Goal: Task Accomplishment & Management: Manage account settings

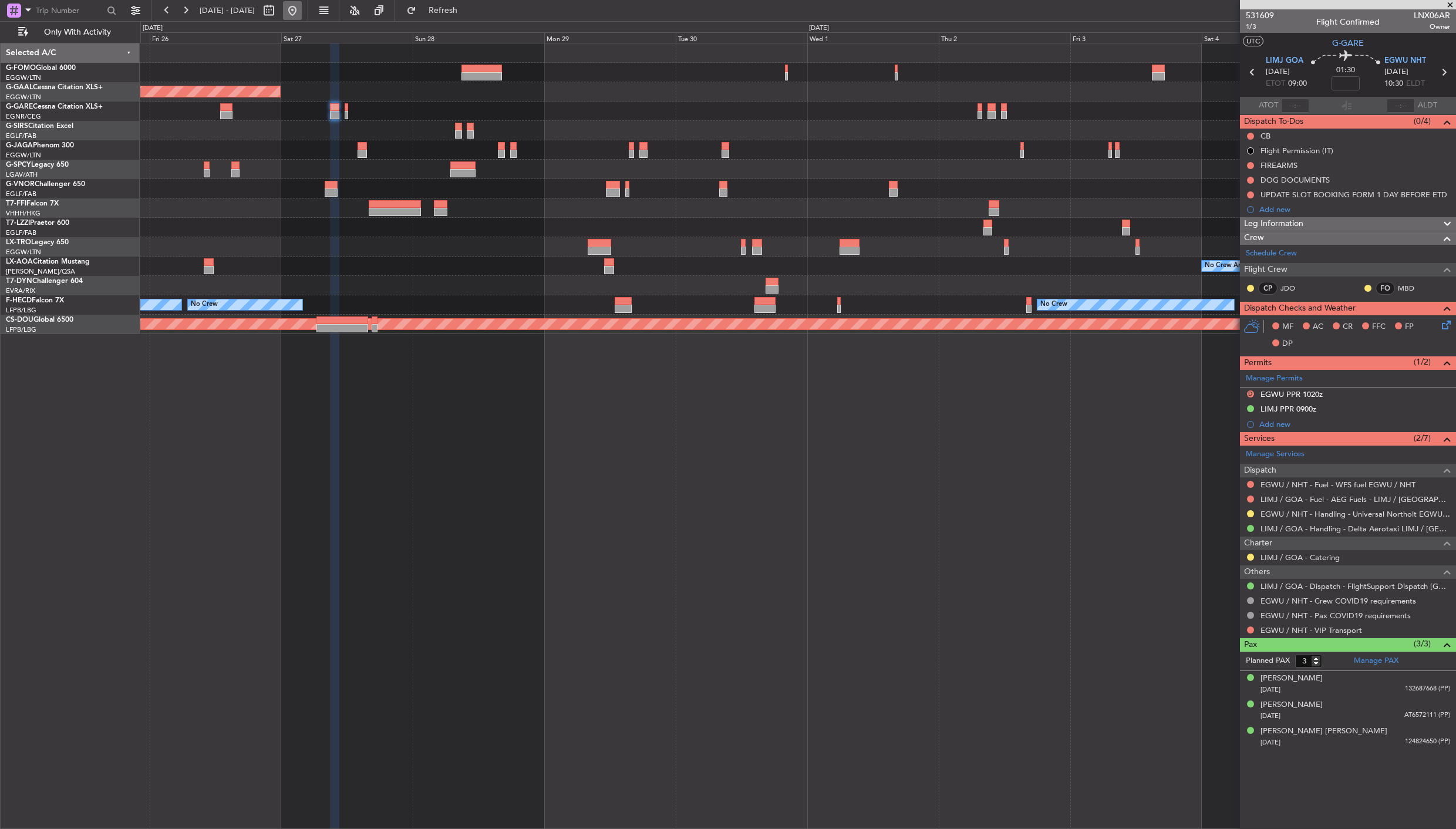
click at [302, 13] on button at bounding box center [292, 10] width 19 height 19
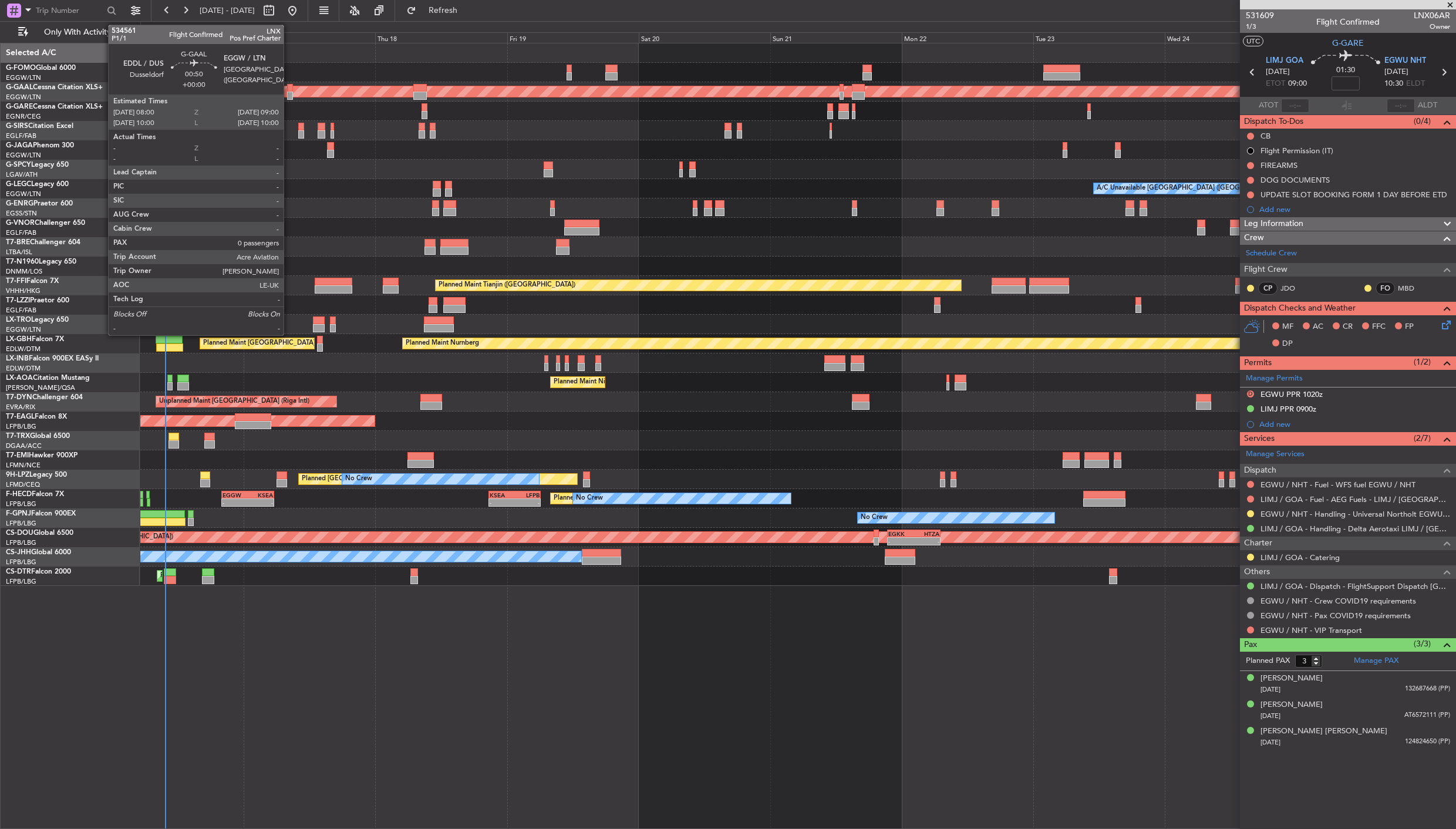
click at [289, 84] on div at bounding box center [290, 88] width 6 height 8
type input "0"
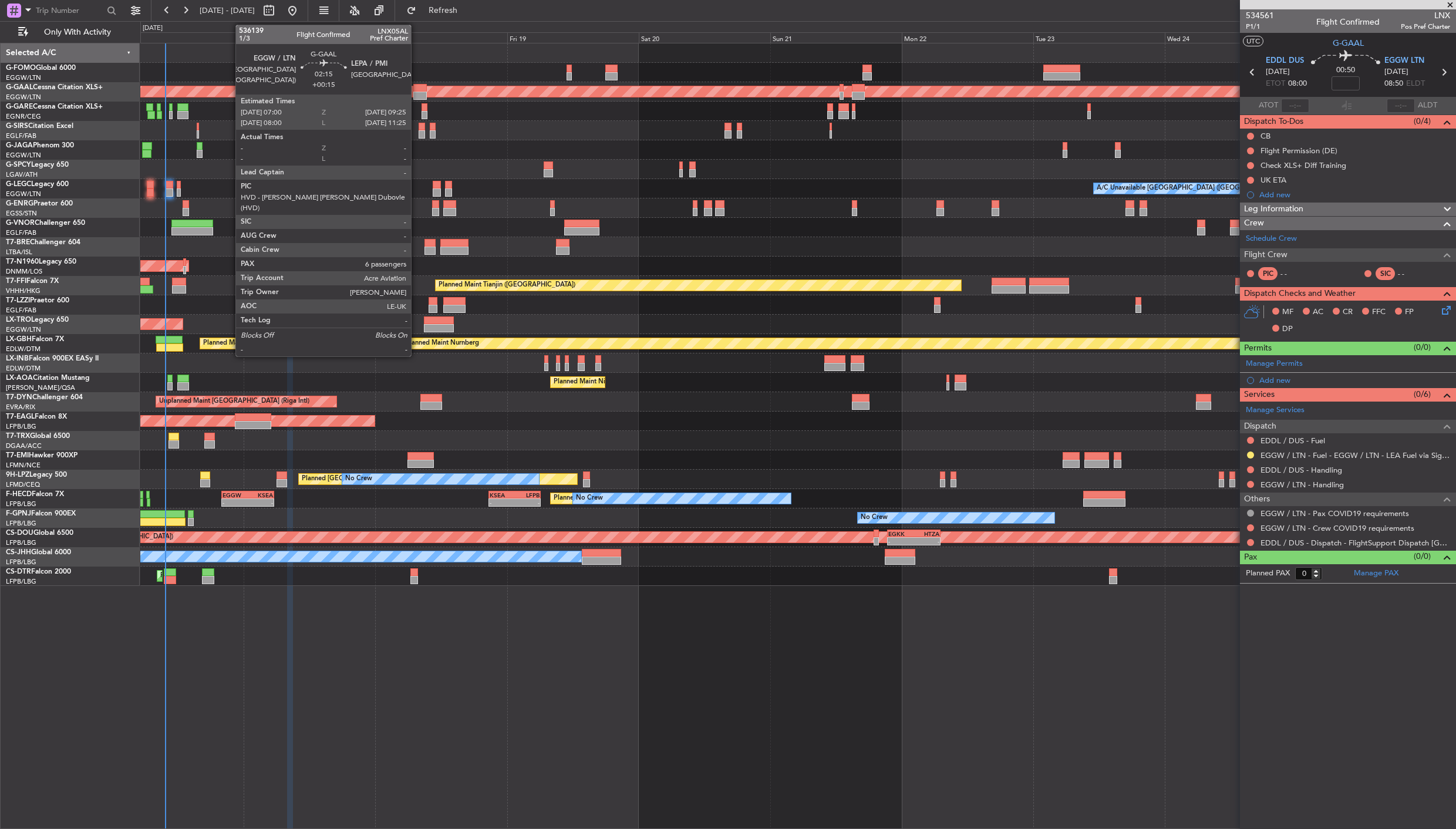
click at [417, 88] on div at bounding box center [419, 88] width 13 height 8
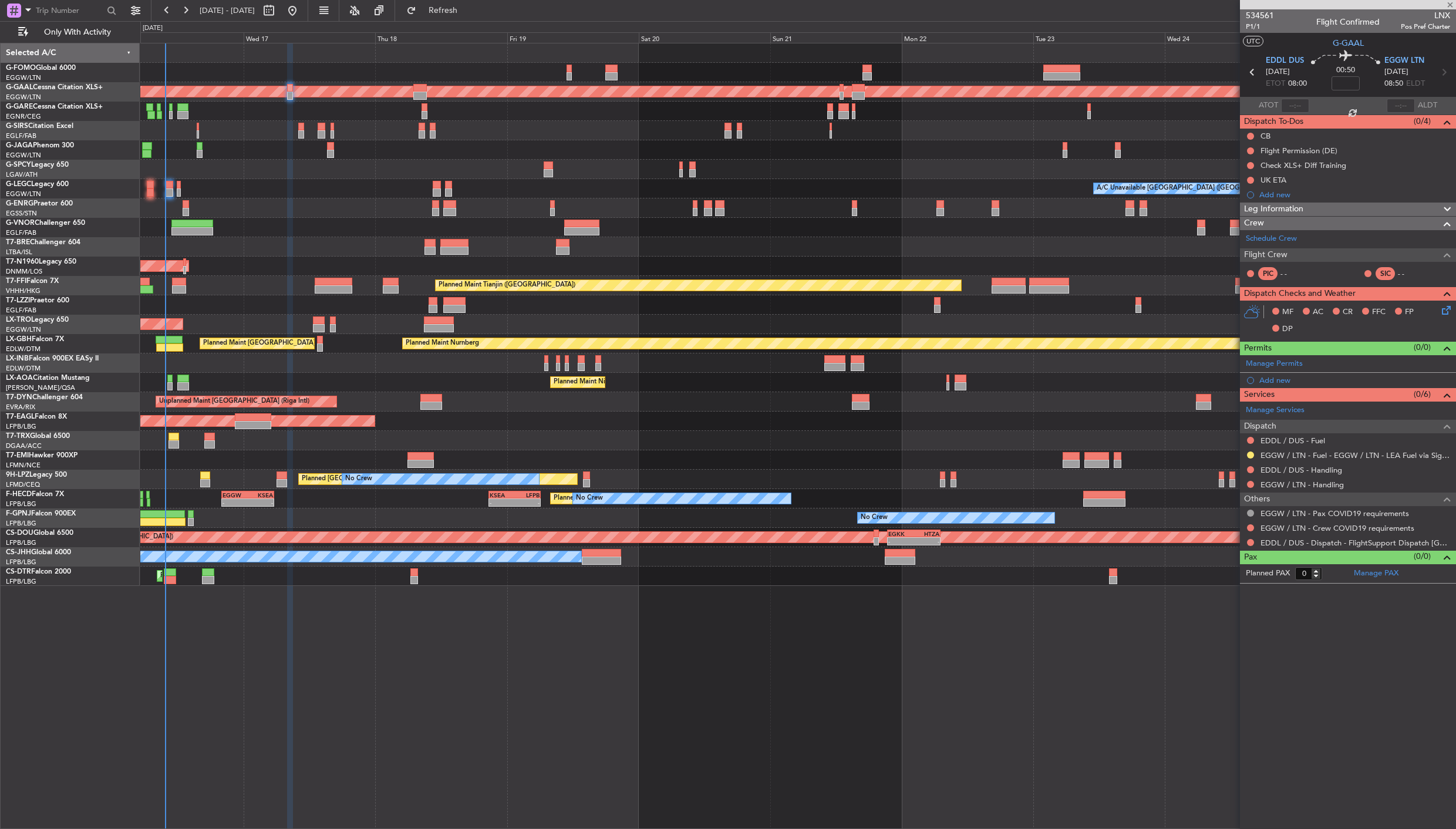
type input "+00:15"
type input "6"
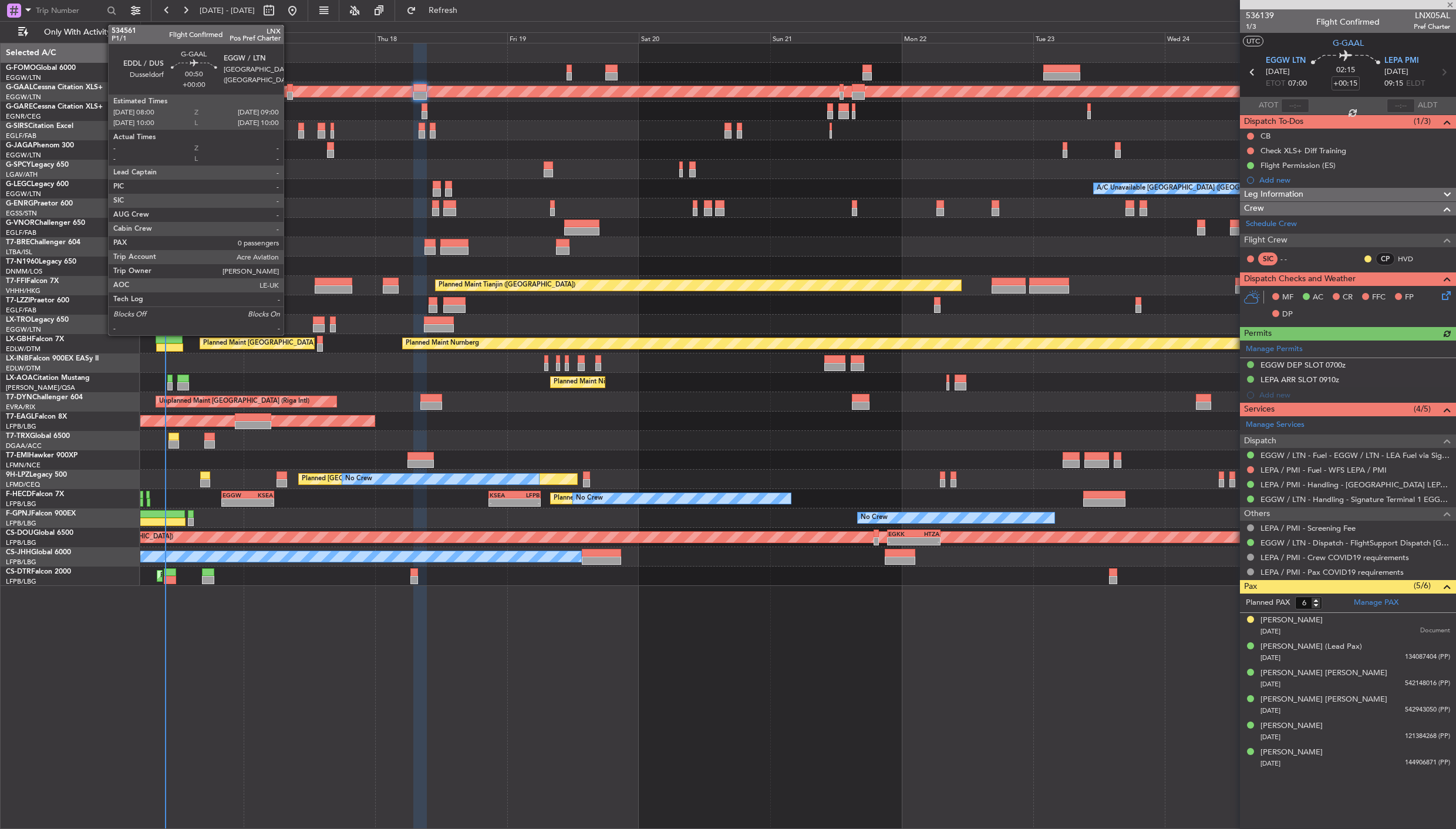
click at [289, 89] on div at bounding box center [290, 88] width 6 height 8
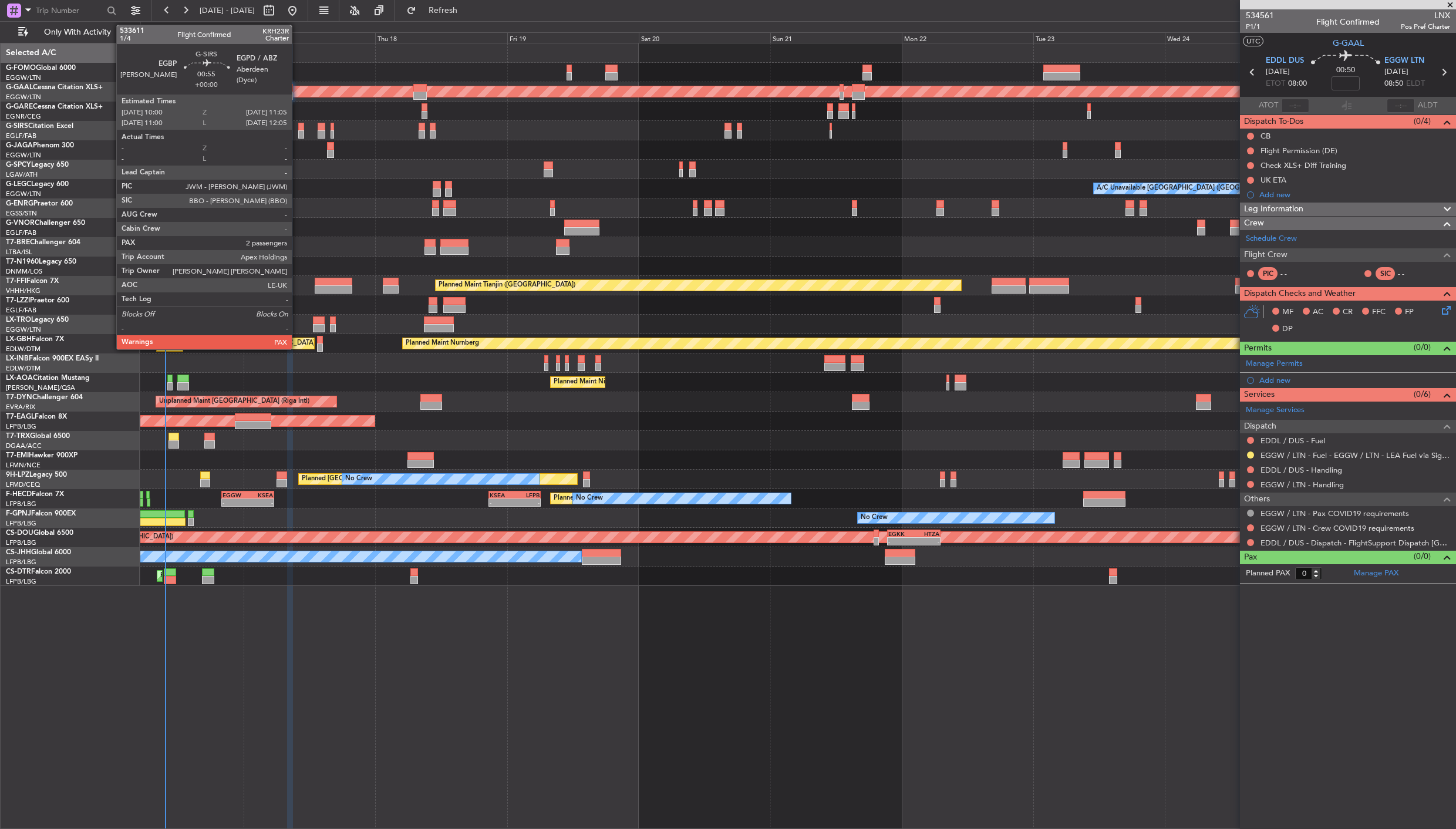
click at [298, 133] on div at bounding box center [301, 134] width 6 height 8
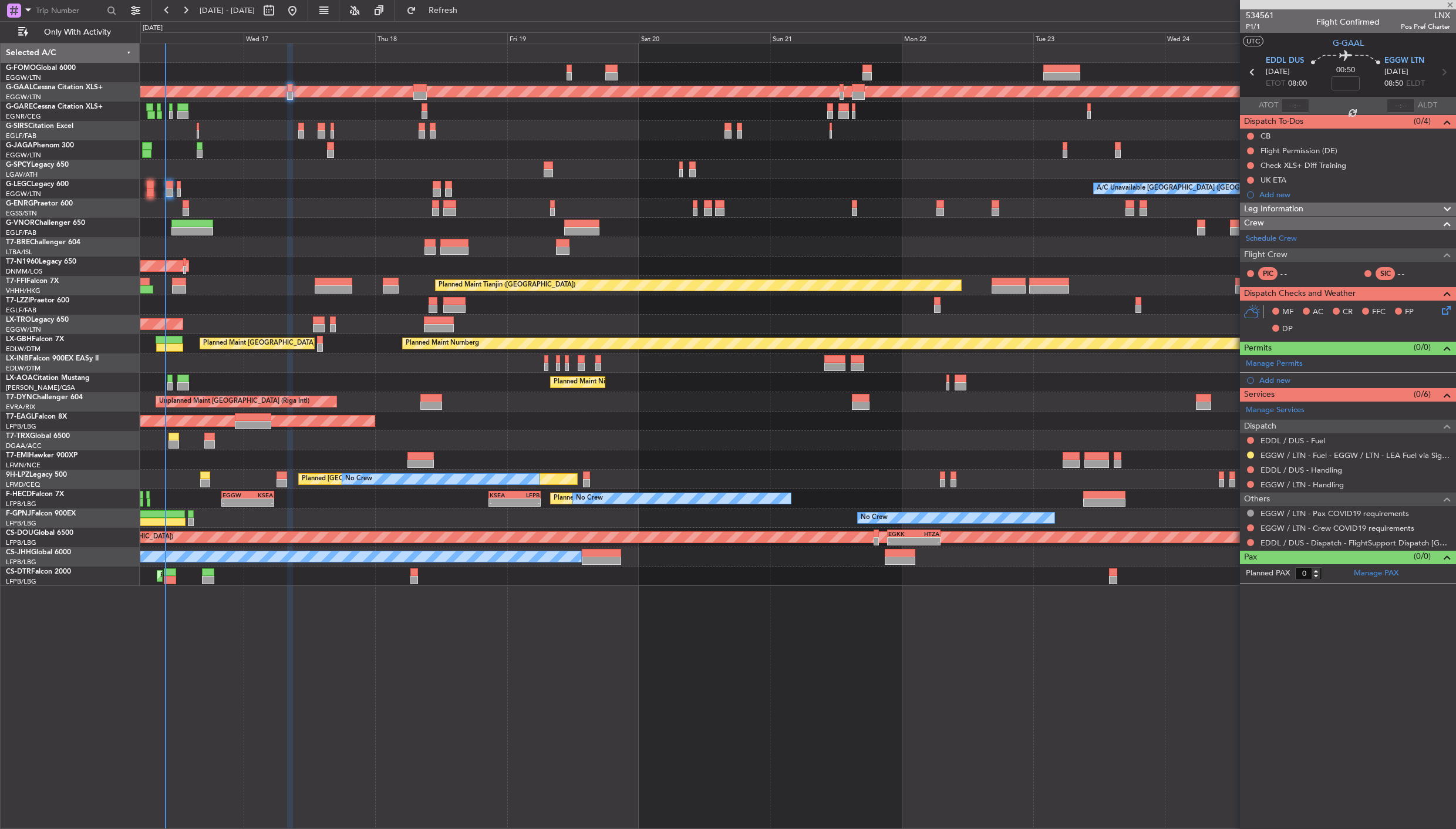
type input "2"
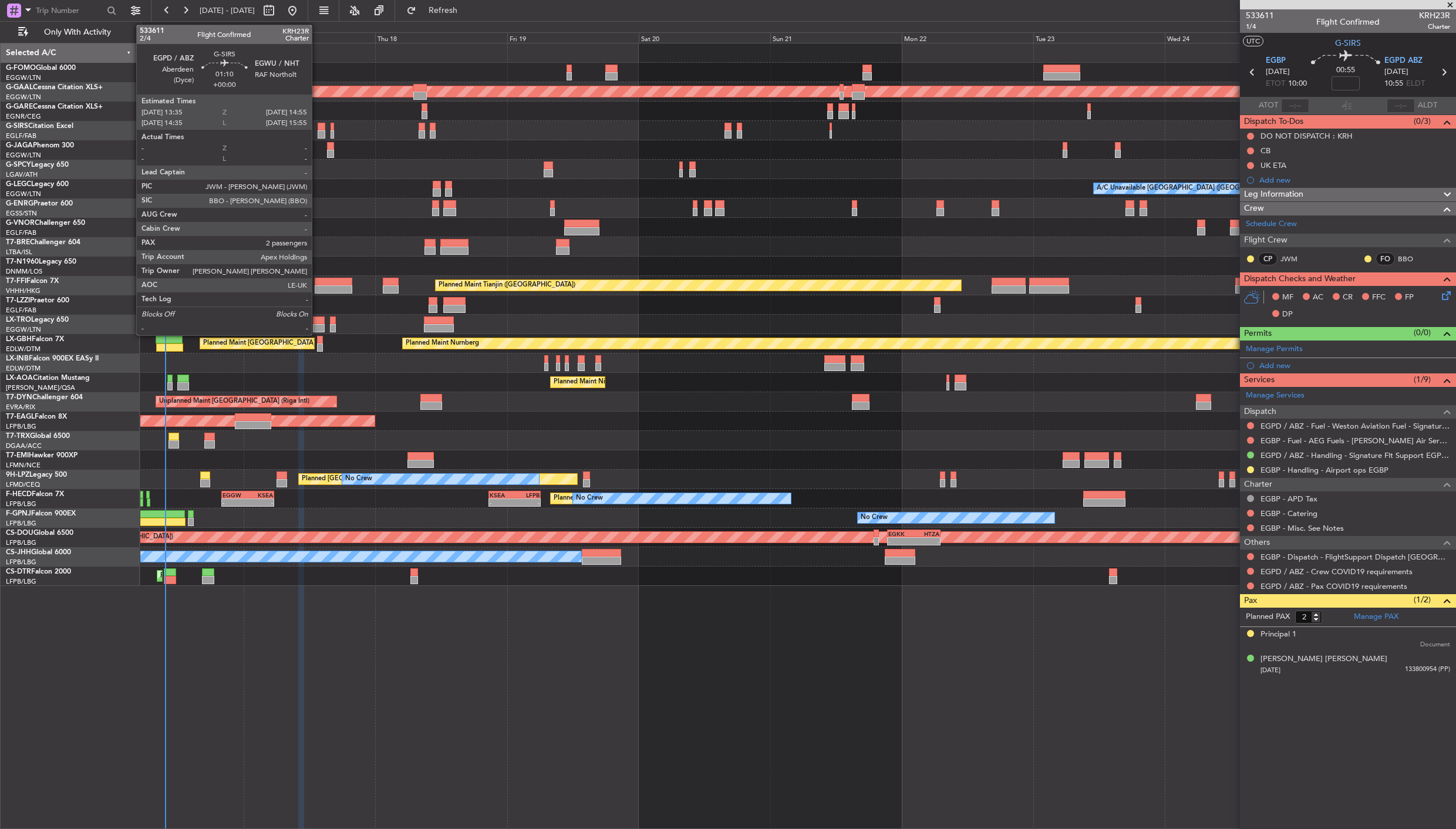
click at [318, 128] on div at bounding box center [321, 127] width 8 height 8
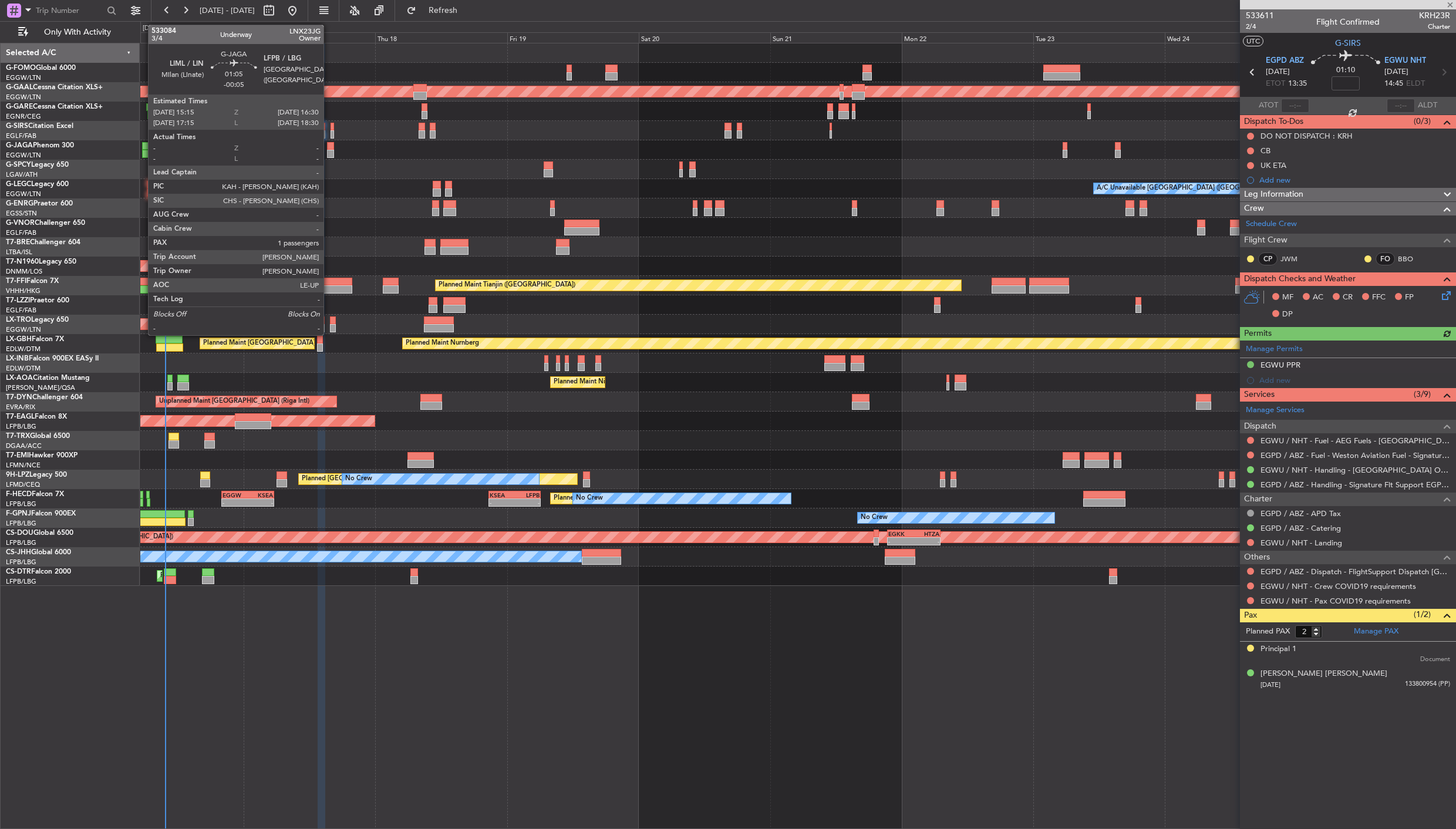
click at [329, 148] on div at bounding box center [330, 145] width 7 height 8
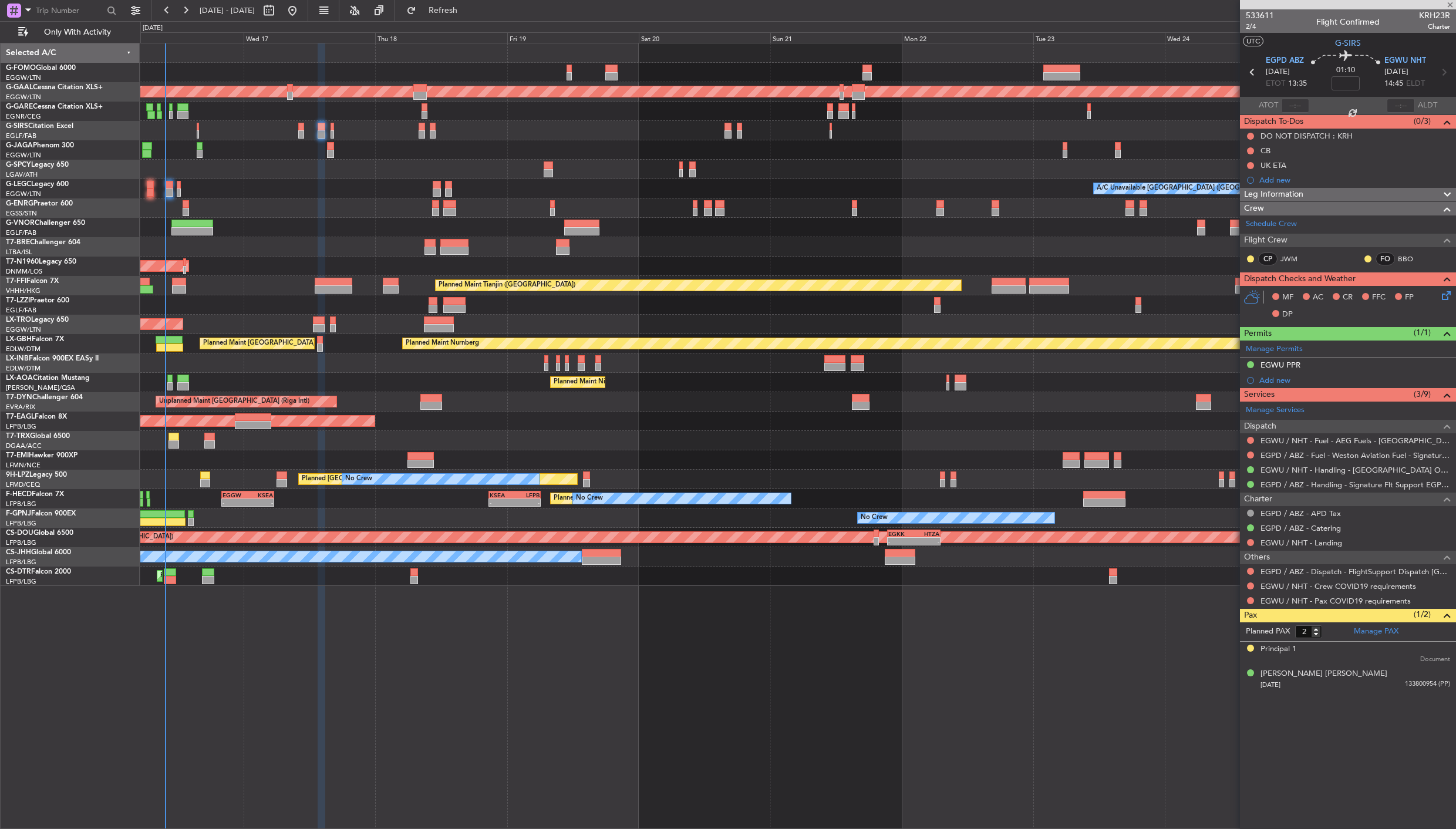
type input "-00:05"
type input "1"
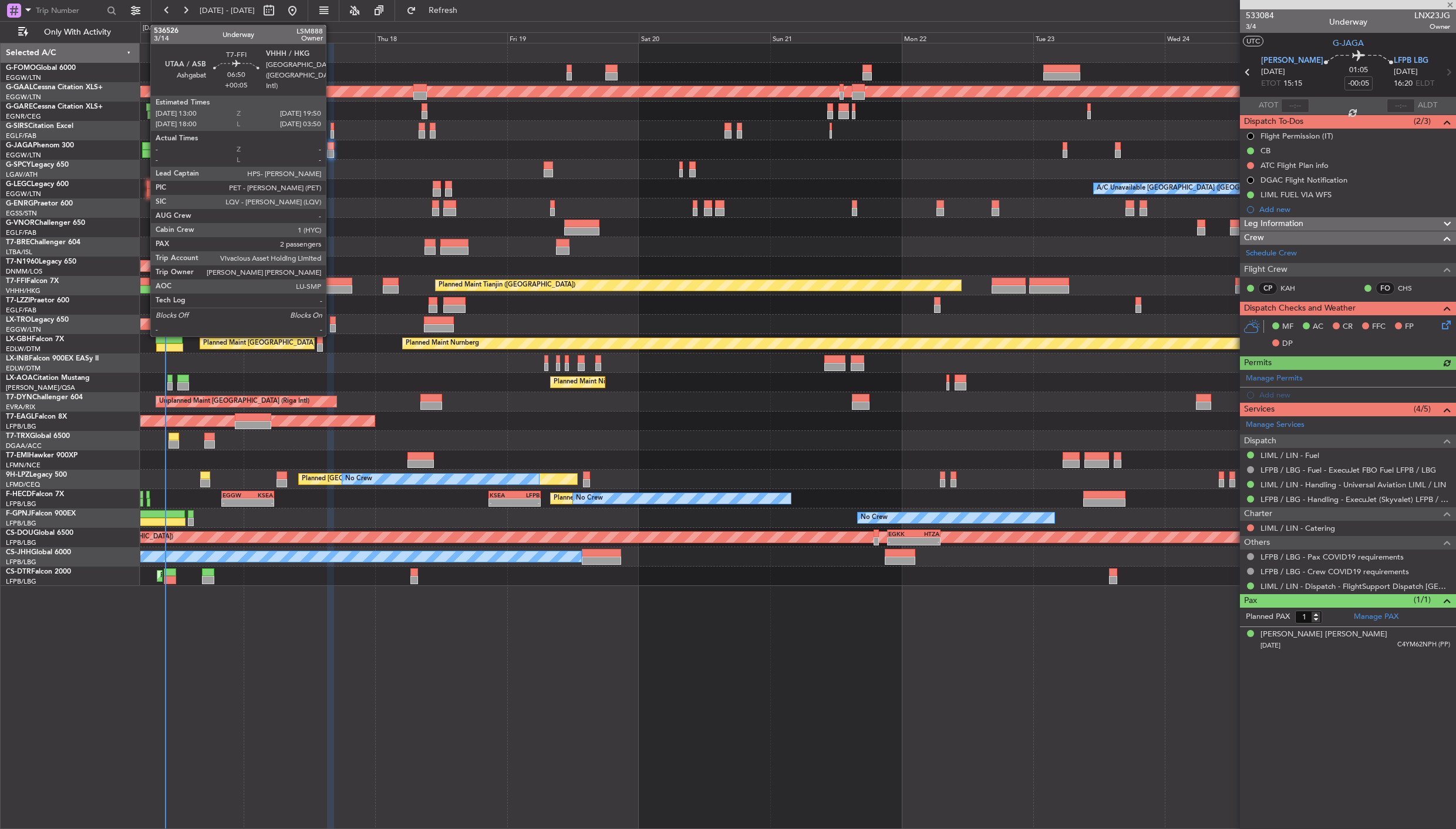
click at [332, 286] on div at bounding box center [334, 289] width 38 height 8
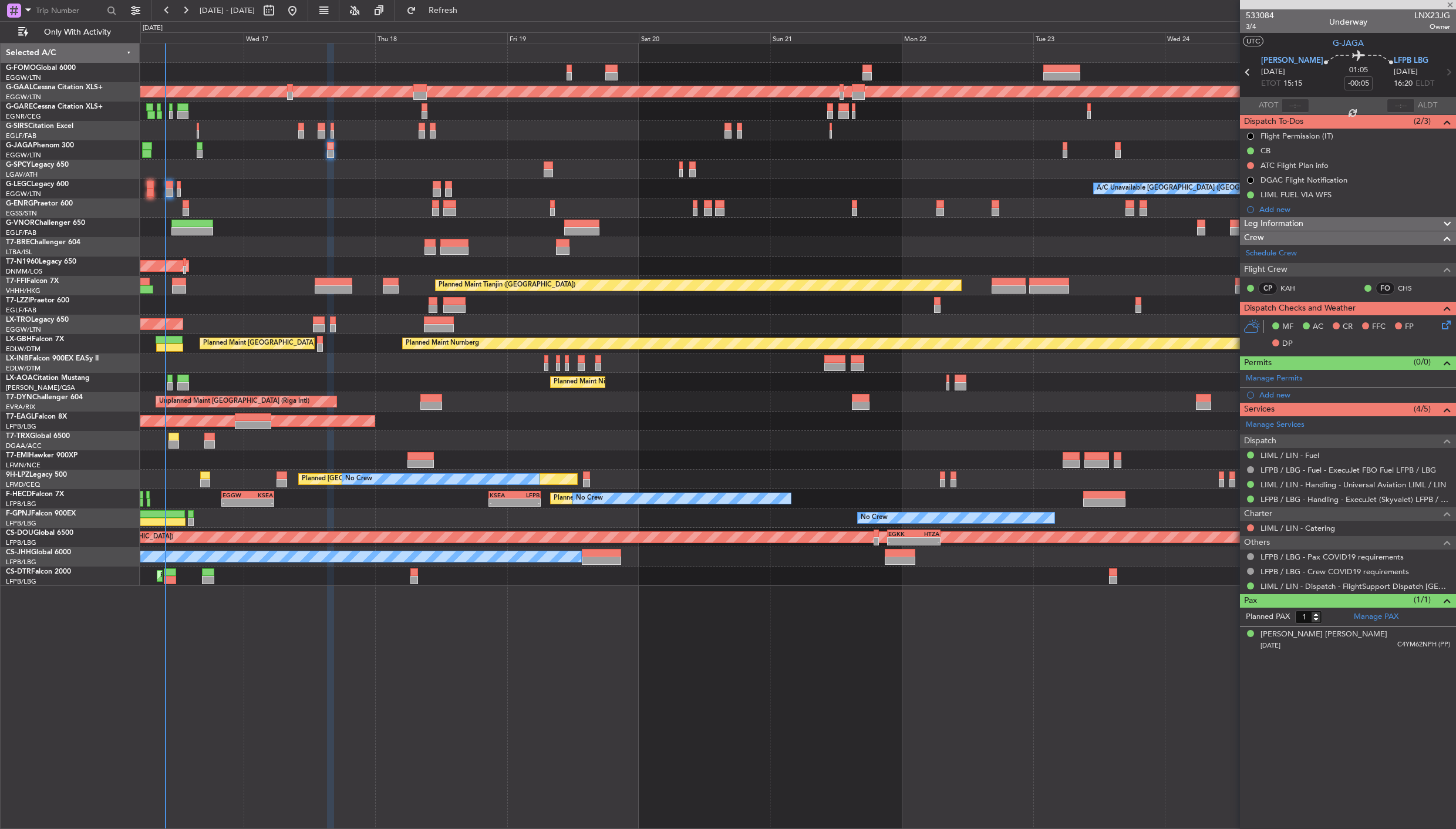
type input "+00:05"
type input "2"
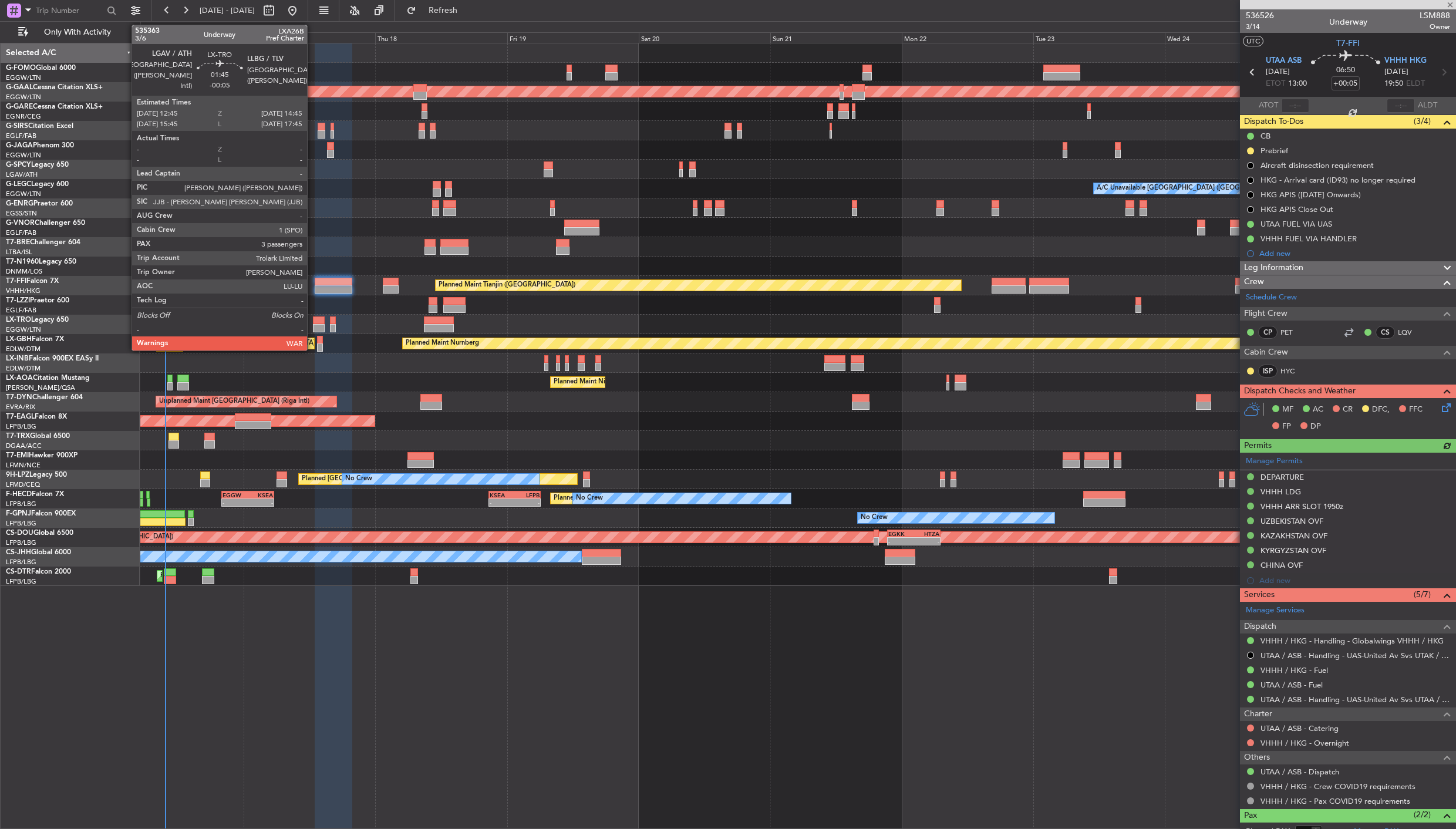
click at [313, 327] on div at bounding box center [319, 327] width 11 height 8
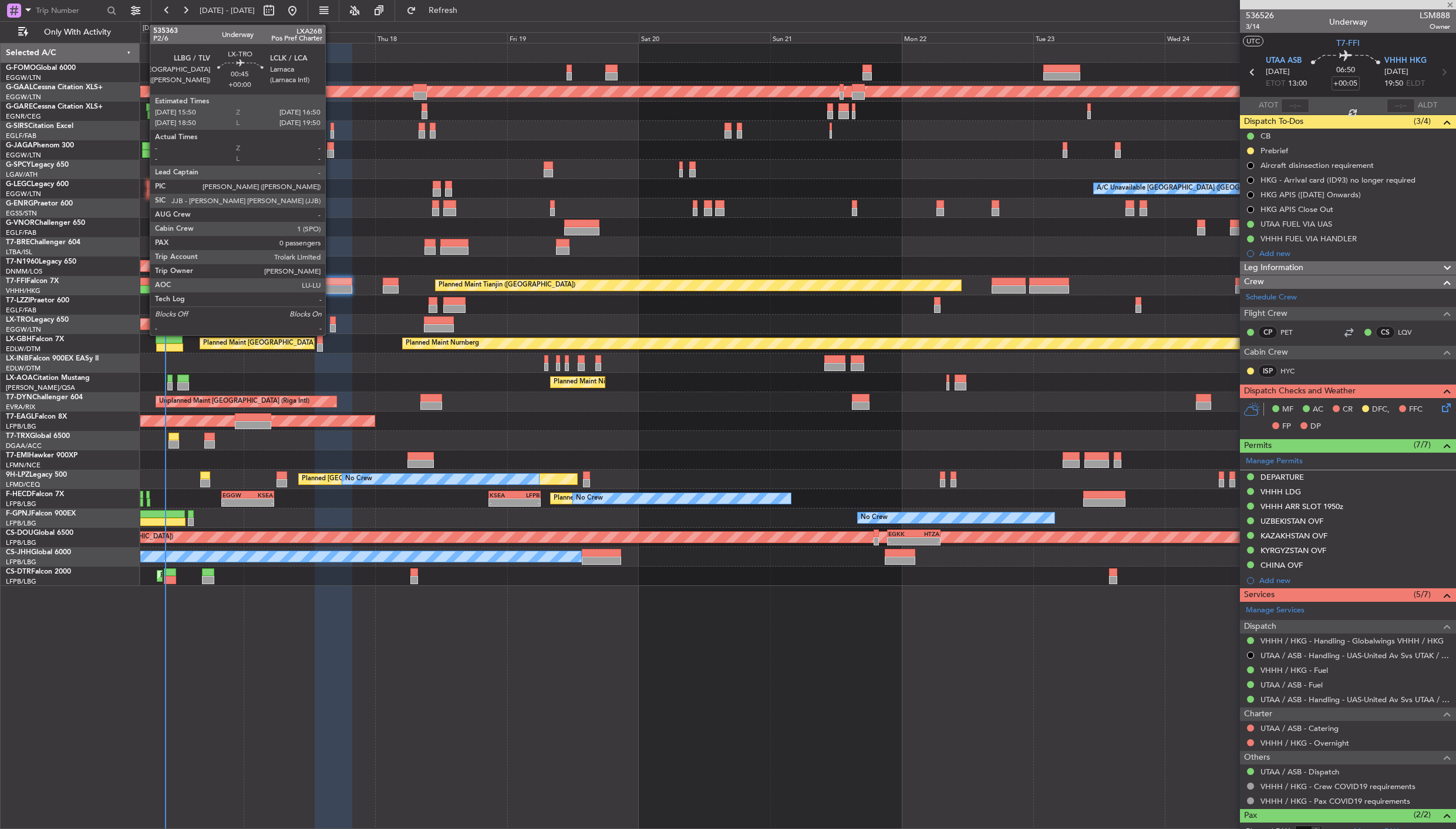
type input "-00:05"
type input "3"
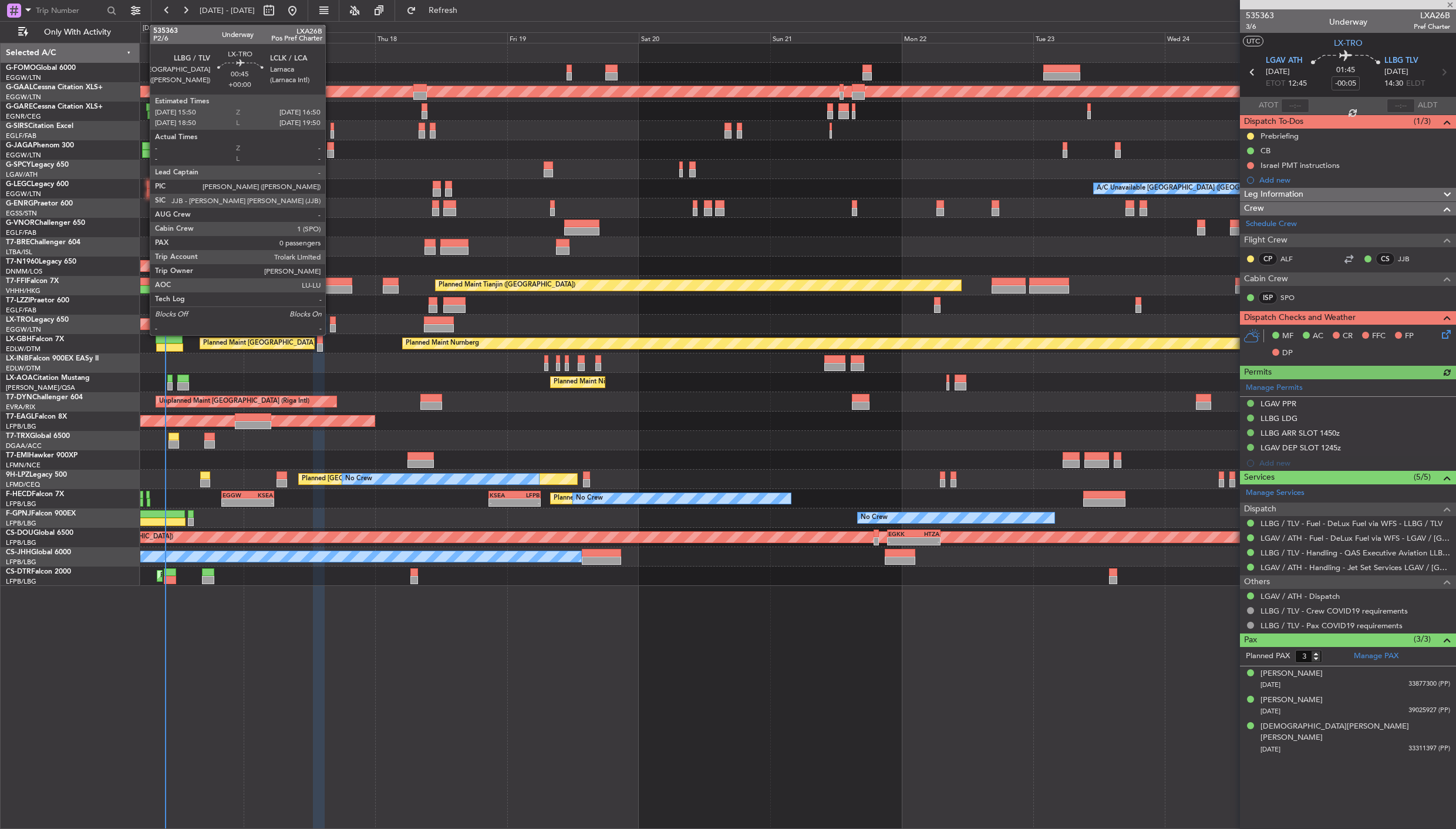
click at [331, 327] on div at bounding box center [333, 327] width 6 height 8
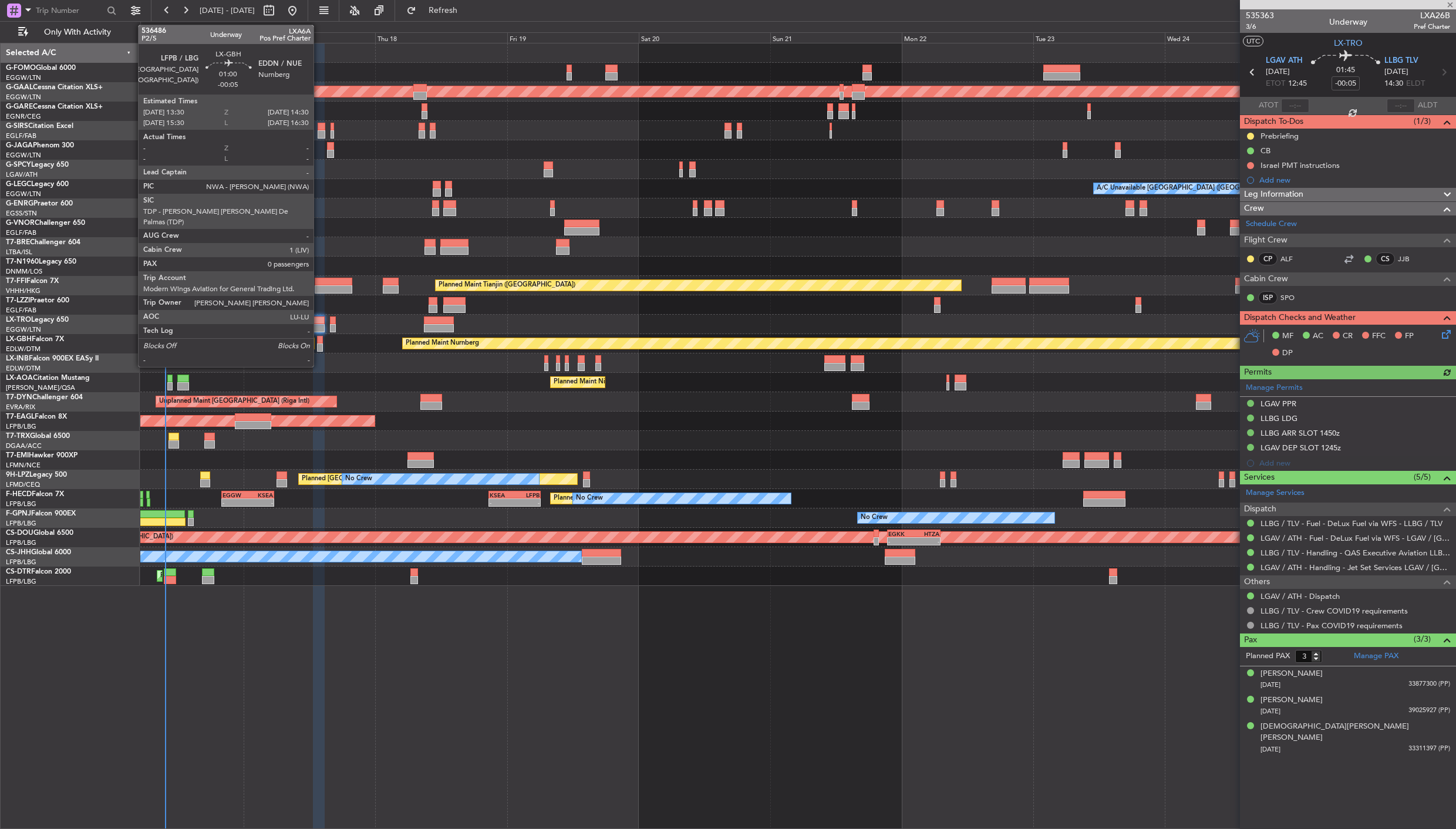
type input "0"
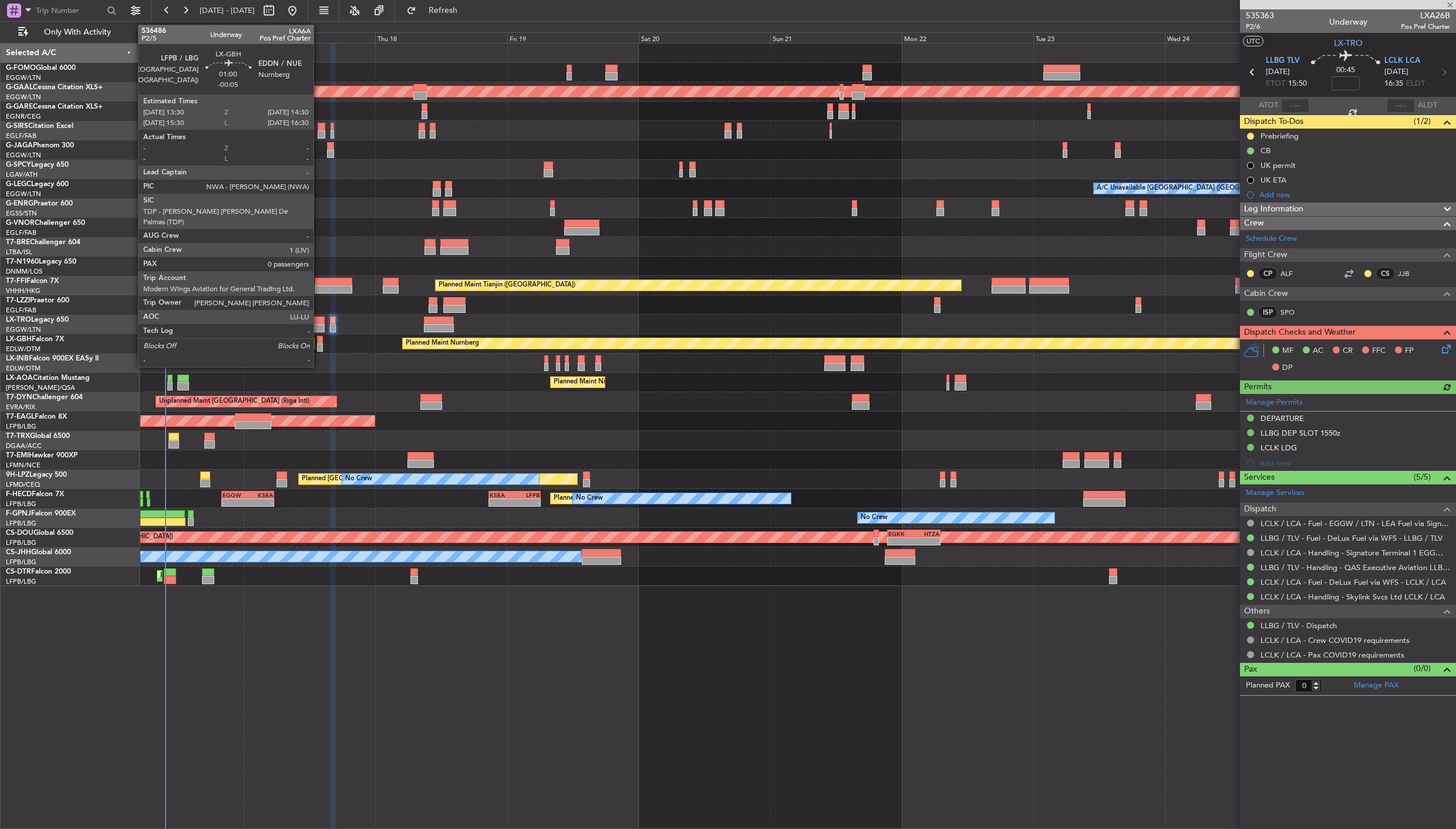
click at [320, 348] on div at bounding box center [320, 347] width 6 height 8
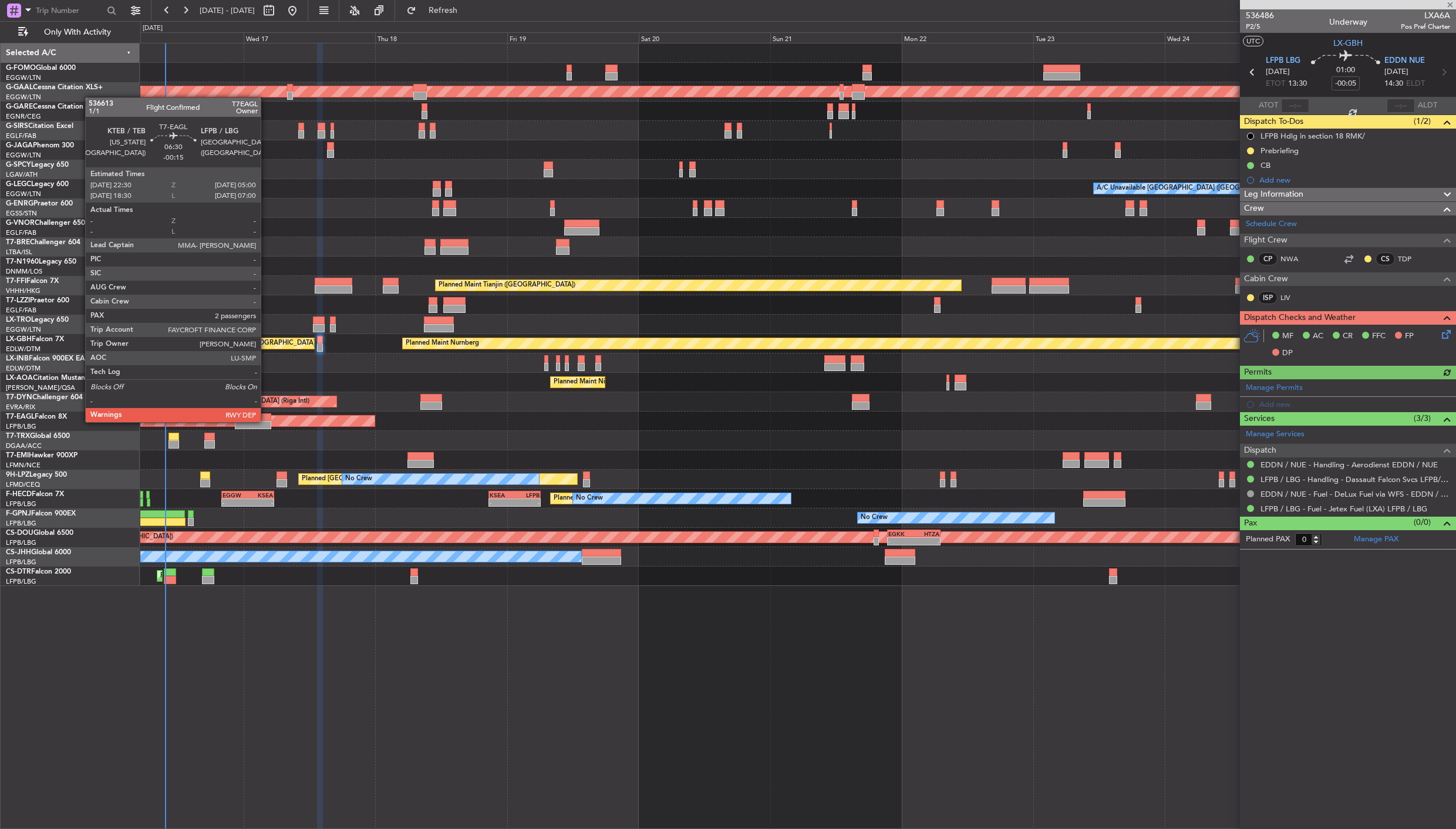
click at [267, 421] on div at bounding box center [253, 424] width 36 height 8
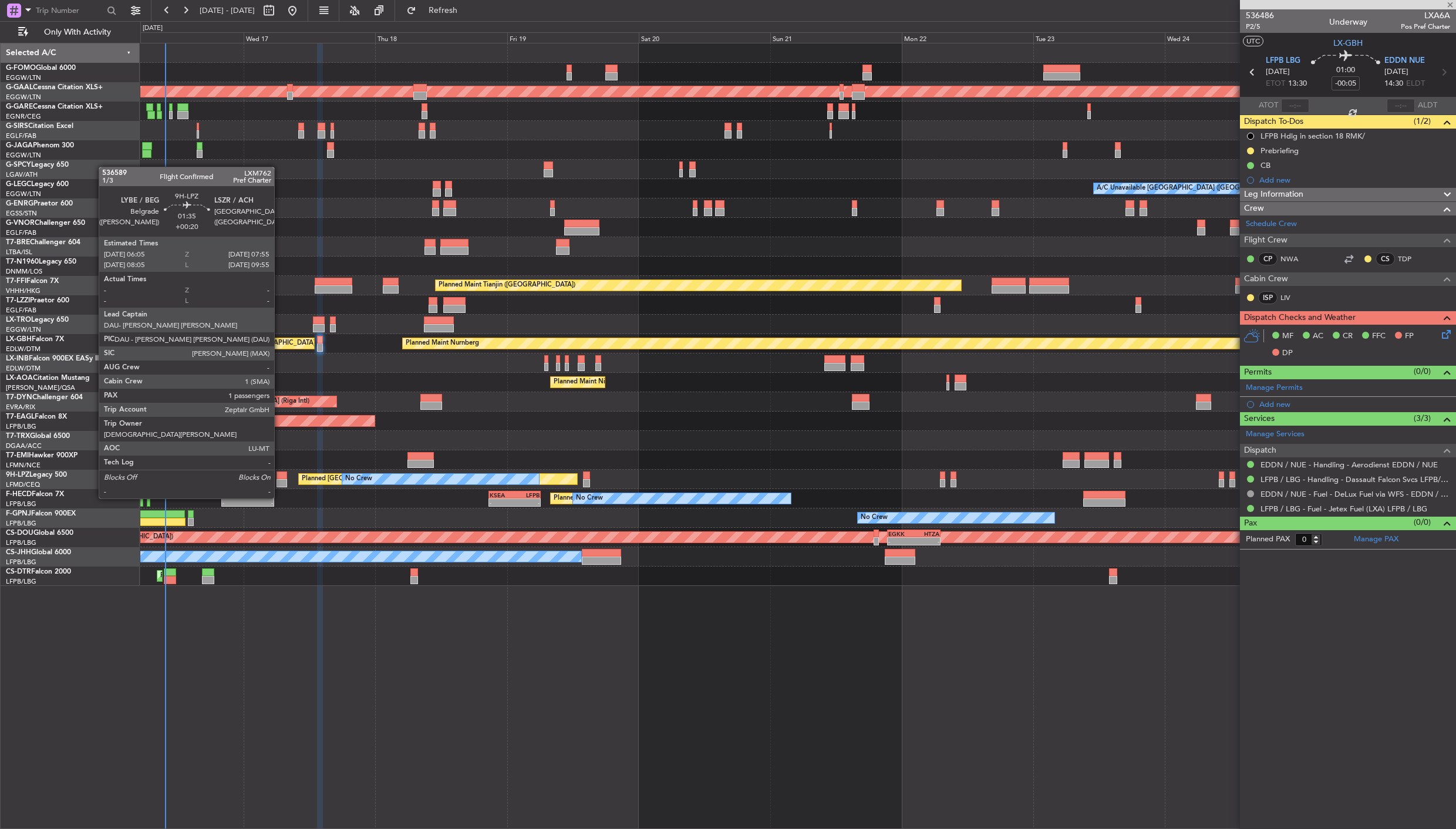
type input "-00:15"
type input "2"
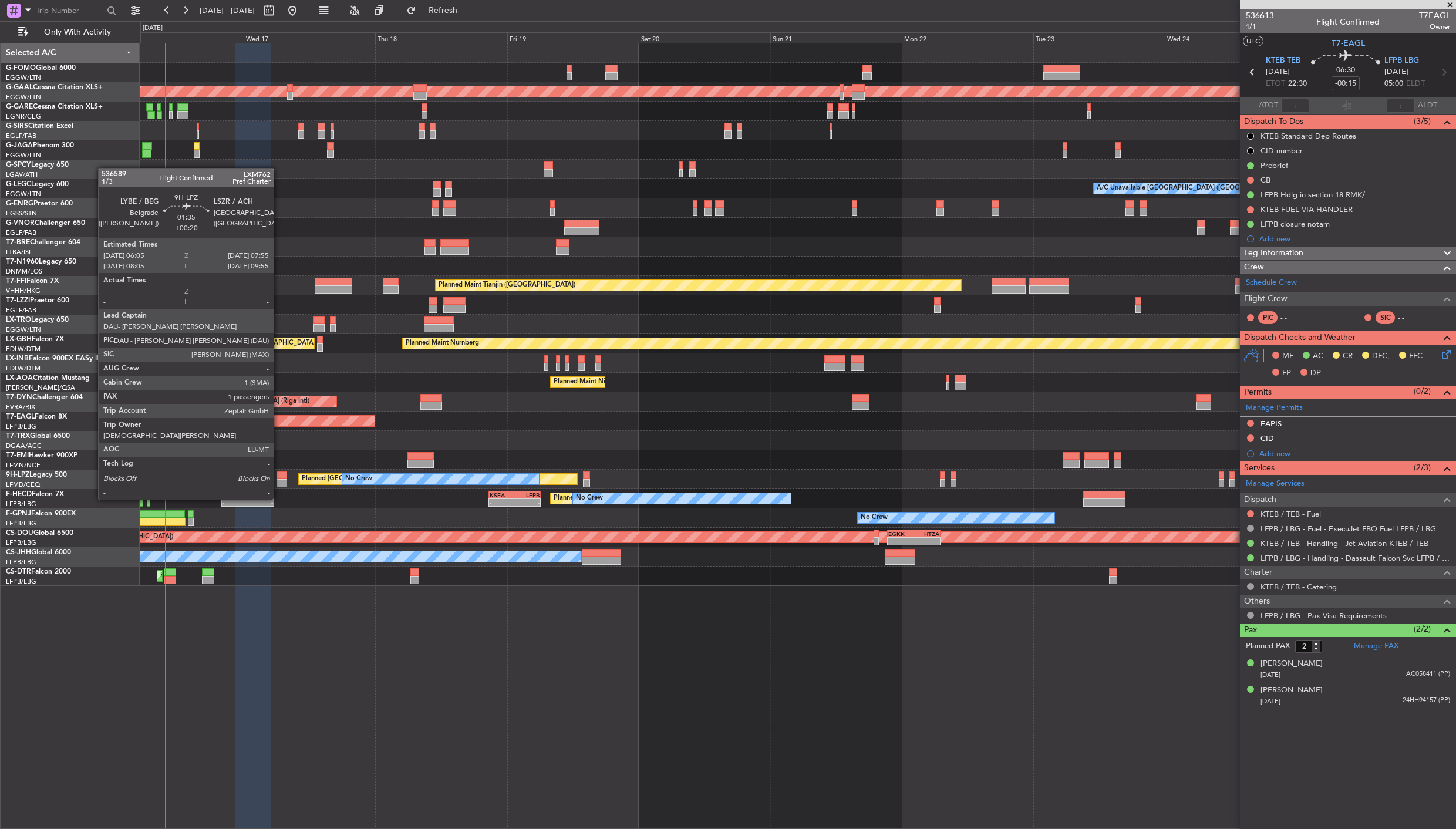
click at [279, 477] on div at bounding box center [282, 475] width 11 height 8
type input "+00:20"
type input "1"
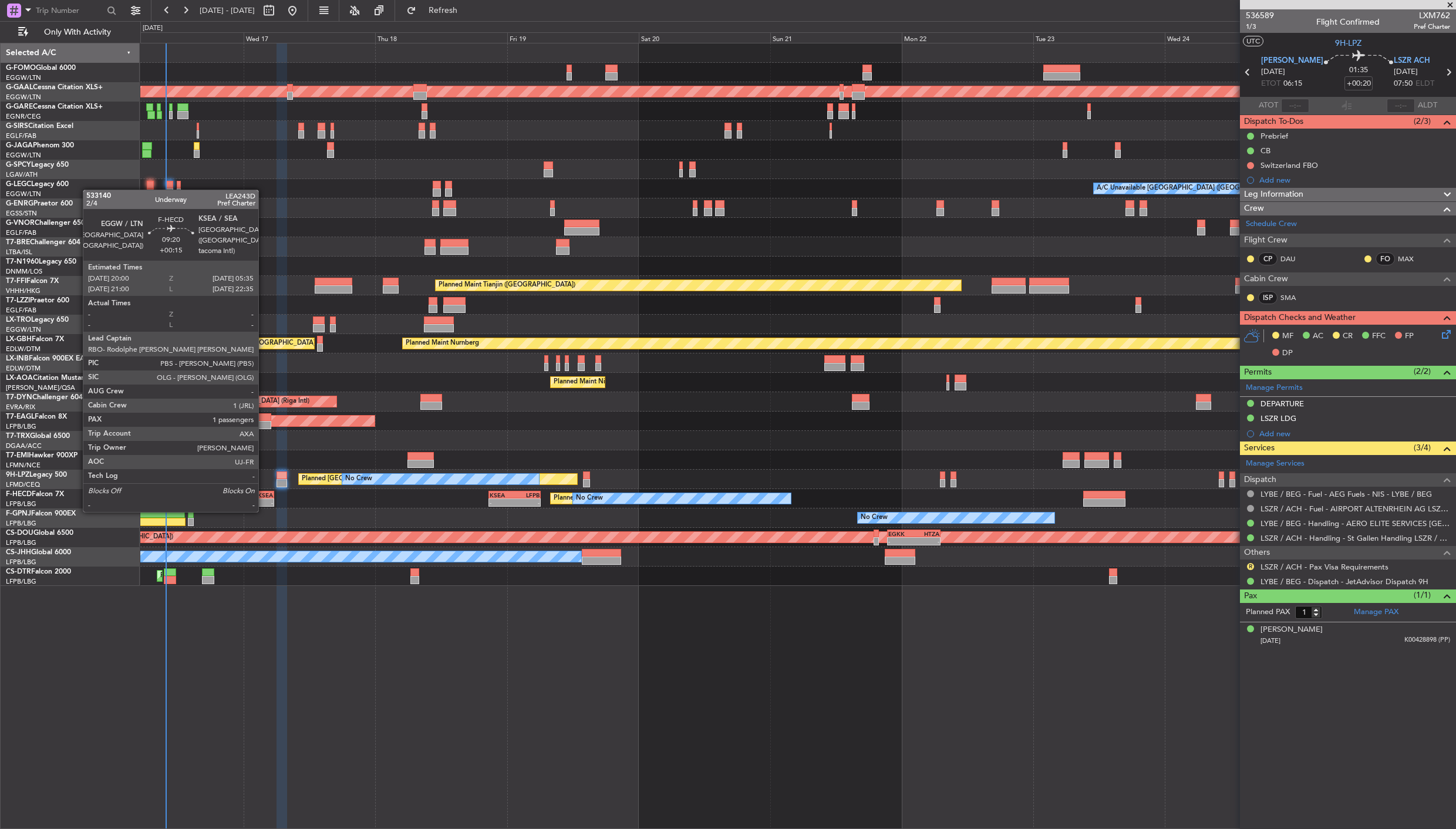
click at [264, 499] on div "-" at bounding box center [260, 502] width 25 height 7
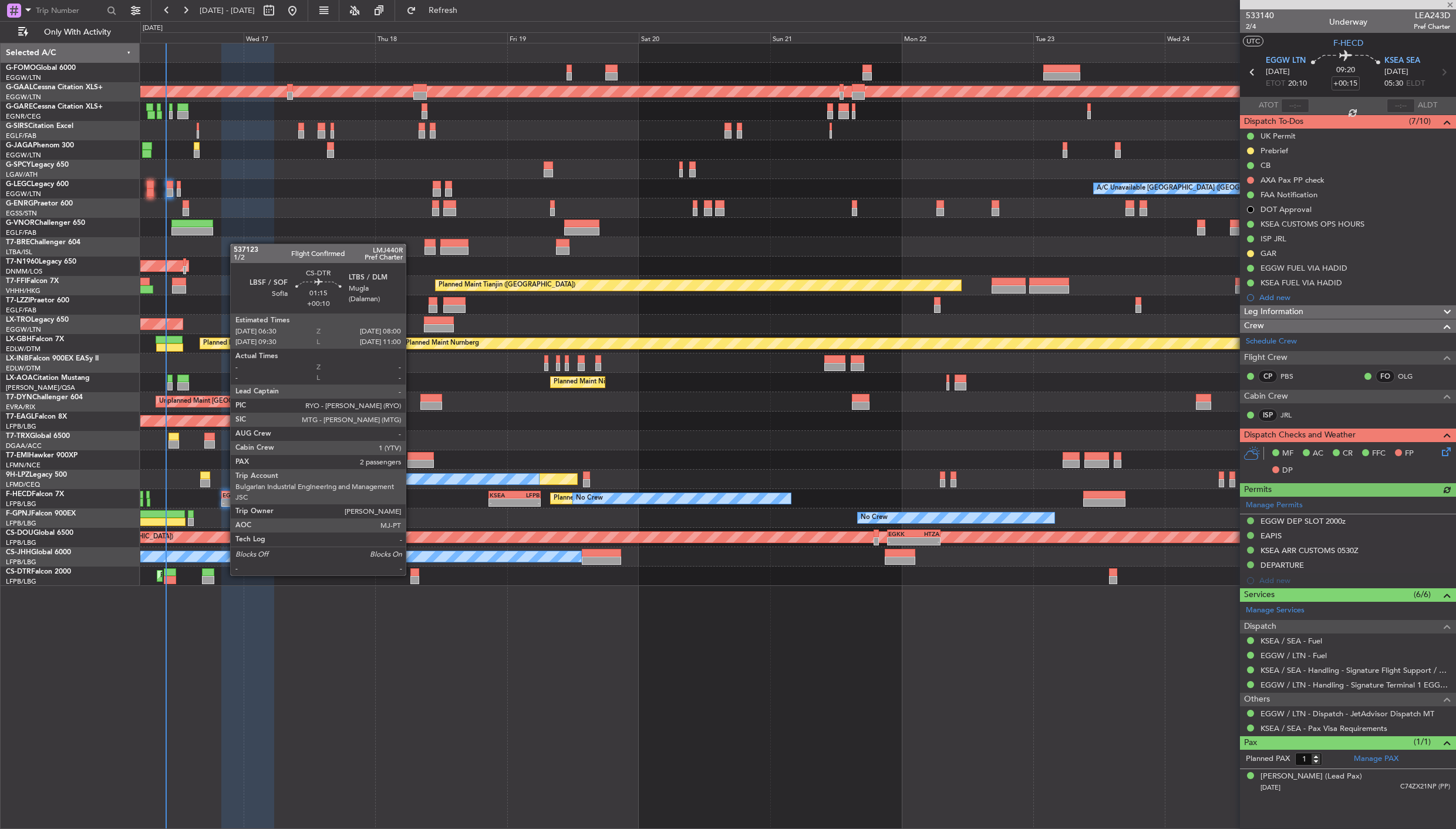
click at [412, 574] on div at bounding box center [415, 572] width 9 height 8
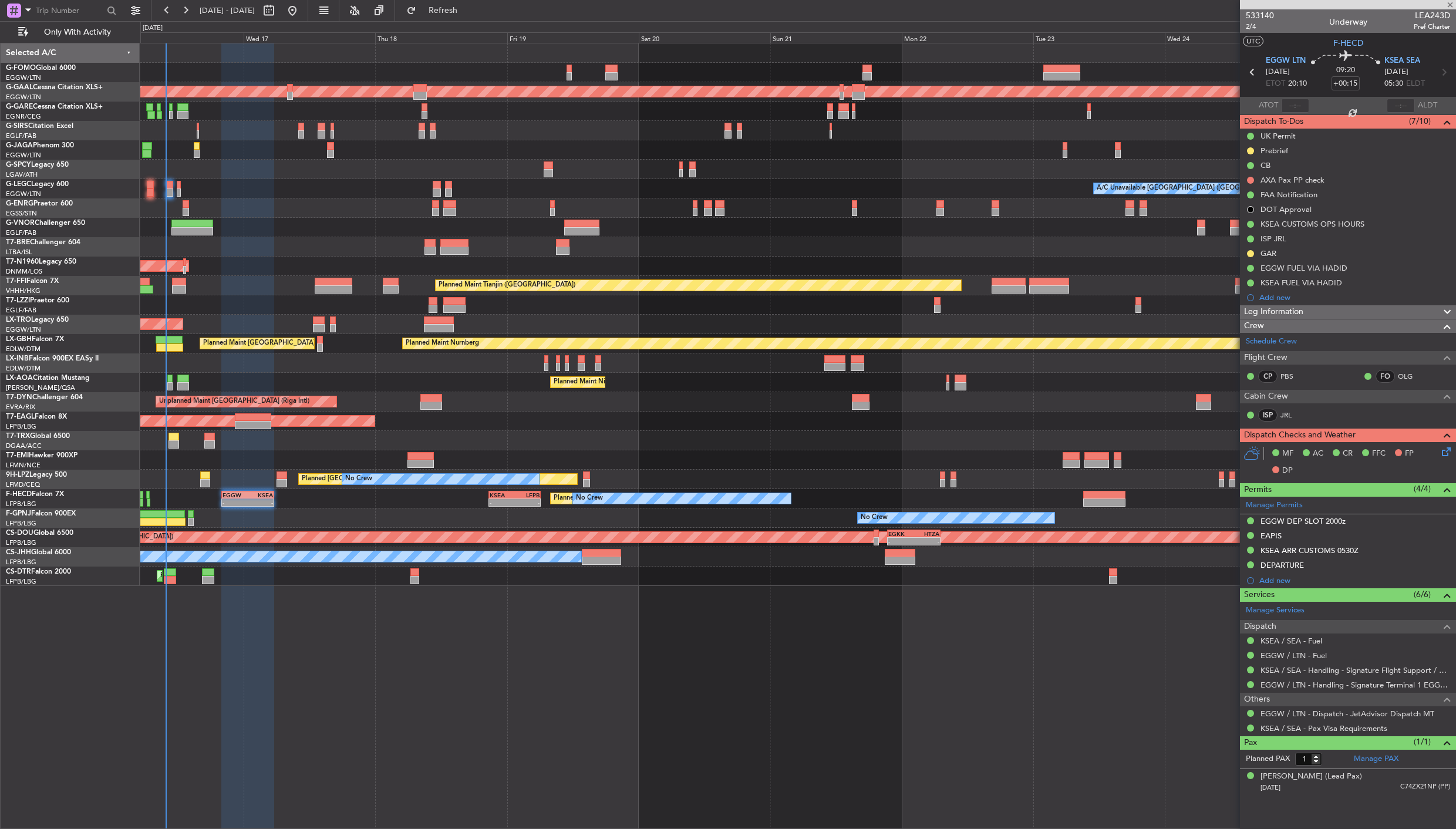
type input "+00:10"
type input "2"
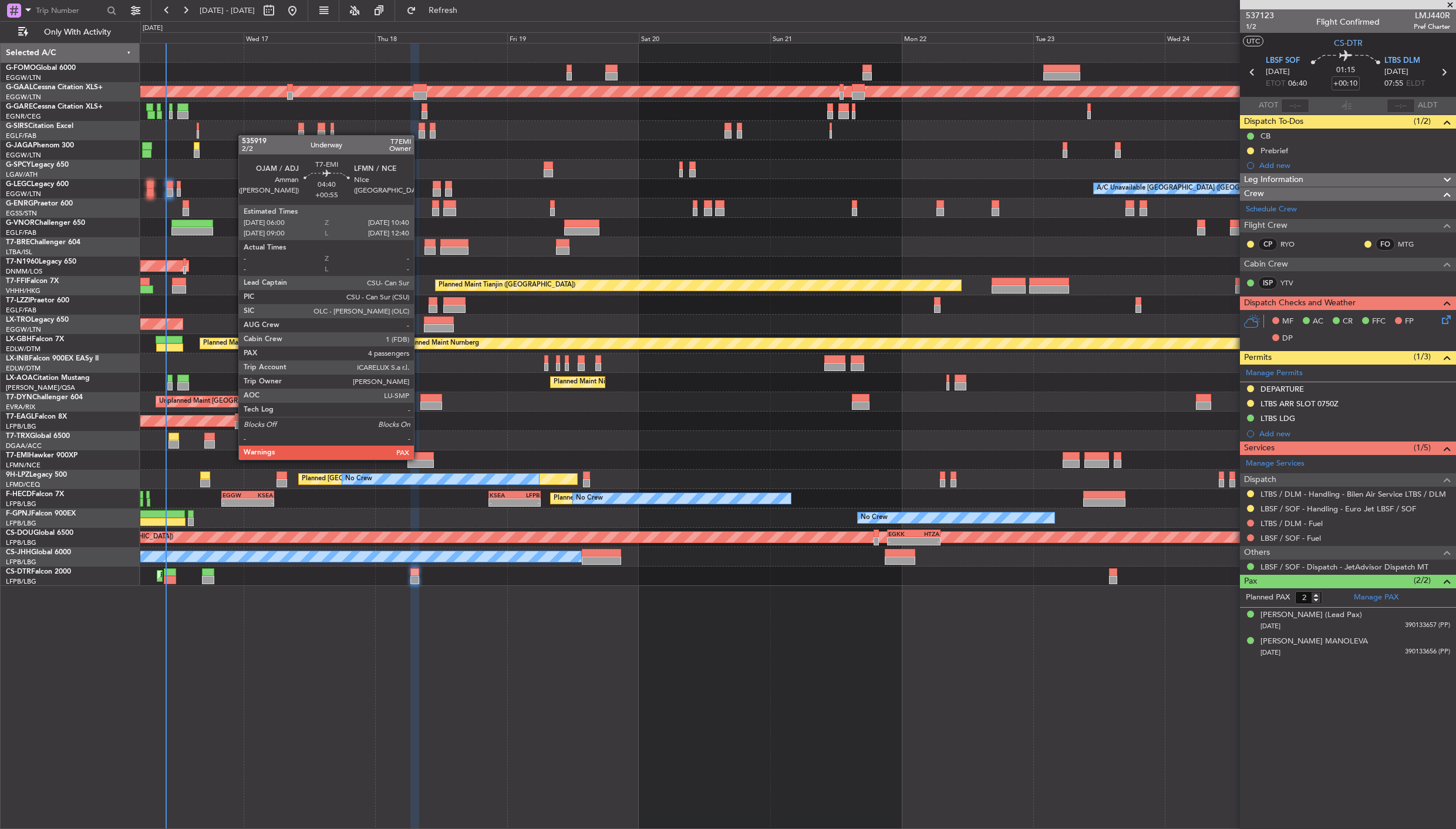
click at [420, 458] on div at bounding box center [420, 456] width 26 height 8
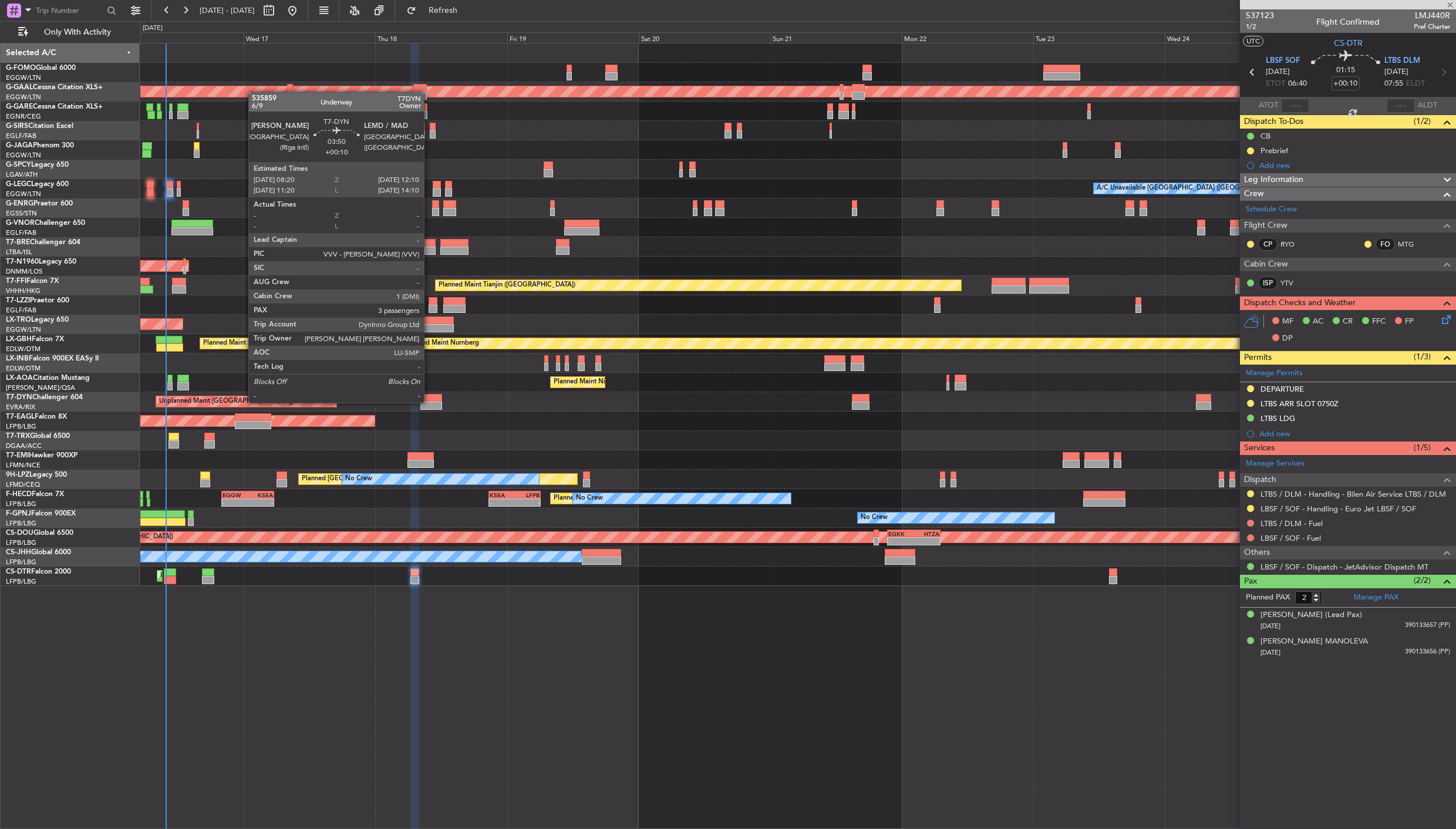
type input "+00:55"
type input "4"
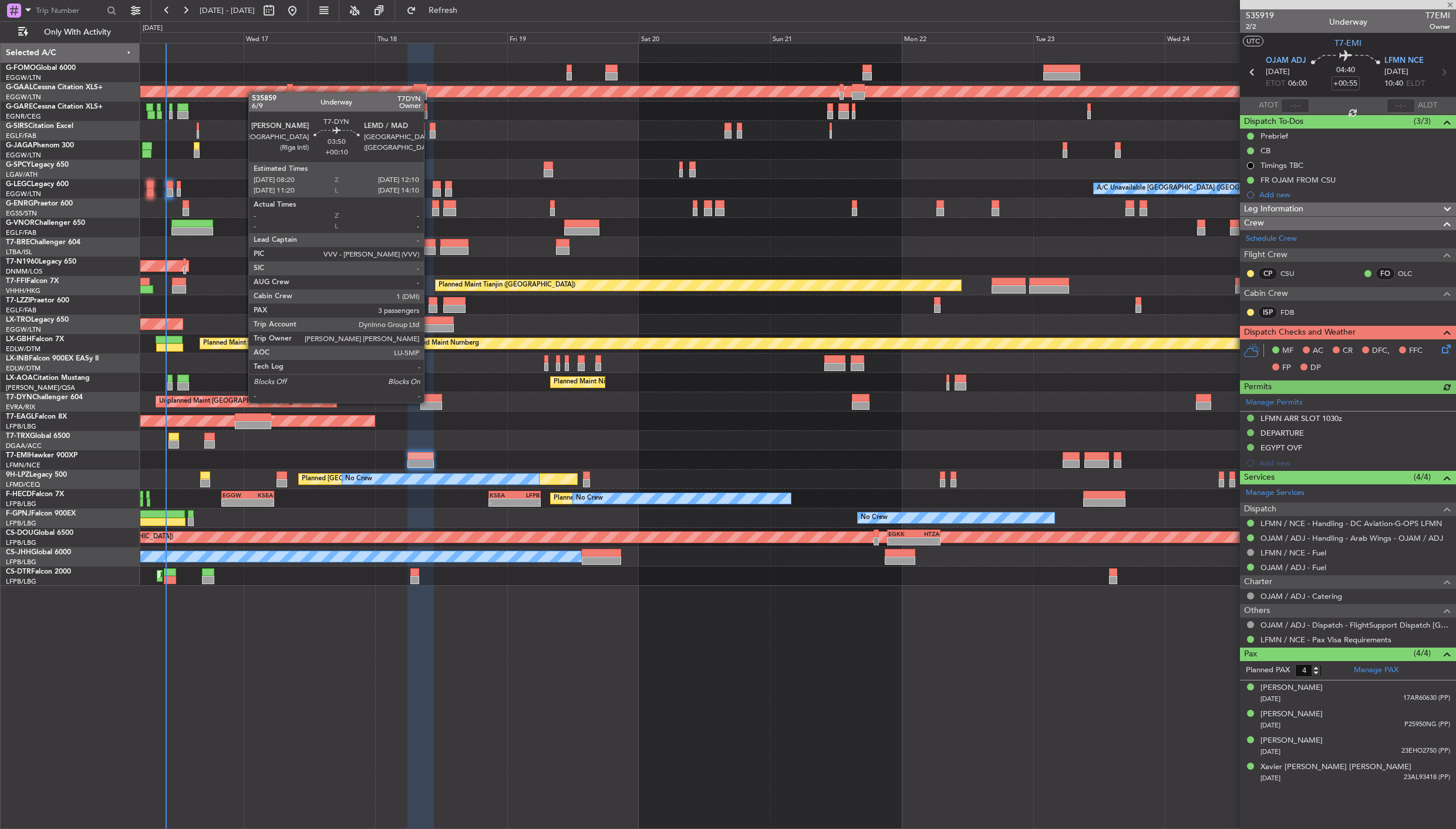
click at [430, 401] on div at bounding box center [431, 405] width 22 height 8
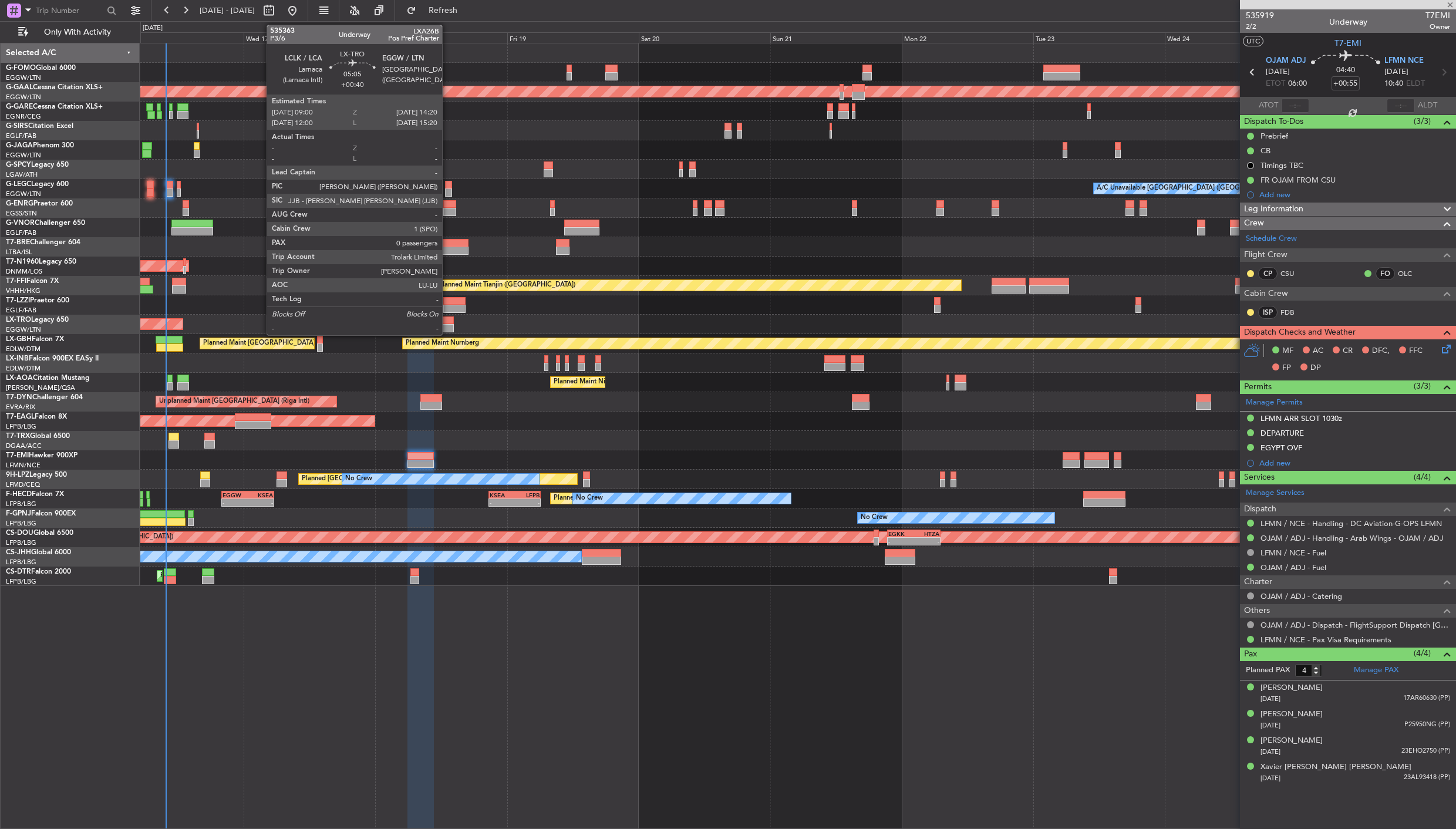
type input "+00:10"
type input "3"
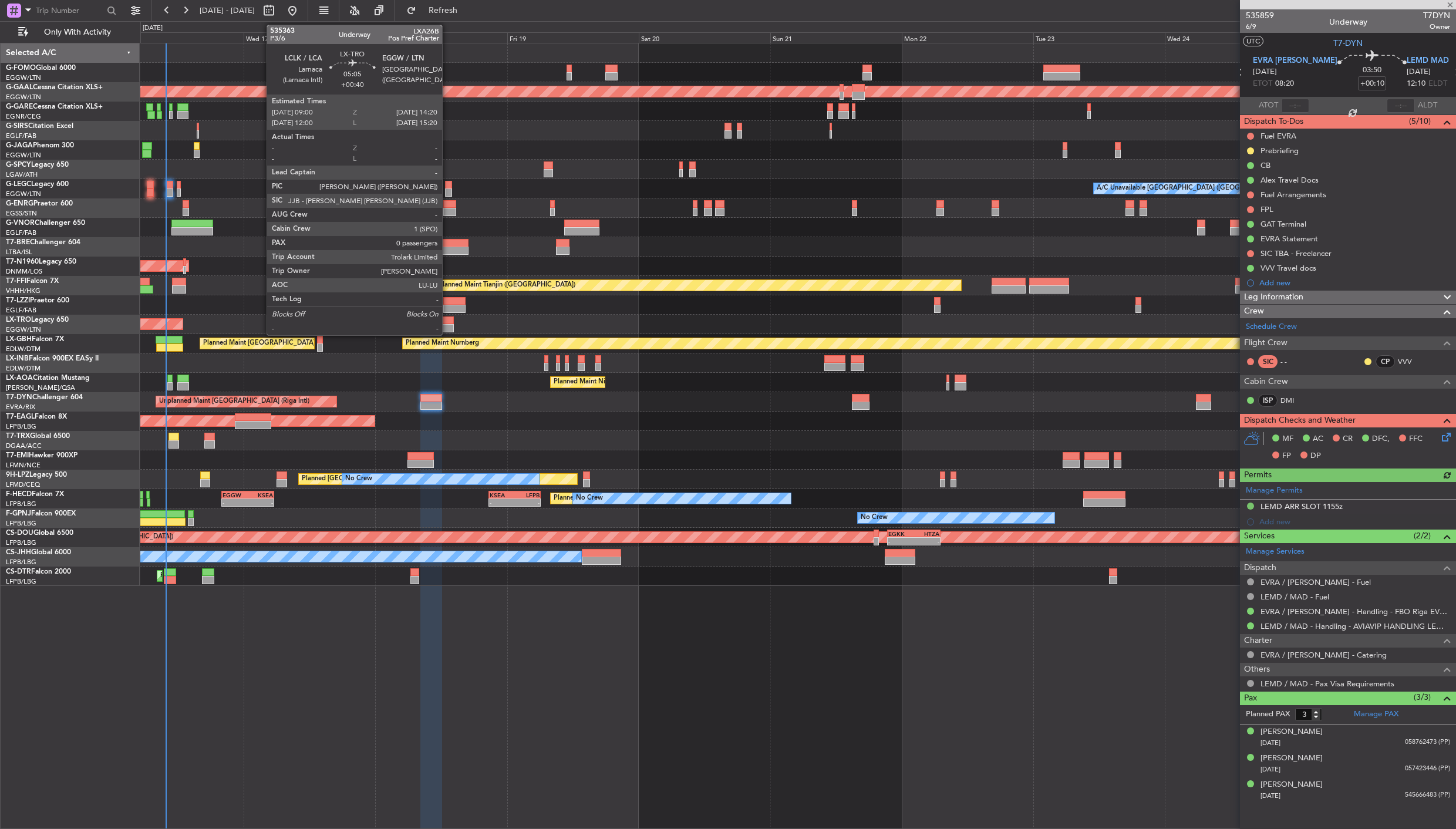
click at [448, 330] on div at bounding box center [438, 327] width 30 height 8
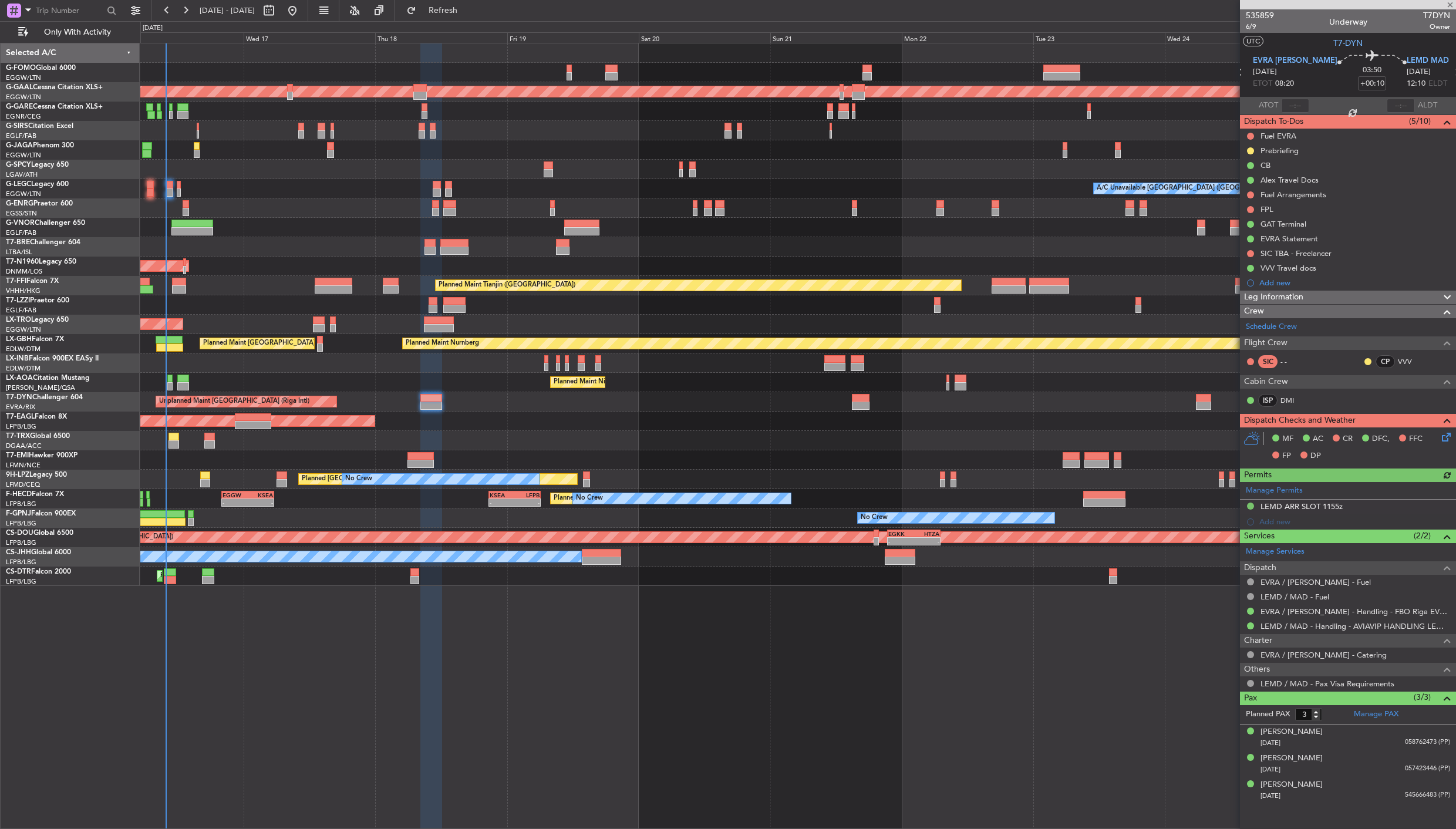
type input "+00:40"
type input "0"
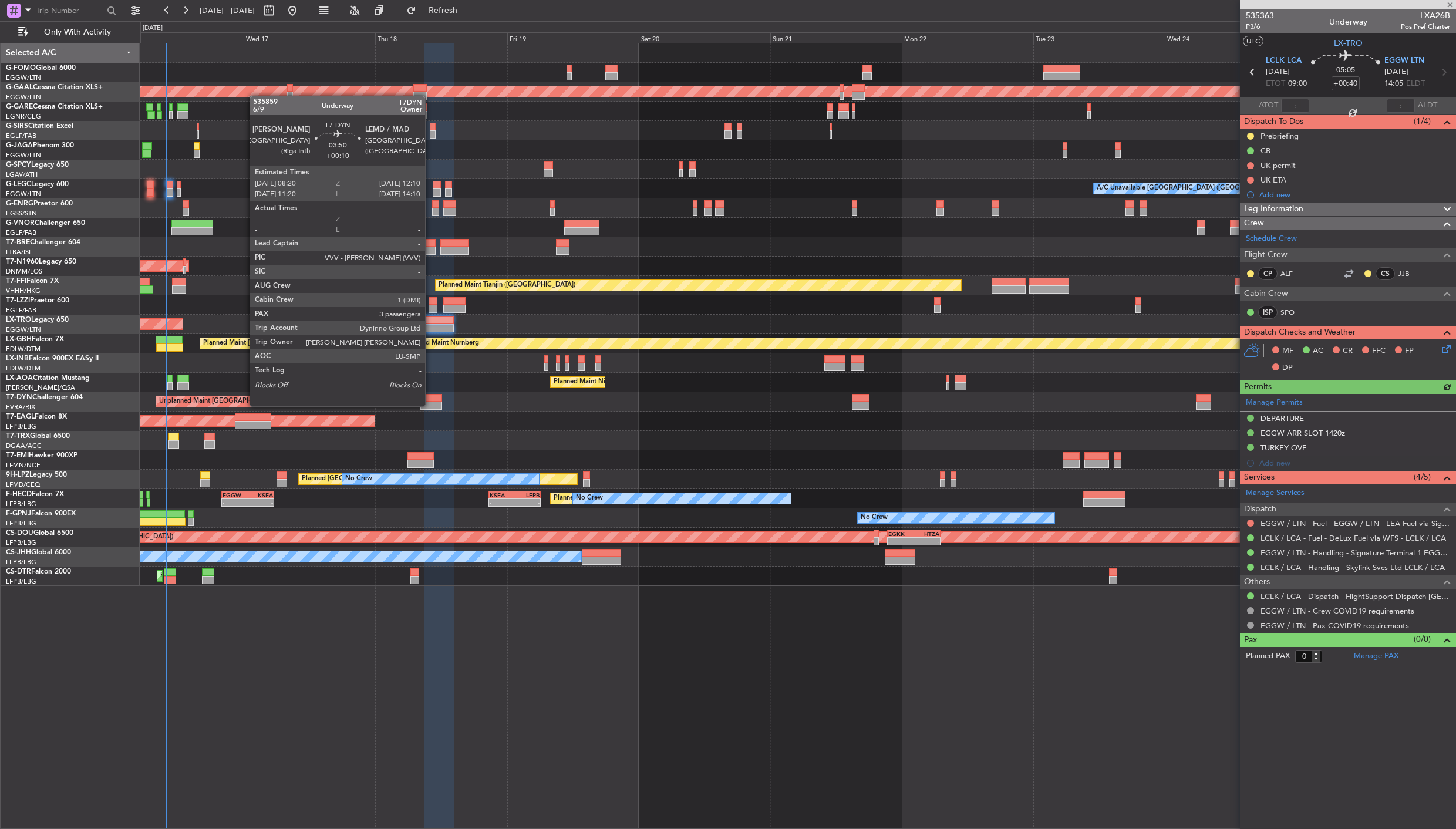
click at [431, 405] on div at bounding box center [431, 405] width 22 height 8
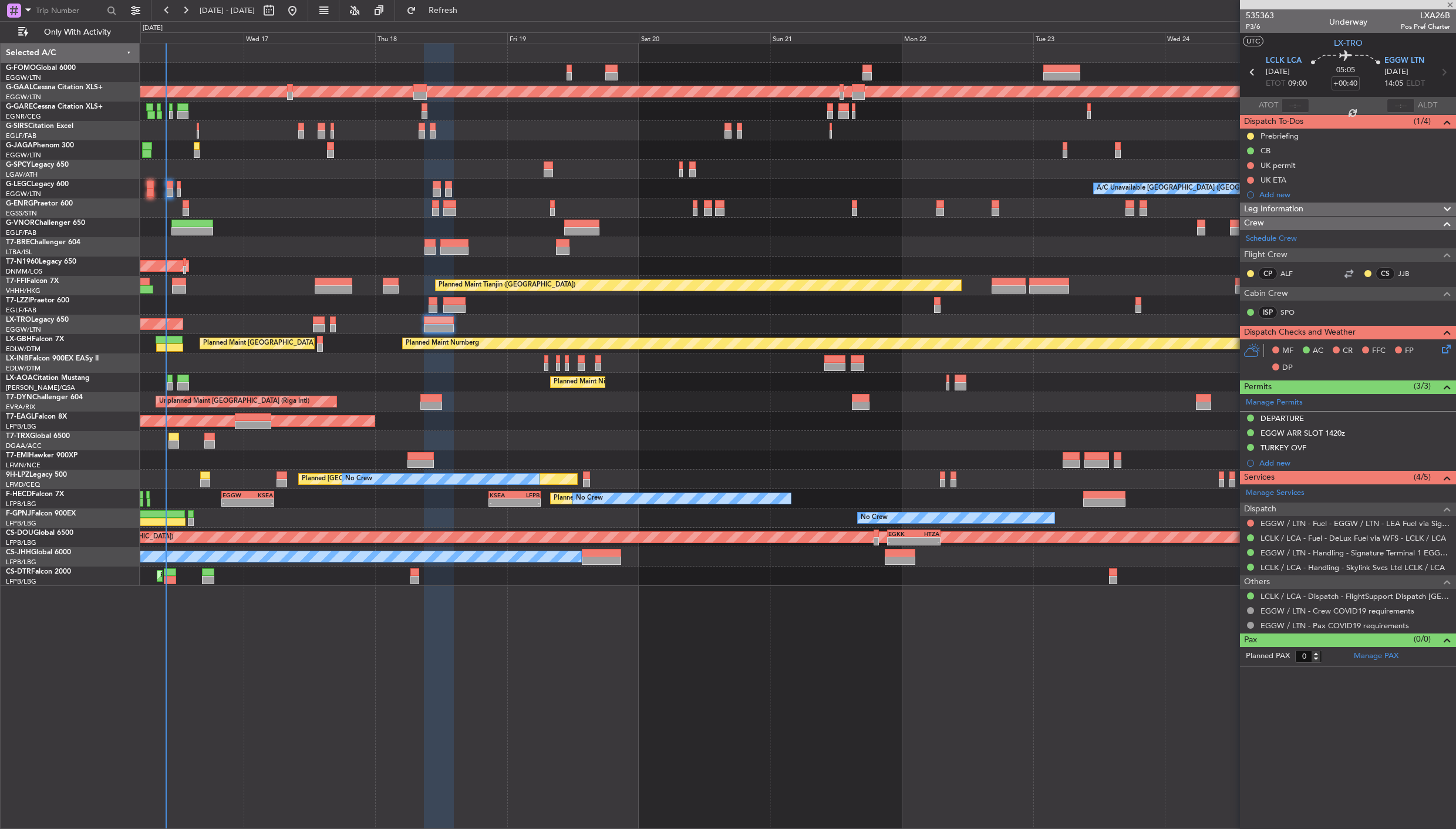
type input "+00:10"
type input "3"
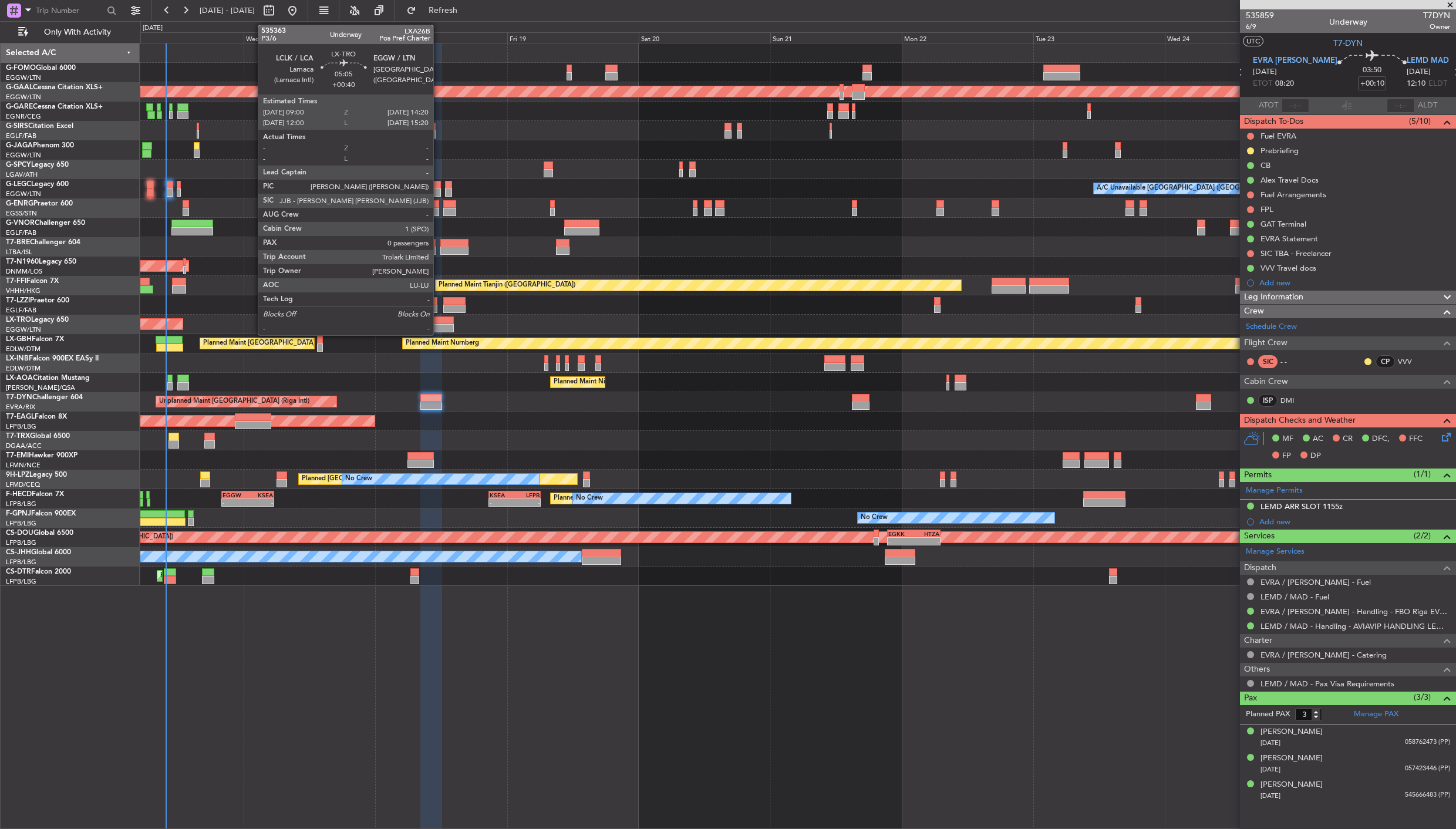
click at [439, 325] on div at bounding box center [438, 327] width 30 height 8
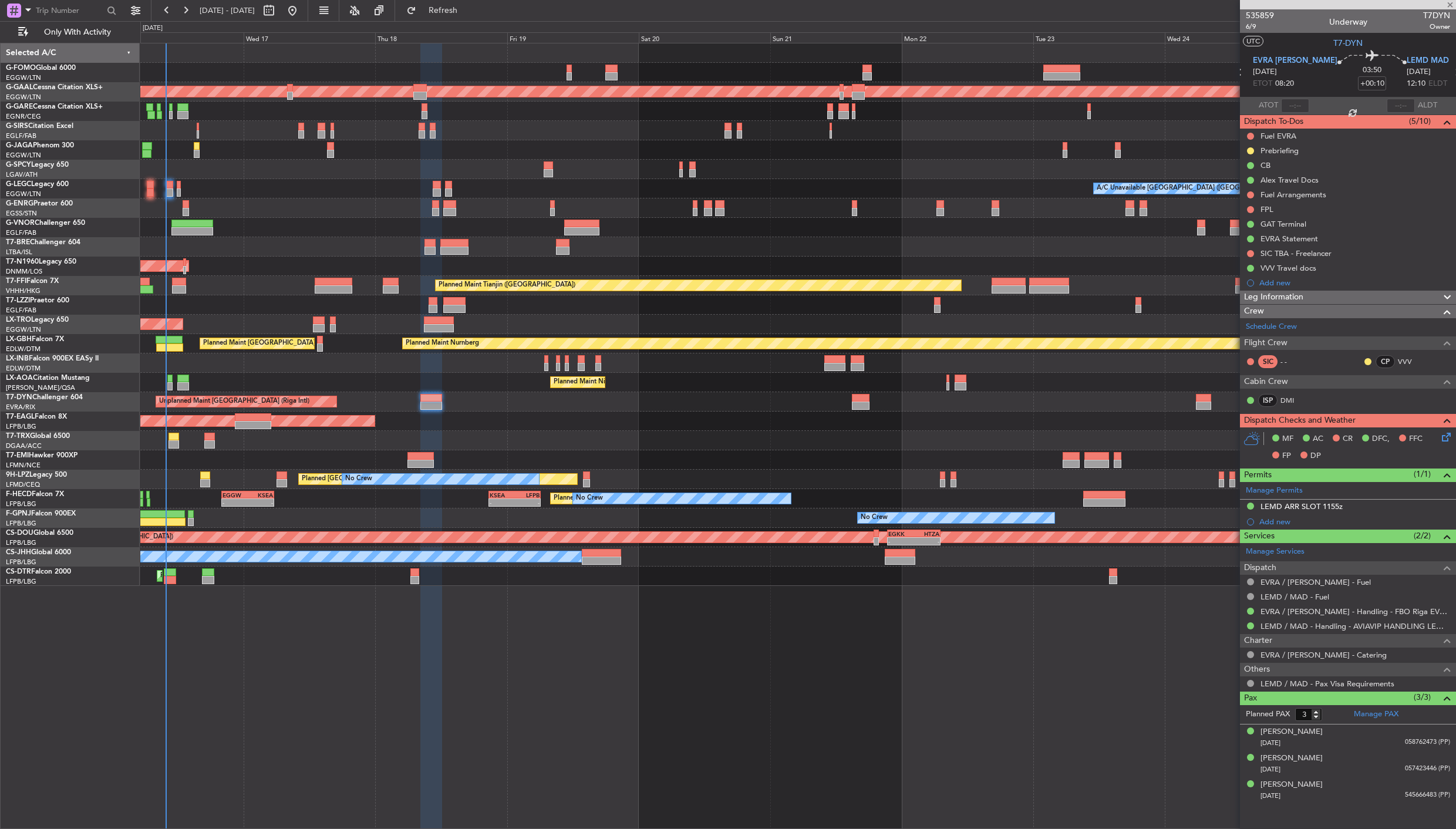
type input "+00:40"
type input "0"
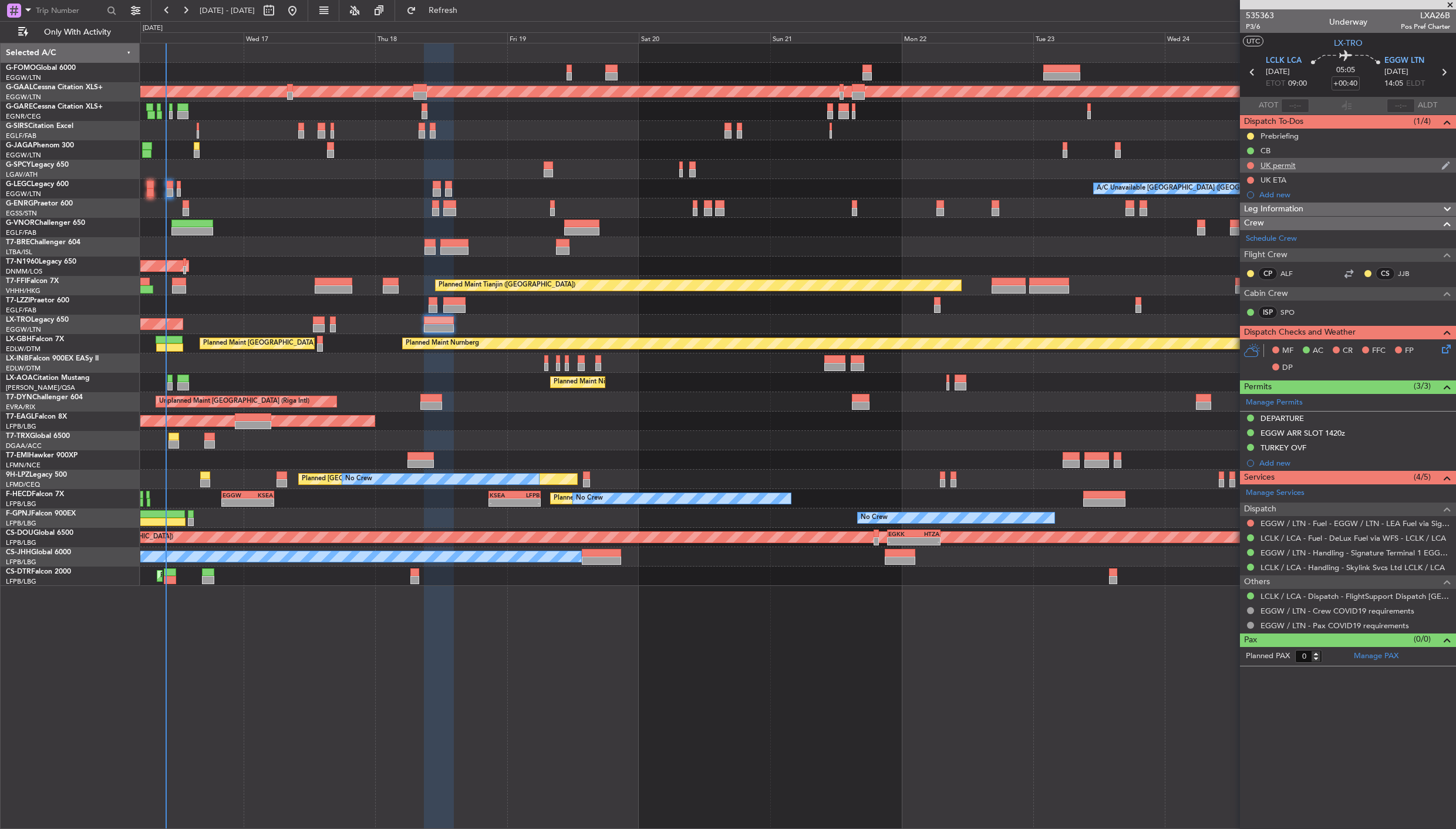
click at [1283, 161] on div "UK permit" at bounding box center [1277, 165] width 35 height 10
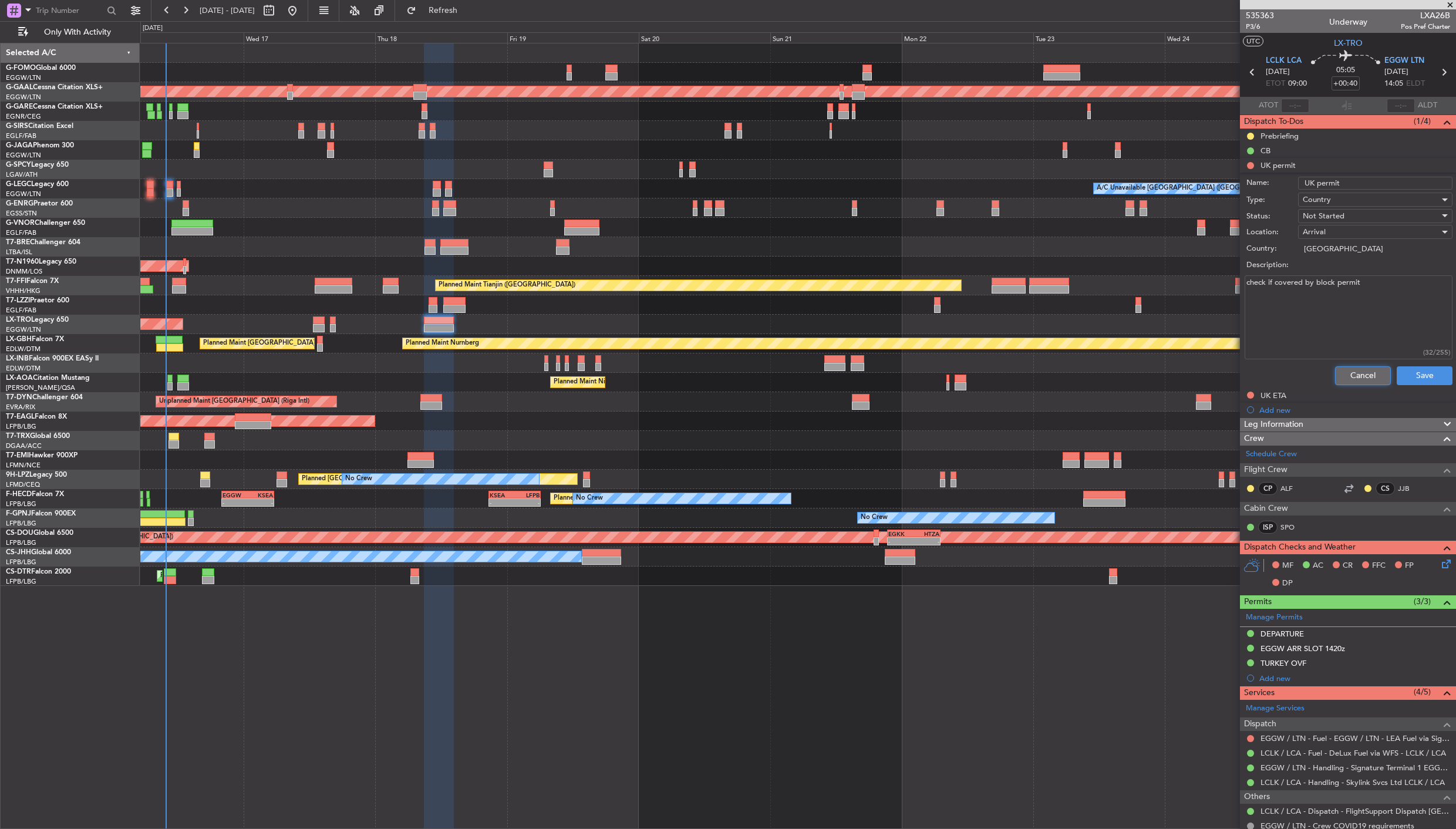
click at [1359, 378] on button "Cancel" at bounding box center [1363, 375] width 56 height 19
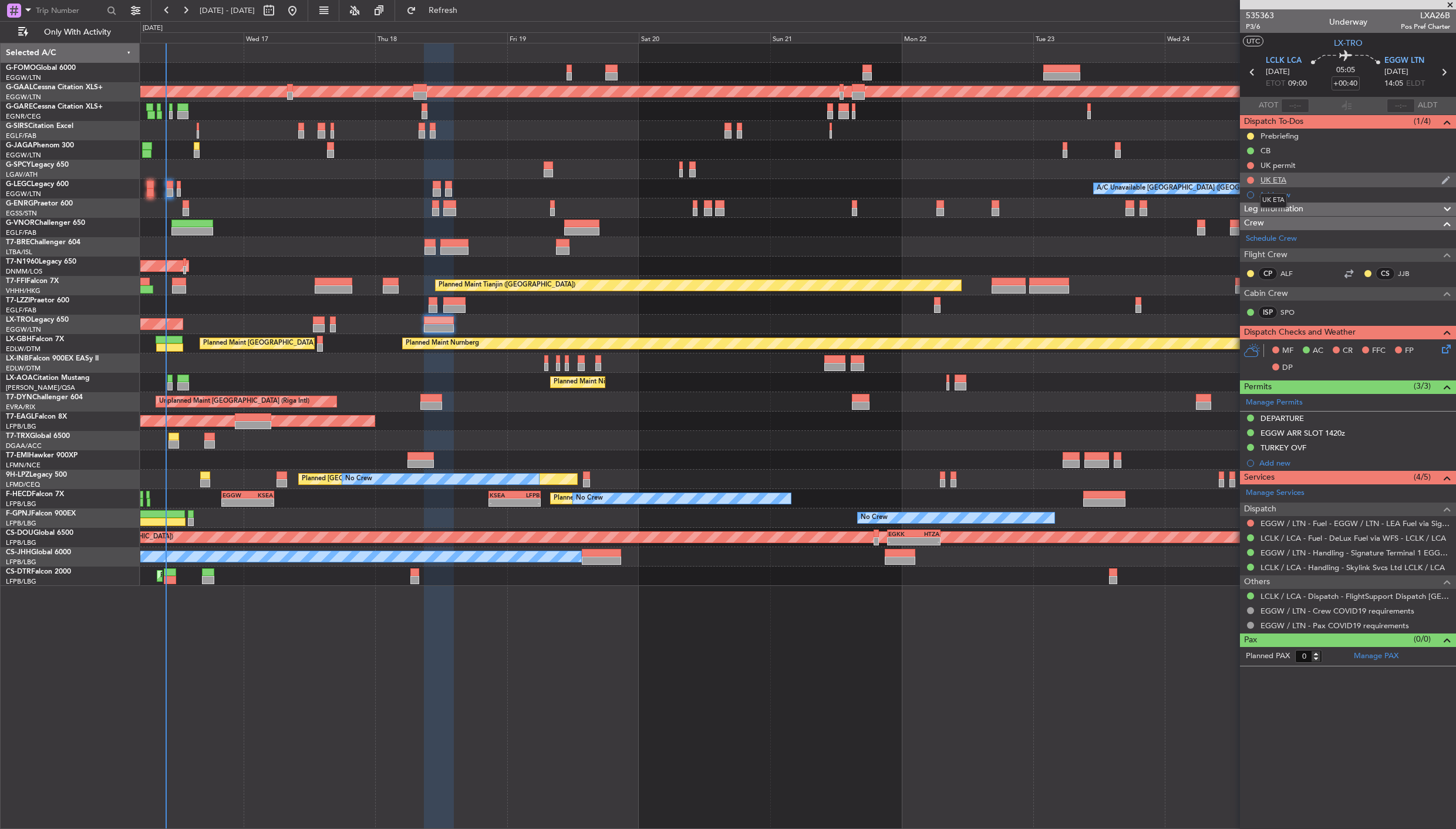
click at [1277, 177] on div "UK ETA" at bounding box center [1273, 179] width 26 height 10
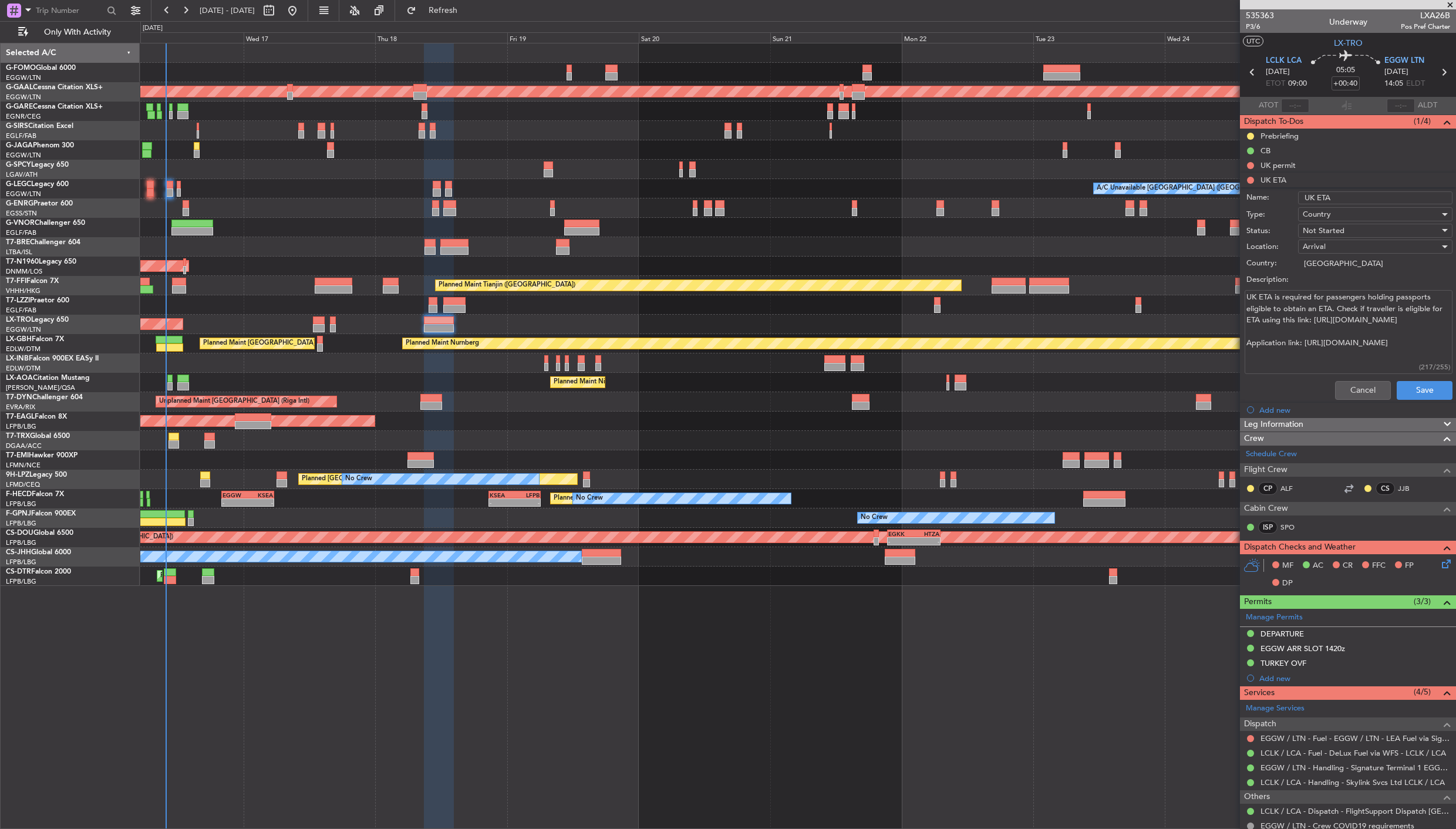
drag, startPoint x: 1249, startPoint y: 298, endPoint x: 1295, endPoint y: 313, distance: 48.4
click at [1295, 313] on textarea "UK ETA is required for passengers holding passports eligible to obtain an ETA. …" at bounding box center [1349, 332] width 208 height 84
click at [1356, 391] on button "Cancel" at bounding box center [1363, 389] width 56 height 19
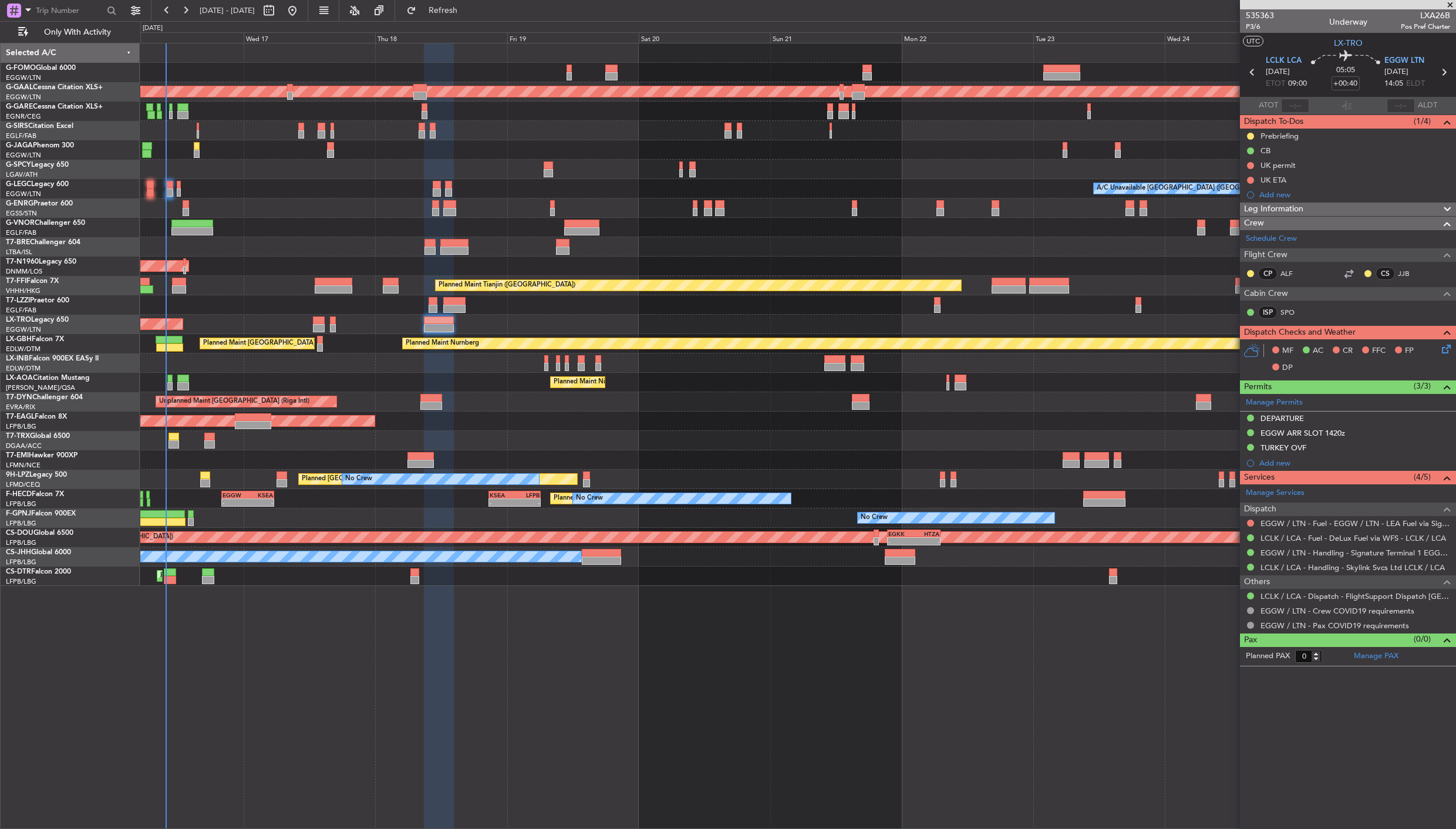
click at [427, 306] on div at bounding box center [797, 305] width 1315 height 20
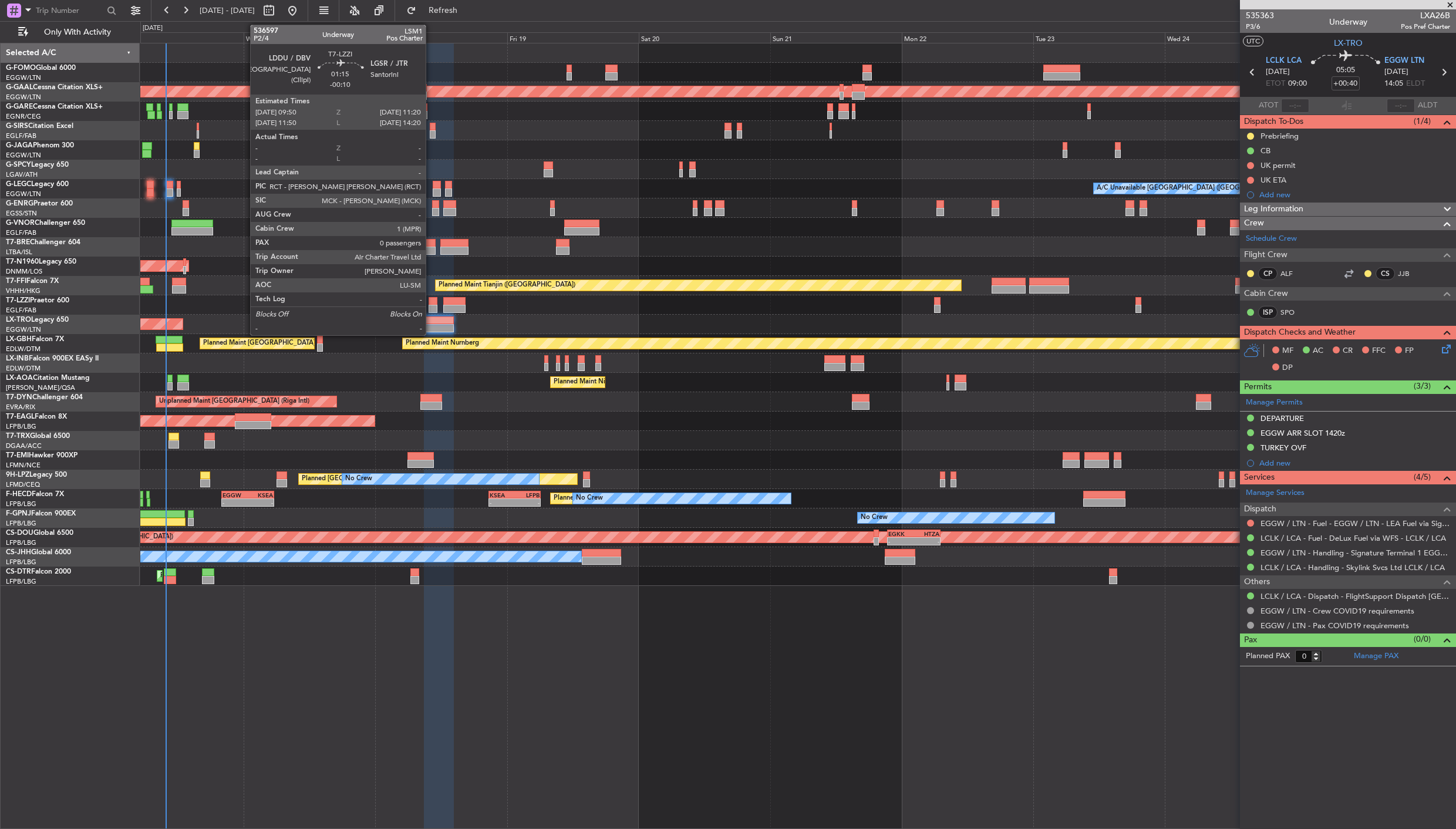
click at [432, 298] on div at bounding box center [433, 301] width 9 height 8
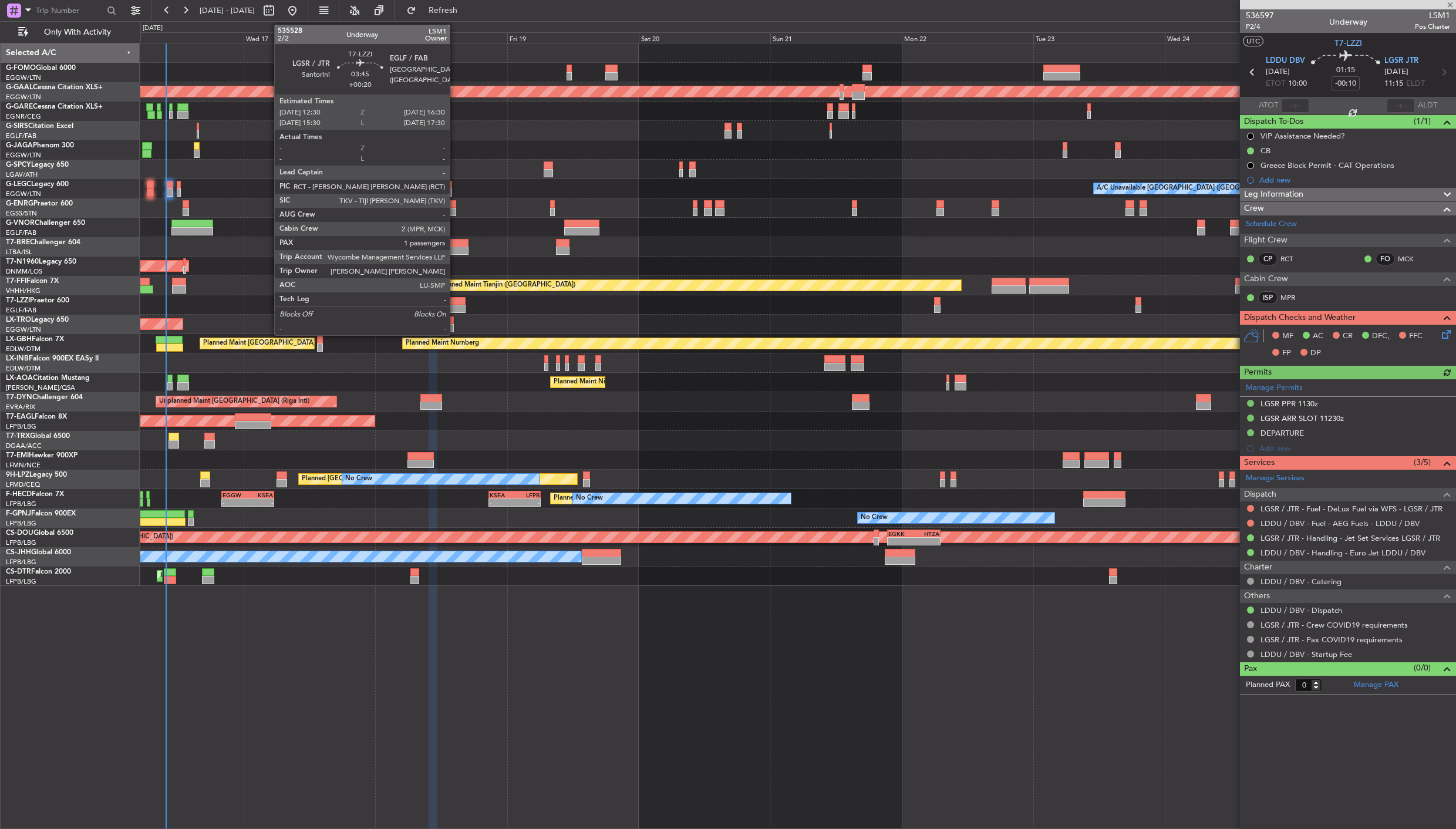
click at [456, 297] on div at bounding box center [454, 301] width 22 height 8
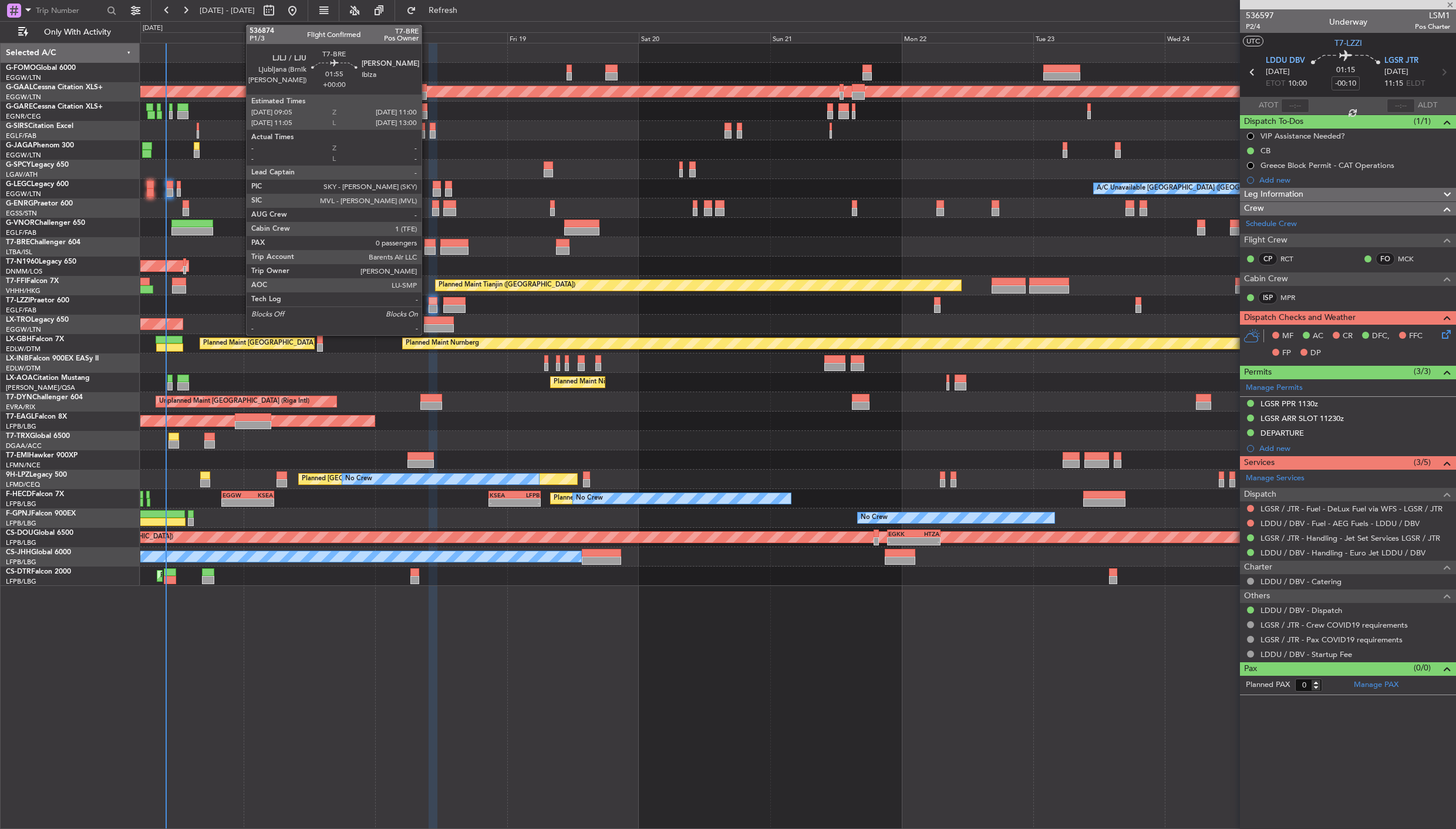
type input "+00:20"
type input "1"
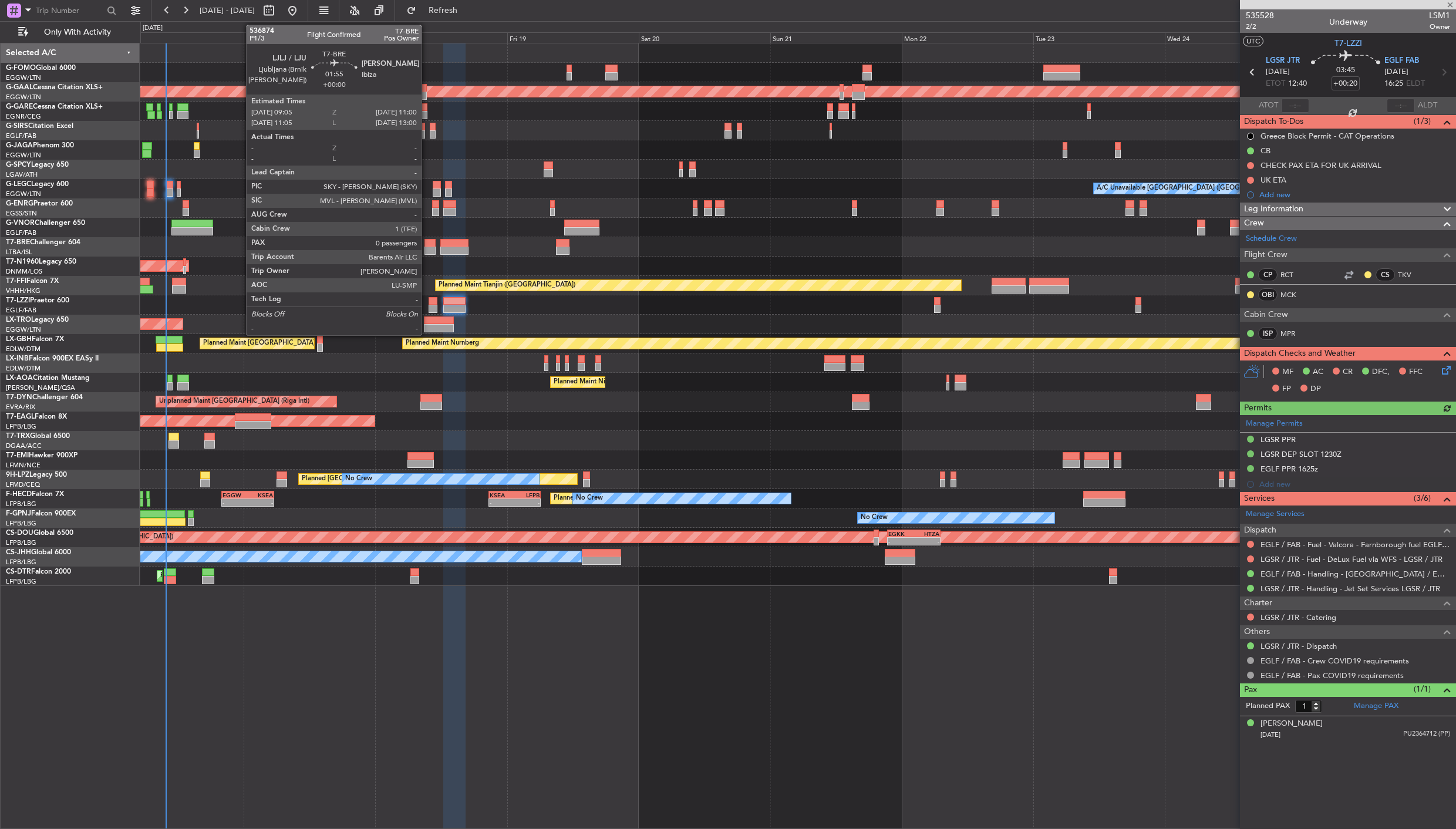
click at [427, 244] on div at bounding box center [430, 242] width 11 height 8
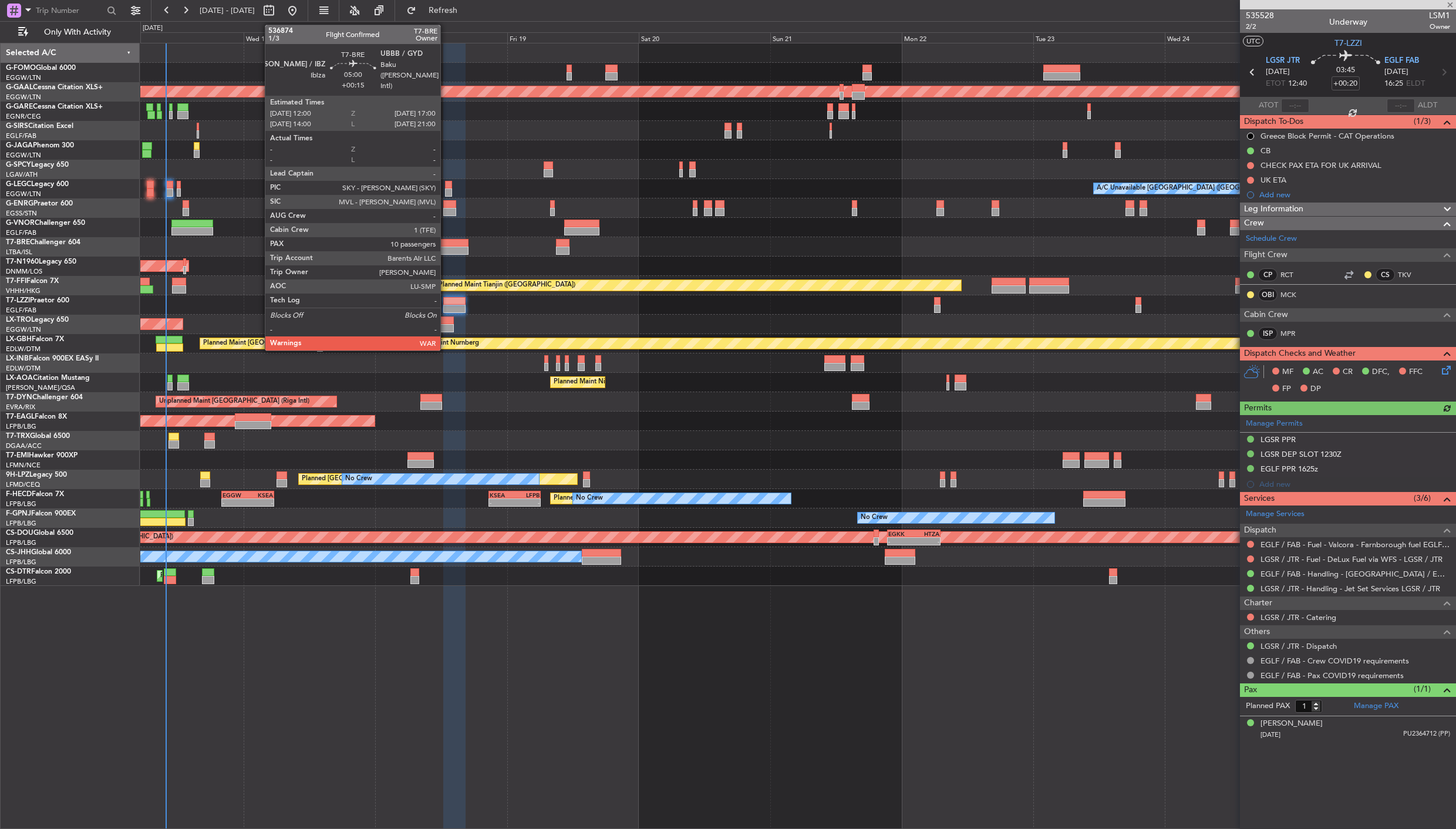
type input "0"
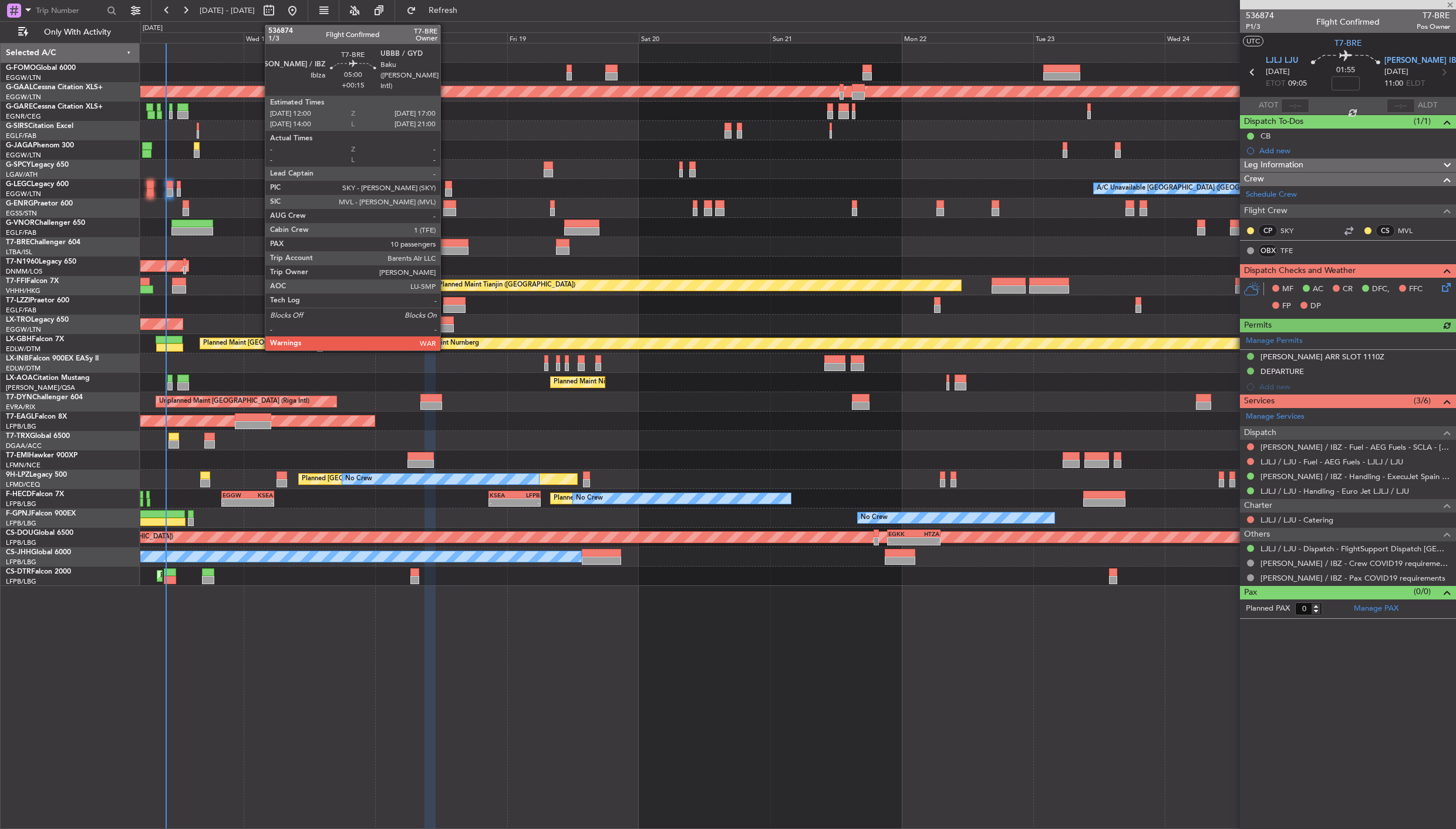
click at [446, 243] on div at bounding box center [454, 242] width 28 height 8
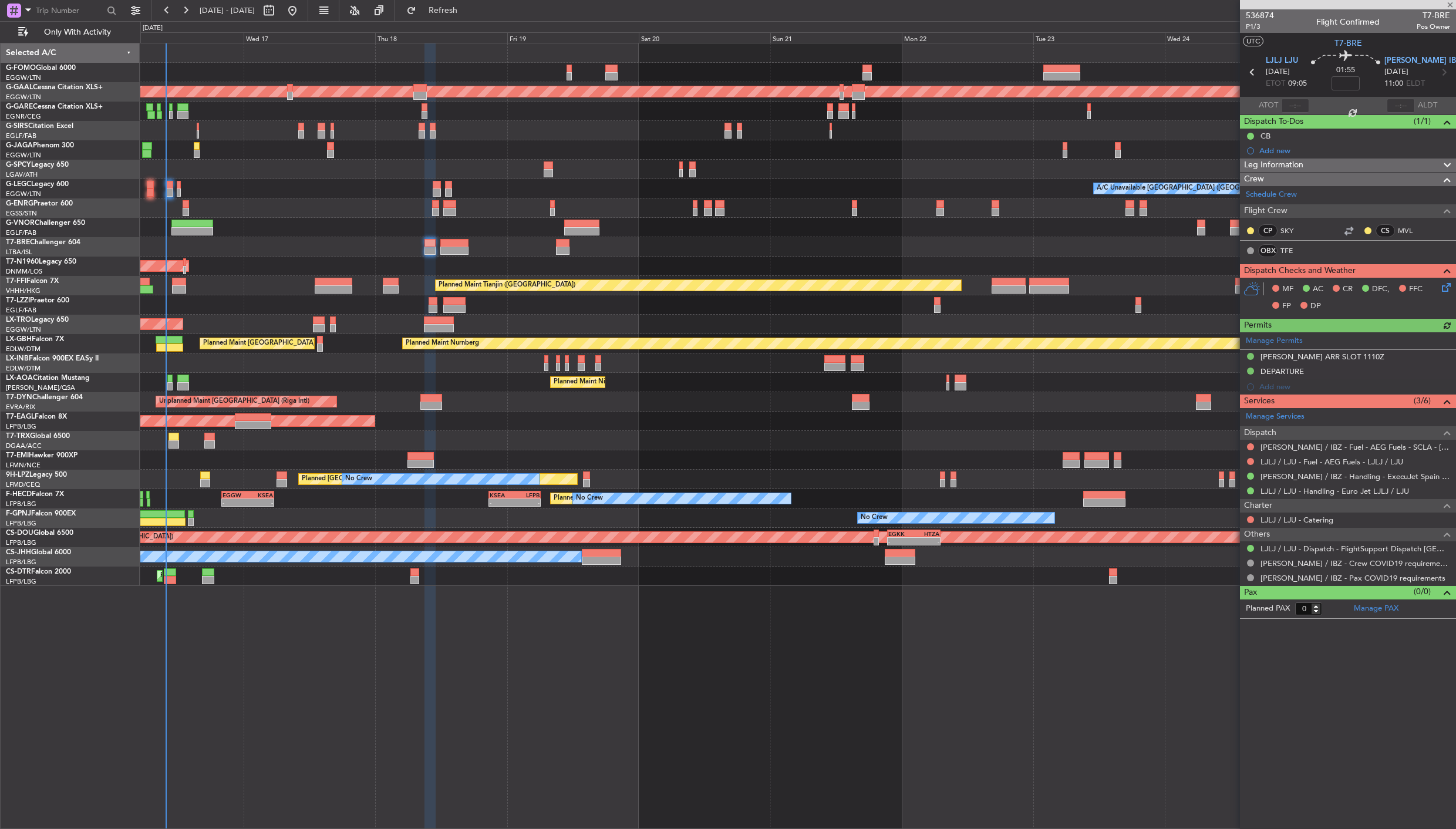
type input "+00:15"
type input "10"
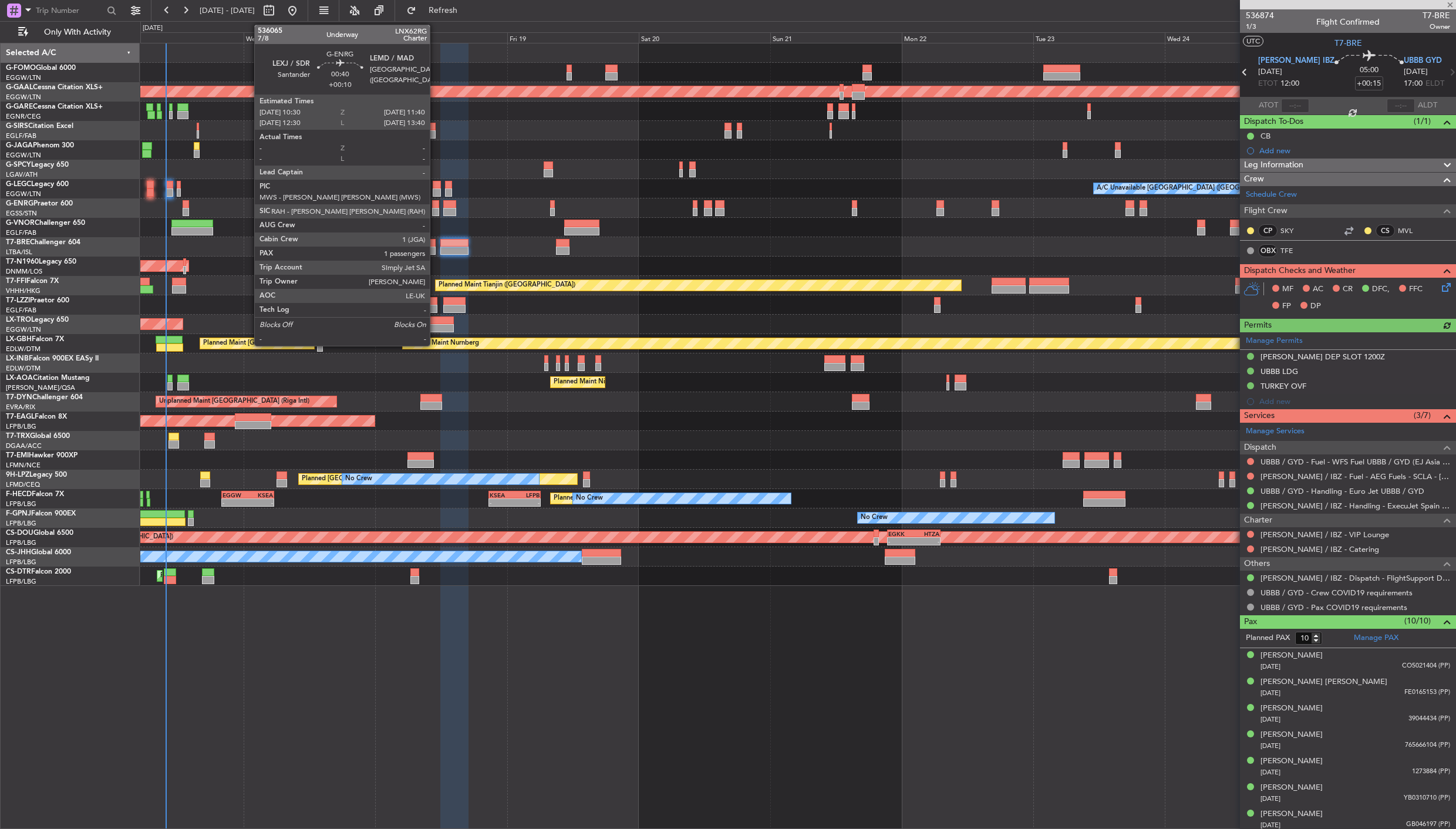
click at [435, 200] on div at bounding box center [434, 204] width 6 height 8
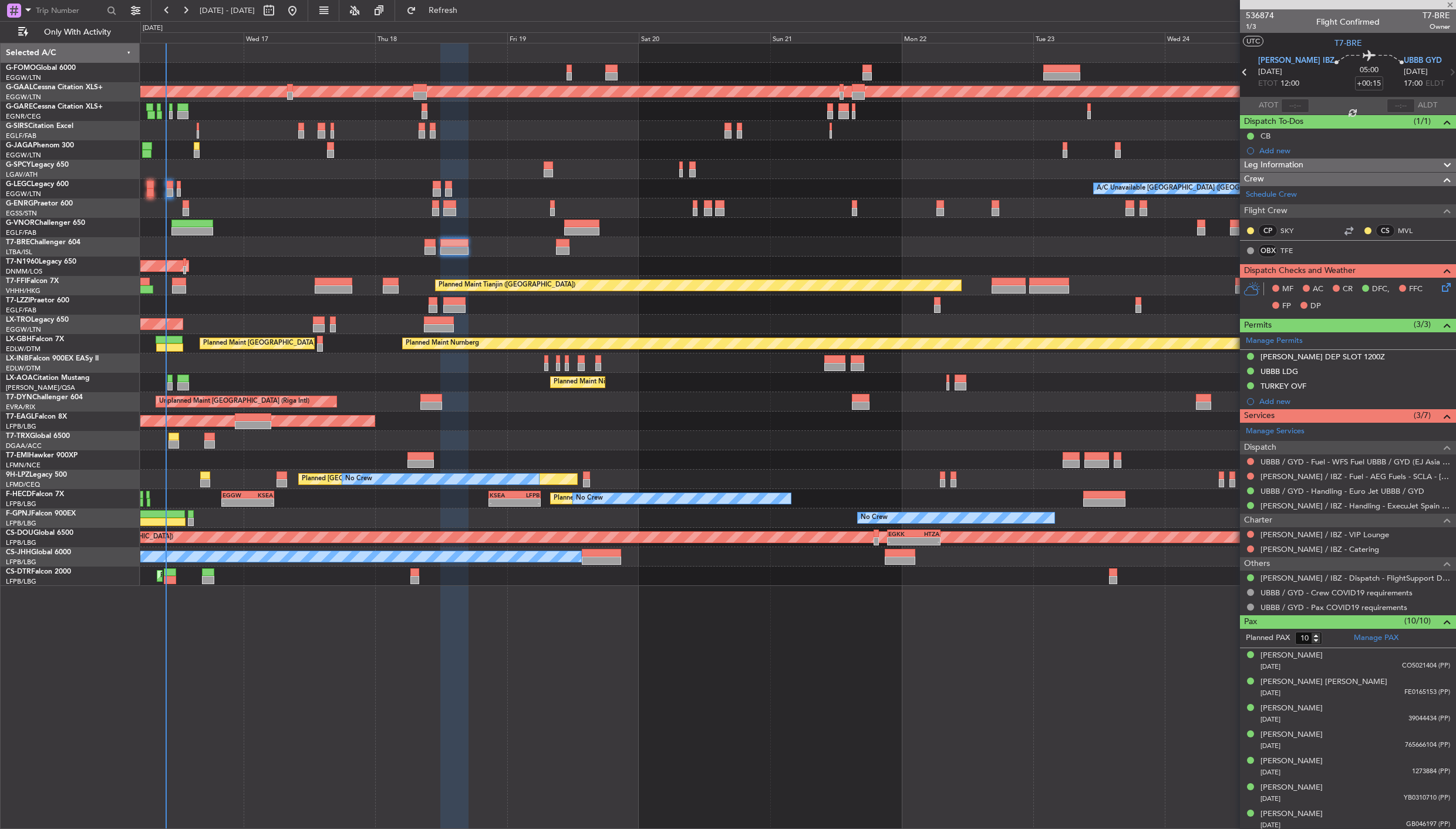
type input "+00:10"
type input "1"
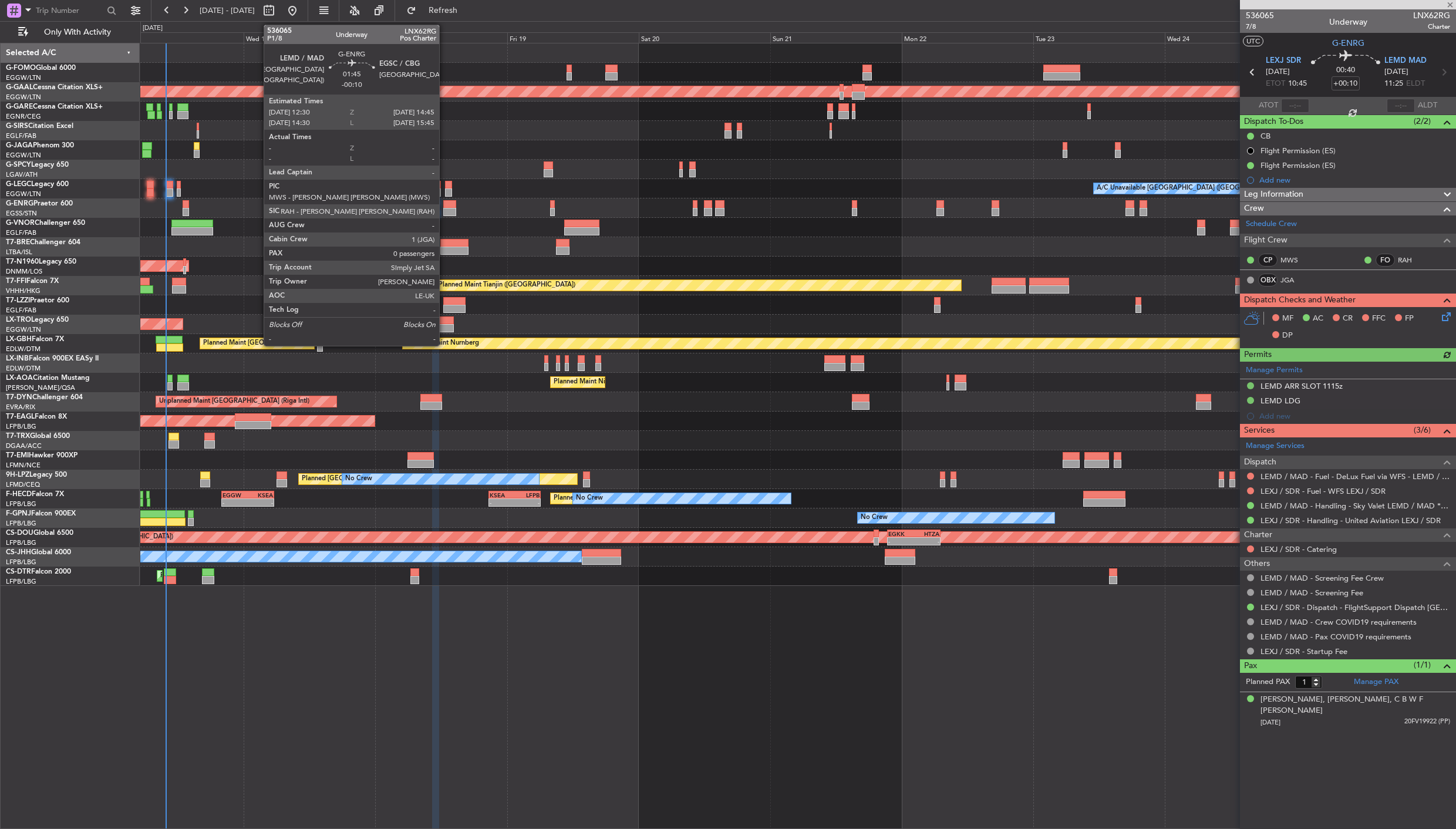
click at [445, 205] on div at bounding box center [450, 204] width 13 height 8
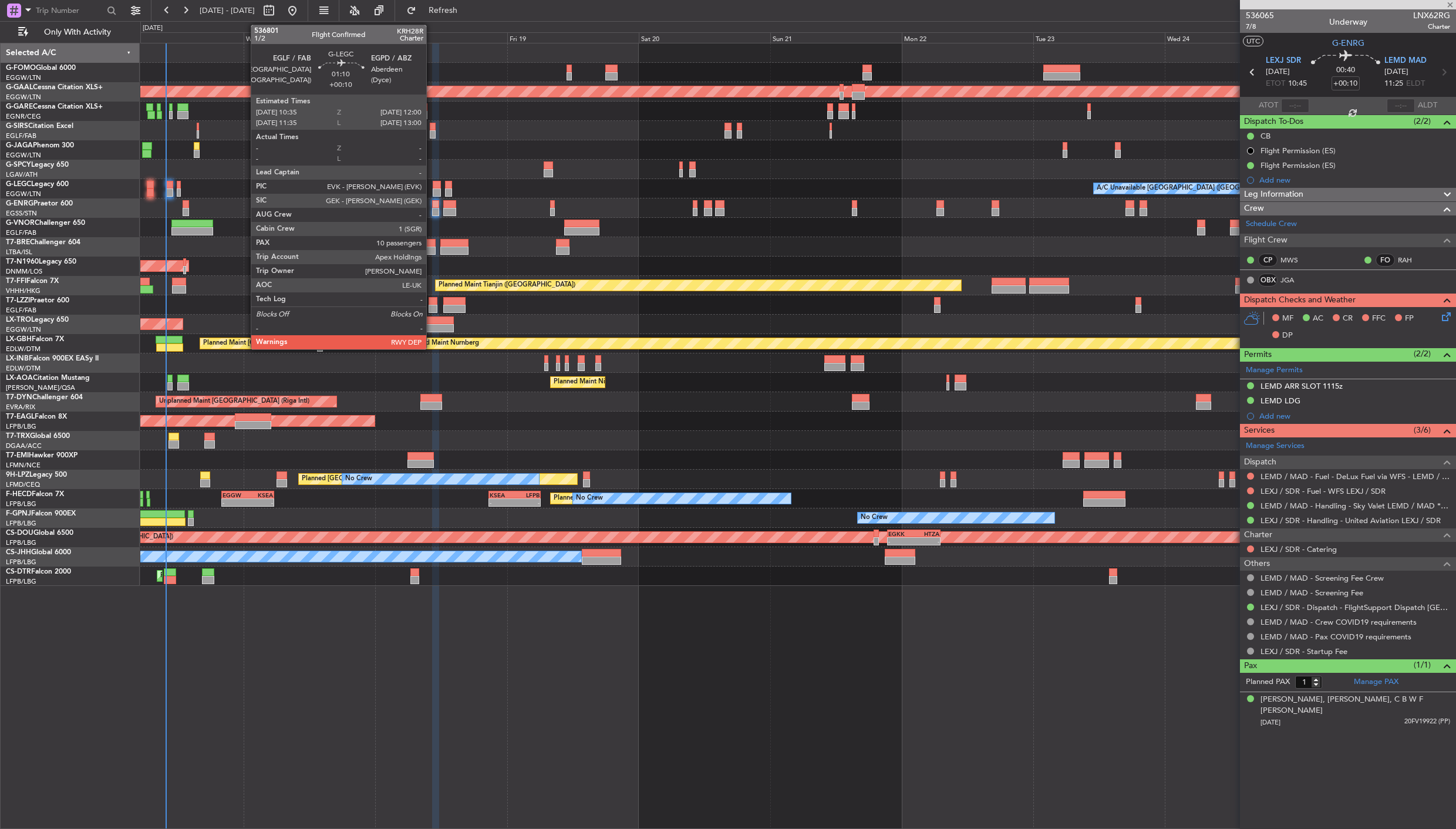
type input "-00:10"
type input "0"
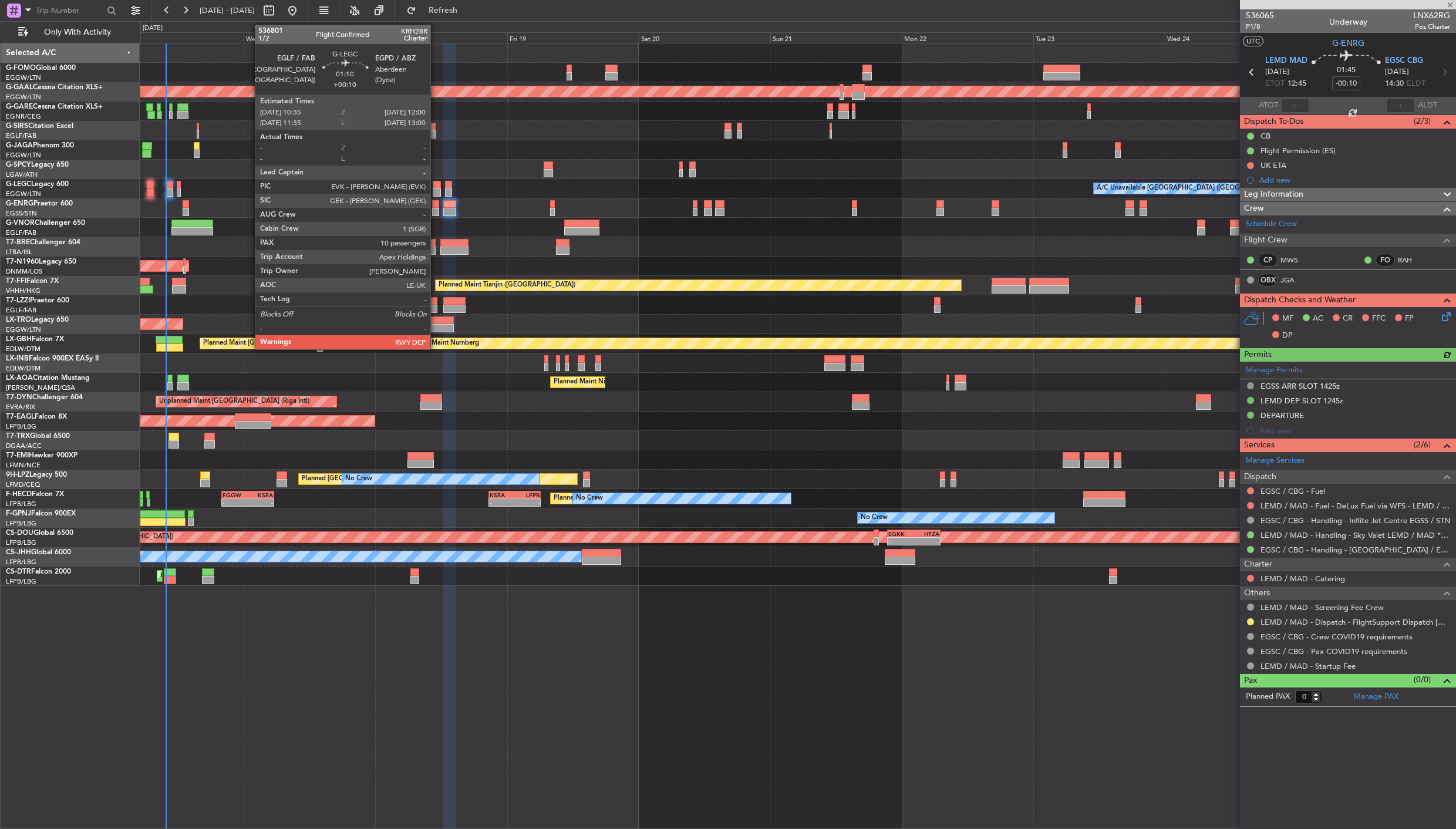
click at [436, 182] on div at bounding box center [436, 184] width 8 height 8
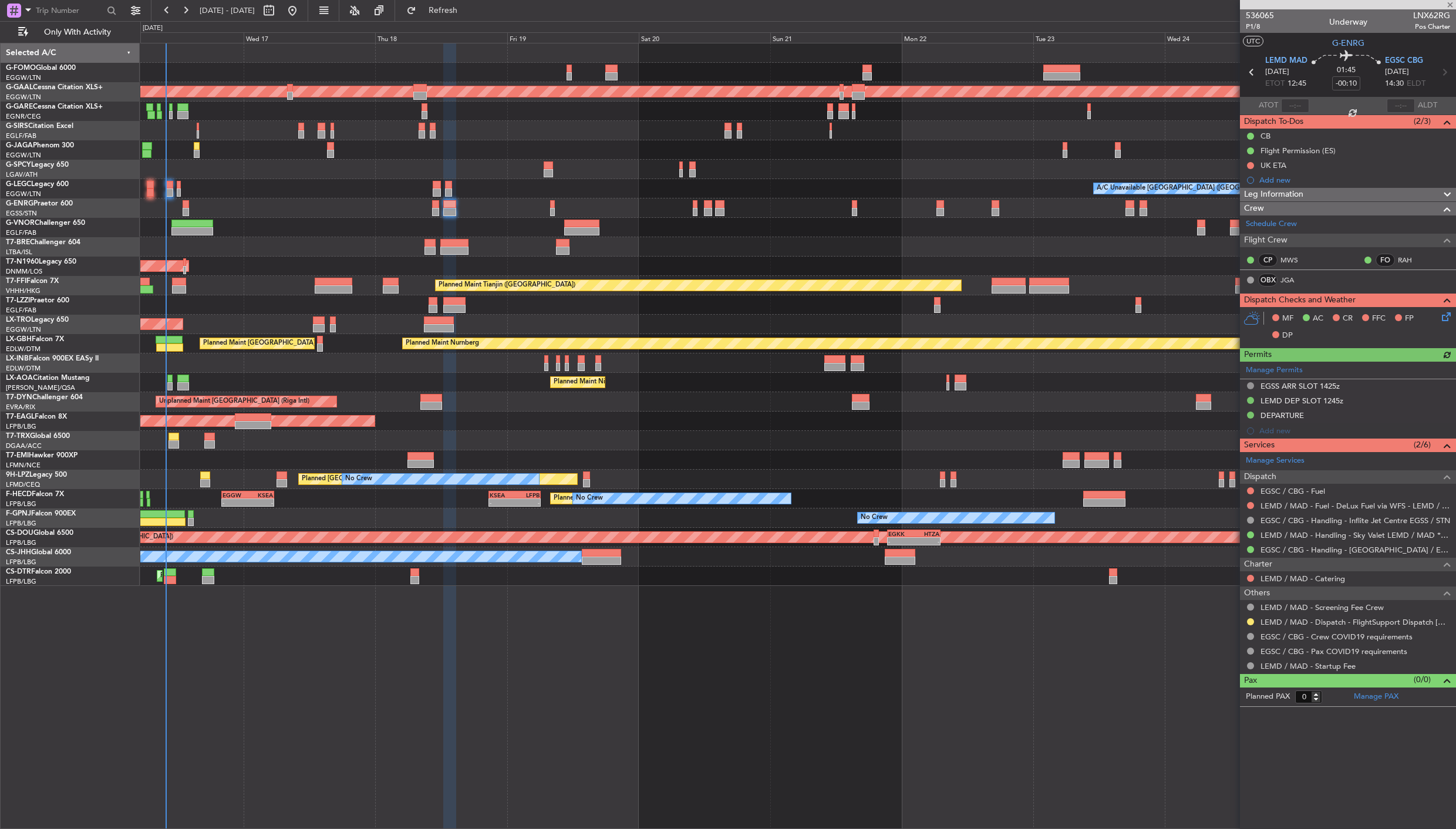
type input "+00:10"
type input "10"
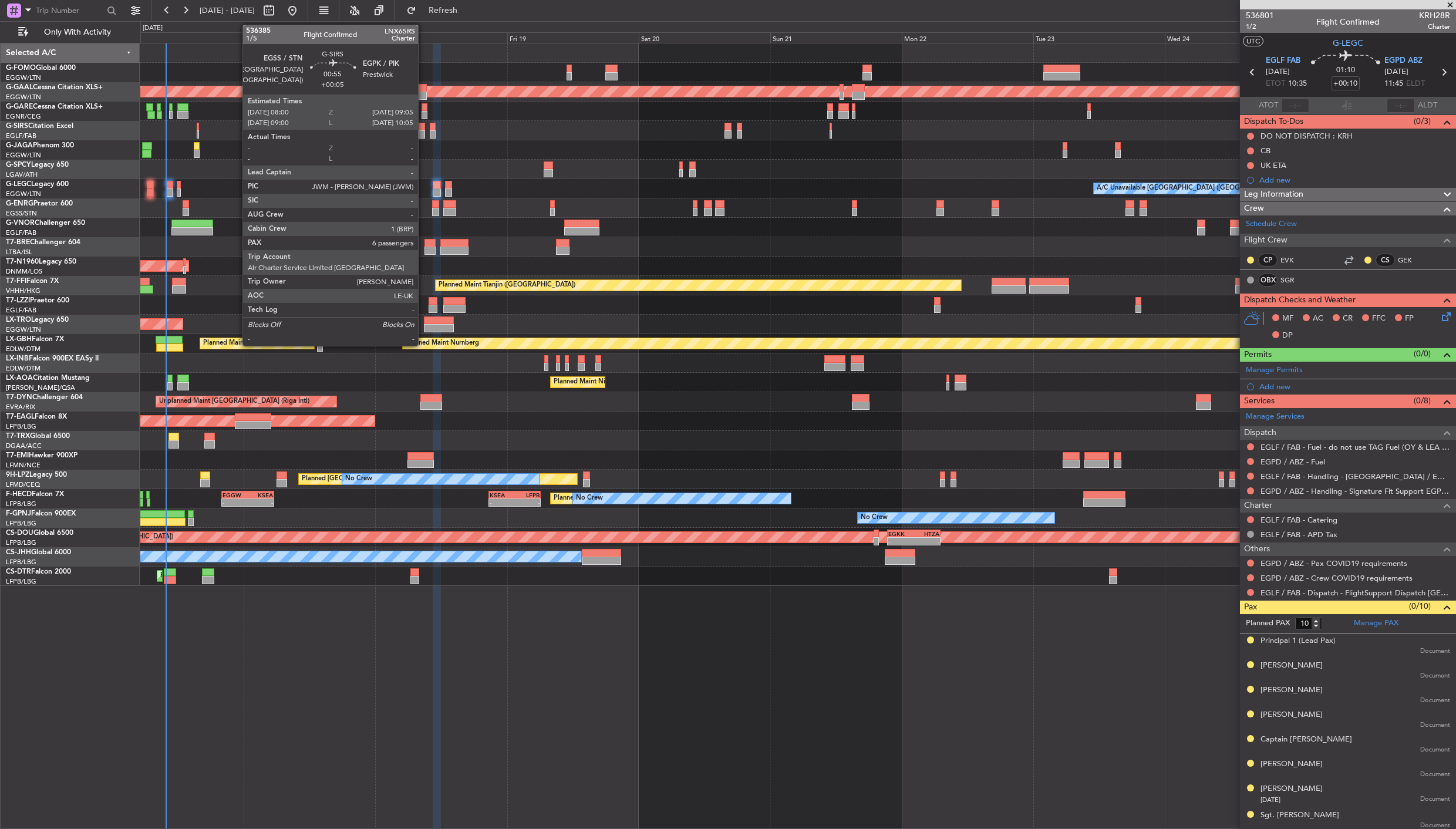
click at [424, 130] on div at bounding box center [421, 134] width 6 height 8
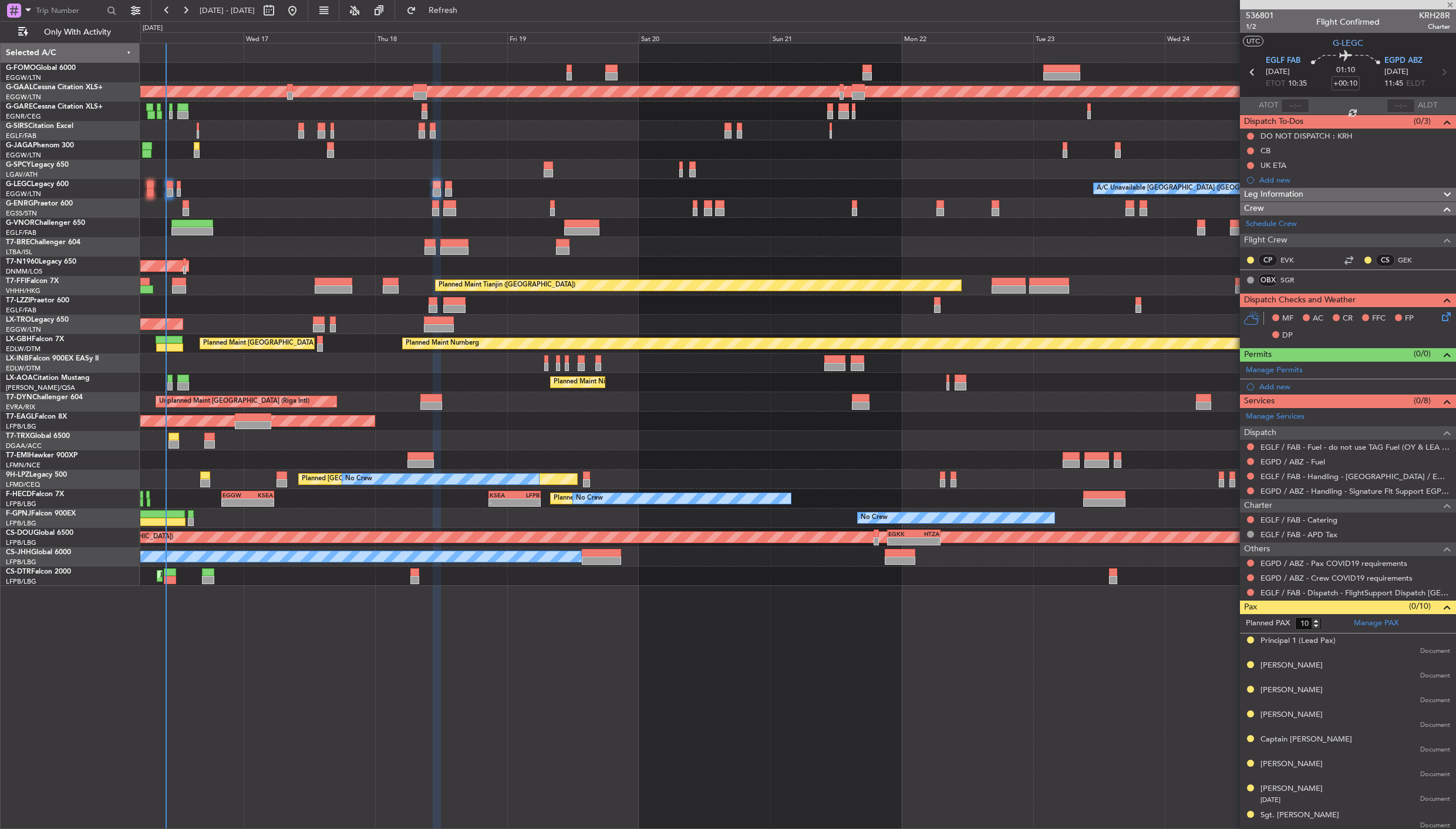
type input "+00:05"
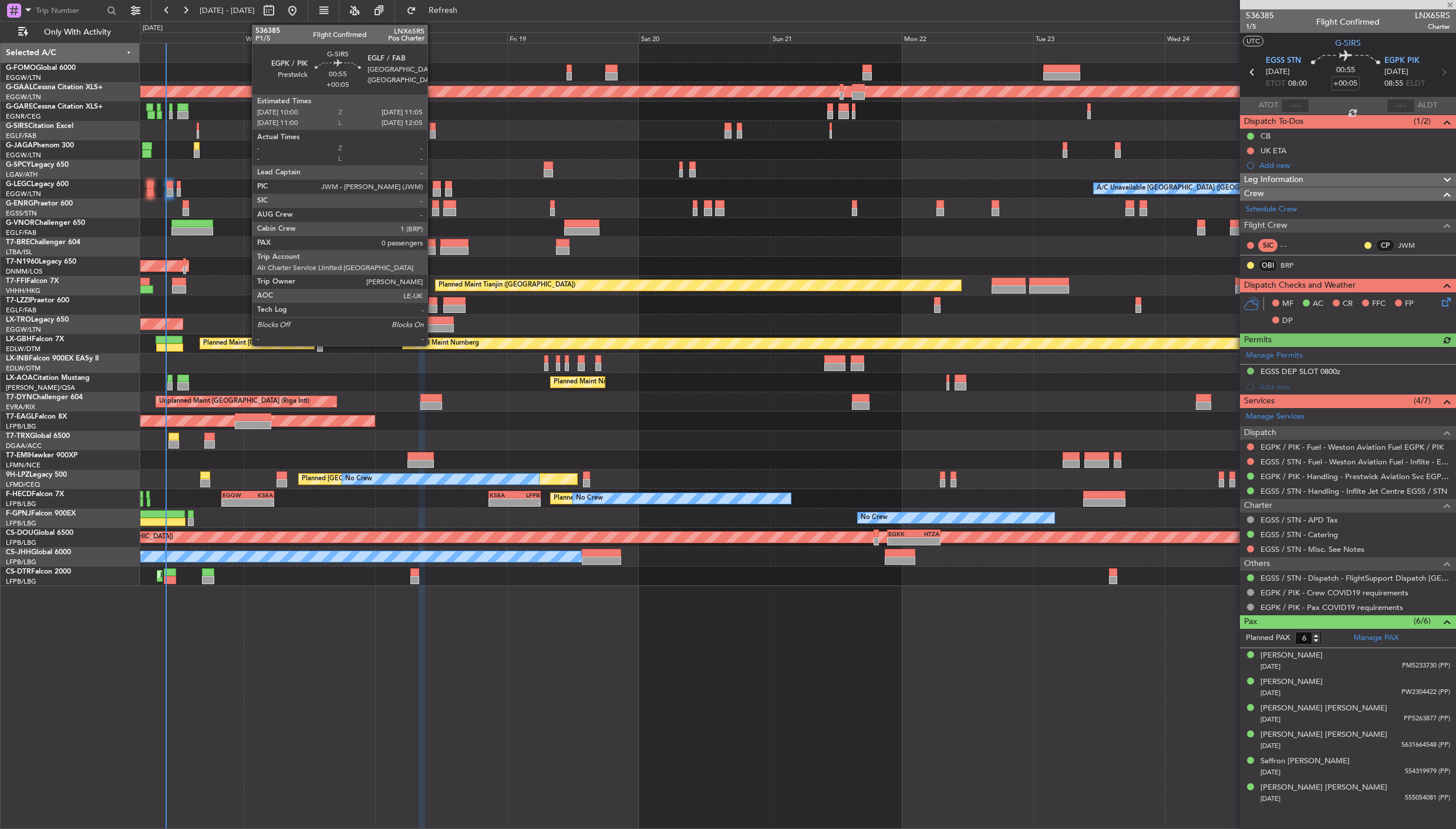
click at [434, 132] on div at bounding box center [433, 134] width 6 height 8
type input "0"
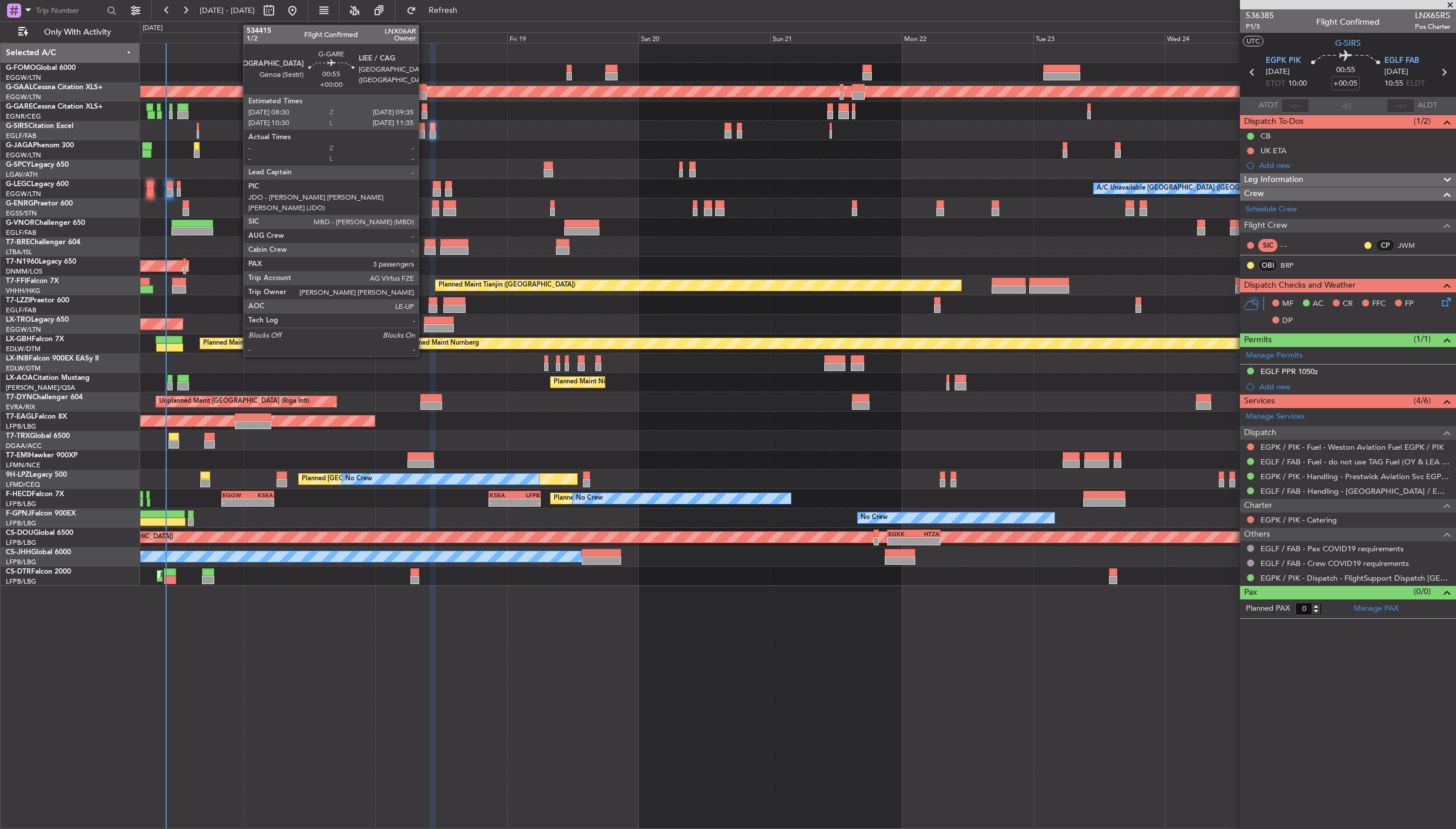
click at [425, 103] on div at bounding box center [425, 107] width 6 height 8
type input "3"
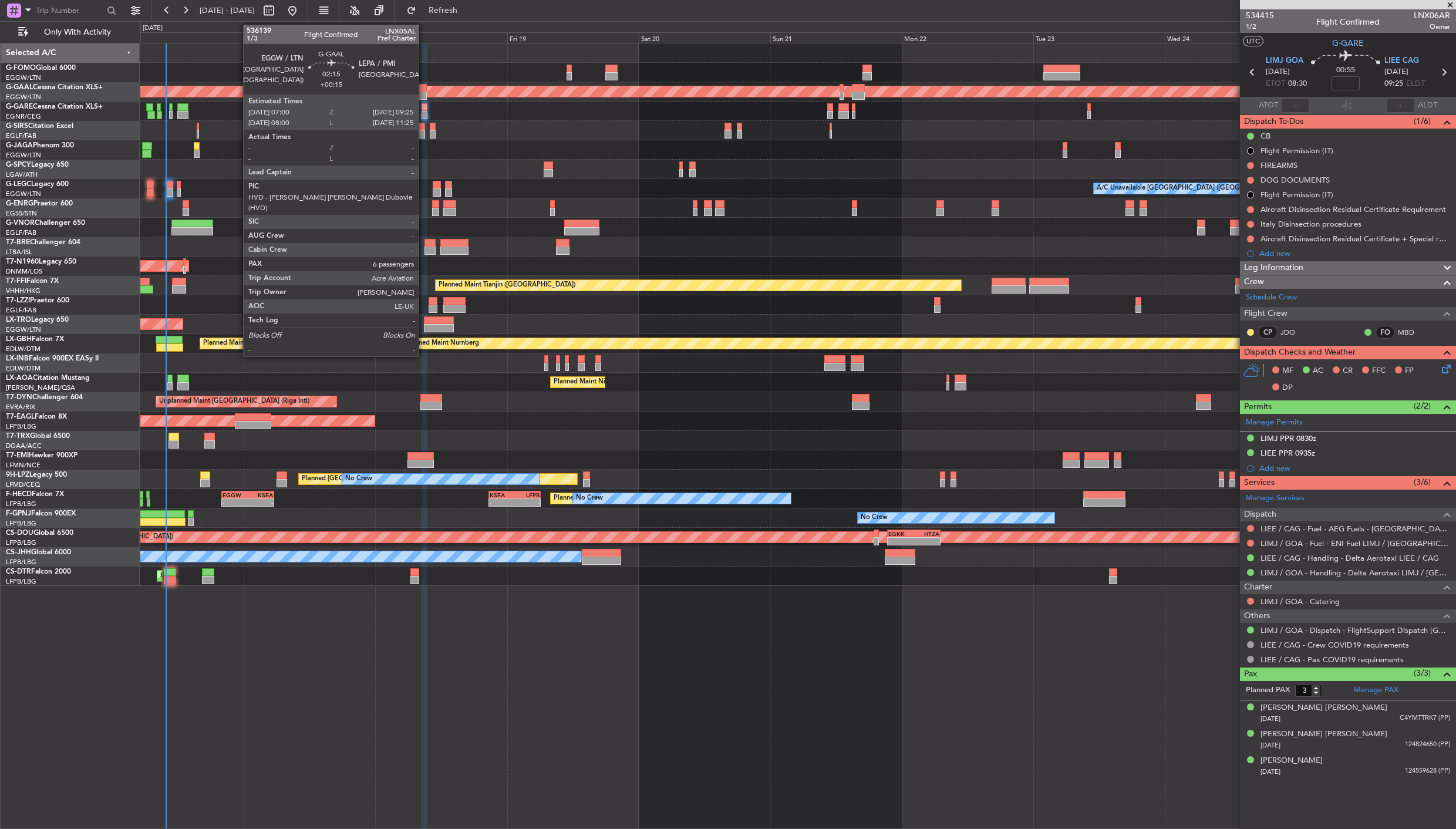
click at [425, 97] on div at bounding box center [419, 95] width 13 height 8
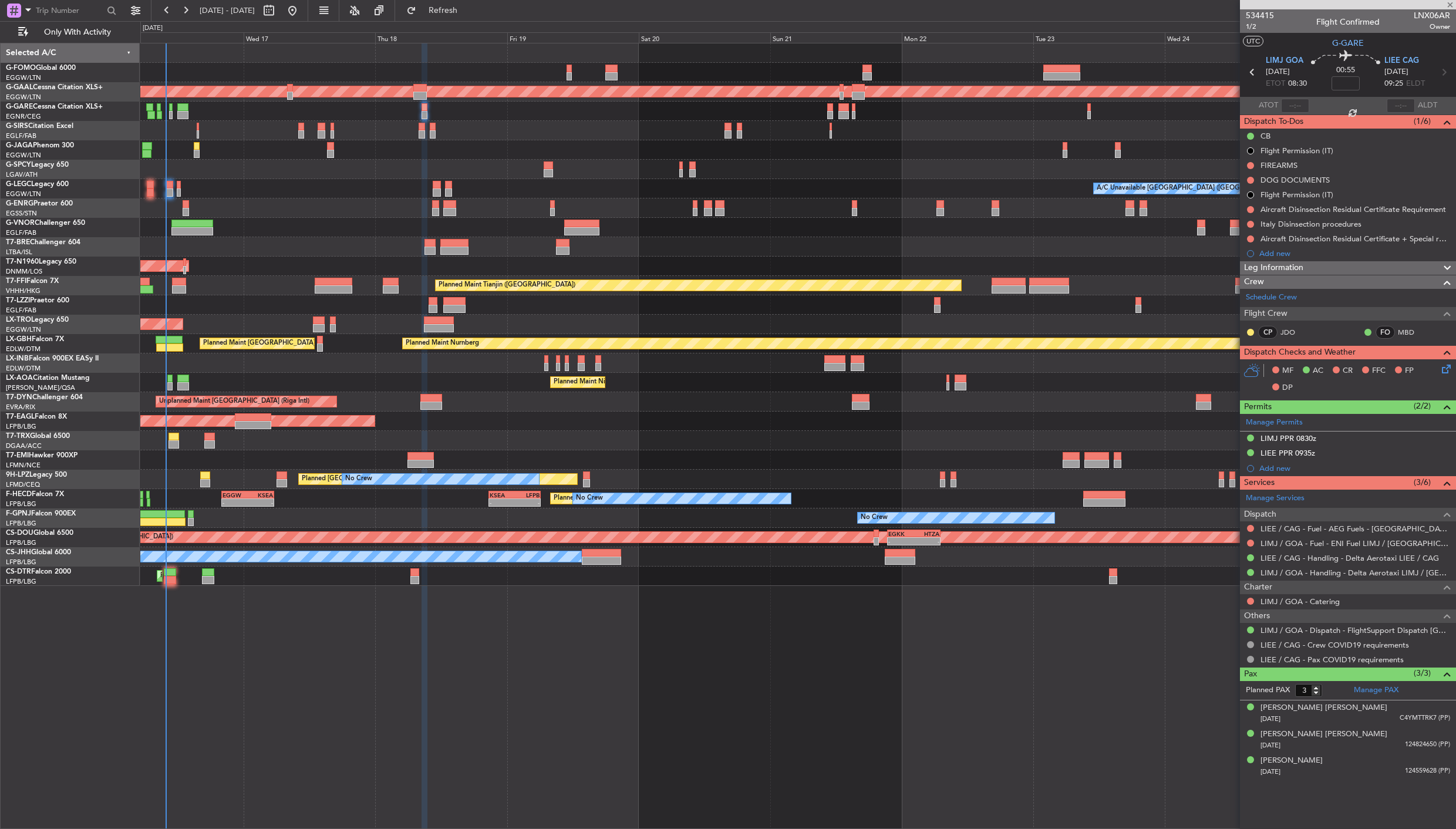
type input "+00:15"
type input "6"
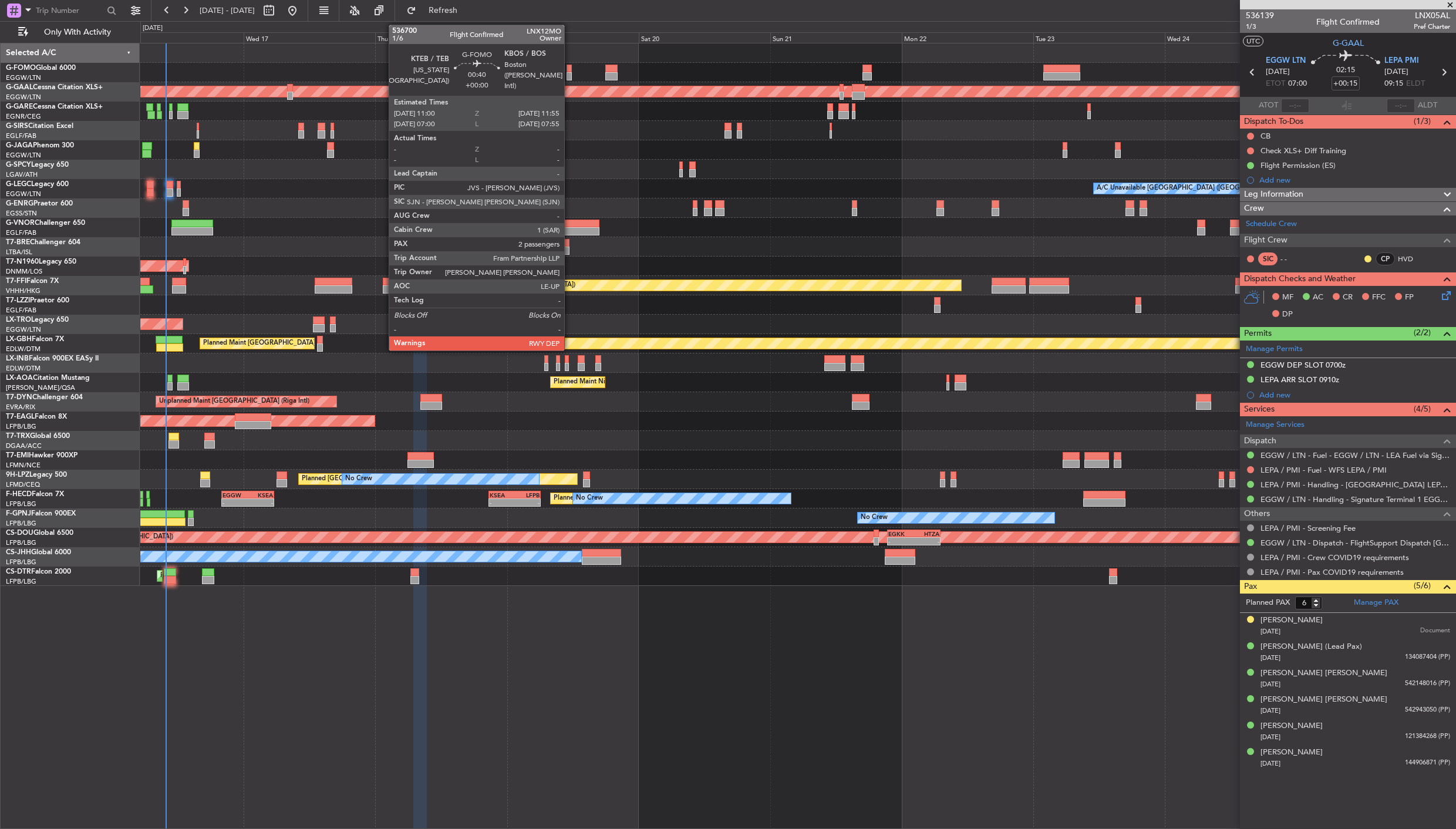
click at [570, 72] on div at bounding box center [569, 75] width 5 height 8
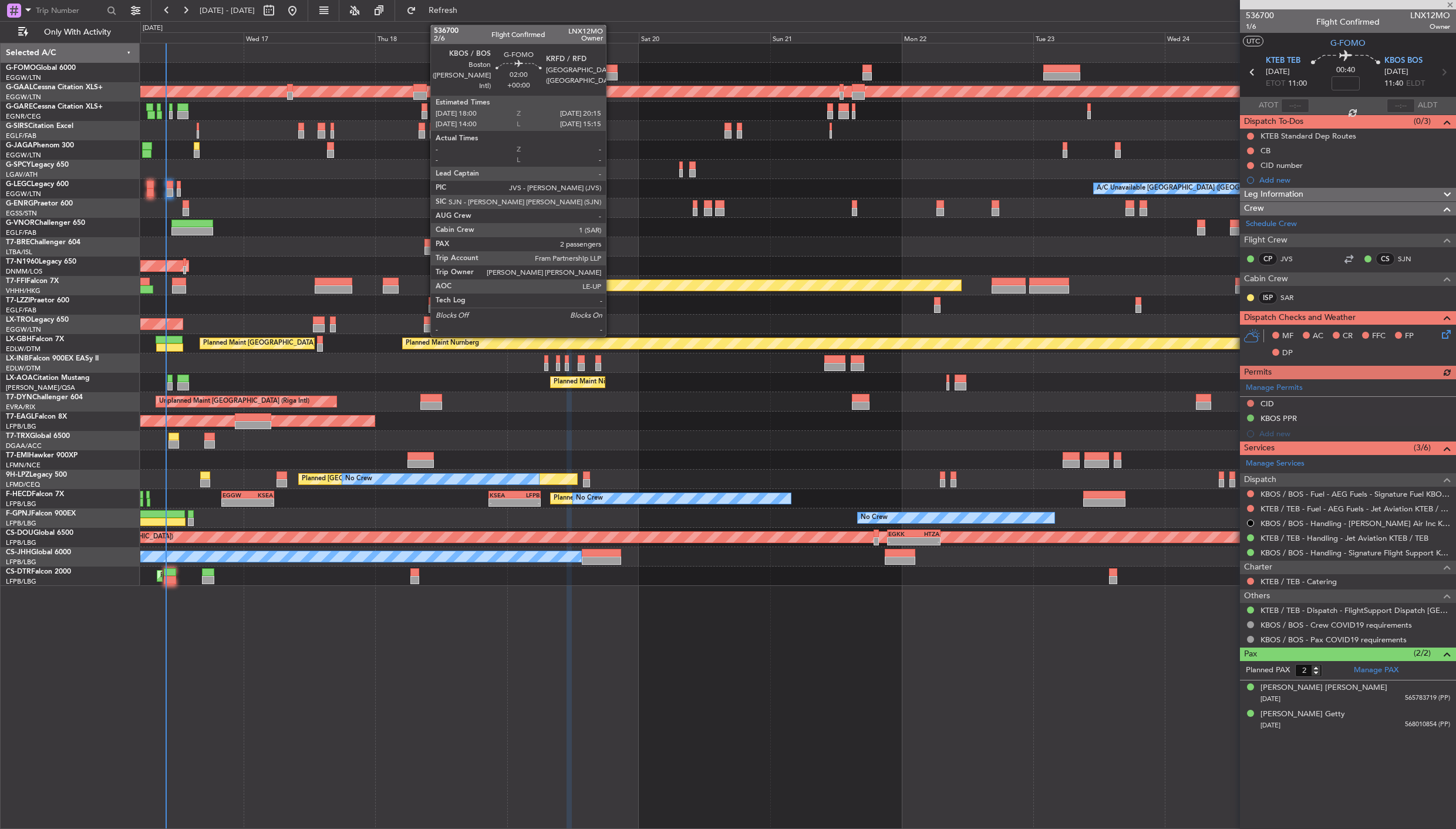
click at [612, 74] on div at bounding box center [611, 75] width 13 height 8
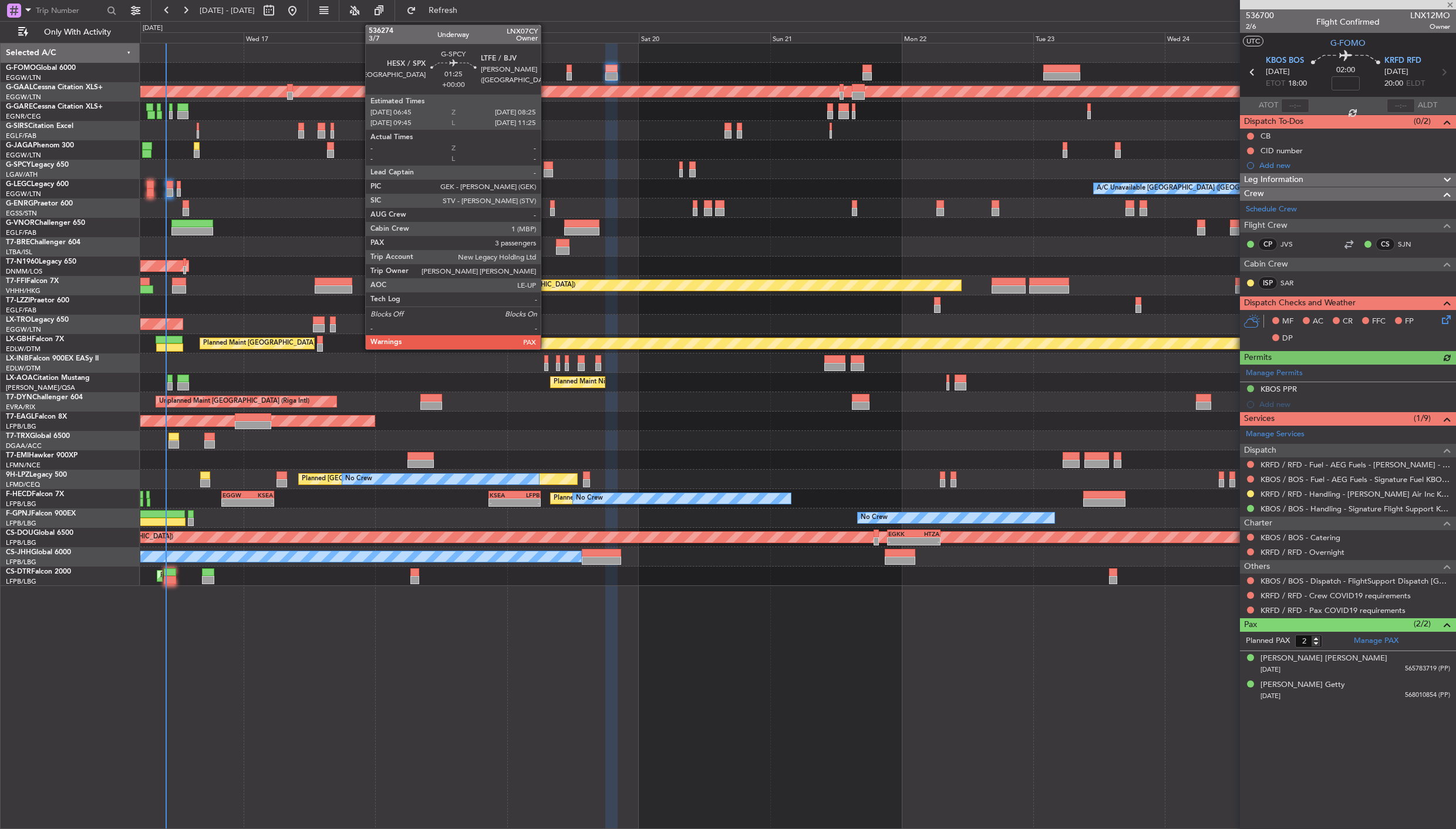
click at [547, 172] on div at bounding box center [548, 172] width 9 height 8
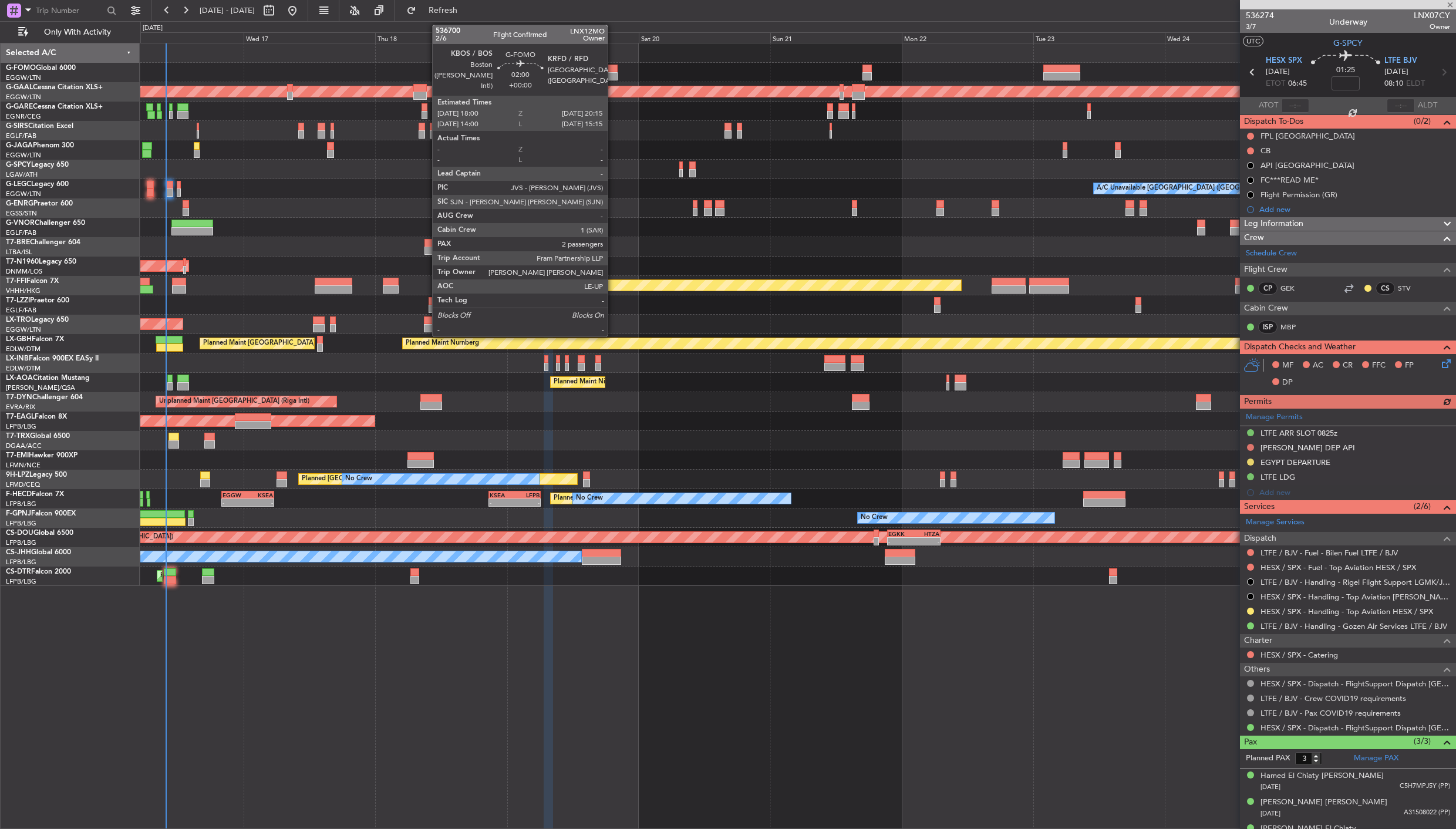
click at [614, 72] on div at bounding box center [611, 75] width 13 height 8
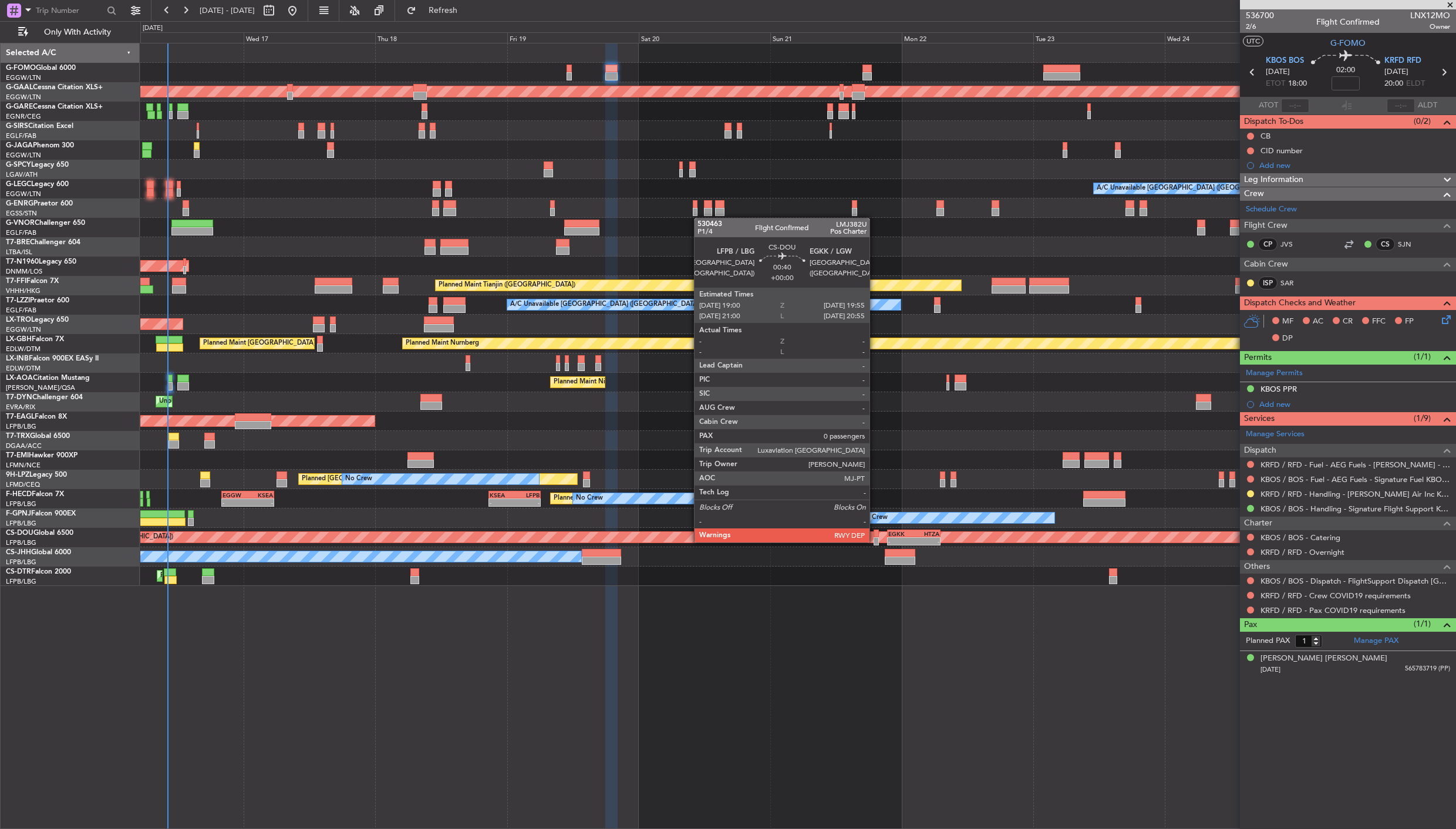
click at [875, 541] on div at bounding box center [876, 540] width 5 height 8
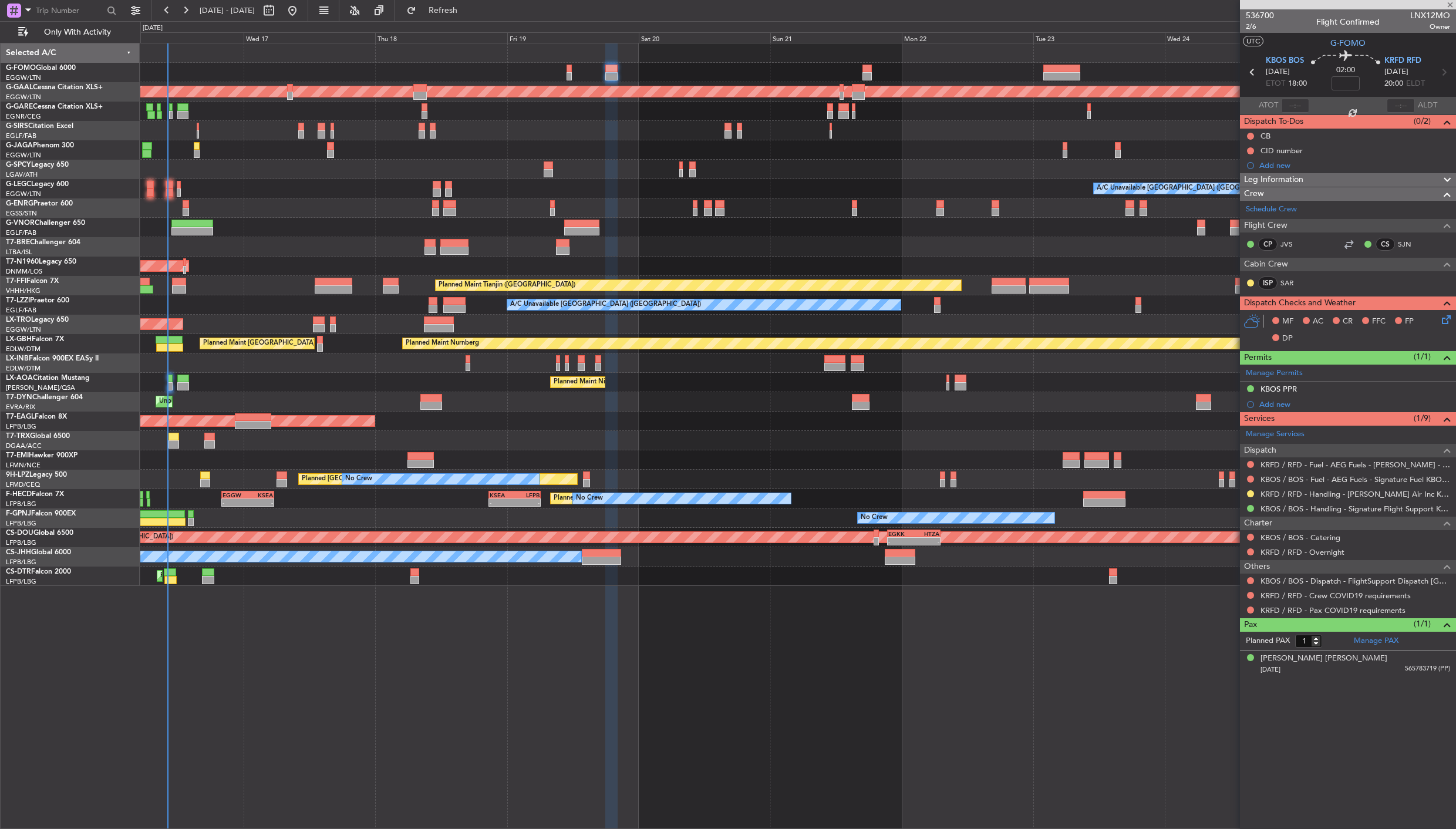
type input "0"
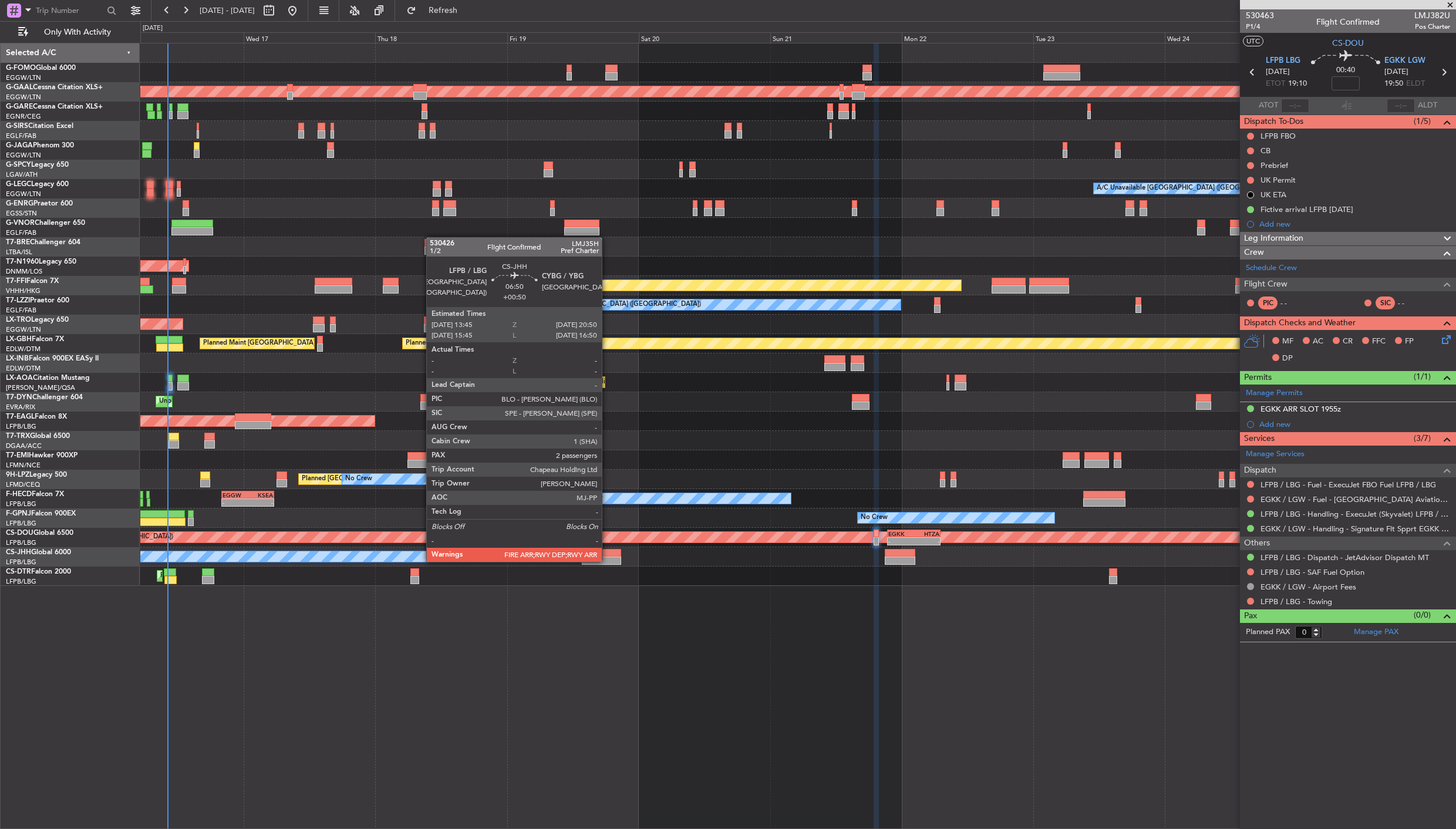
click at [608, 561] on div at bounding box center [601, 560] width 39 height 8
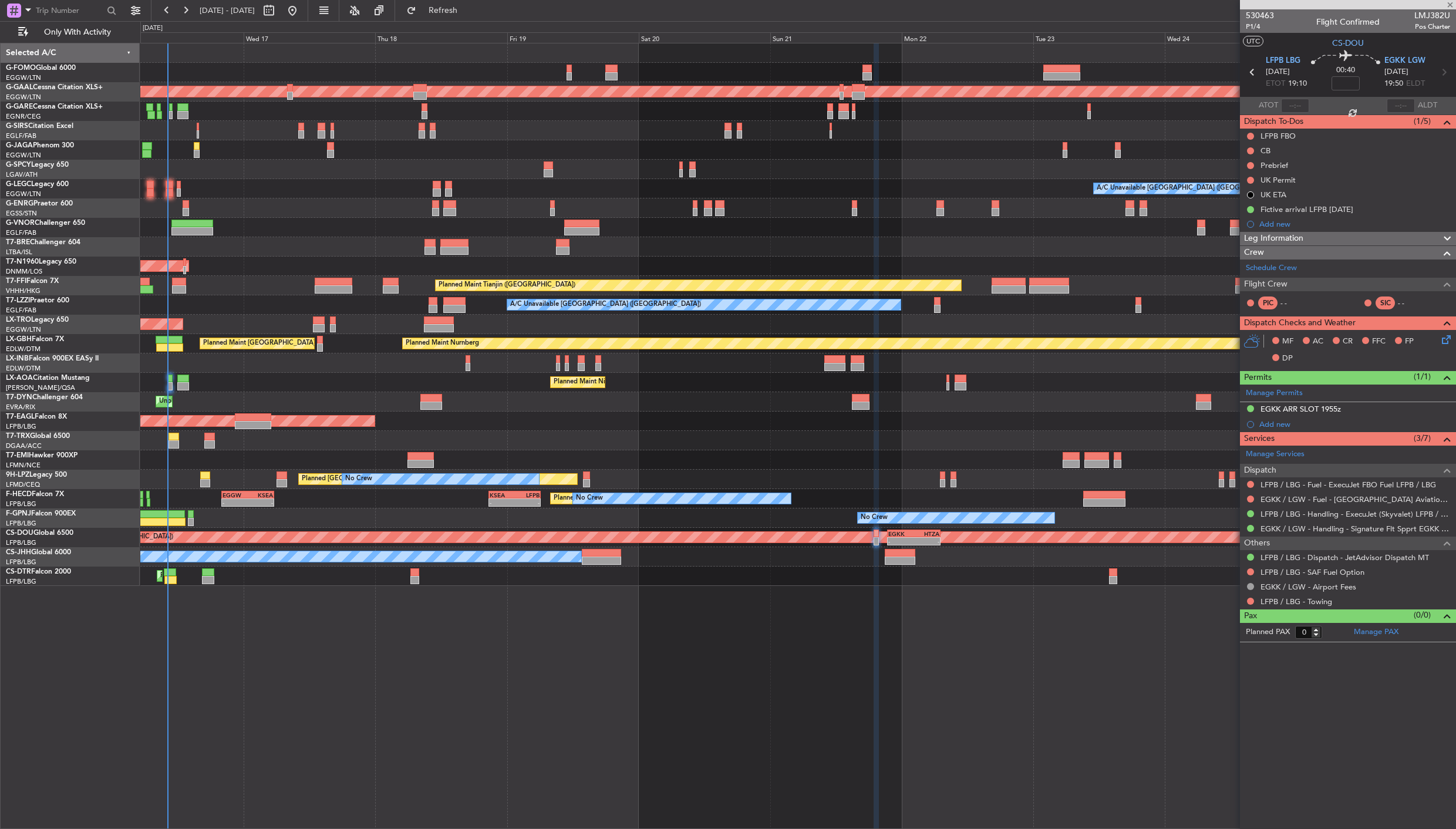
type input "+00:50"
type input "2"
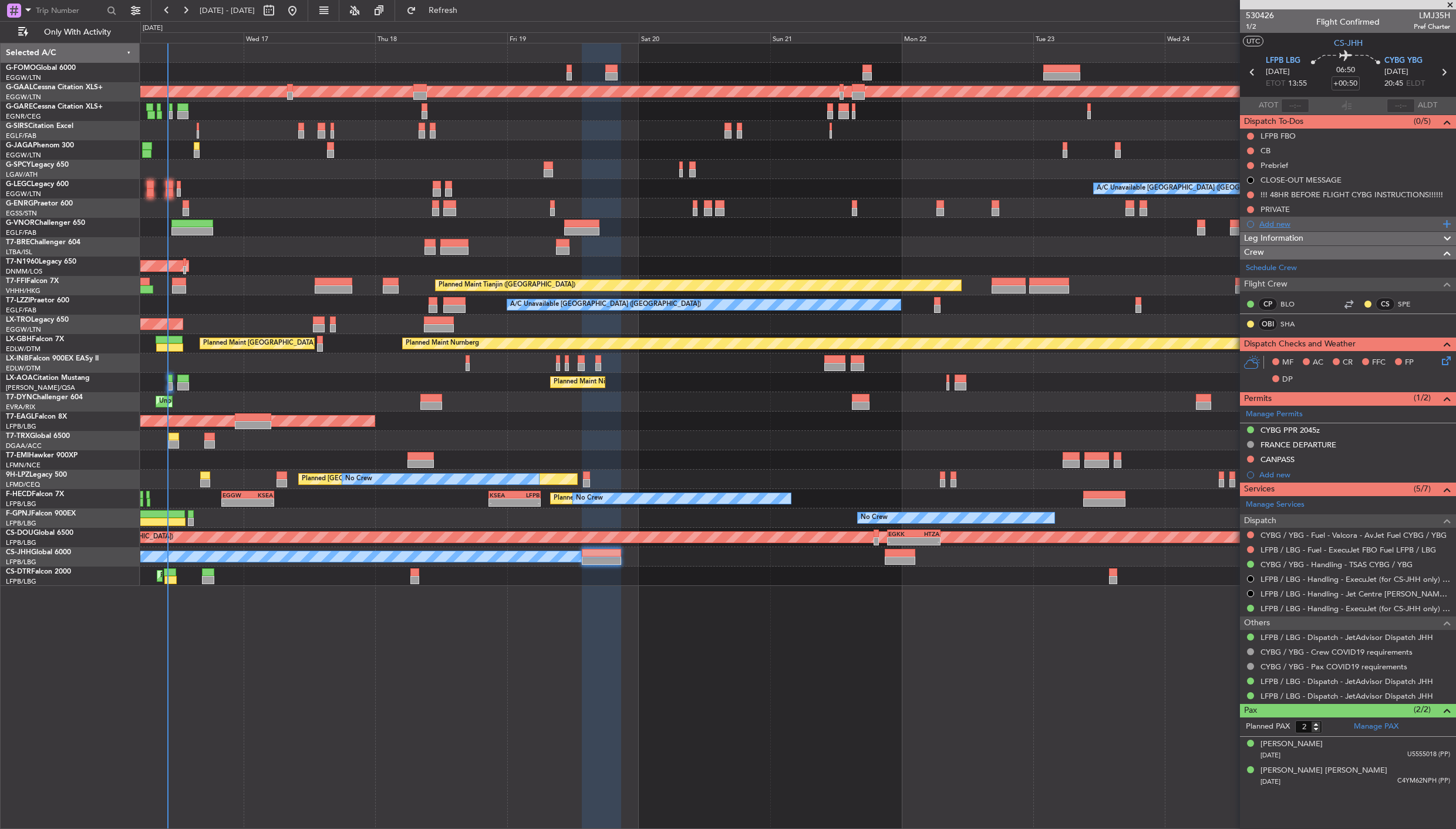
click at [1276, 222] on div "Add new" at bounding box center [1349, 223] width 180 height 10
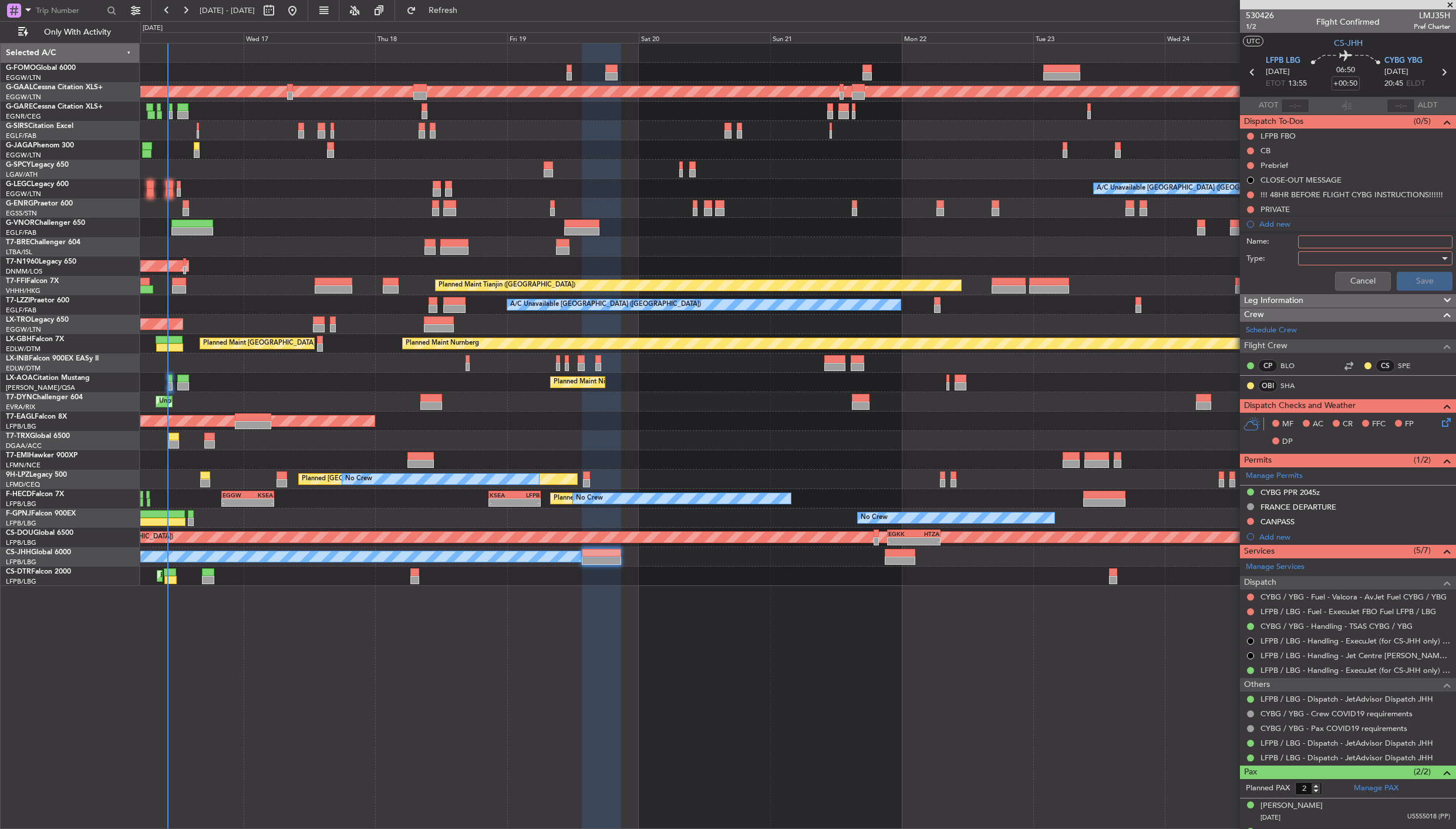
click at [1336, 244] on input "Name:" at bounding box center [1375, 241] width 154 height 13
type input "Weapons on Board"
click at [1340, 256] on div at bounding box center [1371, 258] width 136 height 18
click at [1340, 280] on span "Generic" at bounding box center [1369, 283] width 136 height 18
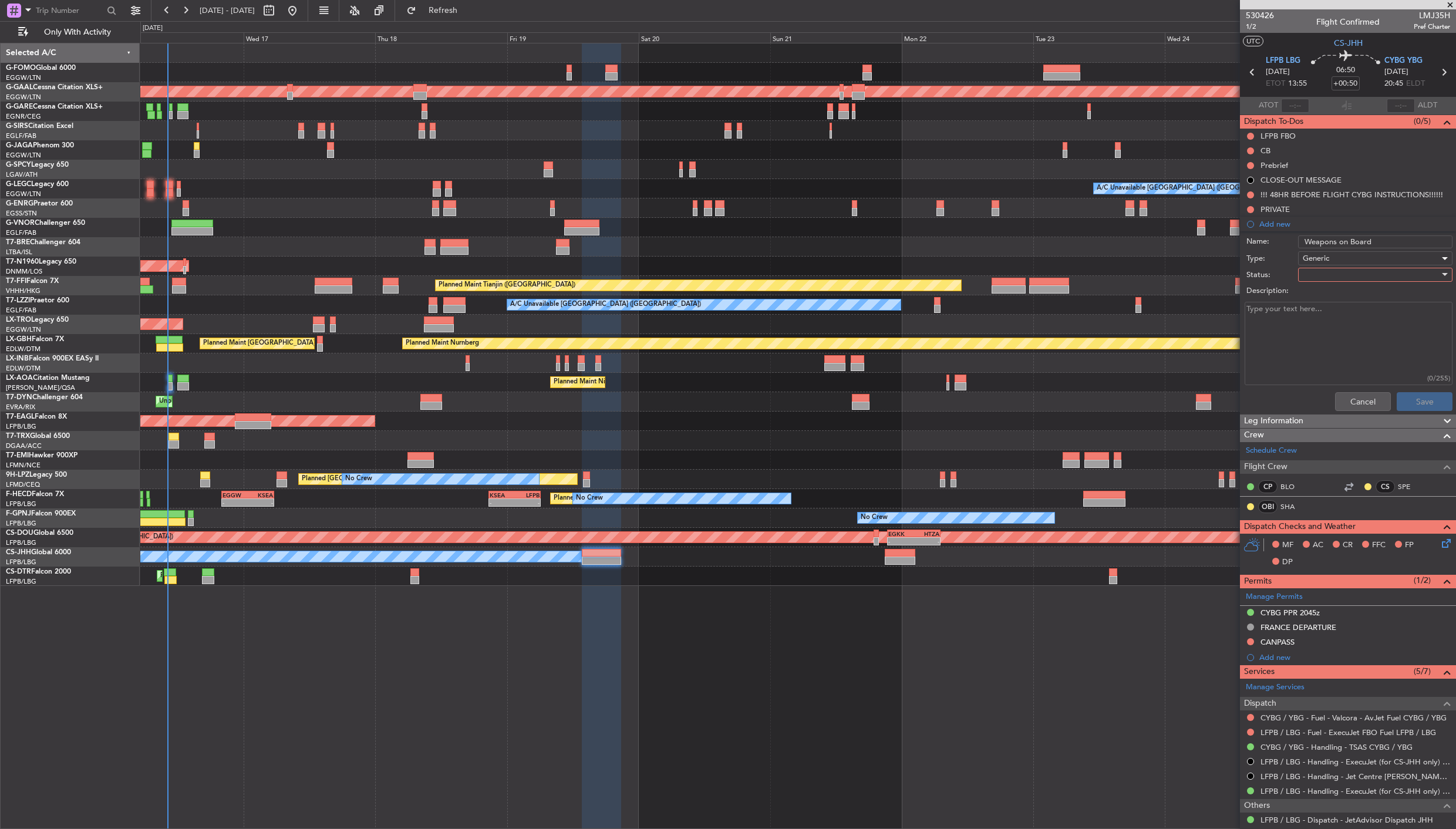
click at [1333, 275] on div at bounding box center [1371, 275] width 136 height 18
click at [1346, 311] on span "In Progress" at bounding box center [1369, 316] width 136 height 18
click at [1348, 277] on div "In Progress" at bounding box center [1371, 275] width 136 height 18
click at [1346, 327] on span "Completed" at bounding box center [1369, 334] width 136 height 18
click at [1288, 312] on textarea "Description:" at bounding box center [1349, 344] width 208 height 84
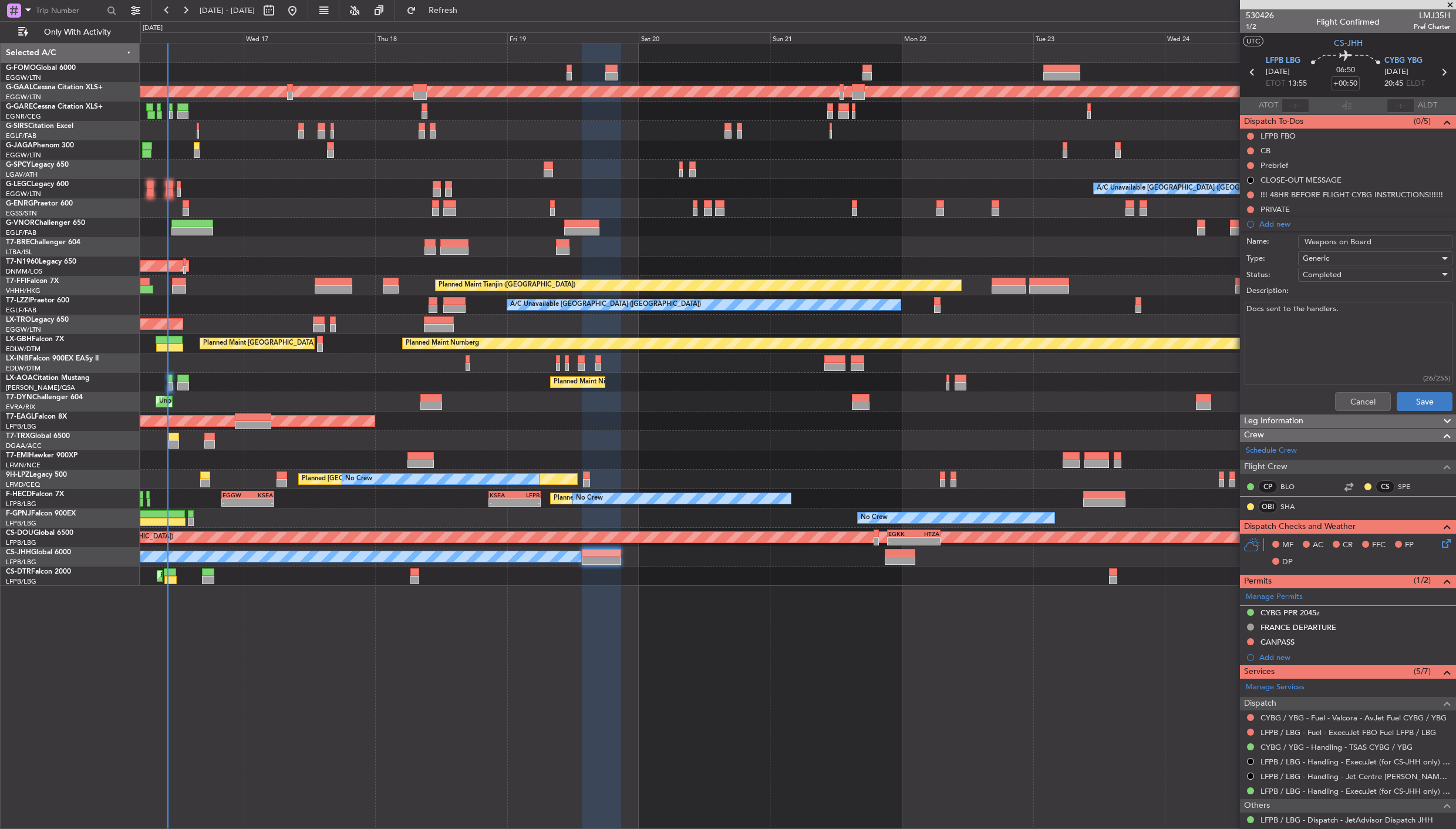
type textarea "Docs sent to the handlers."
click at [1418, 406] on button "Save" at bounding box center [1425, 401] width 56 height 19
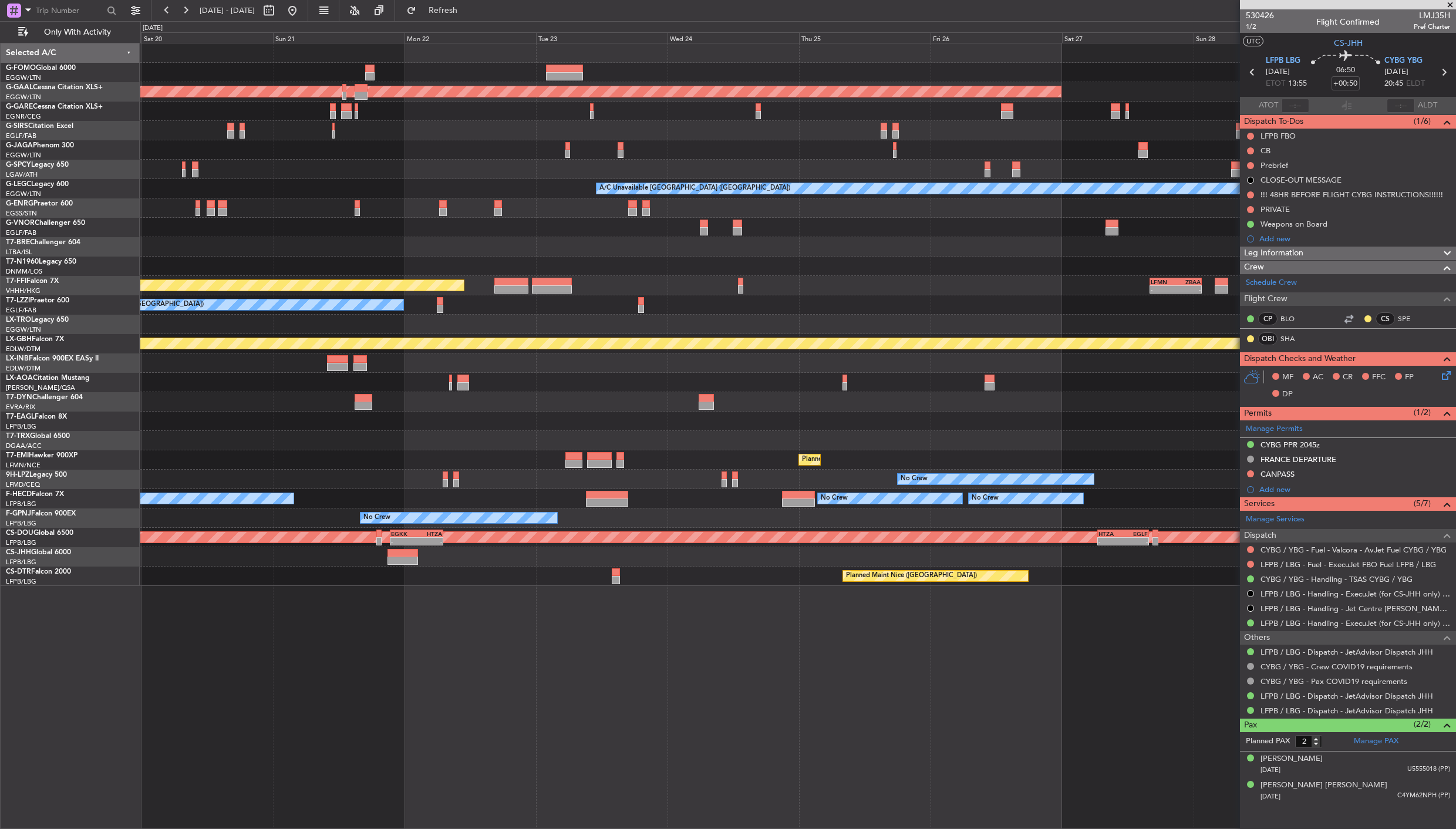
click at [233, 321] on div "Planned Maint Dusseldorf A/C Unavailable London (Luton) Planned Maint Tianjin (…" at bounding box center [797, 314] width 1315 height 542
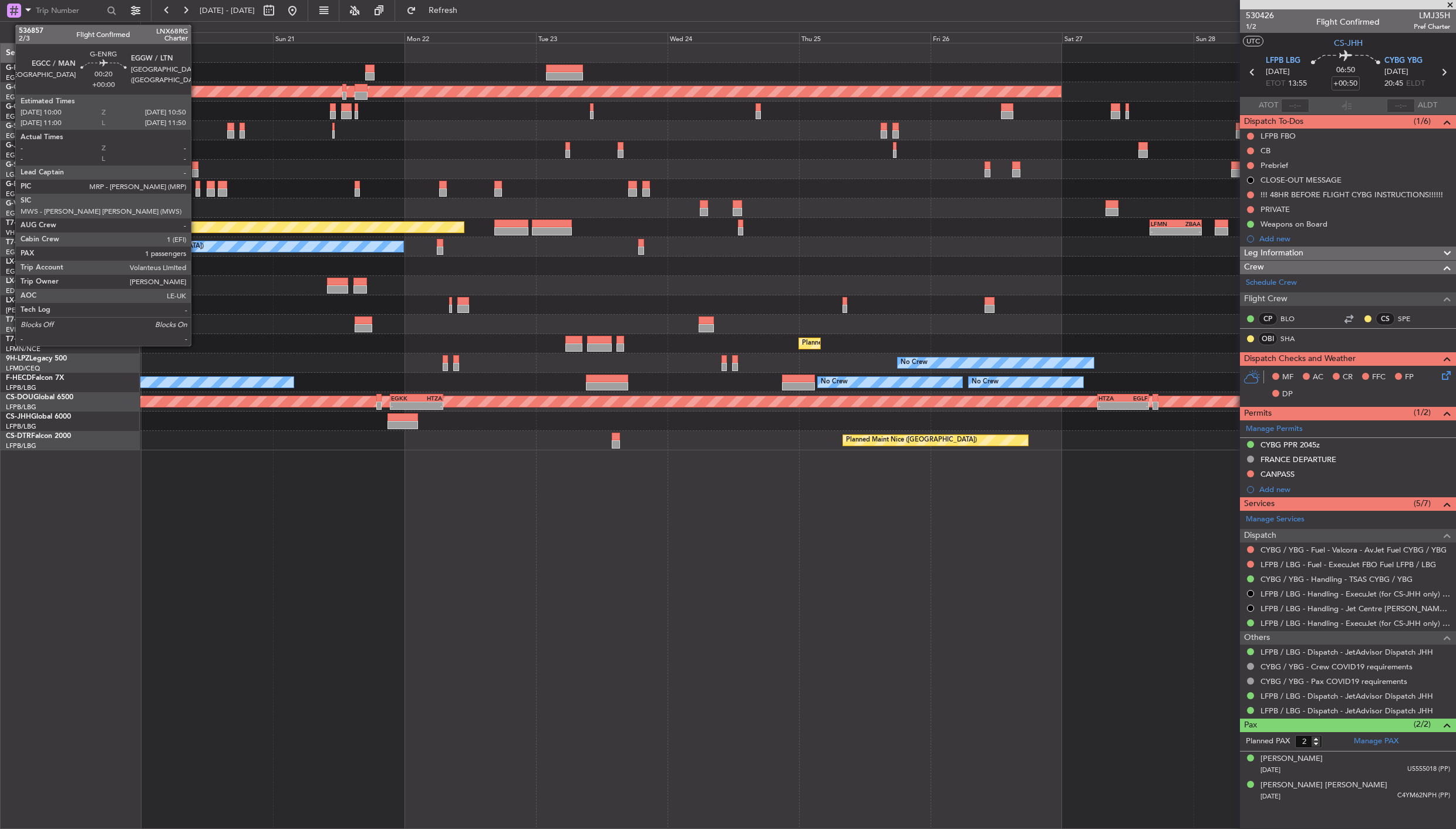
click at [197, 189] on div at bounding box center [197, 192] width 4 height 8
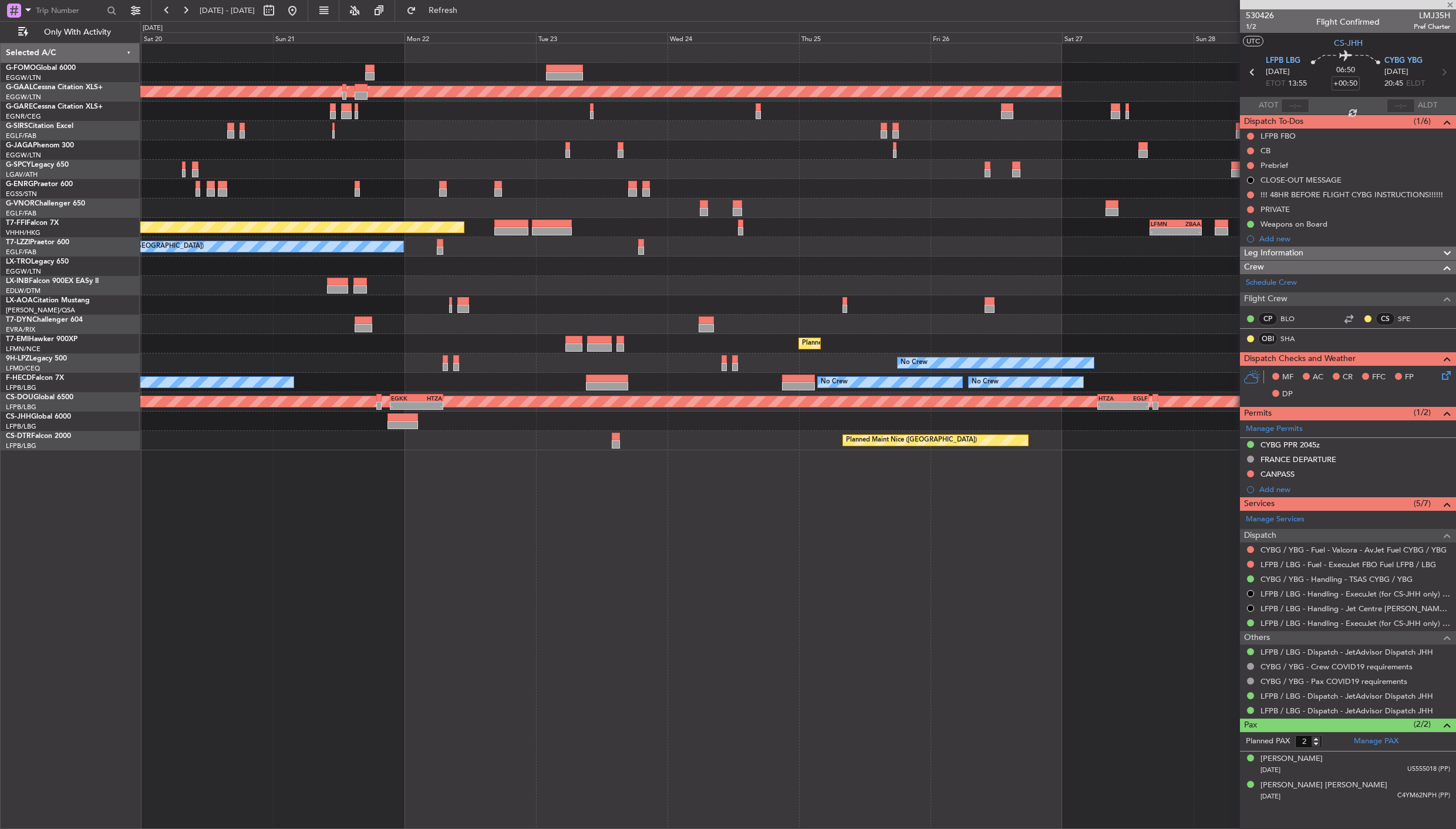
type input "1"
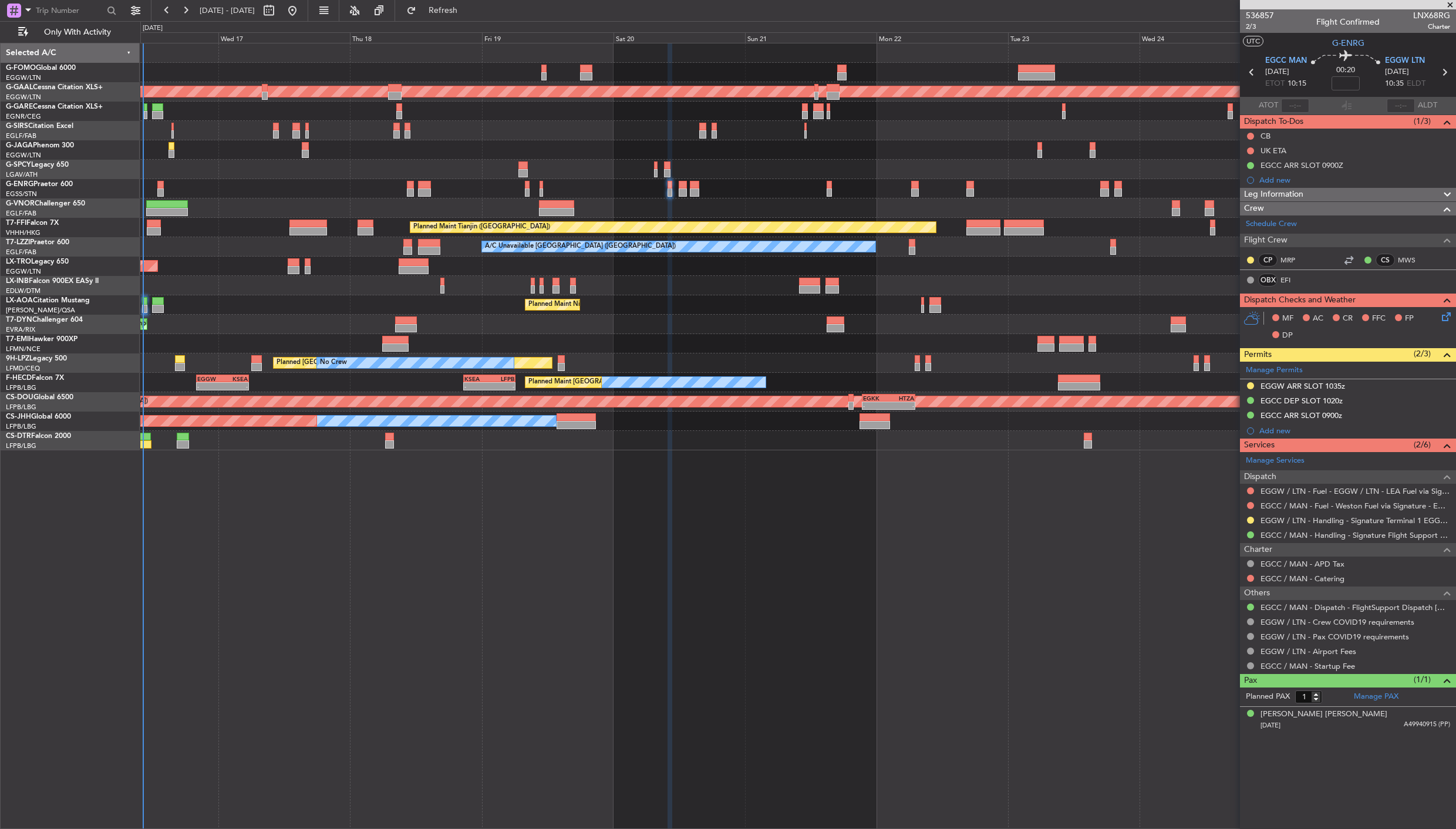
click at [679, 453] on div "OLBA 11:00 Z KTEB 22:45 Z 10:50 Z 22:30 Z Planned Maint Dusseldorf Planned Main…" at bounding box center [798, 436] width 1316 height 786
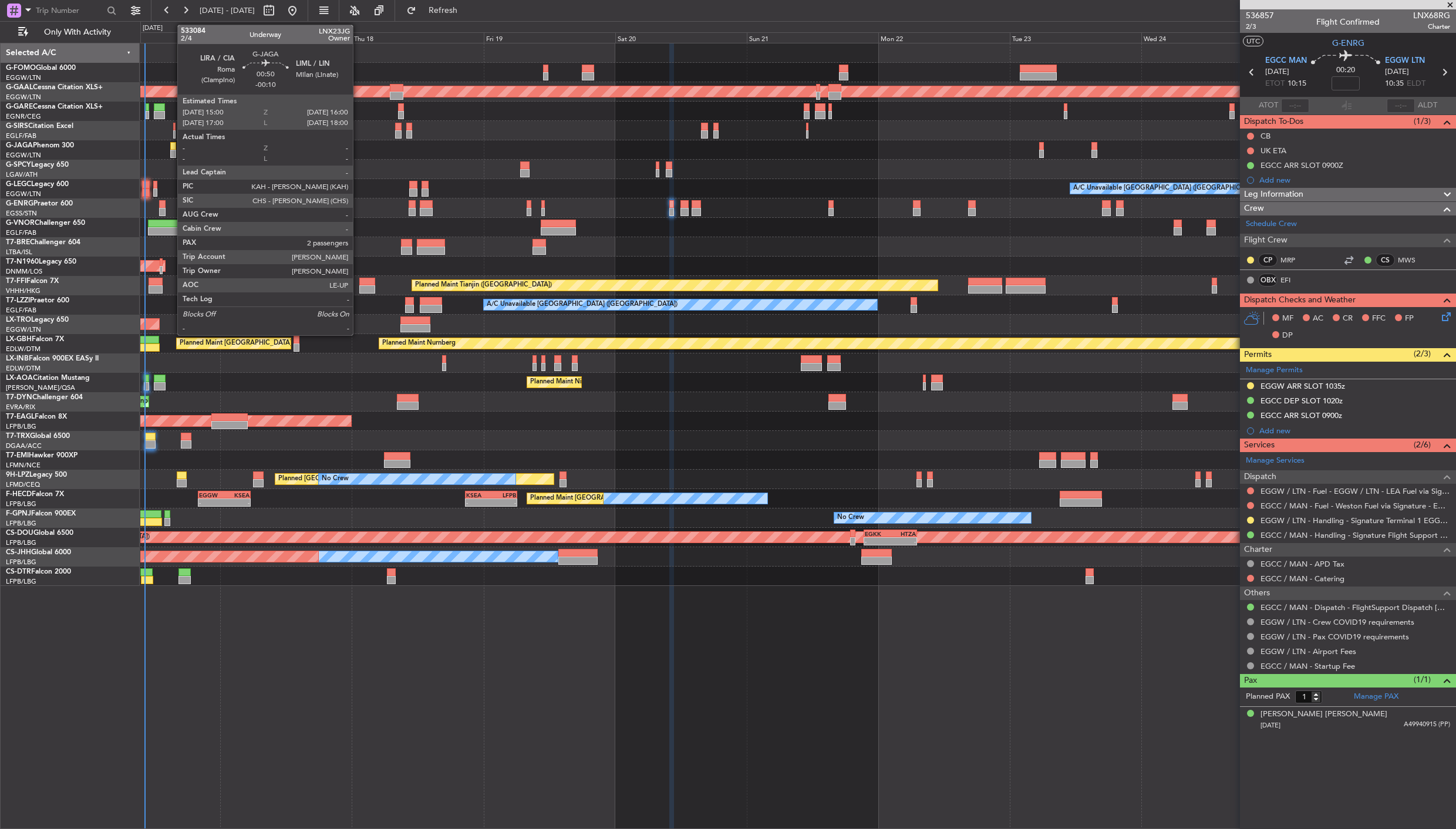
click at [172, 151] on div at bounding box center [173, 153] width 6 height 8
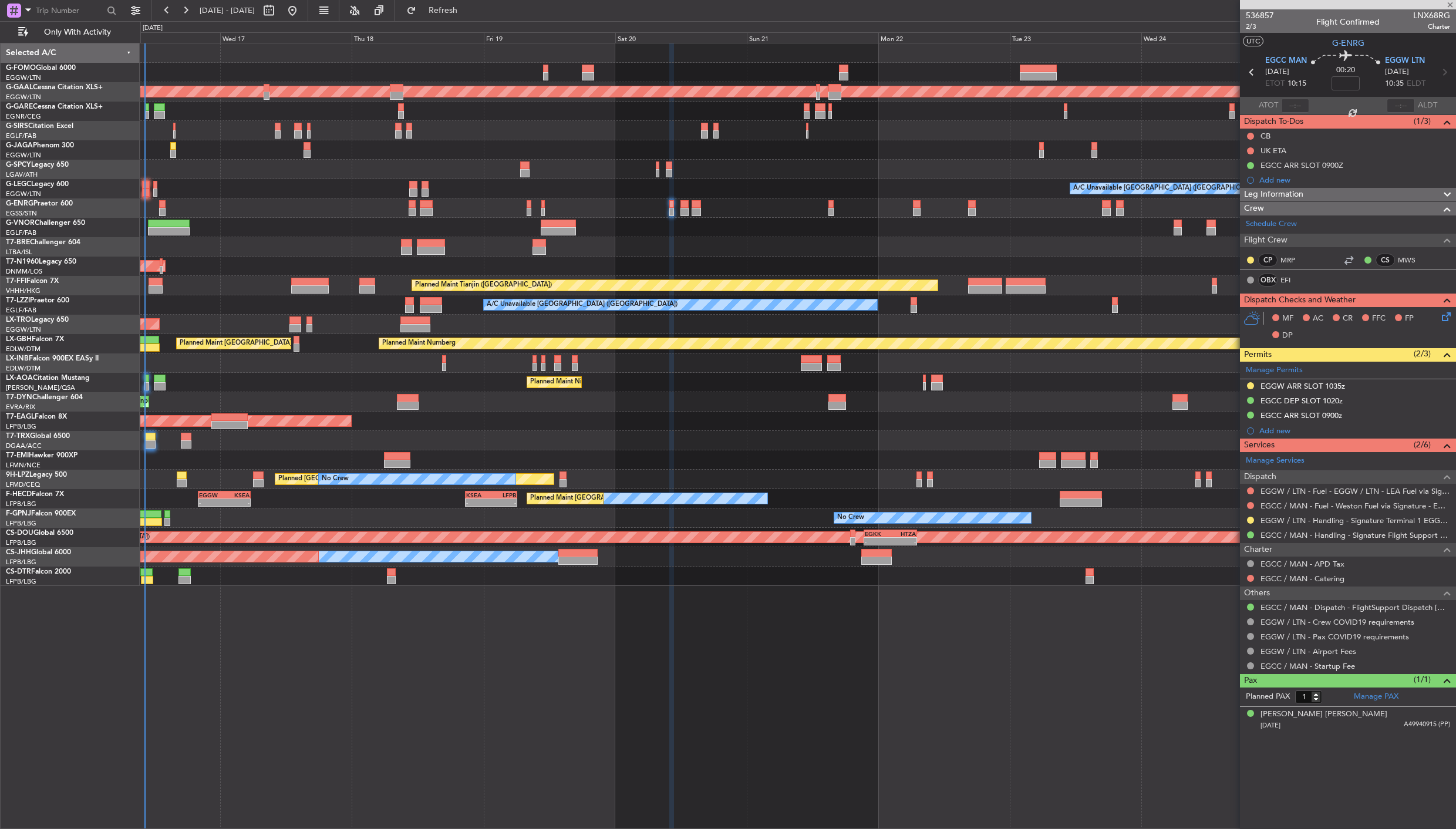
type input "-00:10"
type input "2"
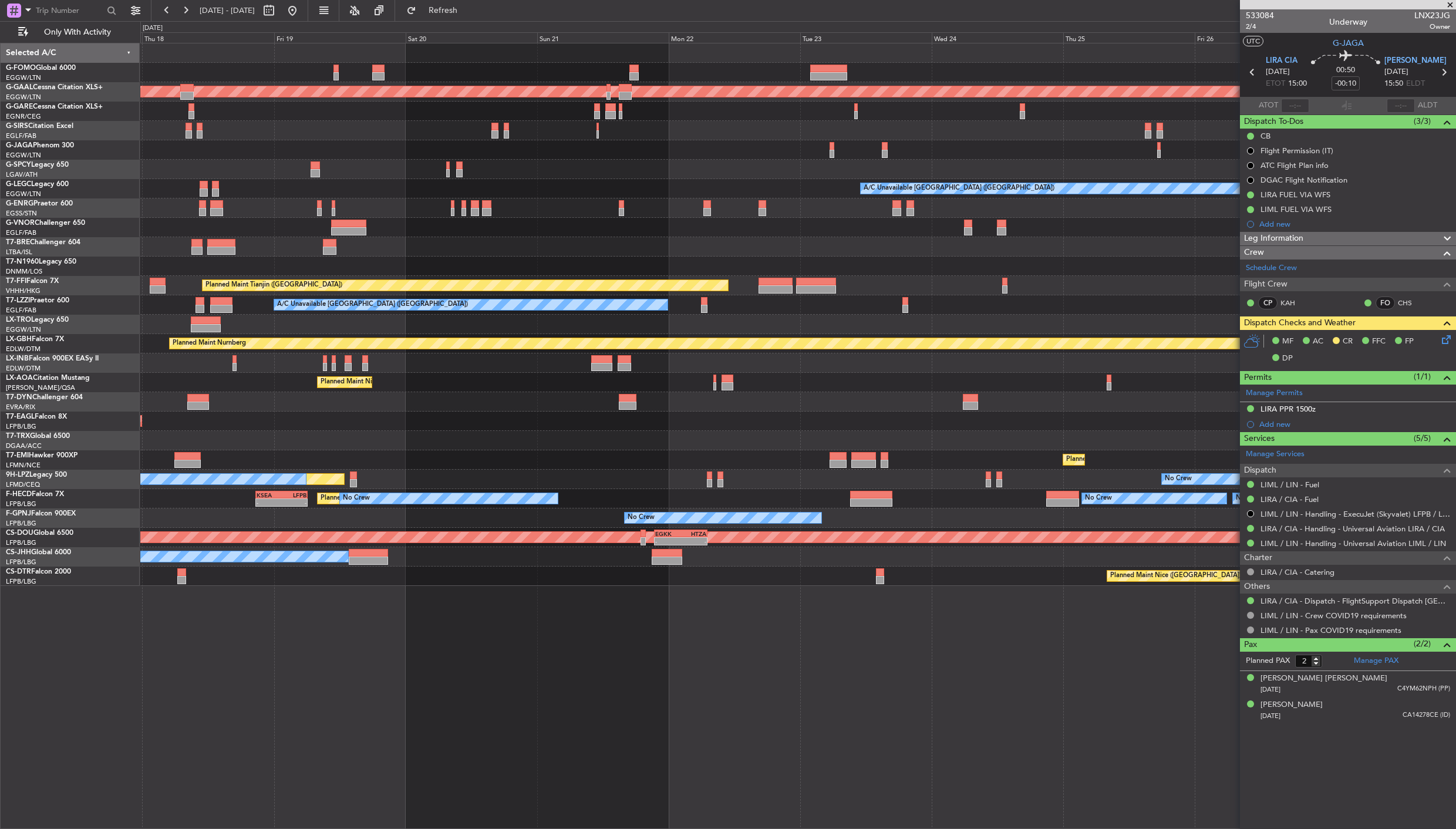
click at [266, 215] on div "Planned Maint Dusseldorf A/C Unavailable London (Luton) AOG Maint London (Stans…" at bounding box center [797, 314] width 1315 height 542
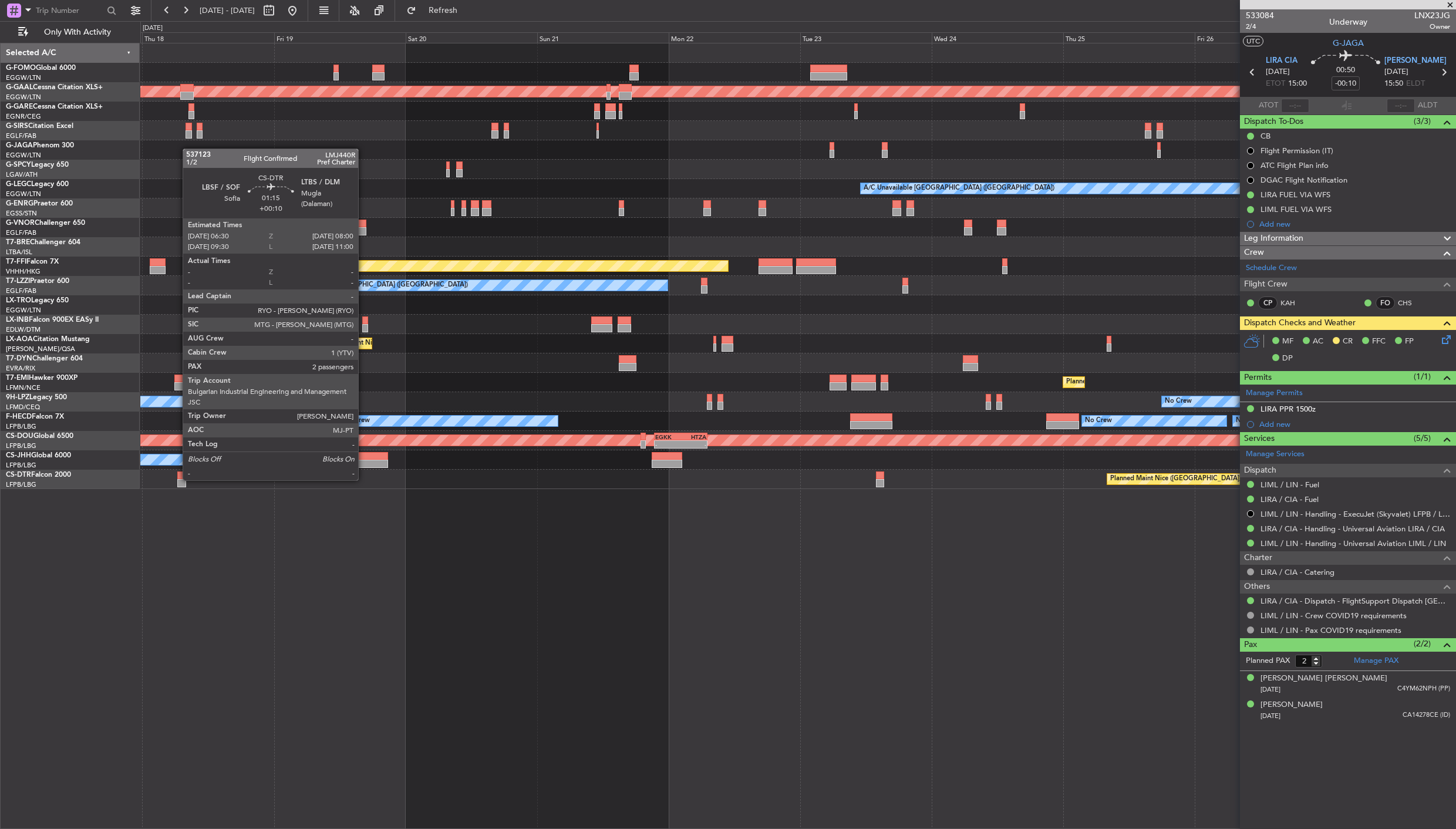
click at [178, 479] on div at bounding box center [182, 483] width 9 height 8
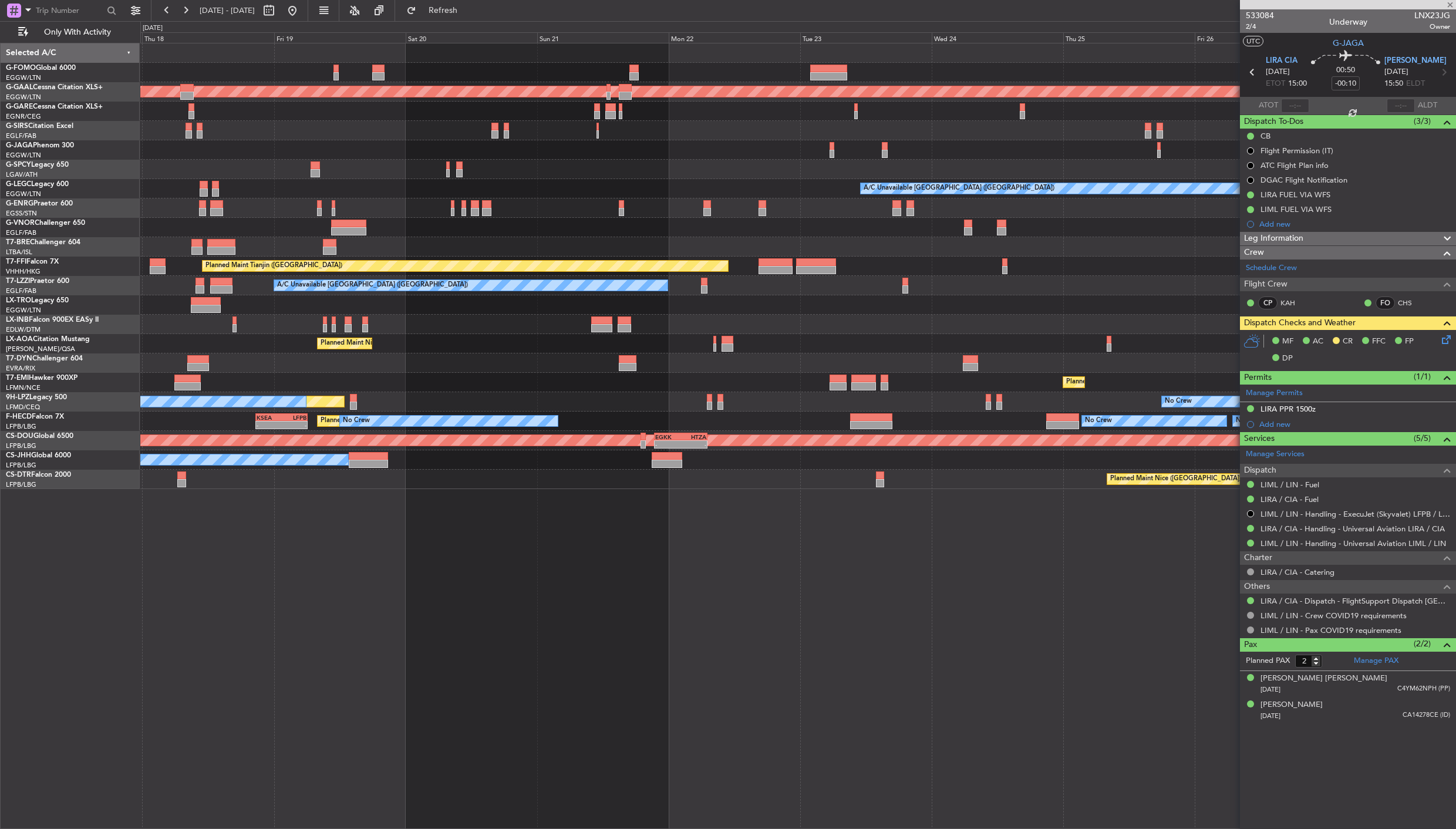
type input "+00:10"
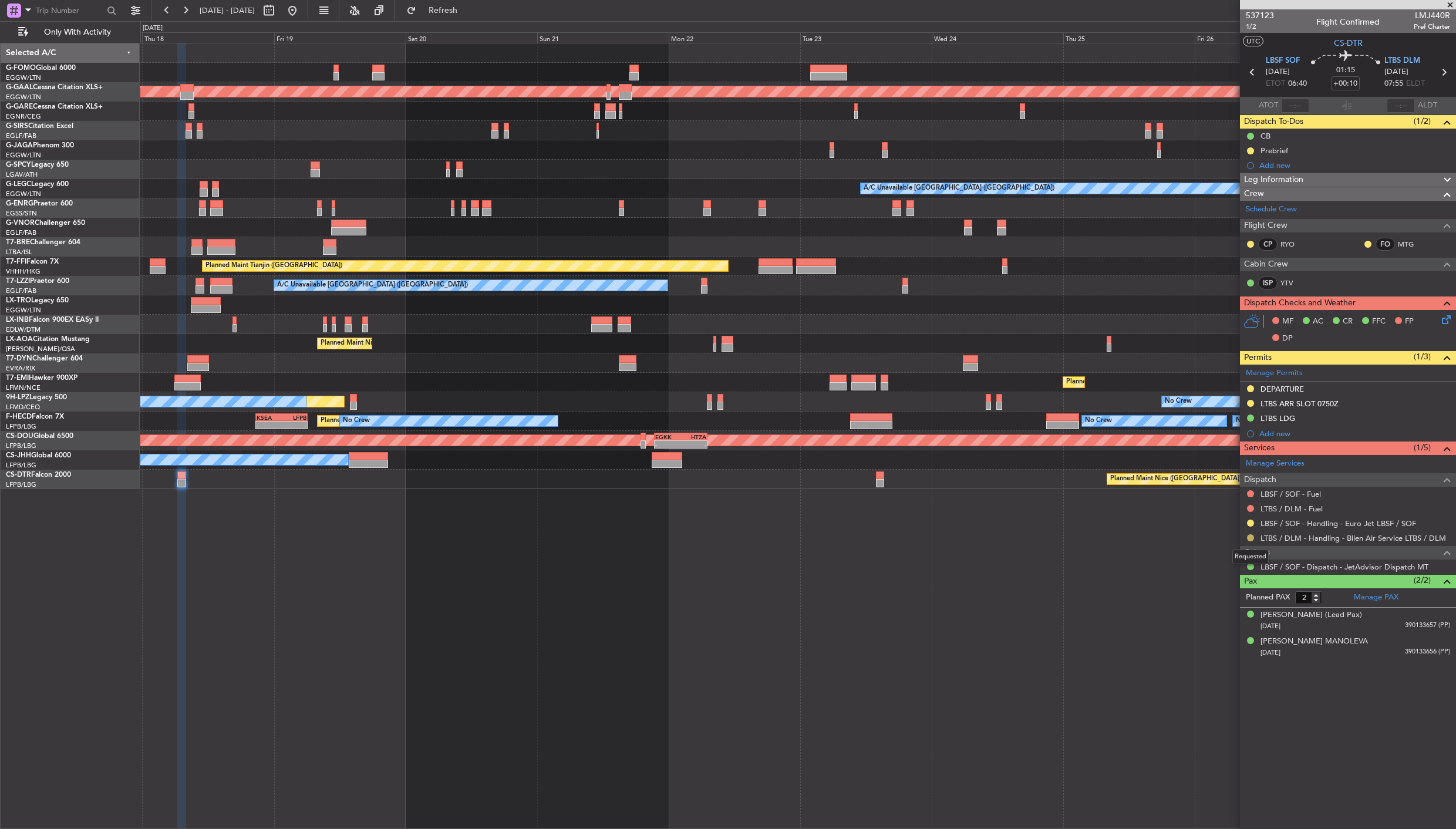
click at [1250, 536] on button at bounding box center [1250, 537] width 7 height 7
click at [1206, 679] on span "Confirmed" at bounding box center [1217, 677] width 37 height 12
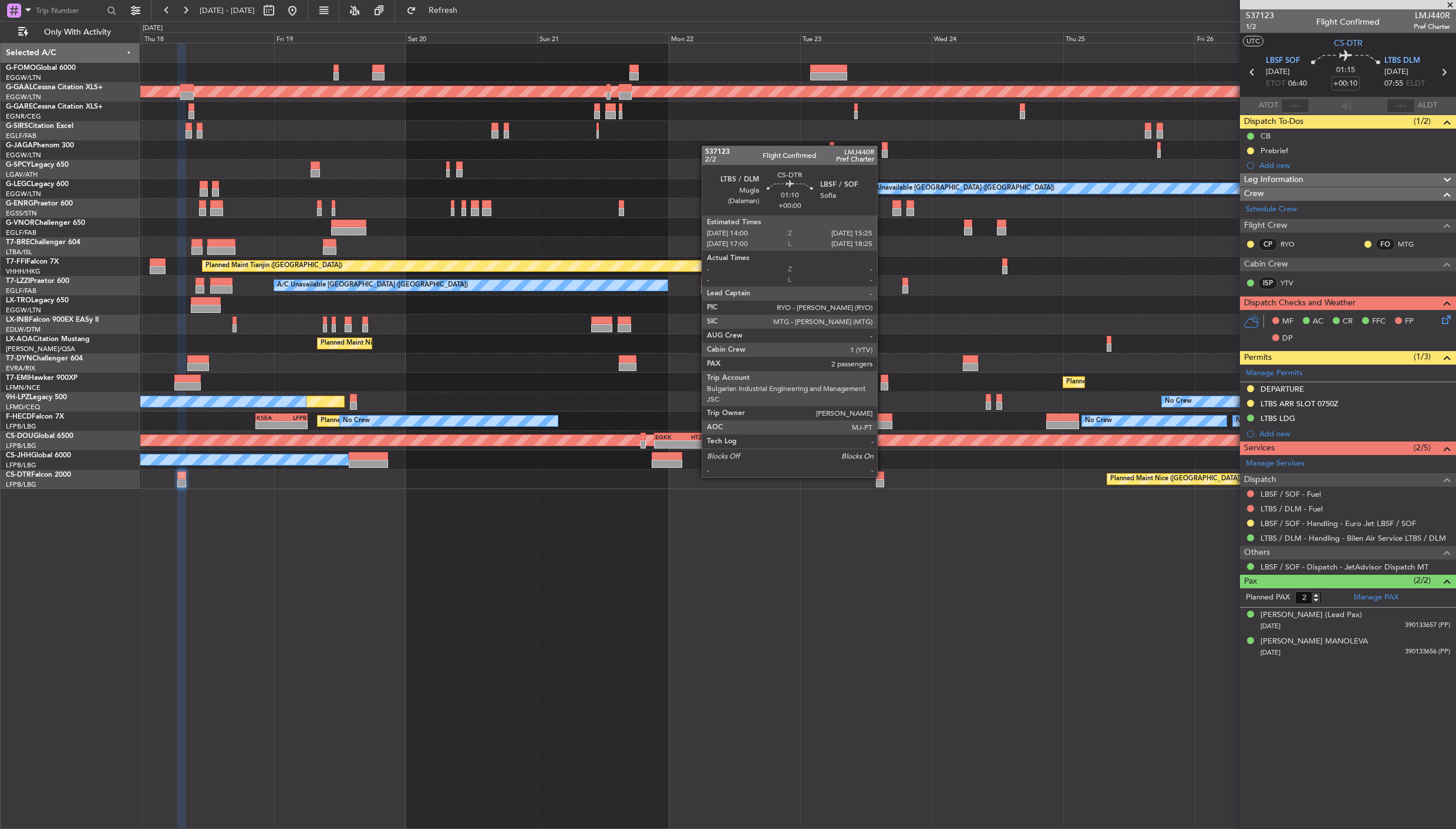
click at [883, 476] on div at bounding box center [880, 475] width 8 height 8
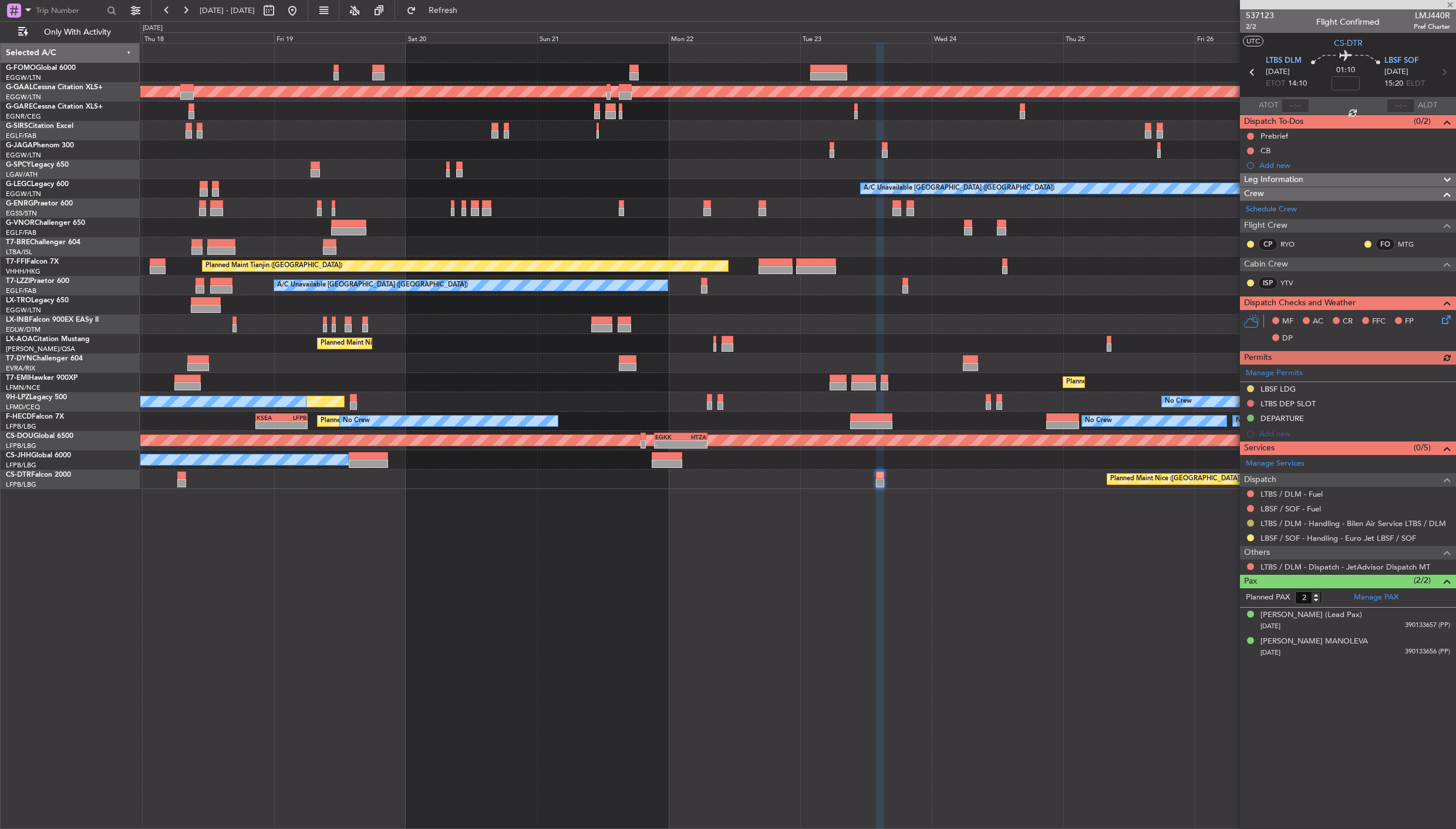
click at [1250, 523] on button at bounding box center [1250, 523] width 7 height 7
click at [1194, 666] on li "Confirmed" at bounding box center [1250, 663] width 136 height 18
click at [1121, 632] on div "Planned Maint Dusseldorf A/C Unavailable London (Luton) Planned Maint Tianjin (…" at bounding box center [798, 436] width 1316 height 786
click at [302, 18] on button at bounding box center [292, 10] width 19 height 19
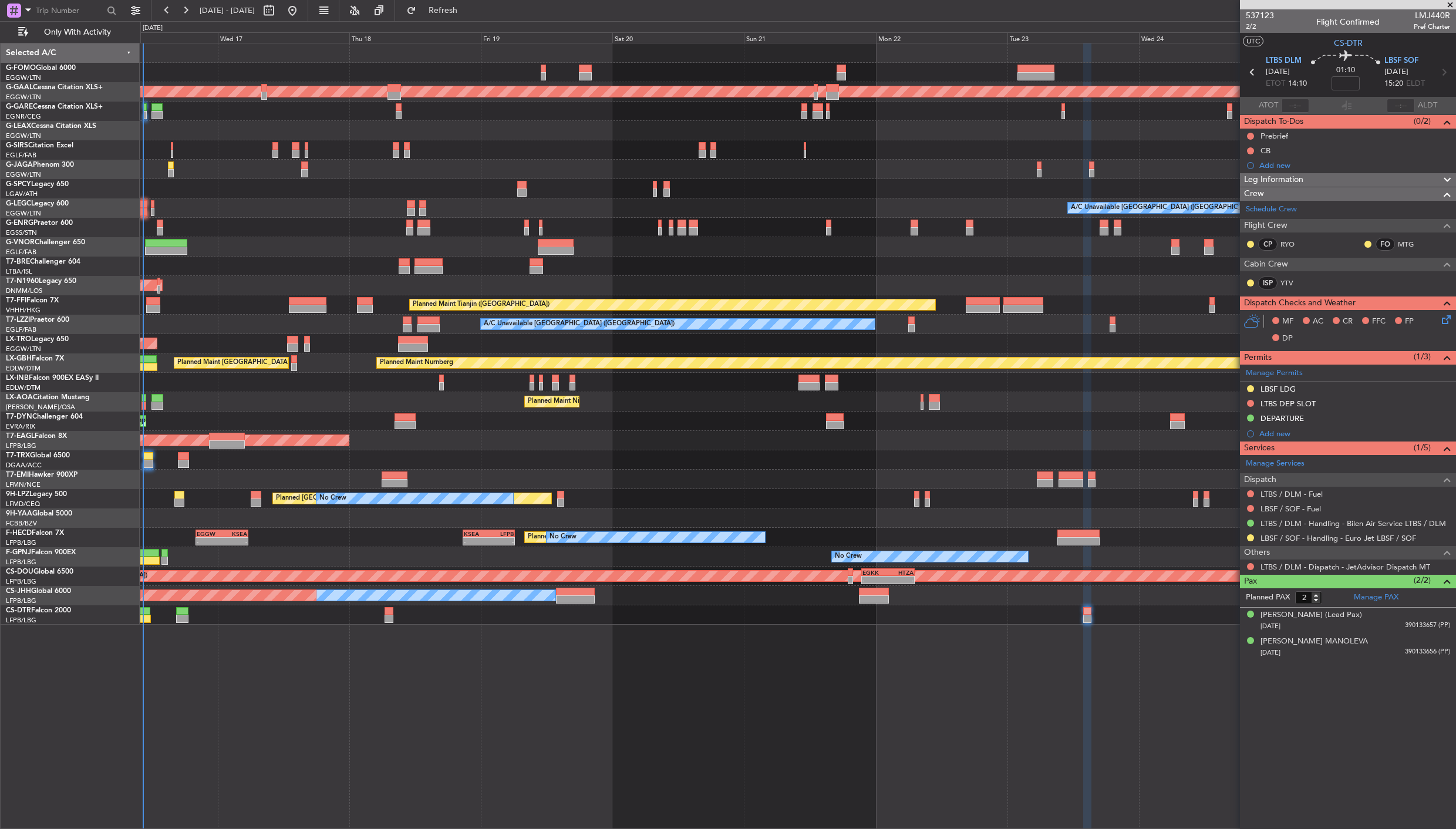
click at [41, 437] on div "OLBA 11:00 Z KTEB 22:45 Z 10:50 Z 22:30 Z Planned Maint Dusseldorf A/C Unavaila…" at bounding box center [728, 425] width 1456 height 807
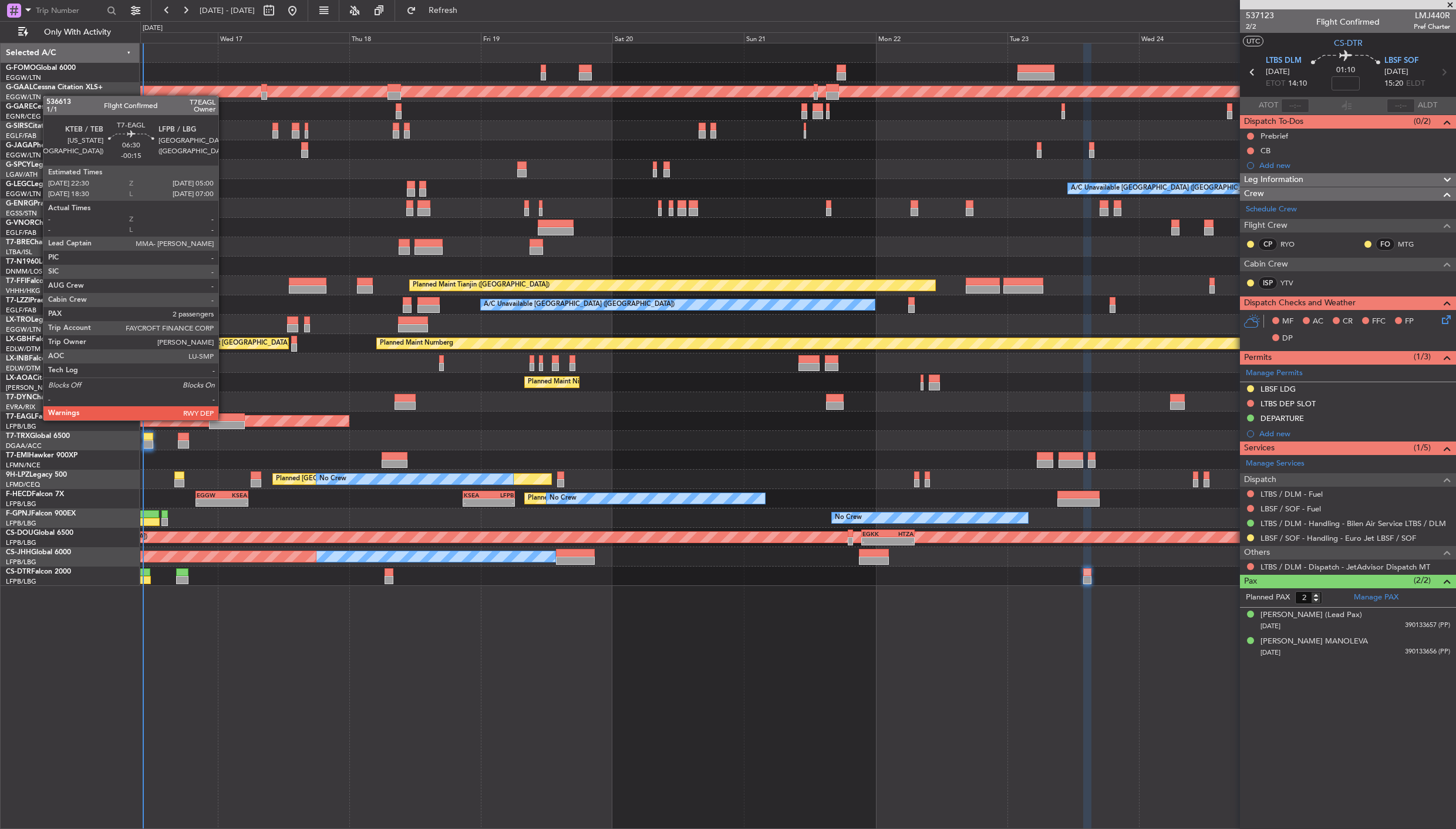
click at [224, 419] on div at bounding box center [227, 416] width 36 height 8
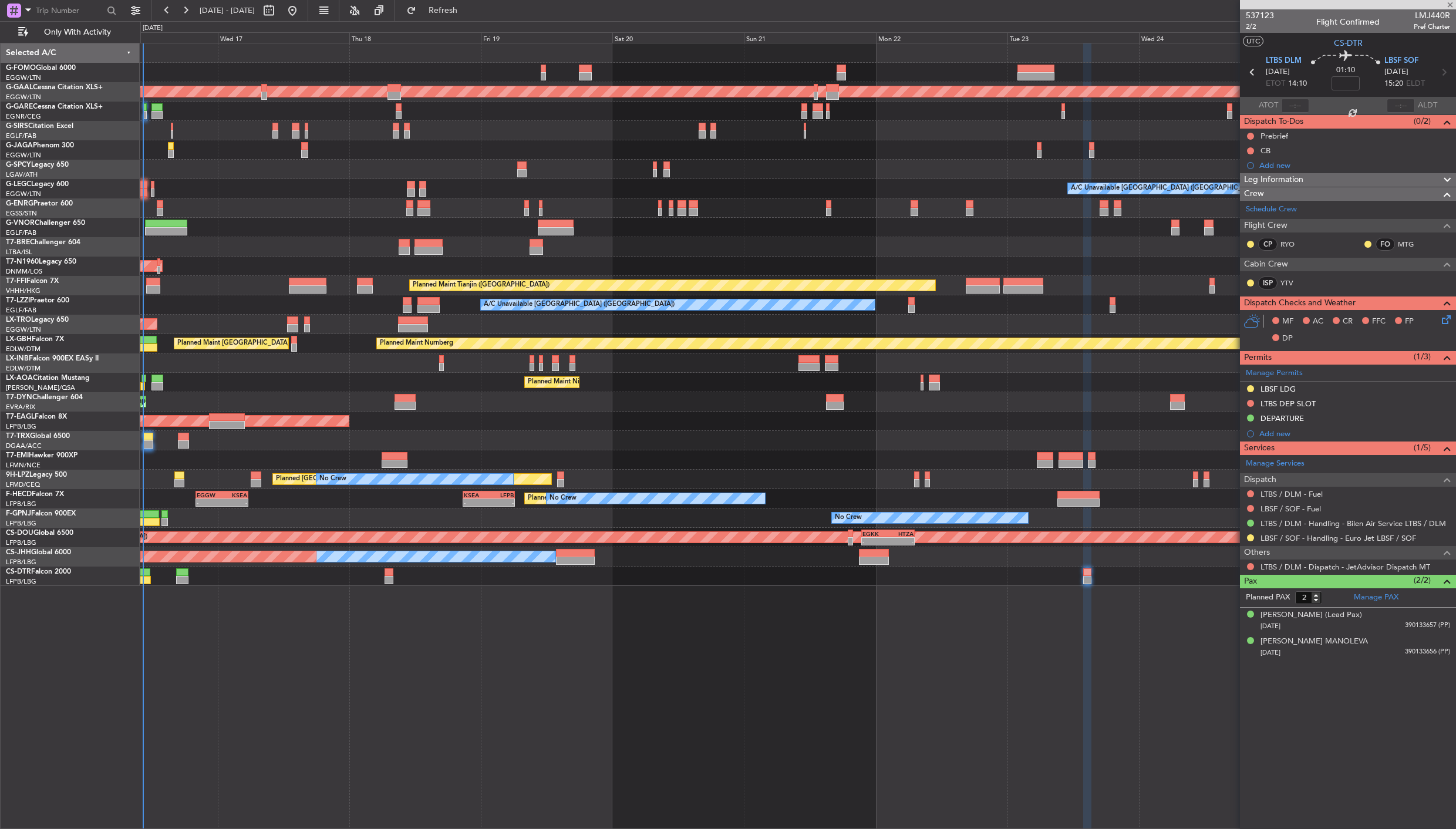
type input "-00:15"
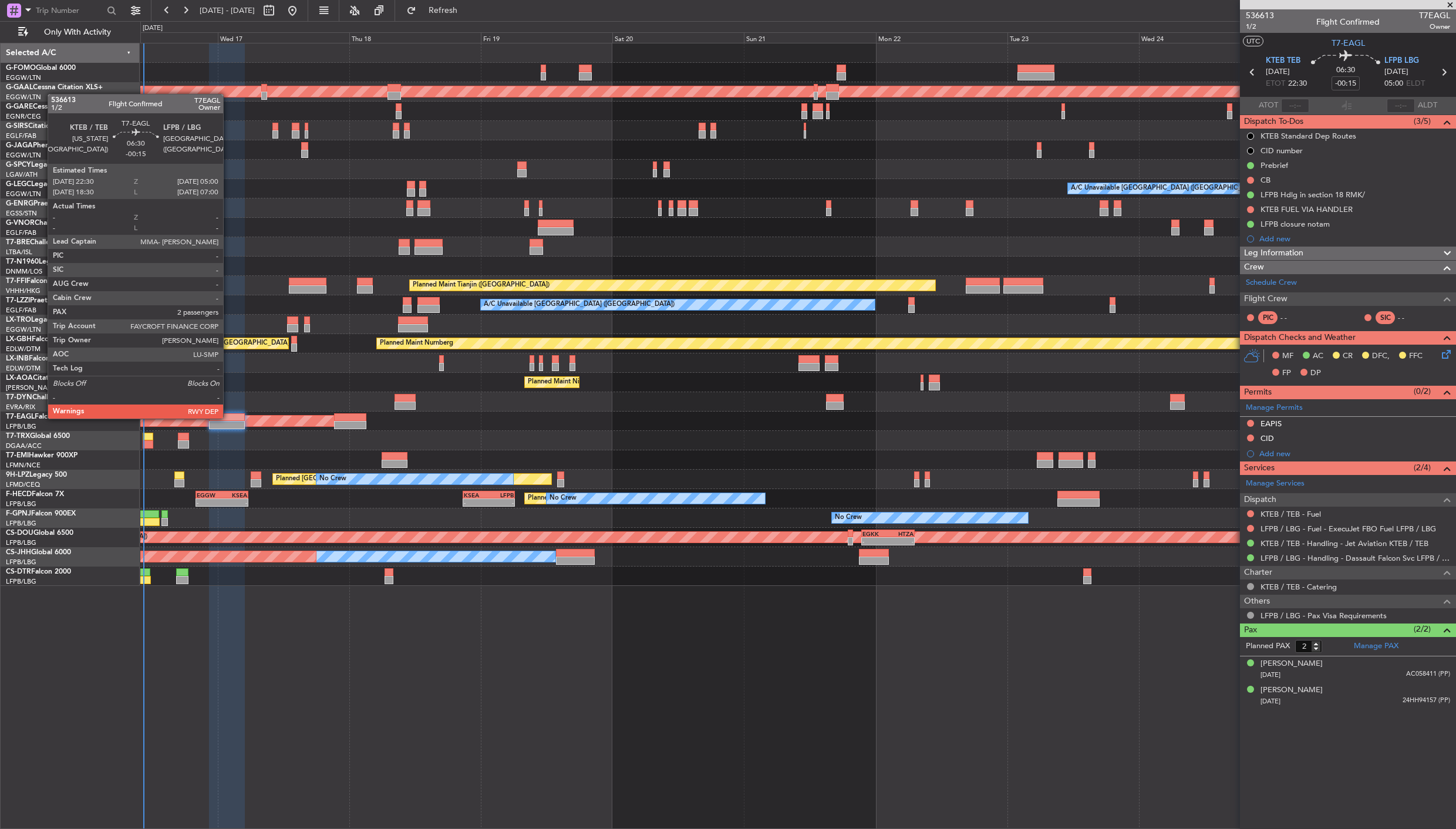
click at [229, 417] on div at bounding box center [227, 416] width 36 height 8
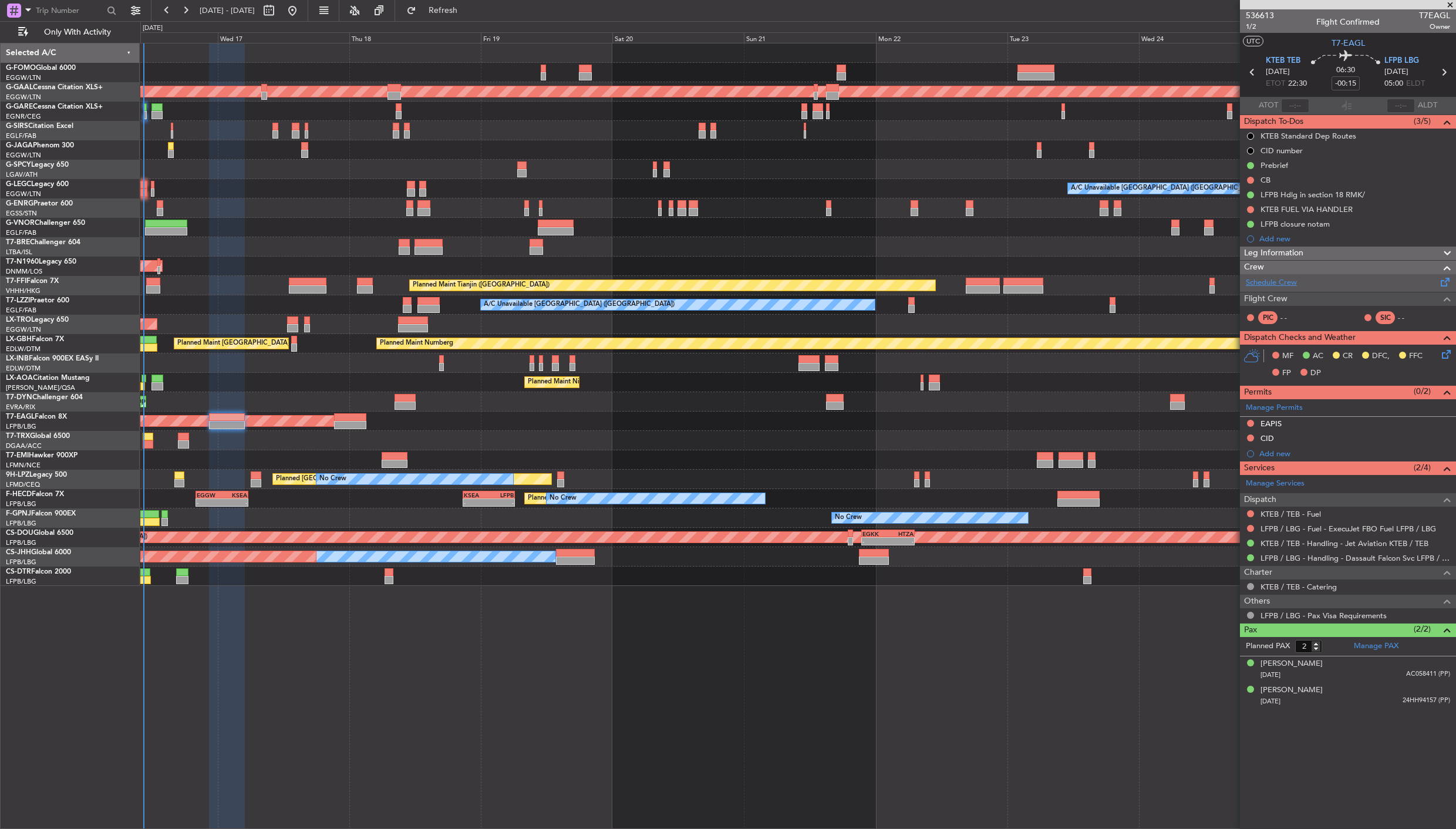
click at [1264, 283] on link "Schedule Crew" at bounding box center [1271, 283] width 51 height 12
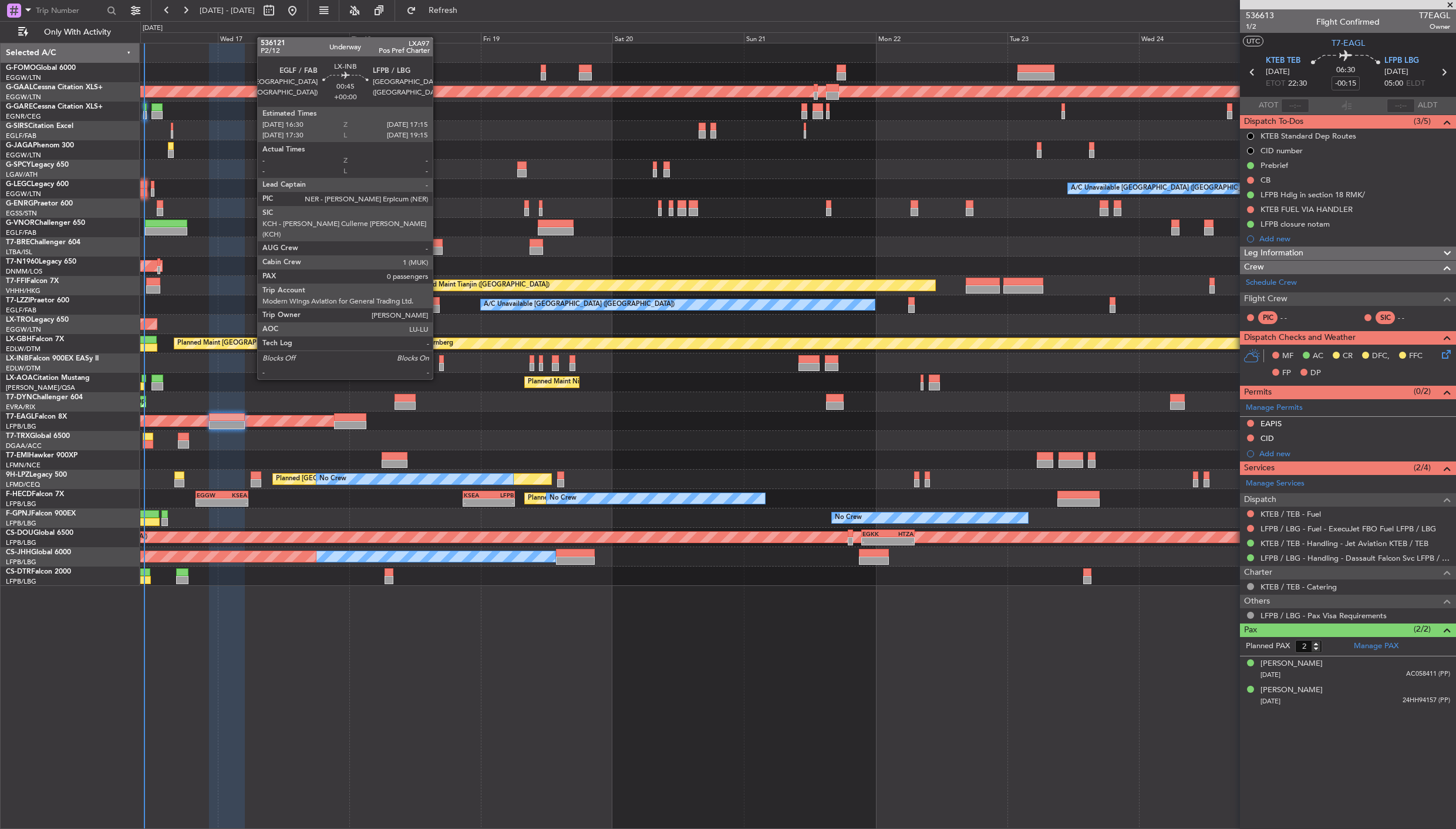
click at [439, 357] on div at bounding box center [441, 359] width 4 height 8
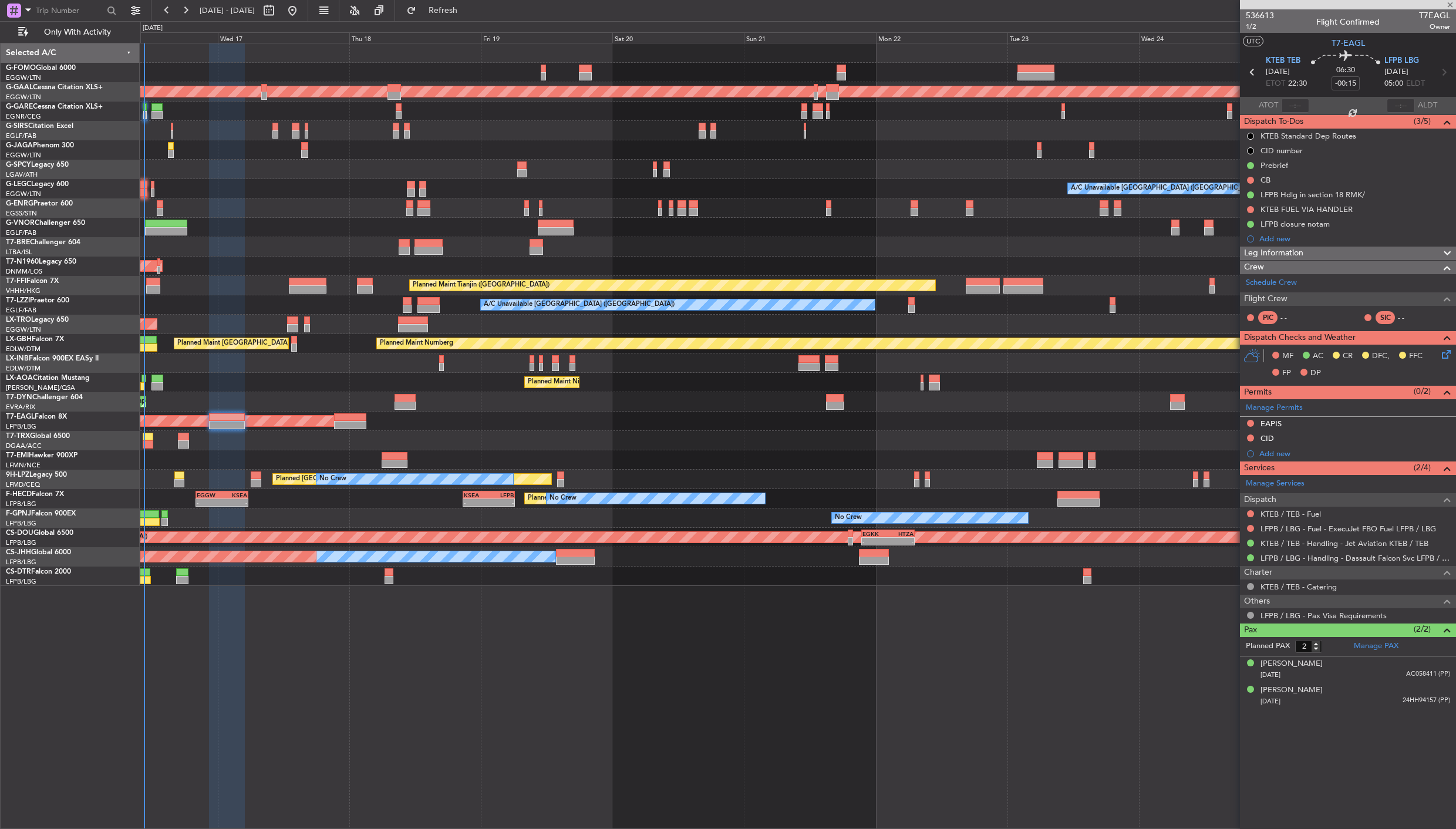
type input "0"
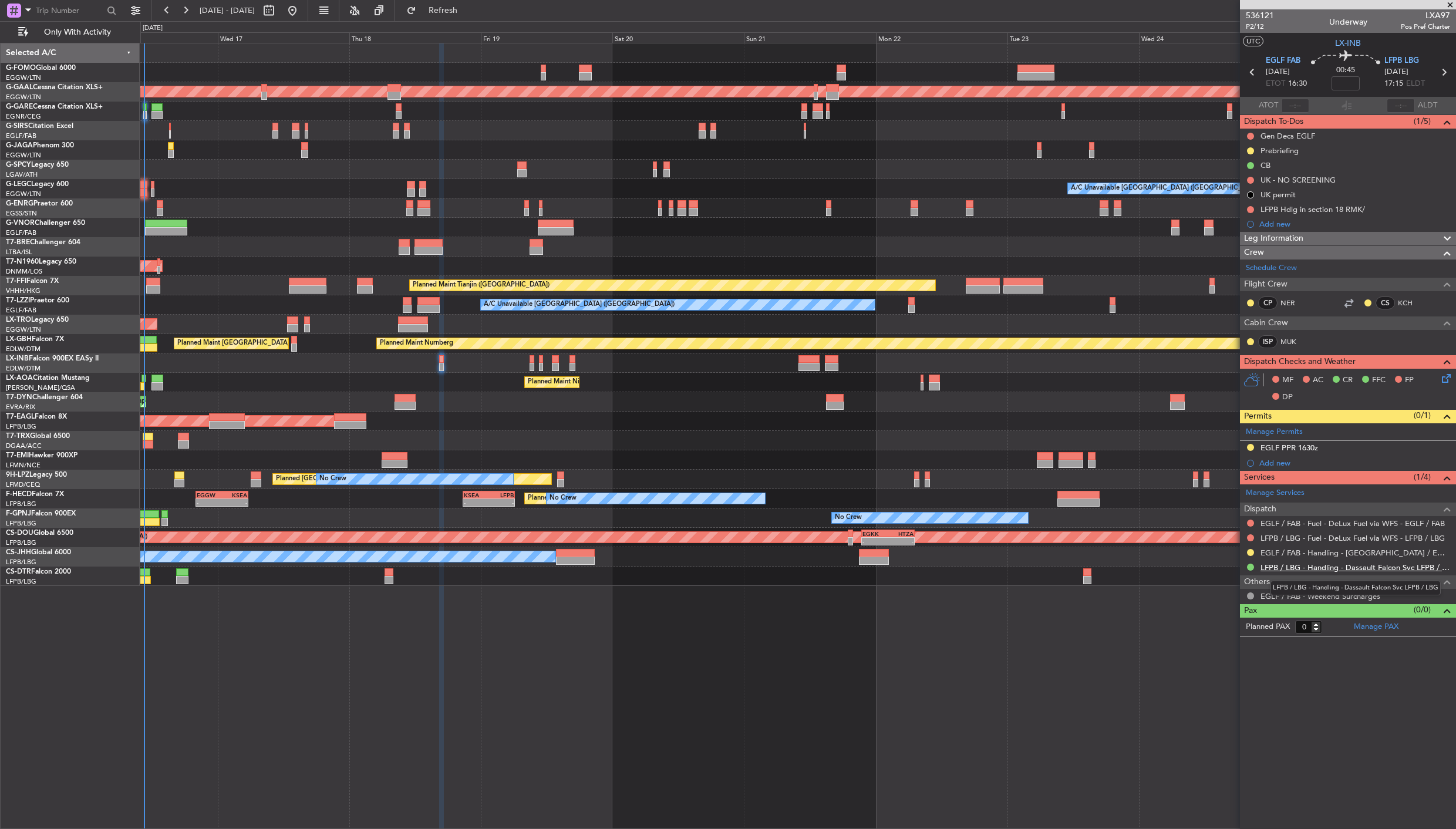
click at [1296, 565] on link "LFPB / LBG - Handling - Dassault Falcon Svc LFPB / LBG" at bounding box center [1355, 567] width 189 height 10
click at [1250, 554] on button at bounding box center [1250, 553] width 7 height 7
click at [1223, 688] on span "Confirmed" at bounding box center [1217, 692] width 37 height 12
click at [1246, 447] on div at bounding box center [1250, 447] width 9 height 9
click at [1247, 447] on button at bounding box center [1250, 447] width 7 height 7
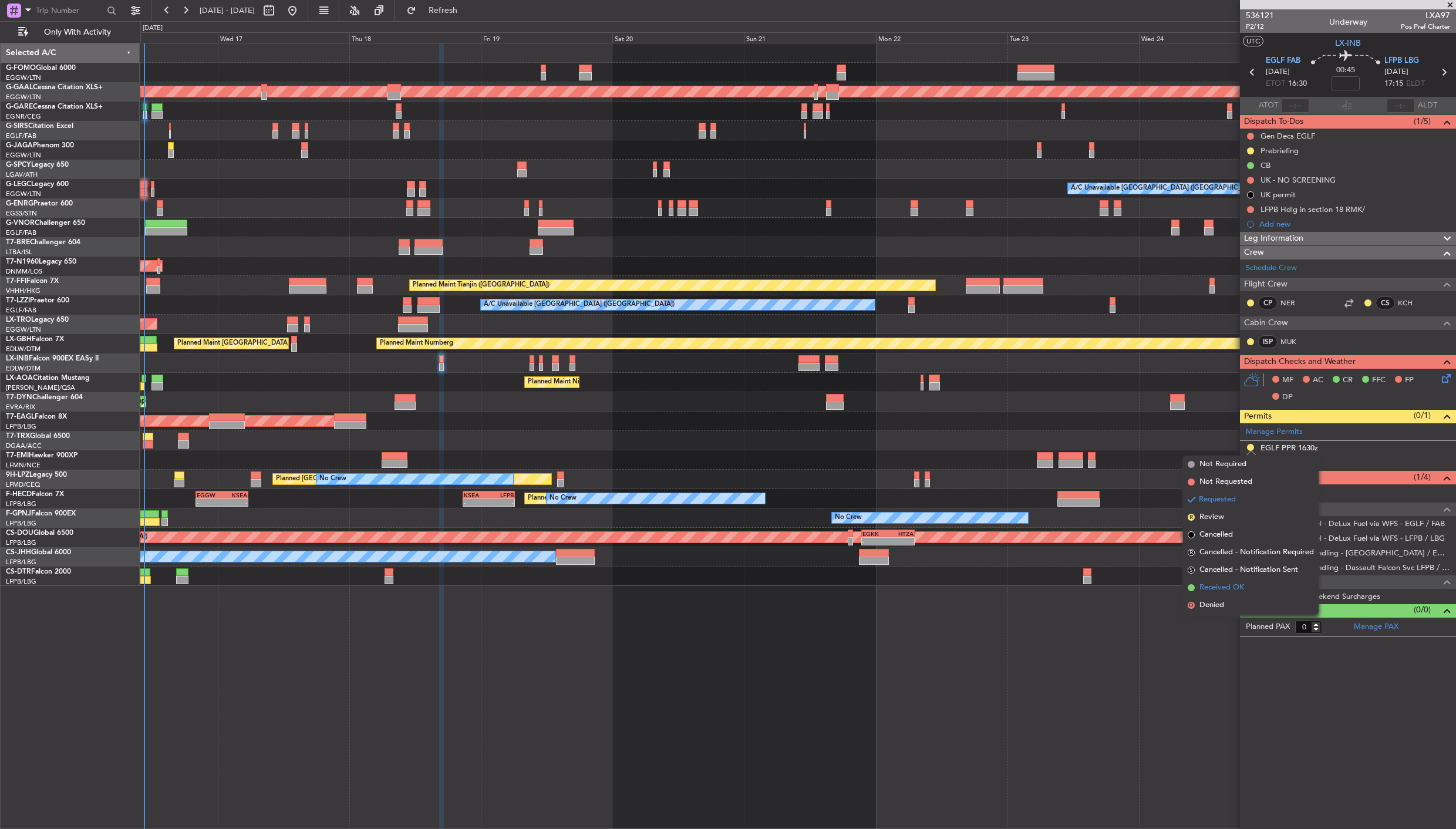
click at [1222, 589] on span "Received OK" at bounding box center [1222, 587] width 45 height 12
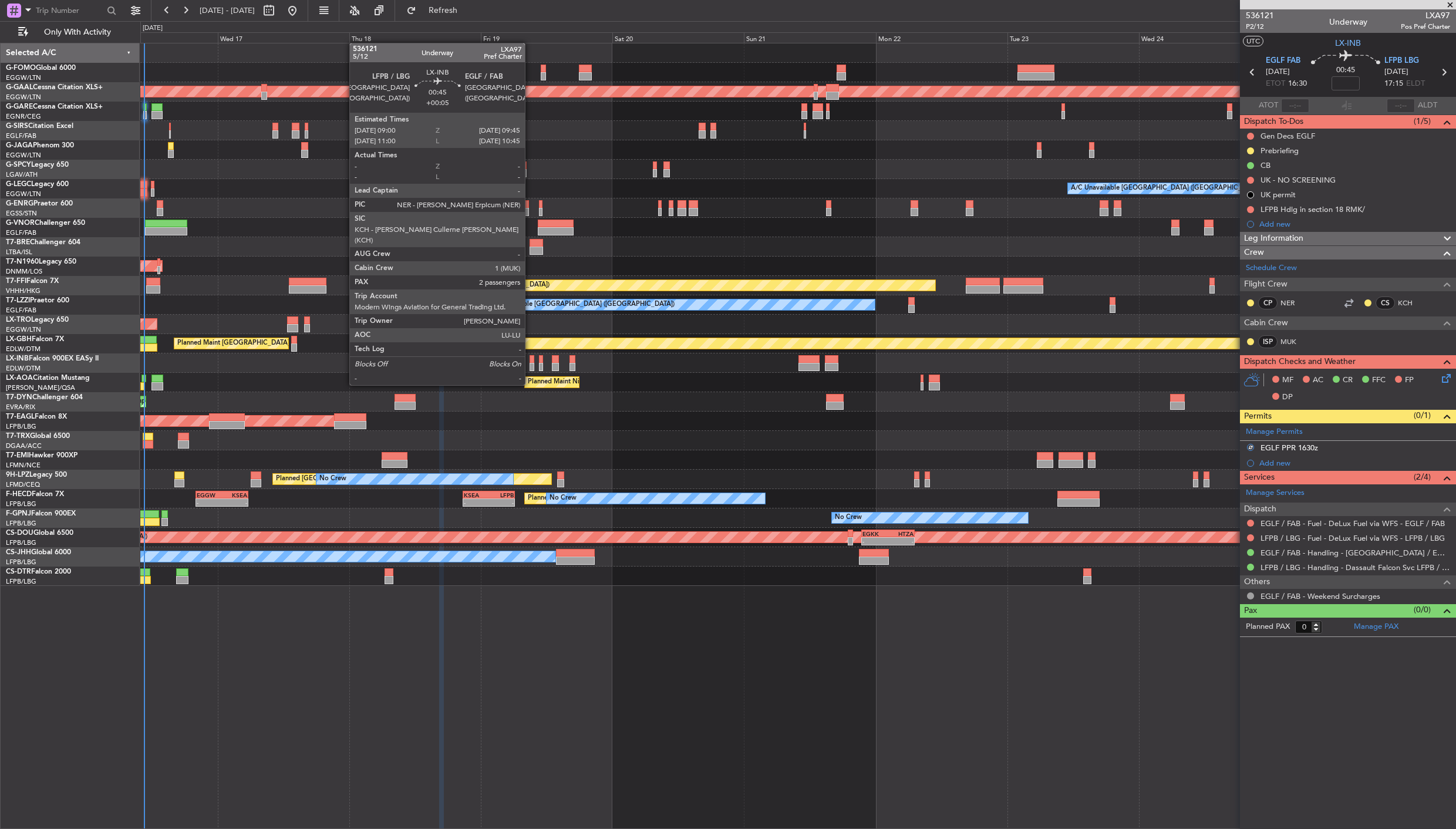
click at [531, 362] on div at bounding box center [531, 366] width 4 height 8
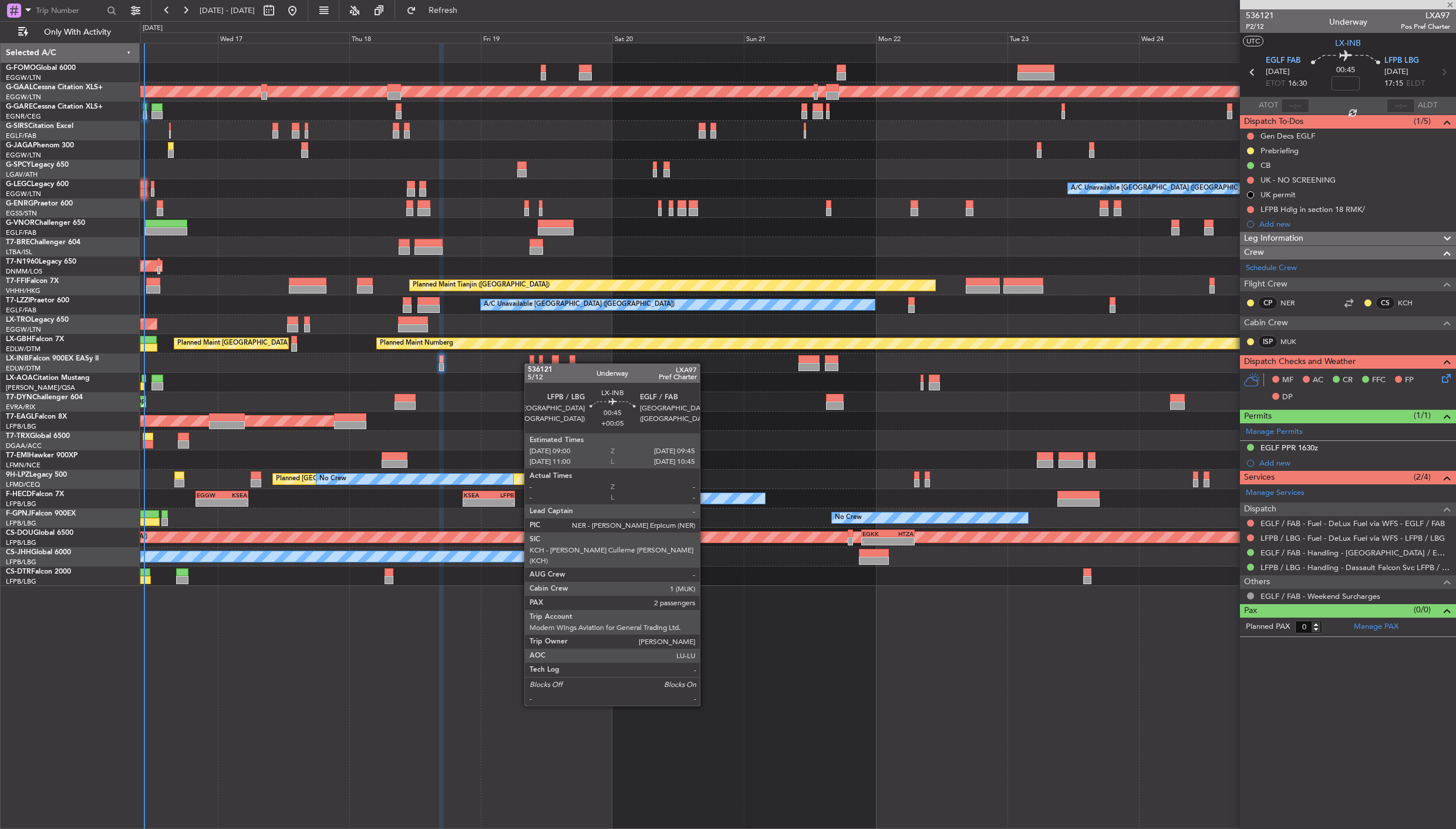
type input "+00:05"
type input "2"
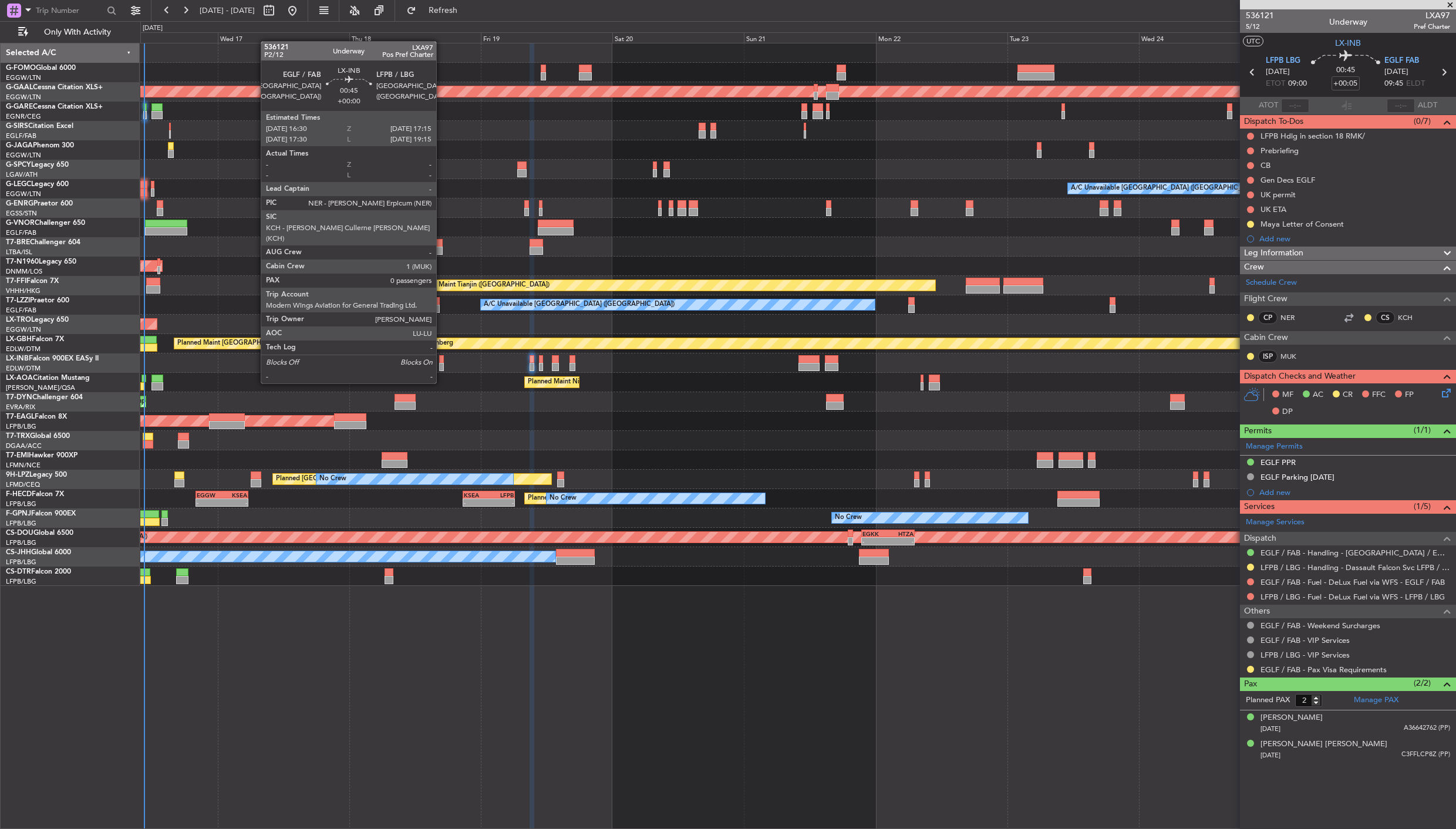
click at [443, 361] on div at bounding box center [441, 359] width 4 height 8
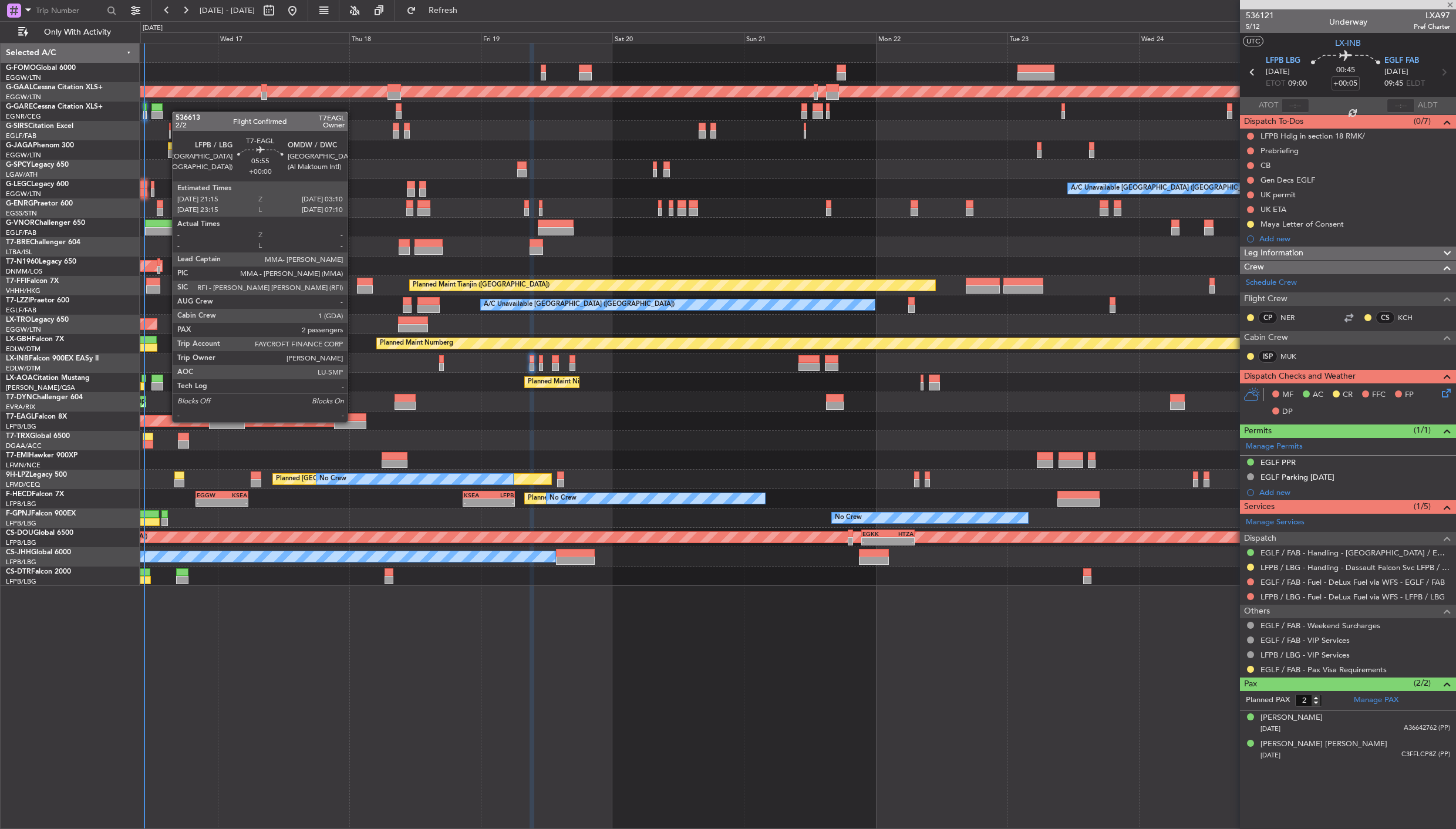
type input "0"
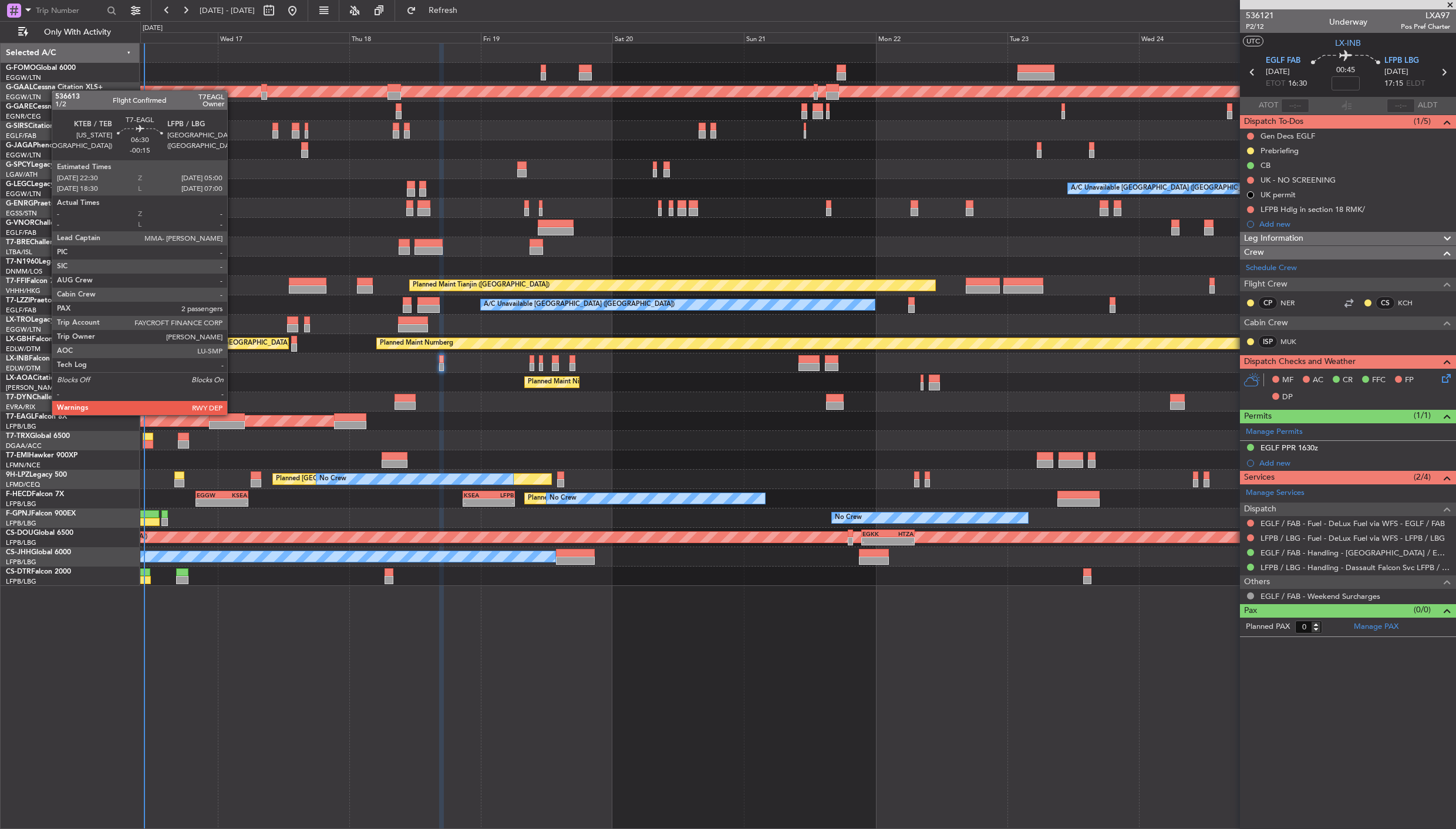
click at [233, 414] on div at bounding box center [227, 416] width 36 height 8
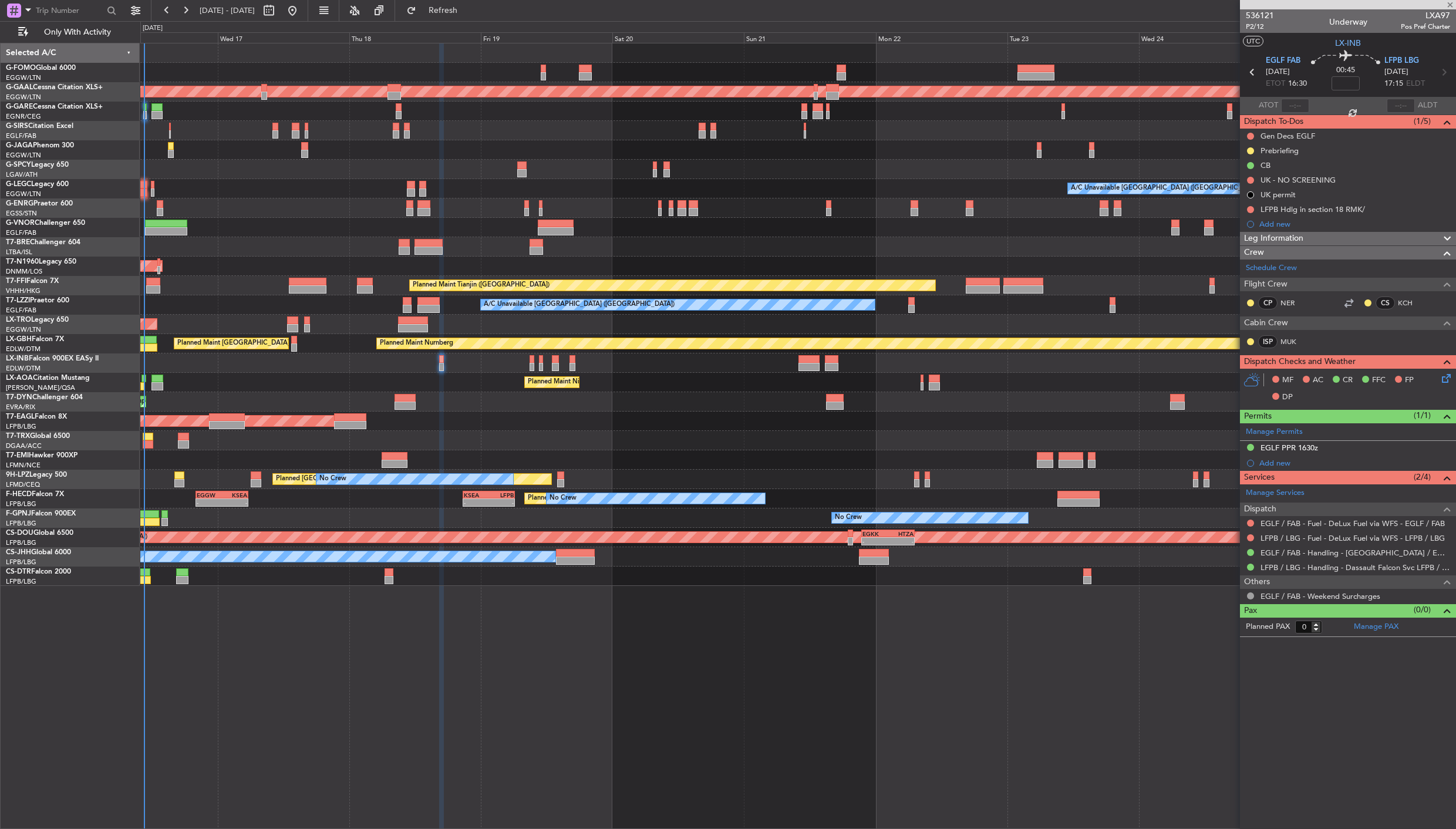
type input "-00:15"
type input "2"
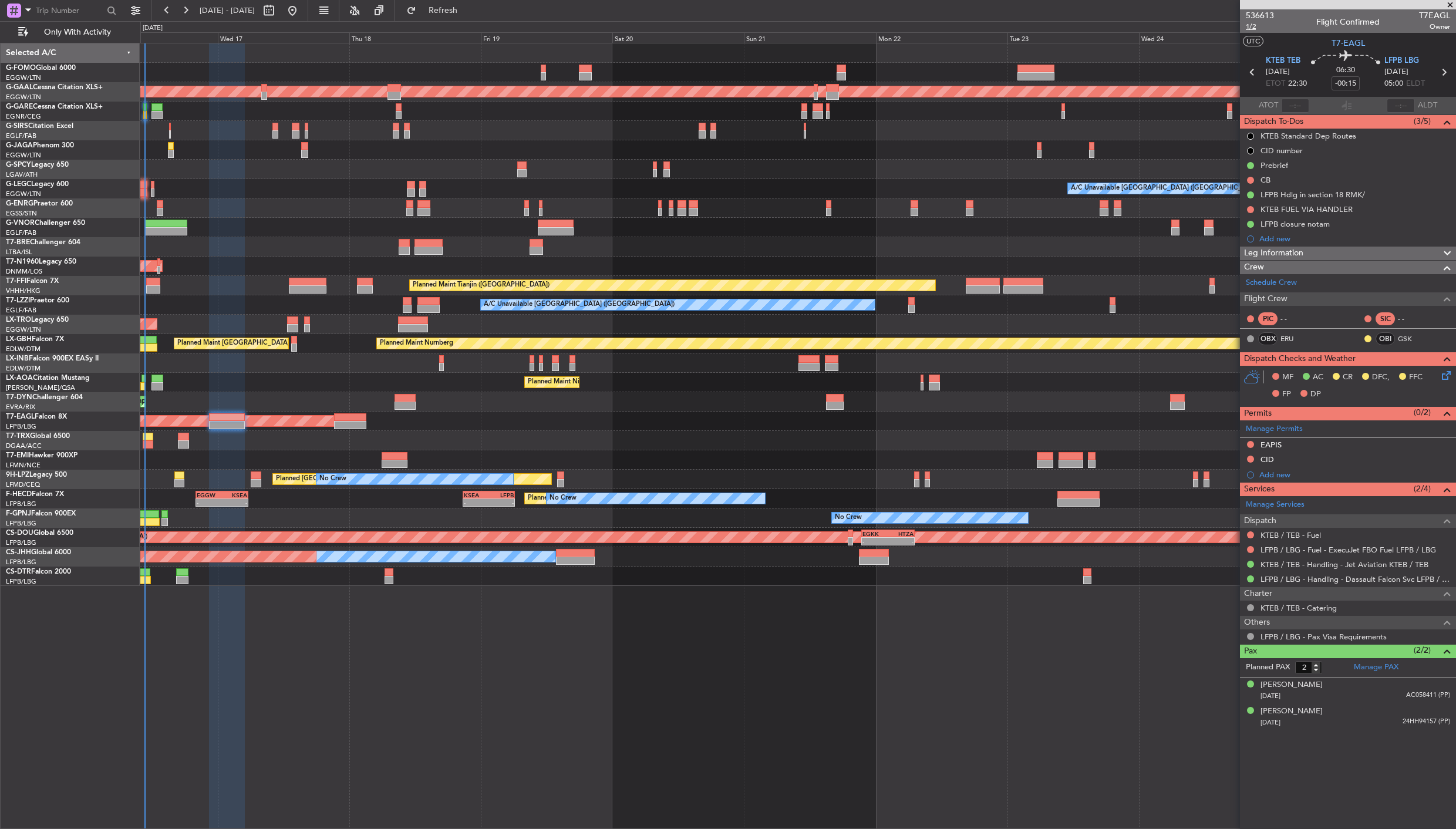
click at [1251, 24] on span "1/2" at bounding box center [1259, 26] width 28 height 10
click at [1410, 58] on span "LFPB LBG" at bounding box center [1401, 60] width 35 height 12
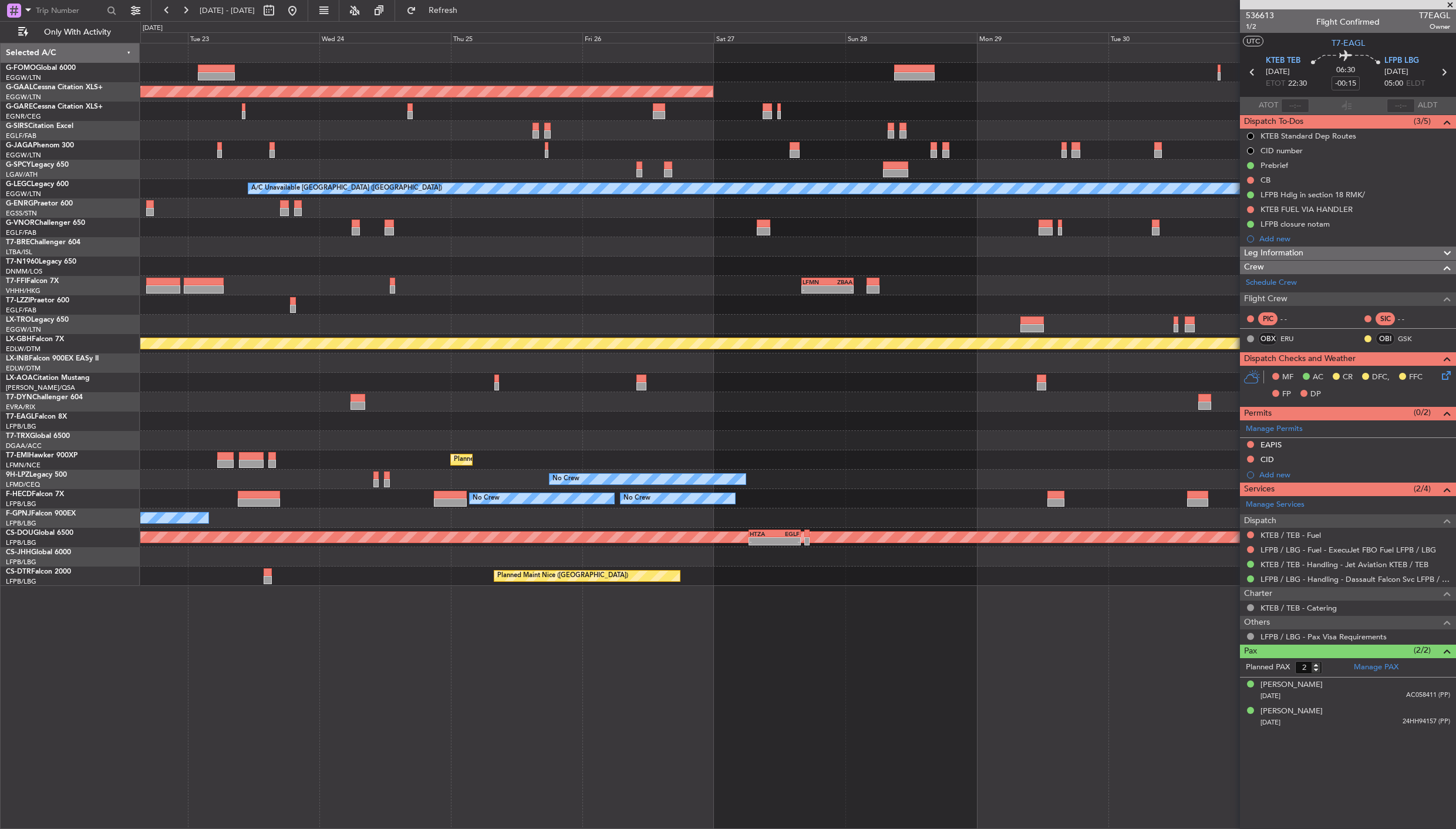
click at [0, 395] on html "16 Sep 2025 - 26 Sep 2025 Refresh Quick Links Only With Activity Planned Maint …" at bounding box center [728, 414] width 1456 height 829
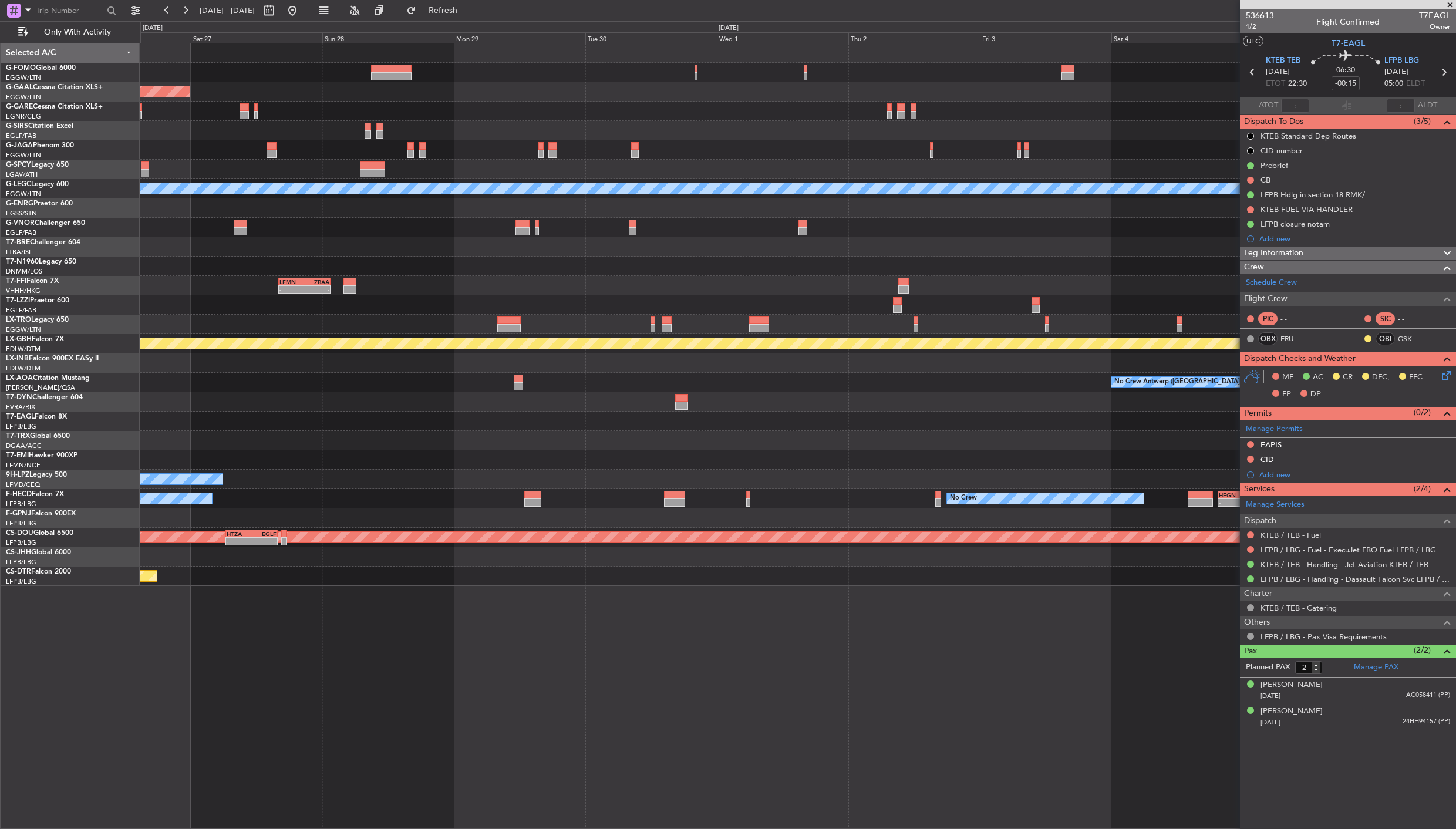
click at [26, 461] on div "Planned Maint Dusseldorf A/C Unavailable London (Luton) - - LFMN 16:05 Z ZBAA 0…" at bounding box center [728, 425] width 1456 height 807
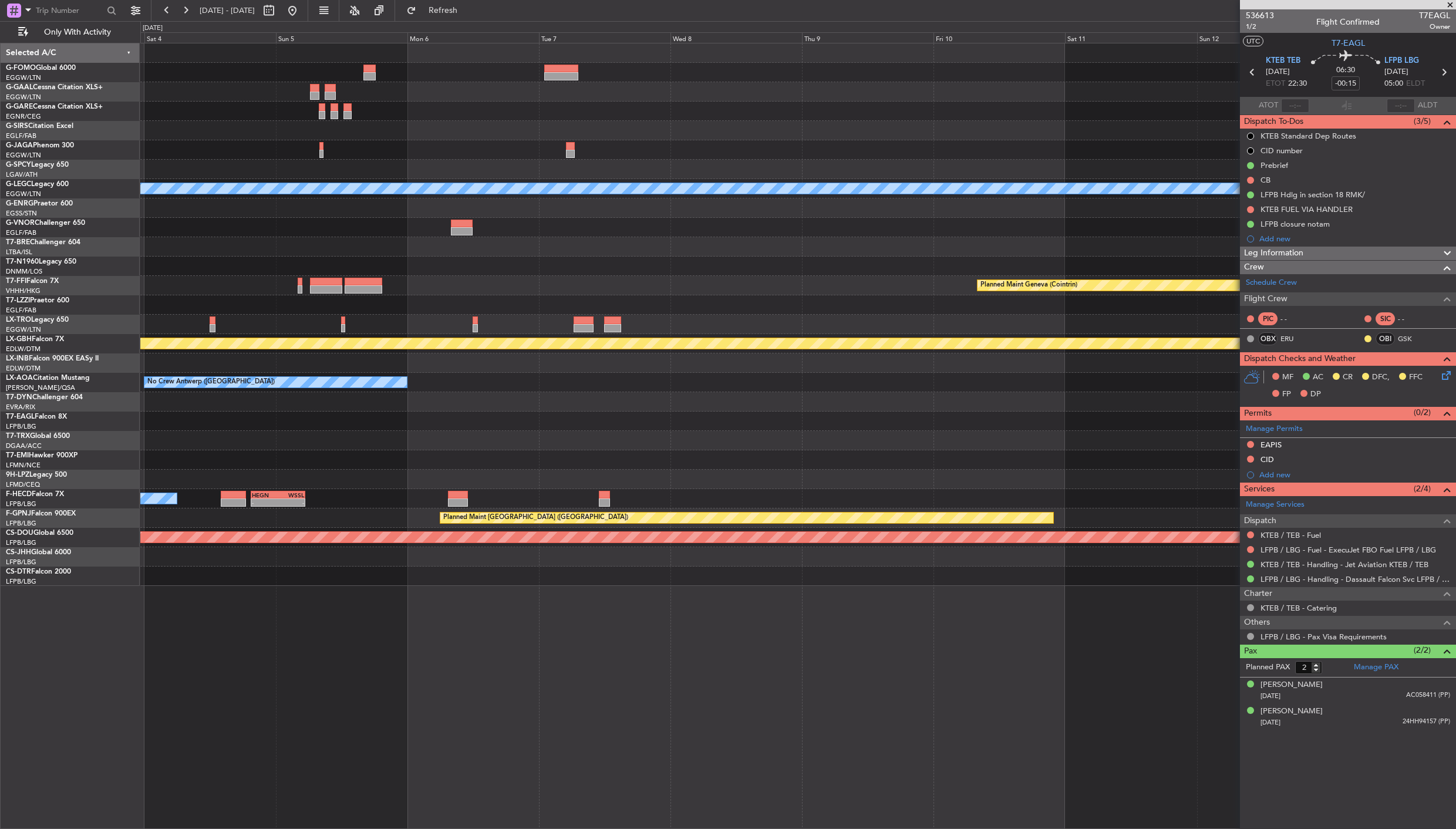
click at [0, 534] on html "16 Sep 2025 - 26 Sep 2025 Refresh Quick Links Only With Activity A/C Unavailabl…" at bounding box center [728, 414] width 1456 height 829
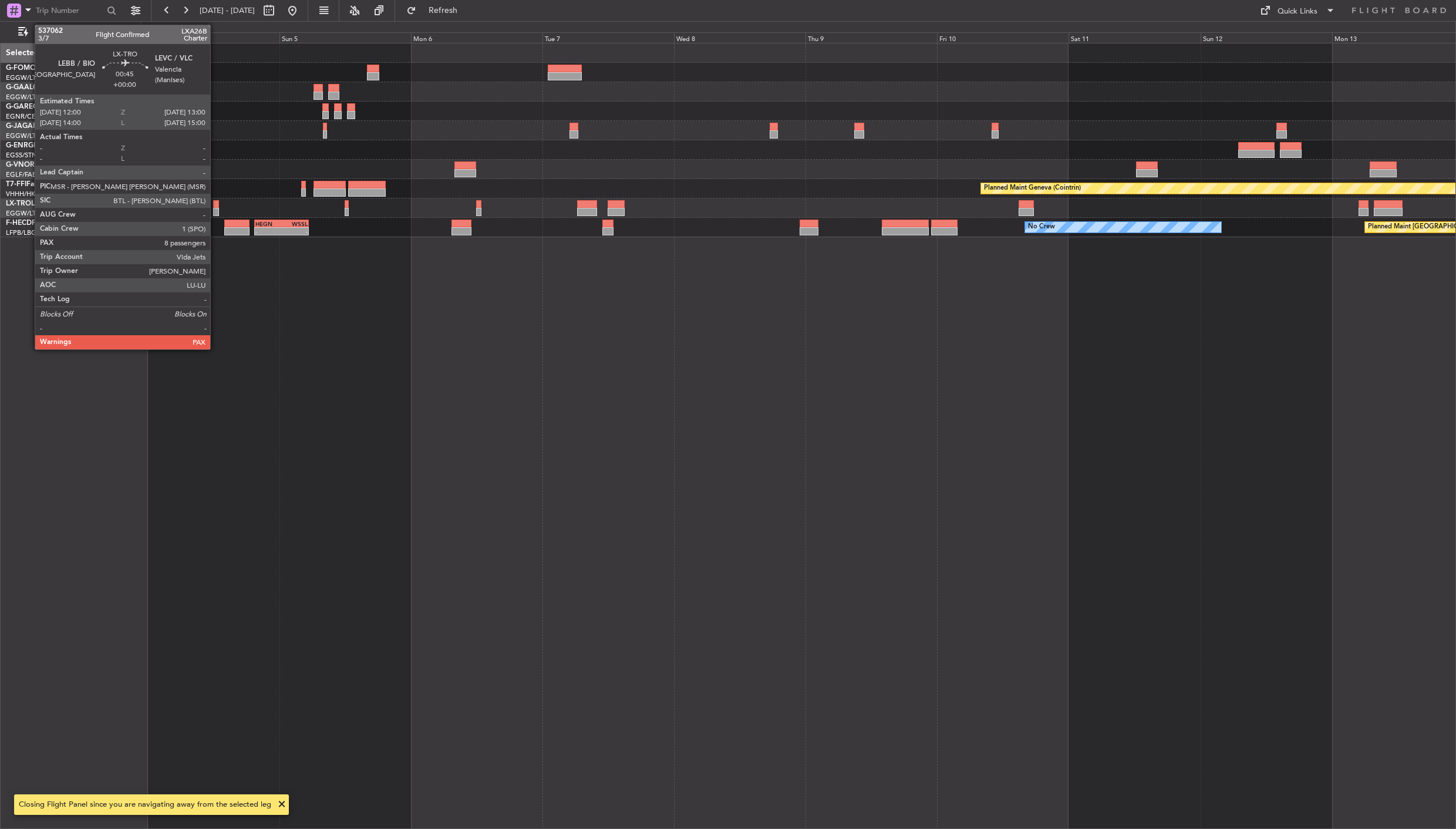
click at [216, 205] on div at bounding box center [215, 204] width 6 height 8
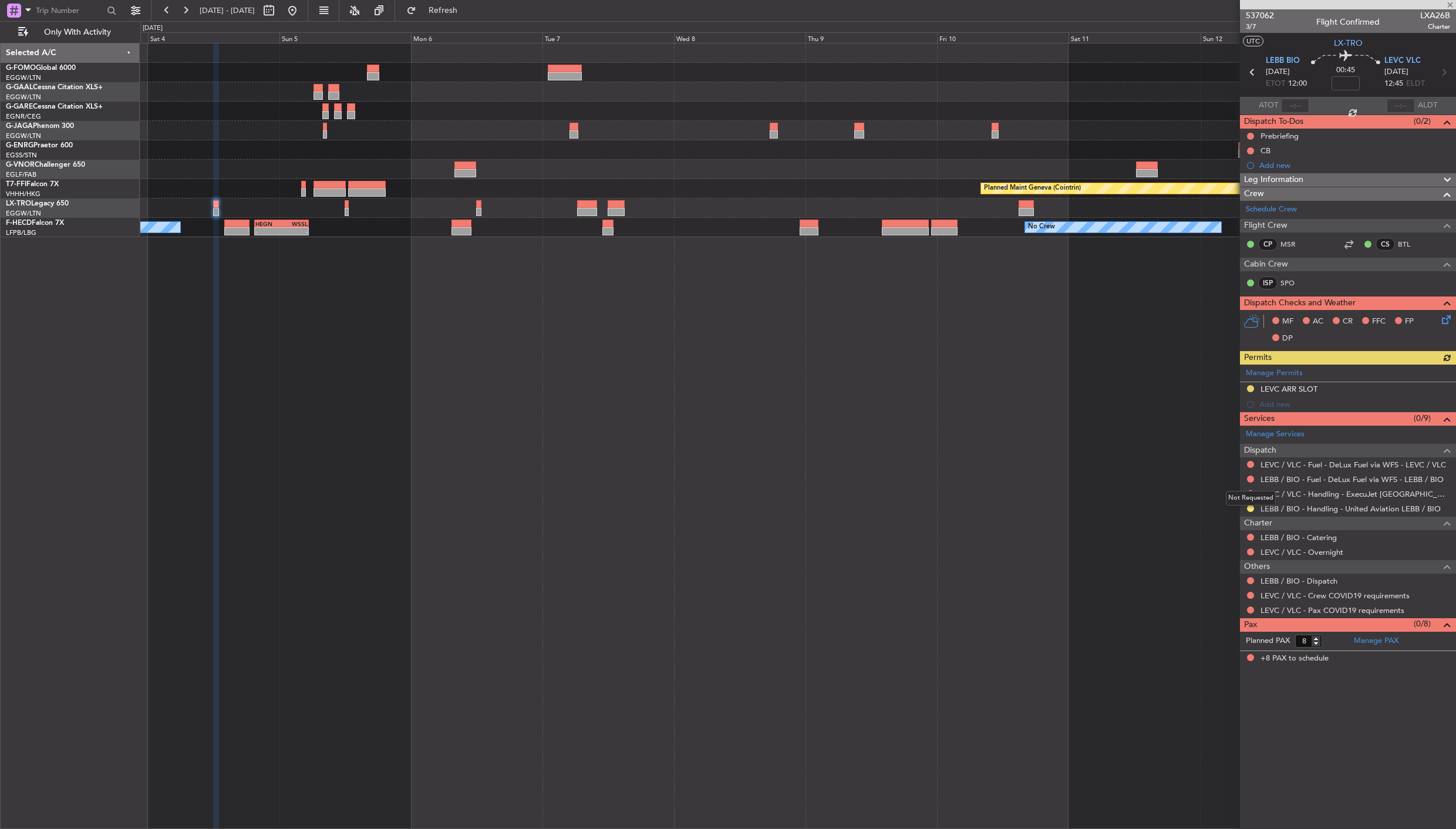
click at [1251, 508] on mat-tooltip-component "Not Requested" at bounding box center [1251, 498] width 66 height 31
click at [1249, 507] on mat-tooltip-component "Not Requested" at bounding box center [1251, 498] width 66 height 31
click at [1250, 509] on button at bounding box center [1250, 509] width 7 height 7
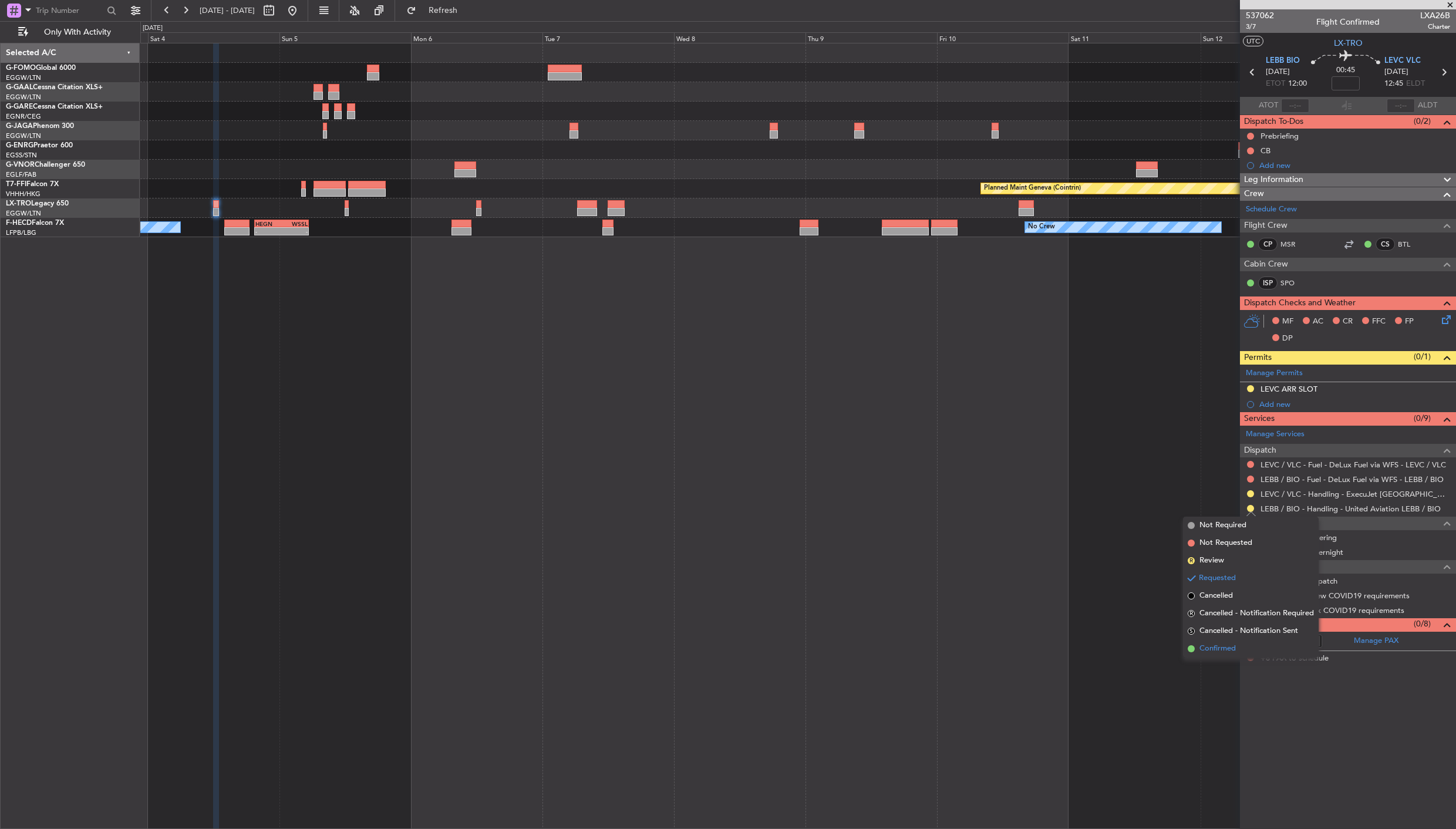
click at [1214, 642] on span "Confirmed" at bounding box center [1217, 648] width 37 height 12
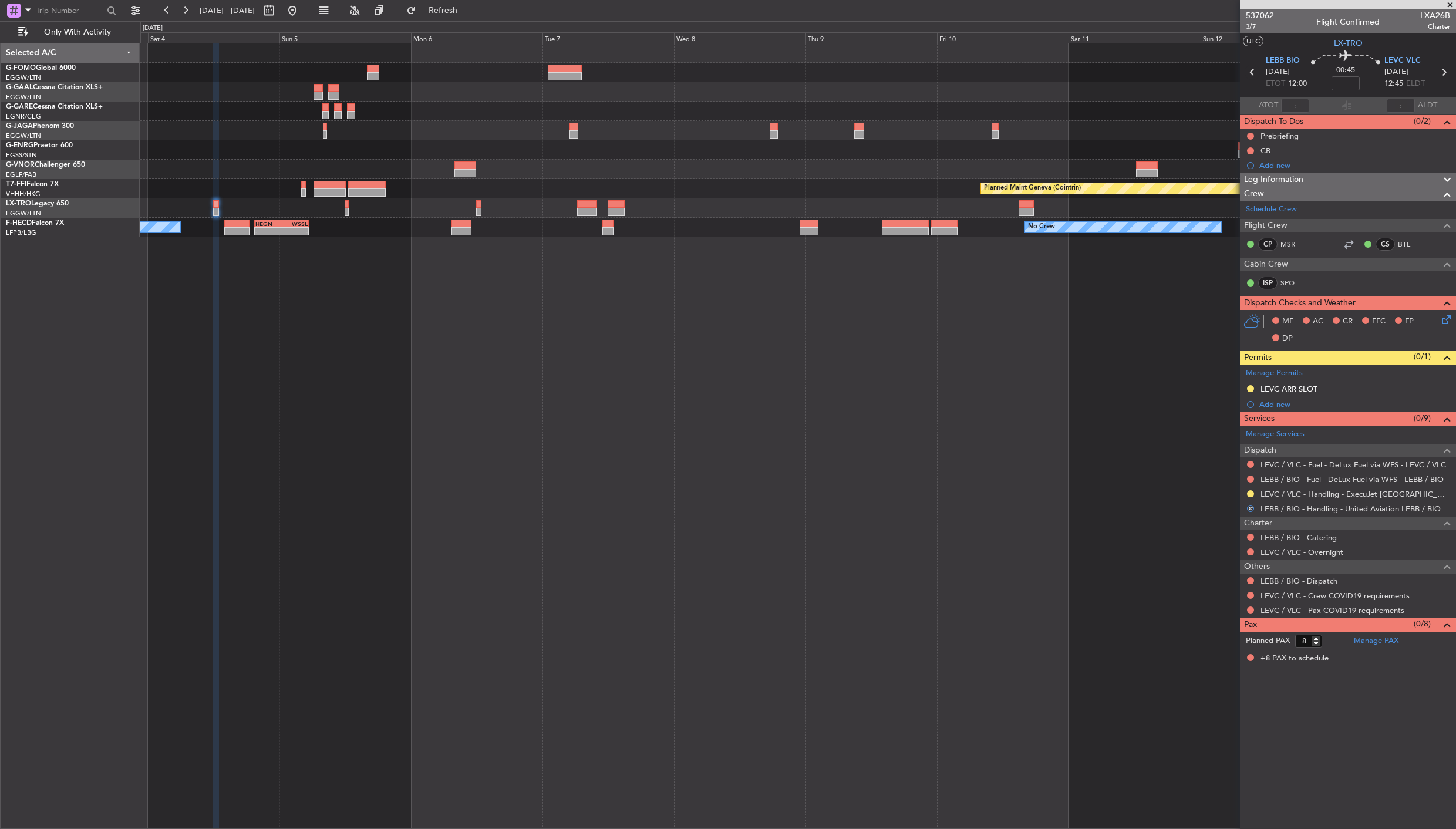
click at [1250, 73] on icon at bounding box center [1252, 72] width 15 height 15
click at [1251, 493] on button at bounding box center [1250, 493] width 7 height 7
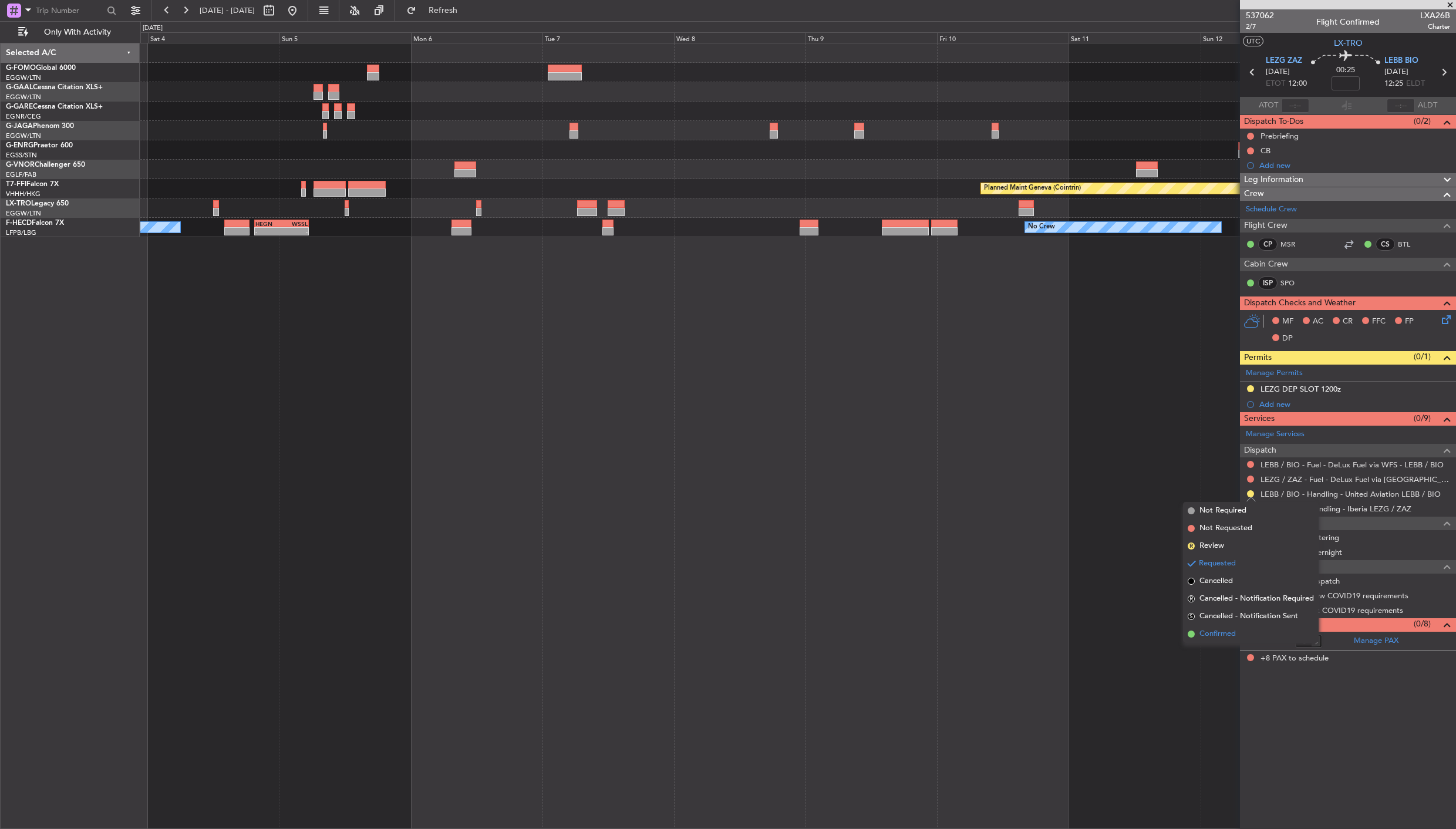
click at [1220, 633] on span "Confirmed" at bounding box center [1217, 633] width 37 height 12
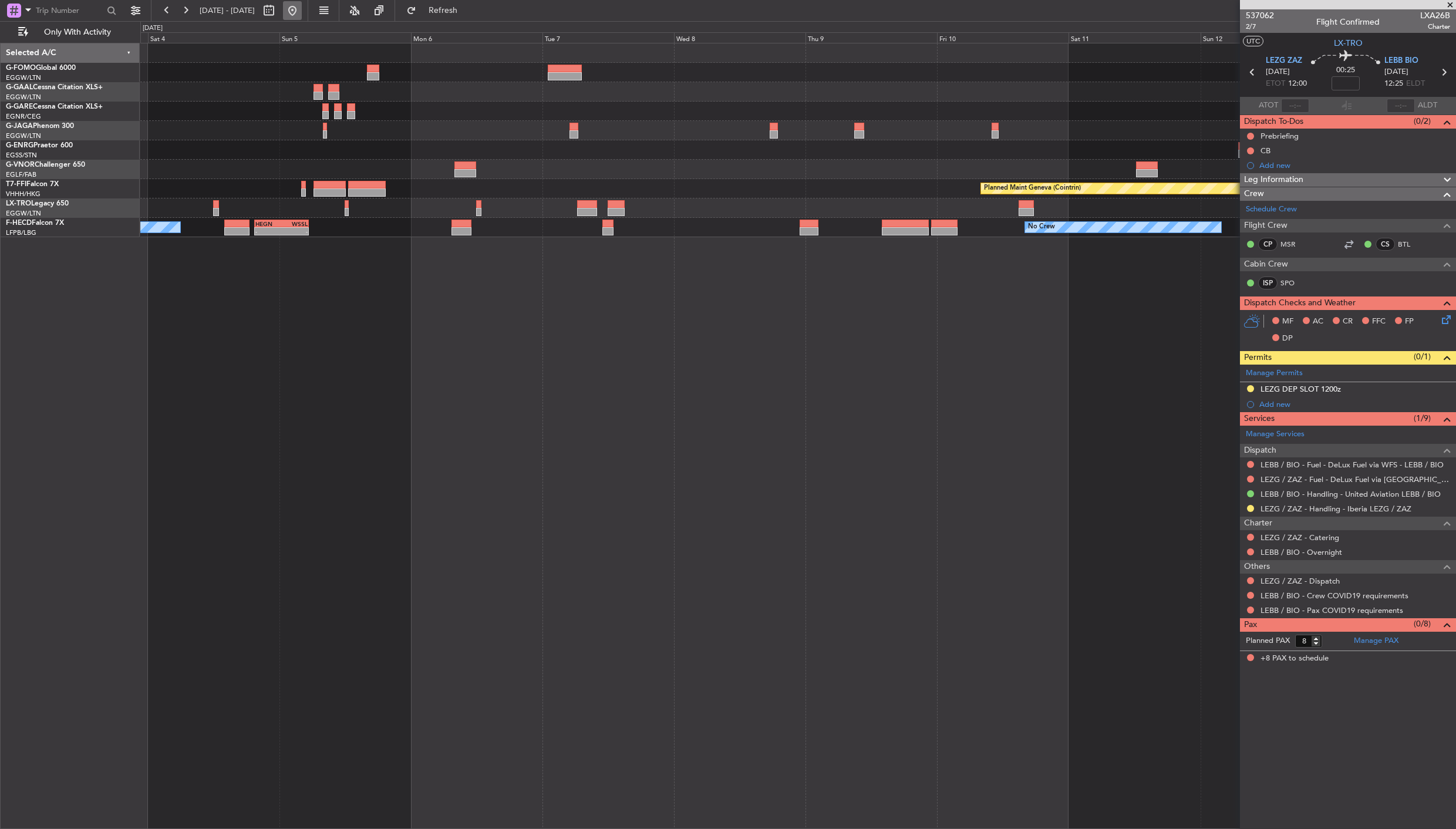
click at [302, 16] on button at bounding box center [292, 10] width 19 height 19
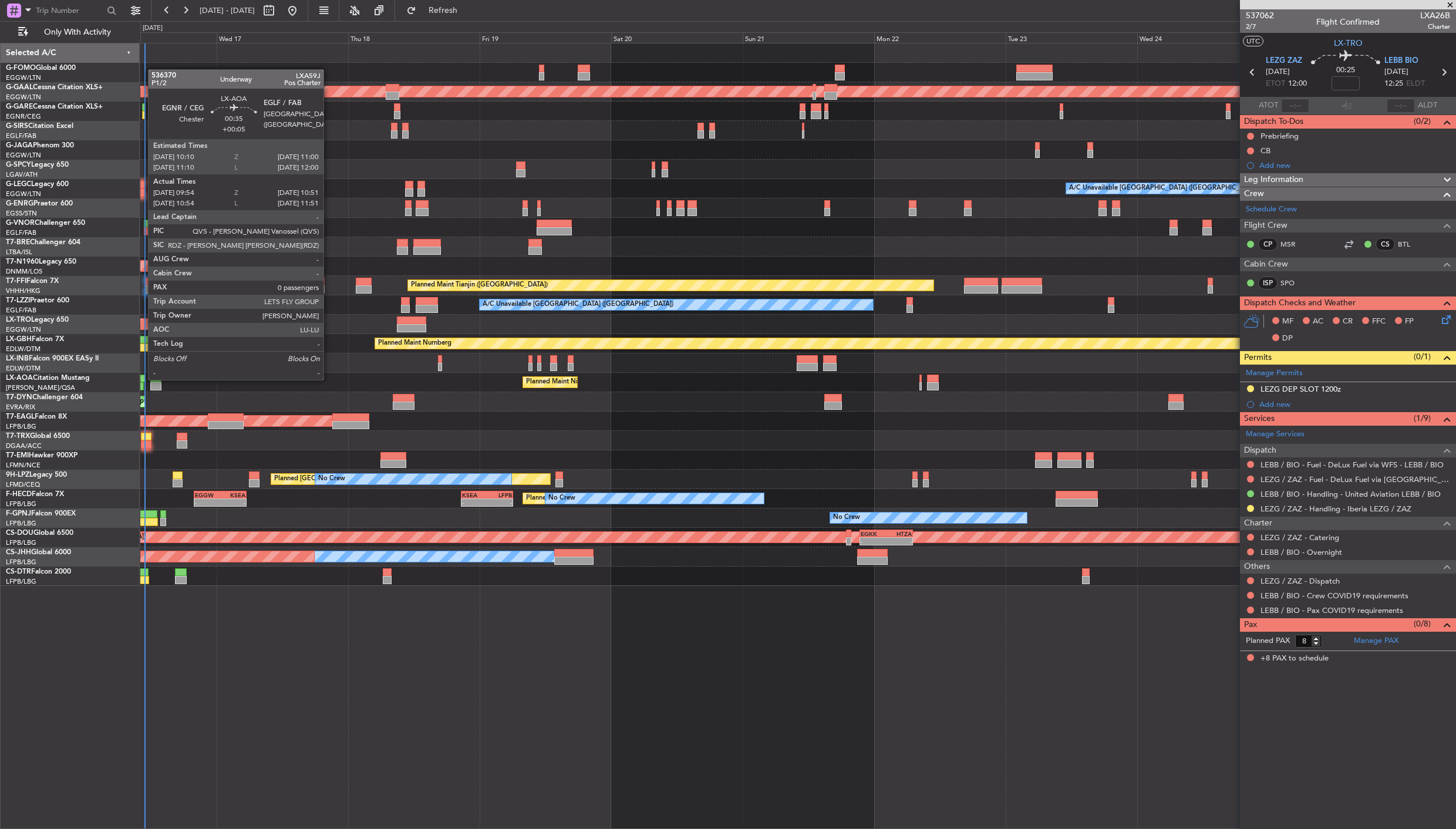
click at [143, 379] on div at bounding box center [142, 378] width 4 height 8
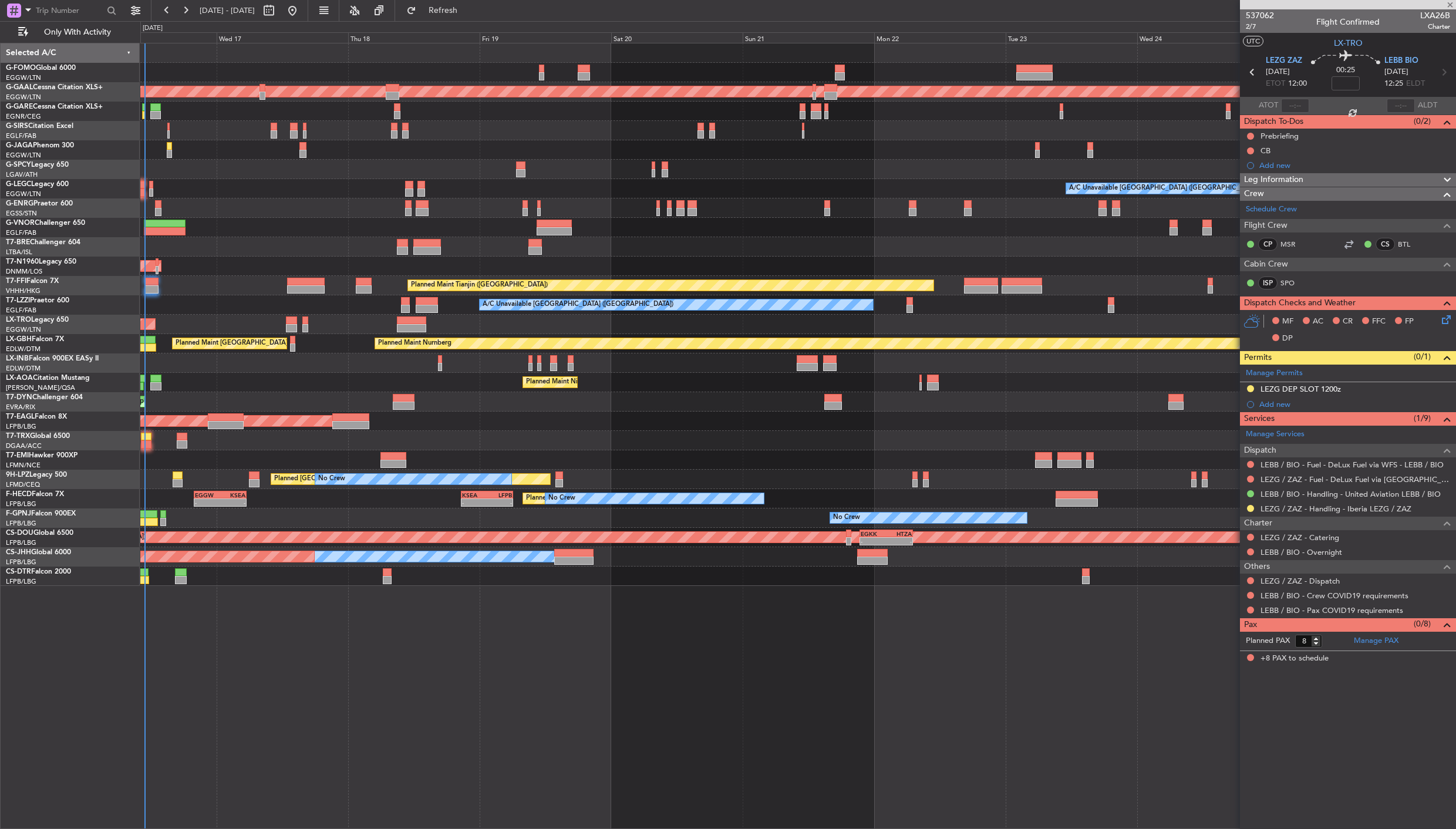
type input "+00:05"
type input "10:04"
type input "10:46"
type input "0"
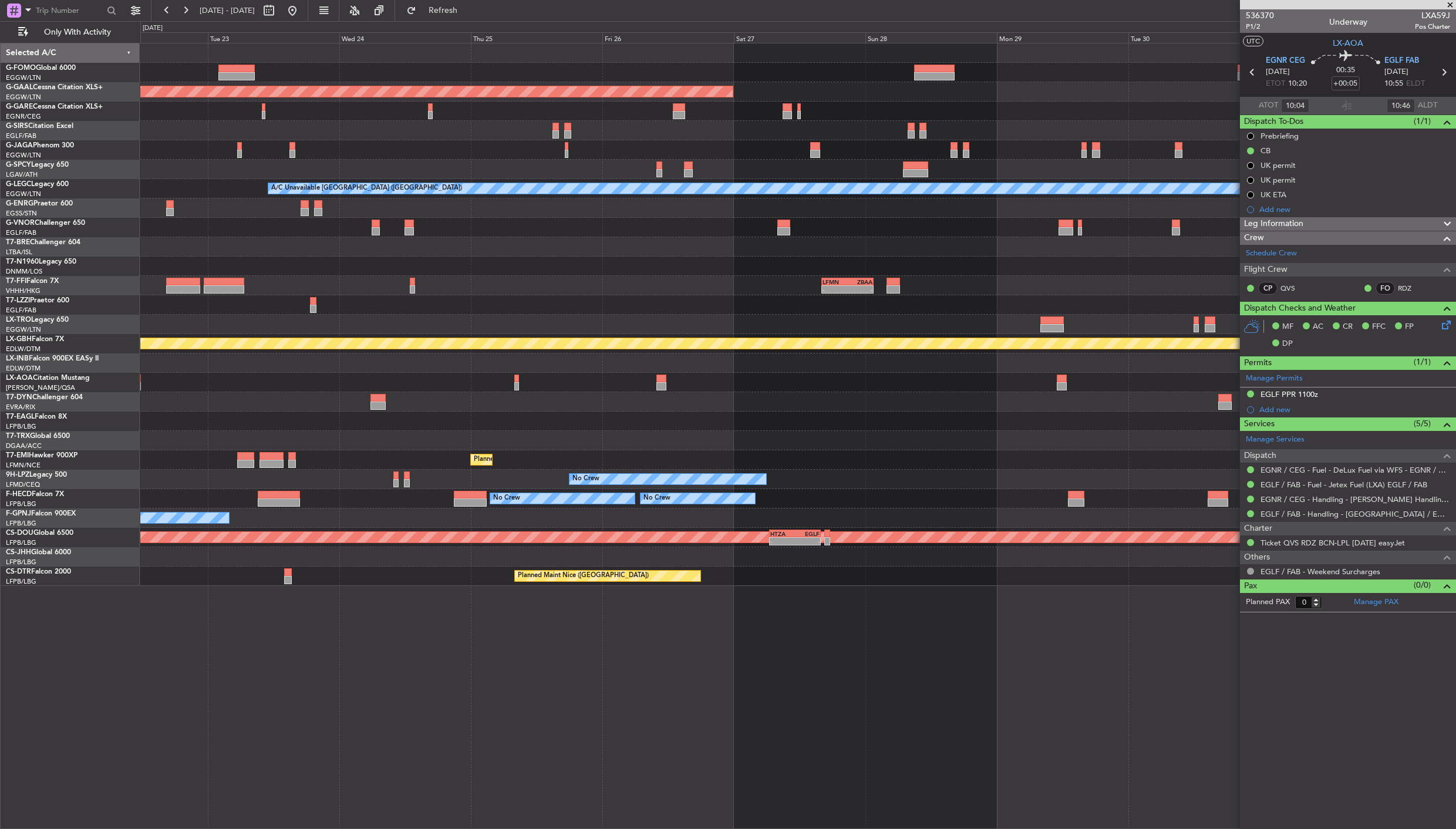
click at [180, 567] on div "Planned Maint Dusseldorf A/C Unavailable London (Luton) - - LFMN 16:05 Z ZBAA 0…" at bounding box center [797, 314] width 1315 height 542
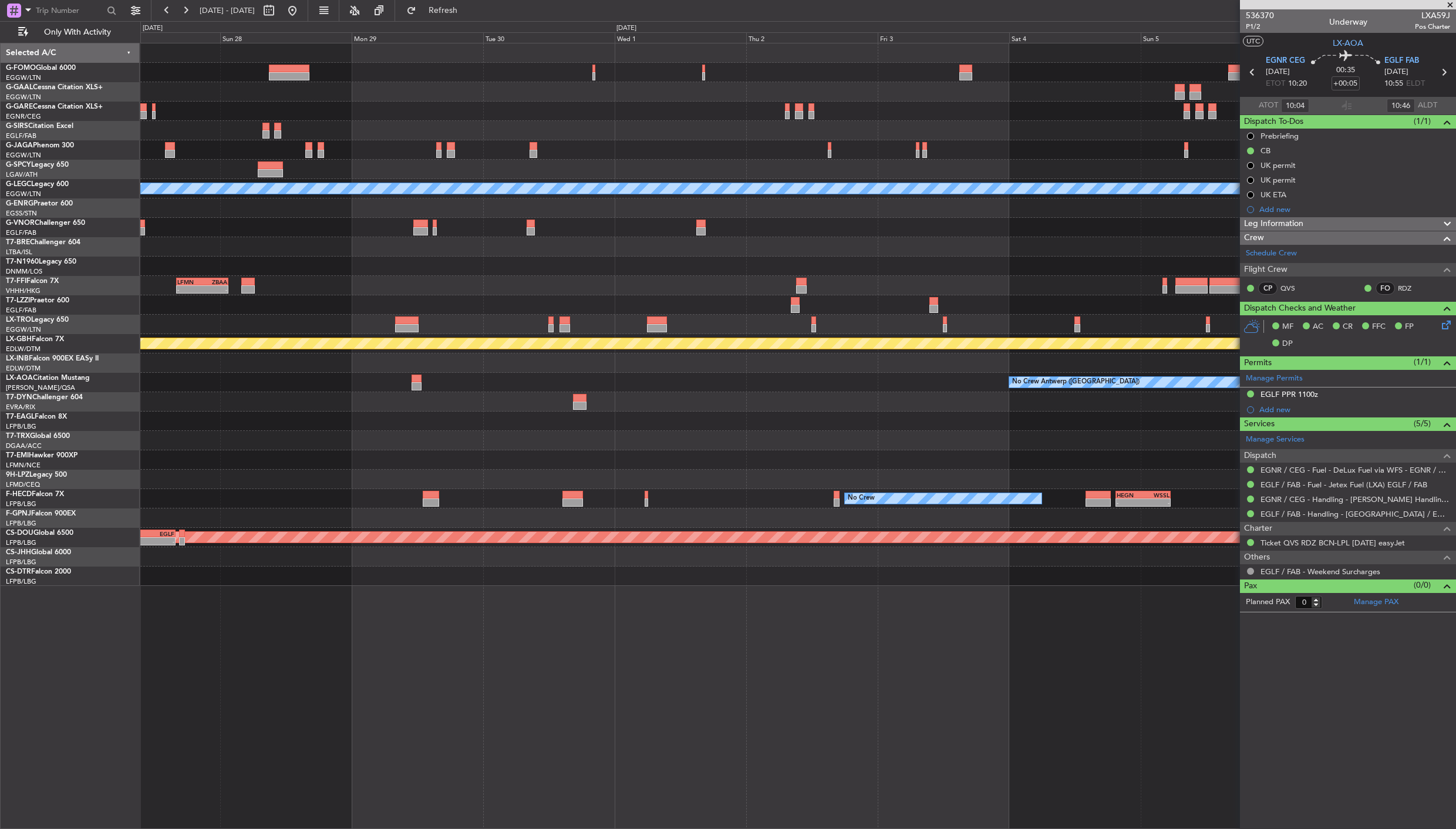
click at [294, 584] on div "Planned Maint Dusseldorf A/C Unavailable London (Luton) - - LFMN 16:05 Z ZBAA 0…" at bounding box center [797, 314] width 1315 height 542
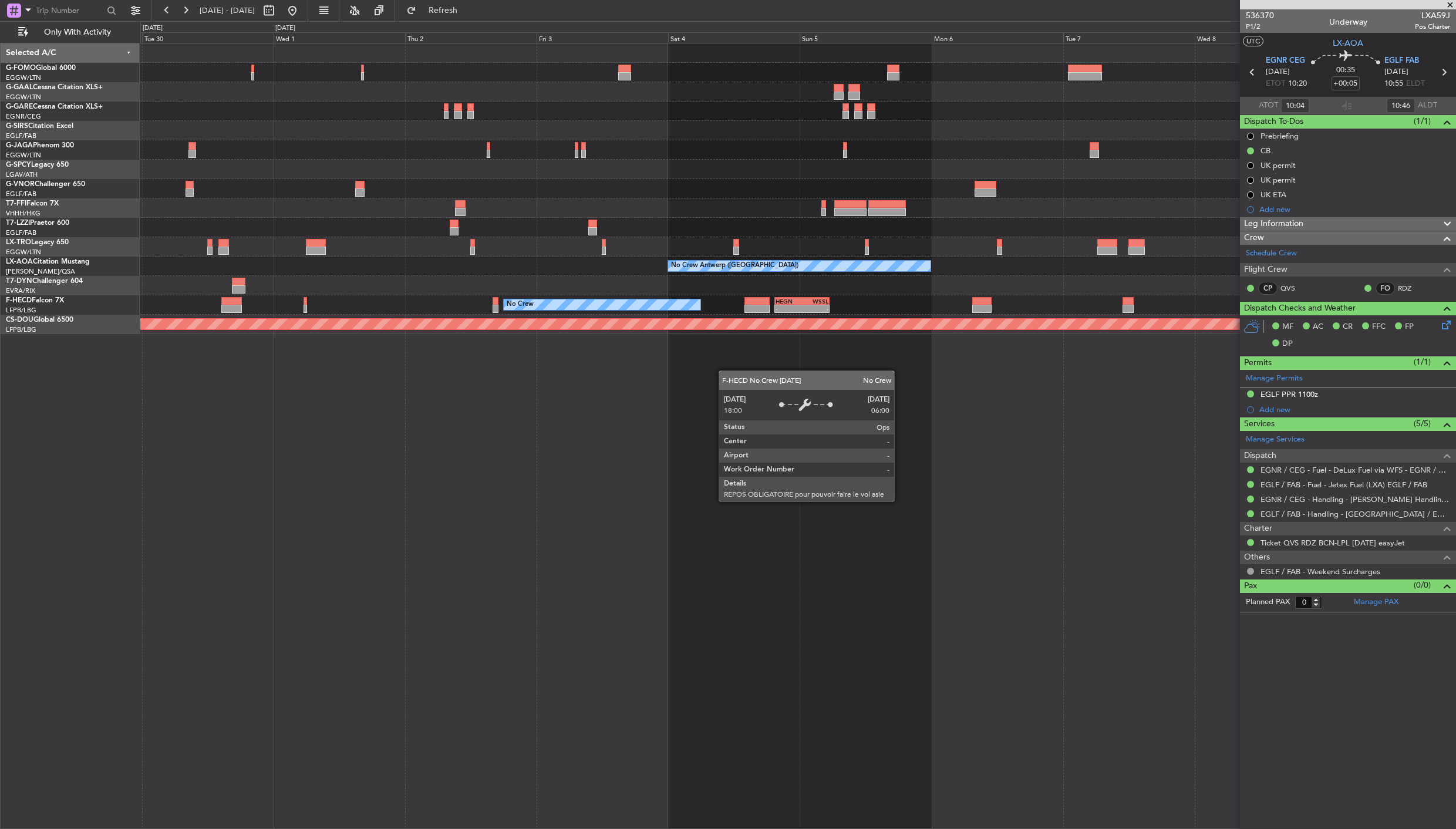
click at [557, 552] on div "LFMN 16:05 Z ZBAA 01:35 Z - - Planned Maint Geneva (Cointrin) No Crew Antwerp (…" at bounding box center [798, 436] width 1316 height 786
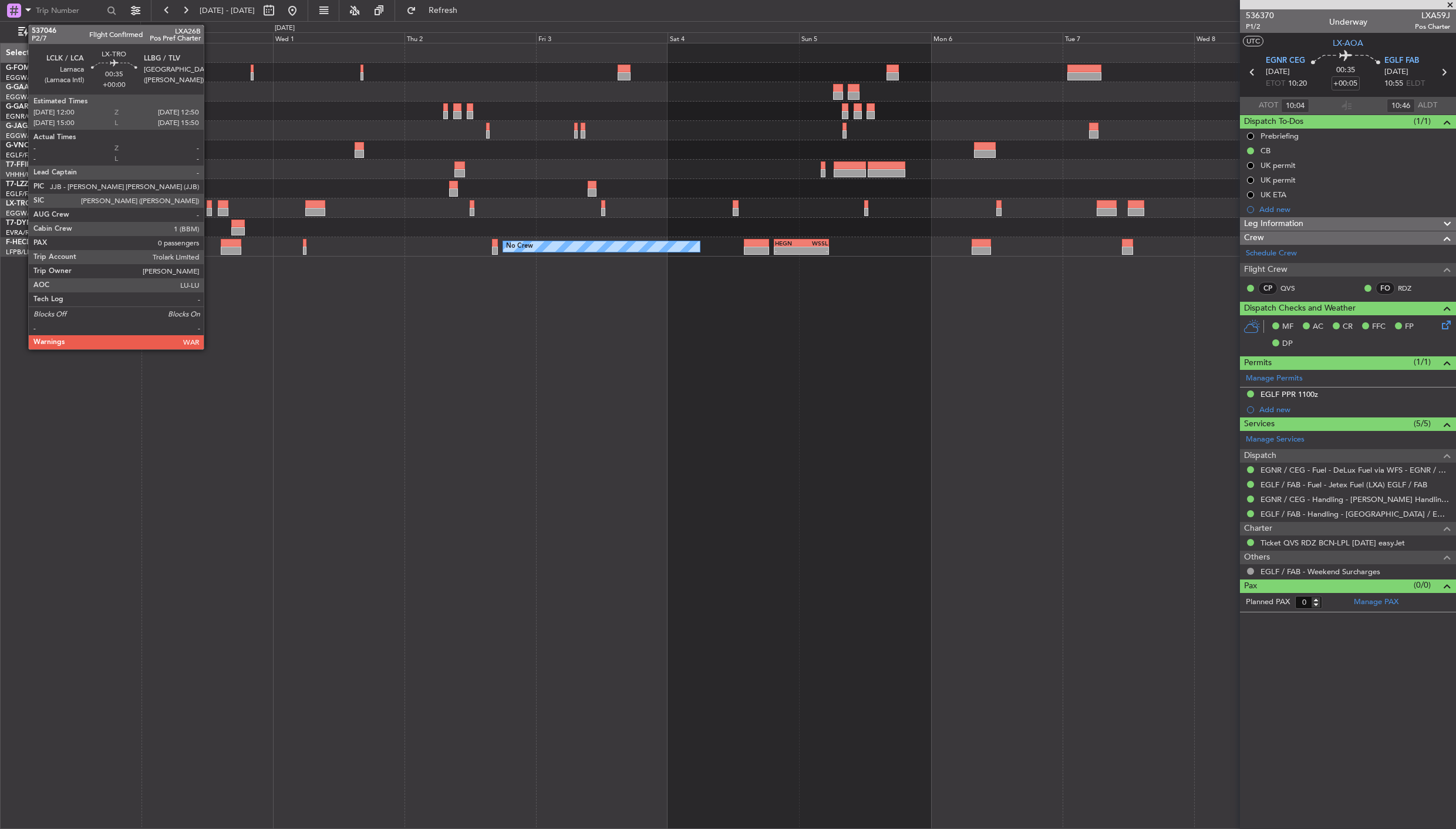
click at [210, 206] on div at bounding box center [208, 204] width 4 height 8
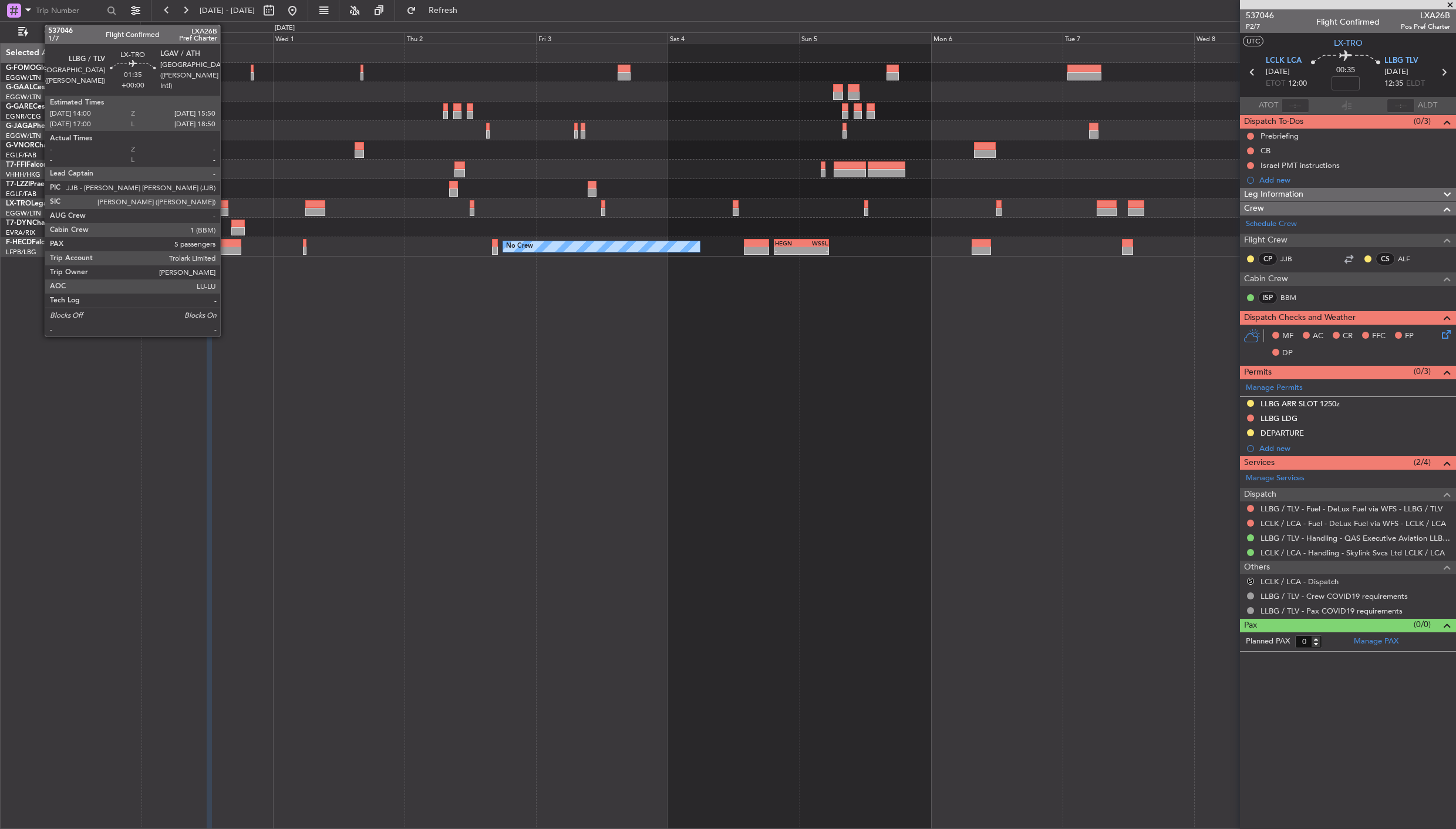
click at [226, 213] on div at bounding box center [224, 212] width 11 height 8
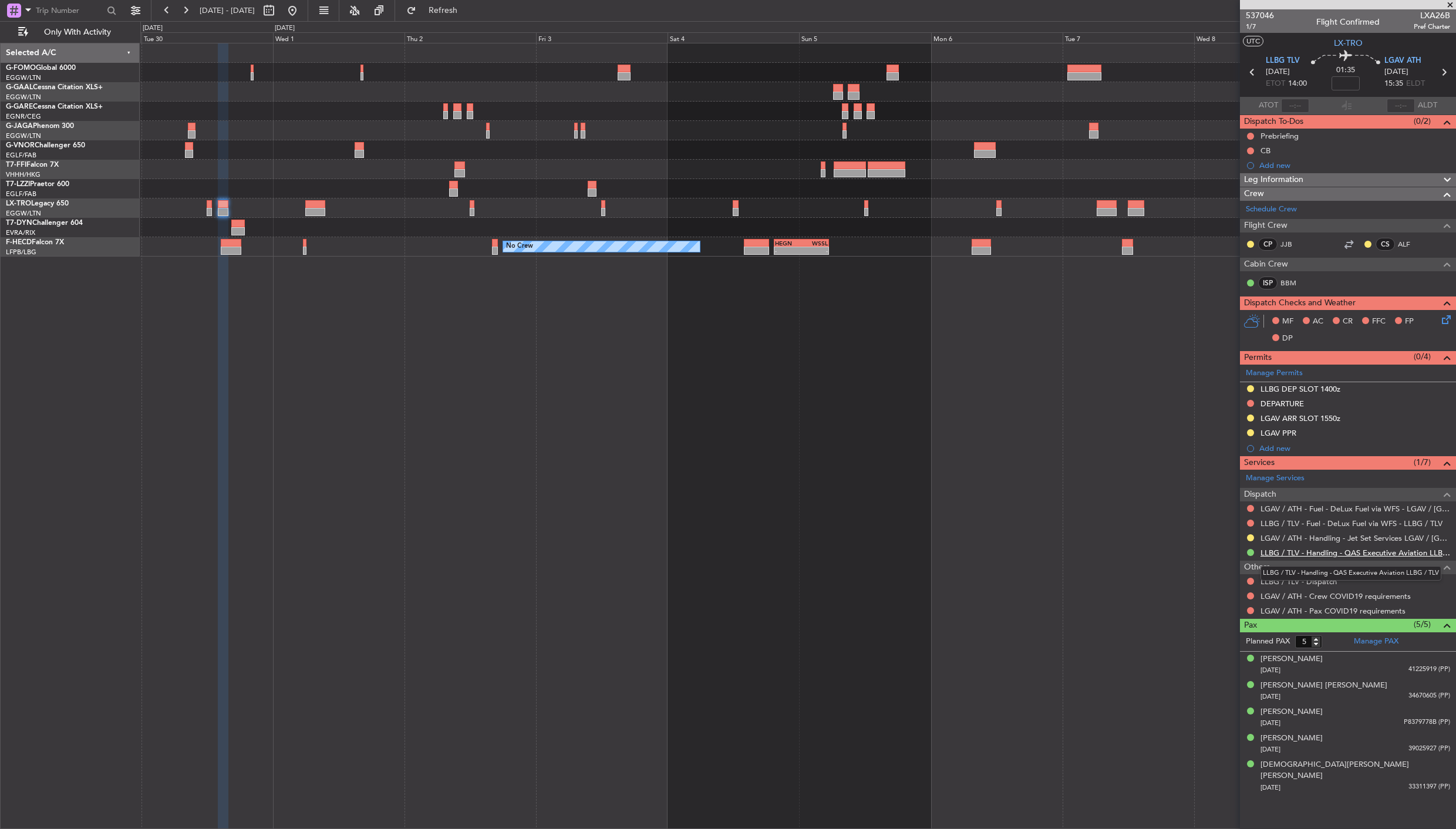
click at [1369, 549] on link "LLBG / TLV - Handling - QAS Executive Aviation LLBG / TLV" at bounding box center [1355, 552] width 189 height 10
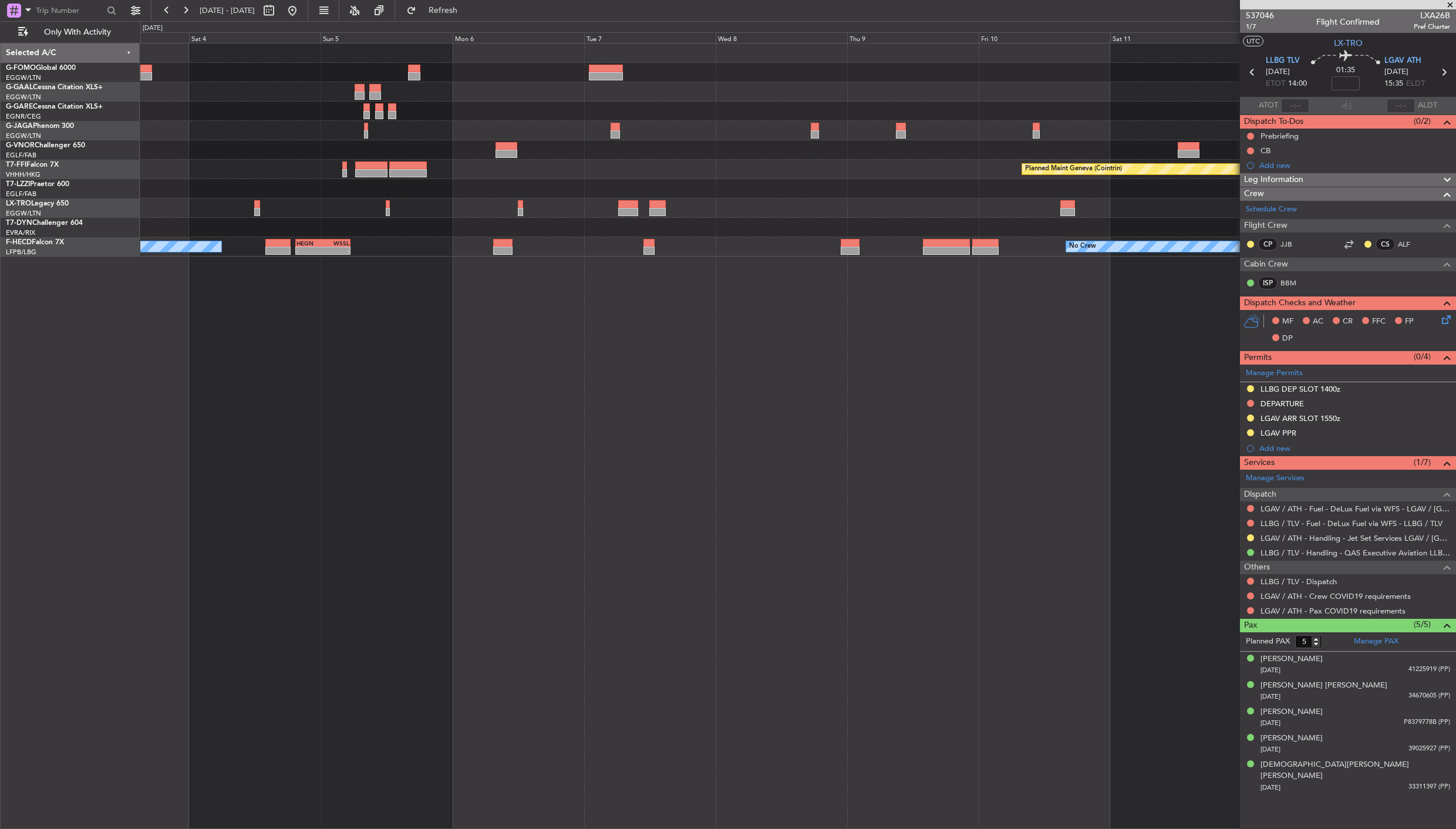
click at [284, 399] on div "Owner London (Luton) Planned Maint Geneva (Cointrin) No Crew - - HEGN 19:30 Z W…" at bounding box center [798, 436] width 1316 height 786
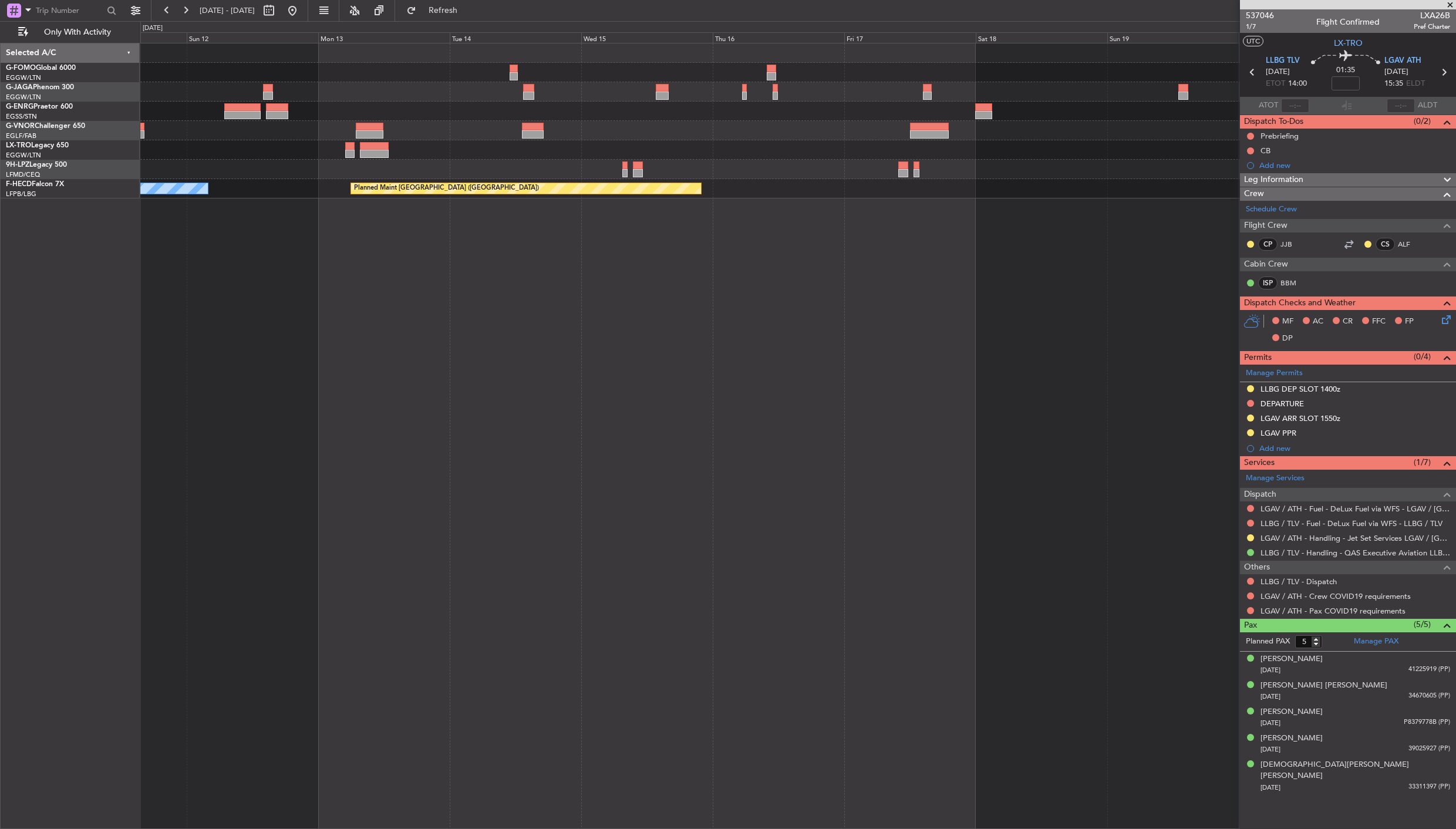
click at [442, 331] on div "Planned Maint Paris (Le Bourget) No Crew Planned Maint Paris (Le Bourget)" at bounding box center [798, 436] width 1316 height 786
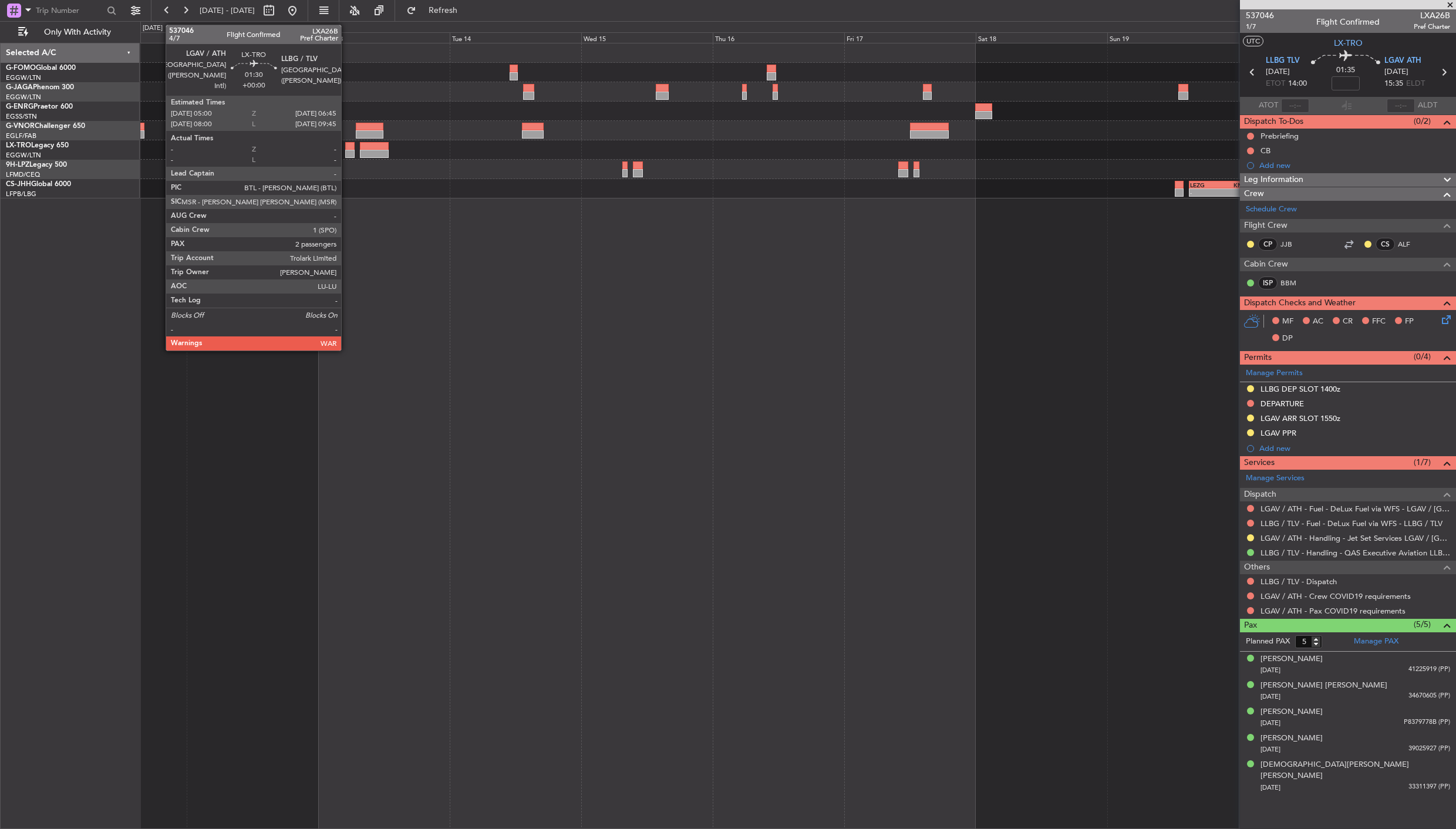
click at [347, 150] on div at bounding box center [350, 153] width 10 height 8
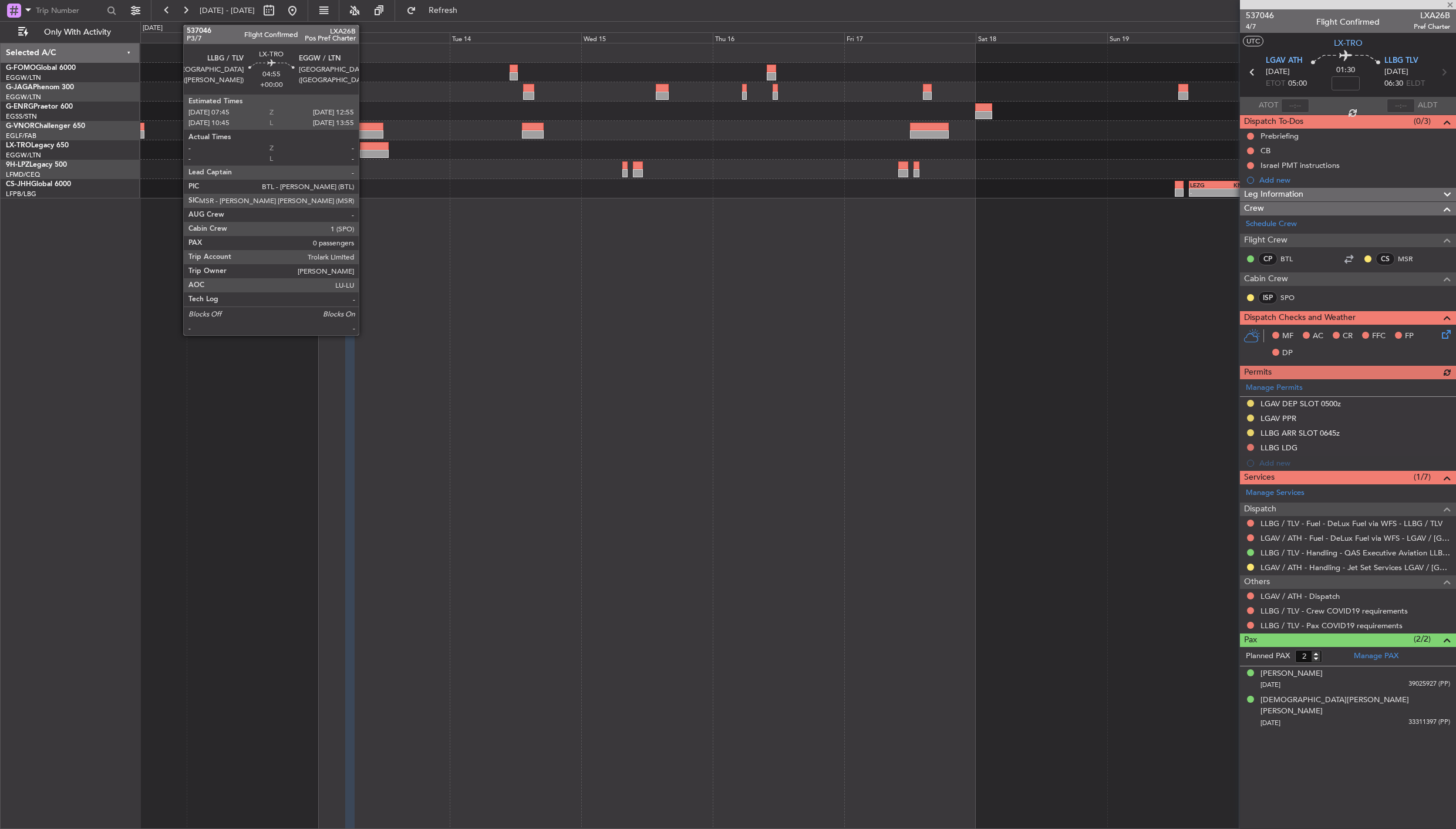
click at [364, 145] on div at bounding box center [374, 145] width 29 height 8
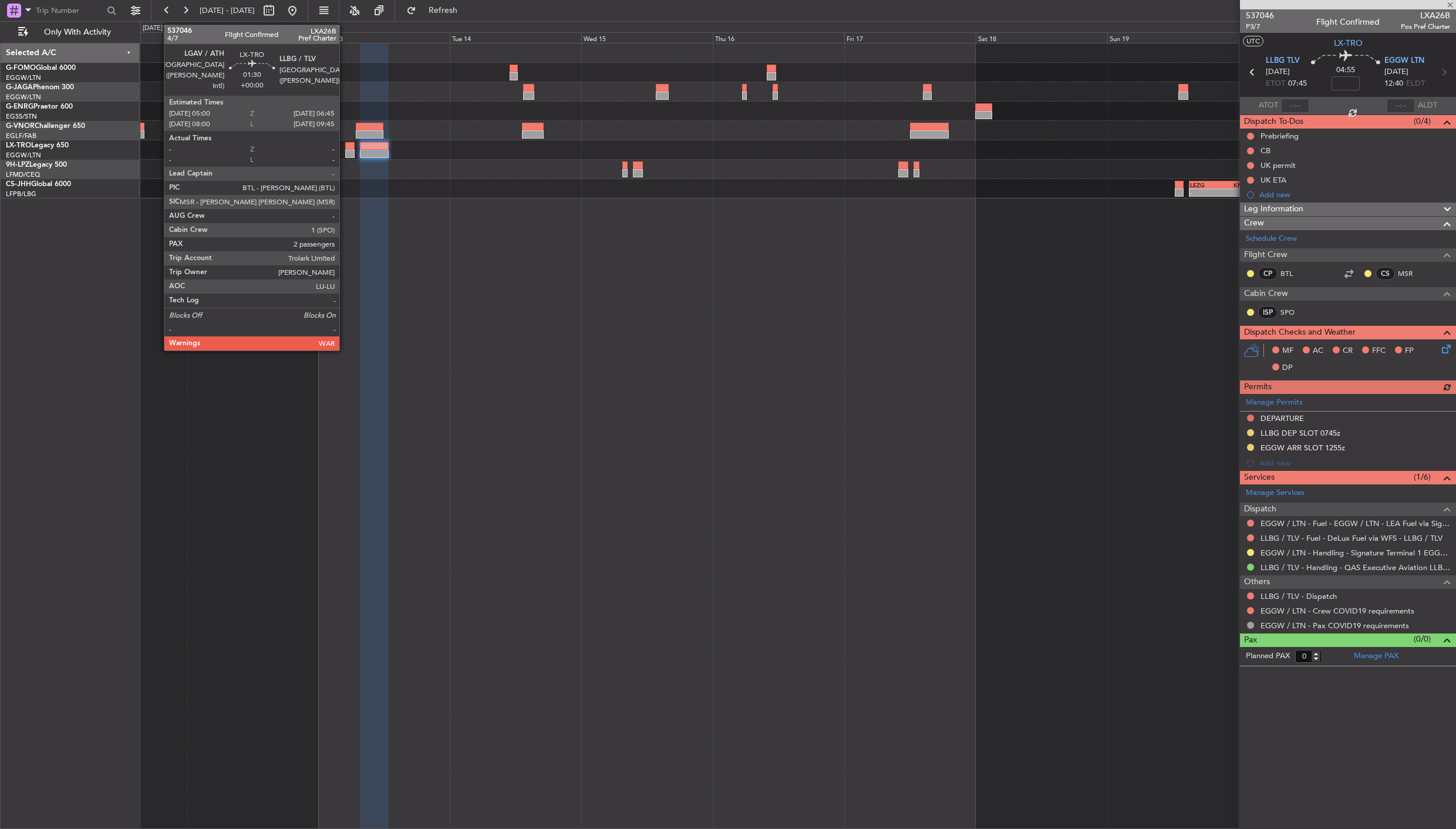
click at [346, 150] on div at bounding box center [350, 153] width 10 height 8
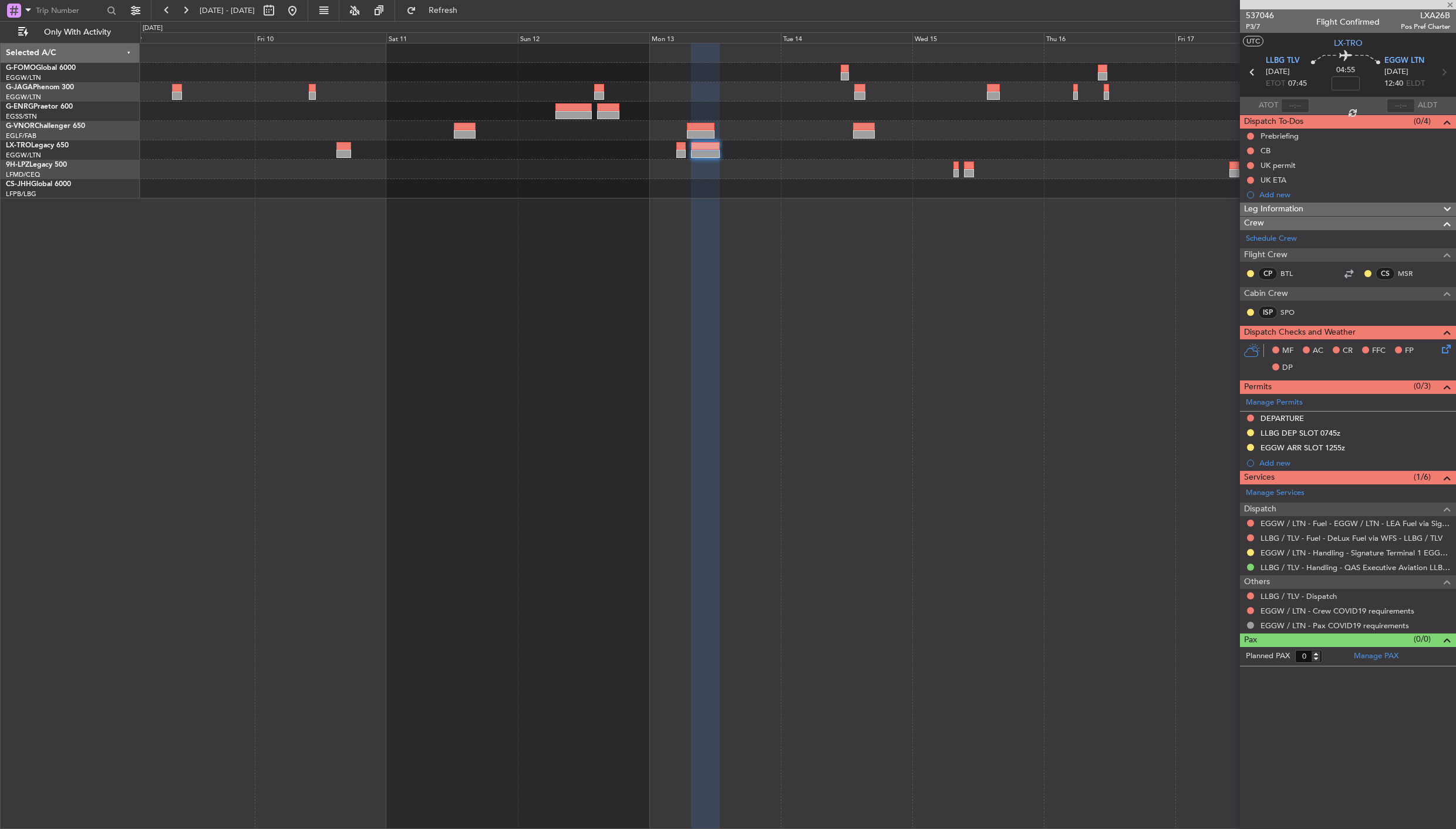
click at [1249, 161] on fb-app "11 Oct 2025 - 21 Oct 2025 Refresh Quick Links Only With Activity - - LEZG 15:00…" at bounding box center [728, 419] width 1456 height 820
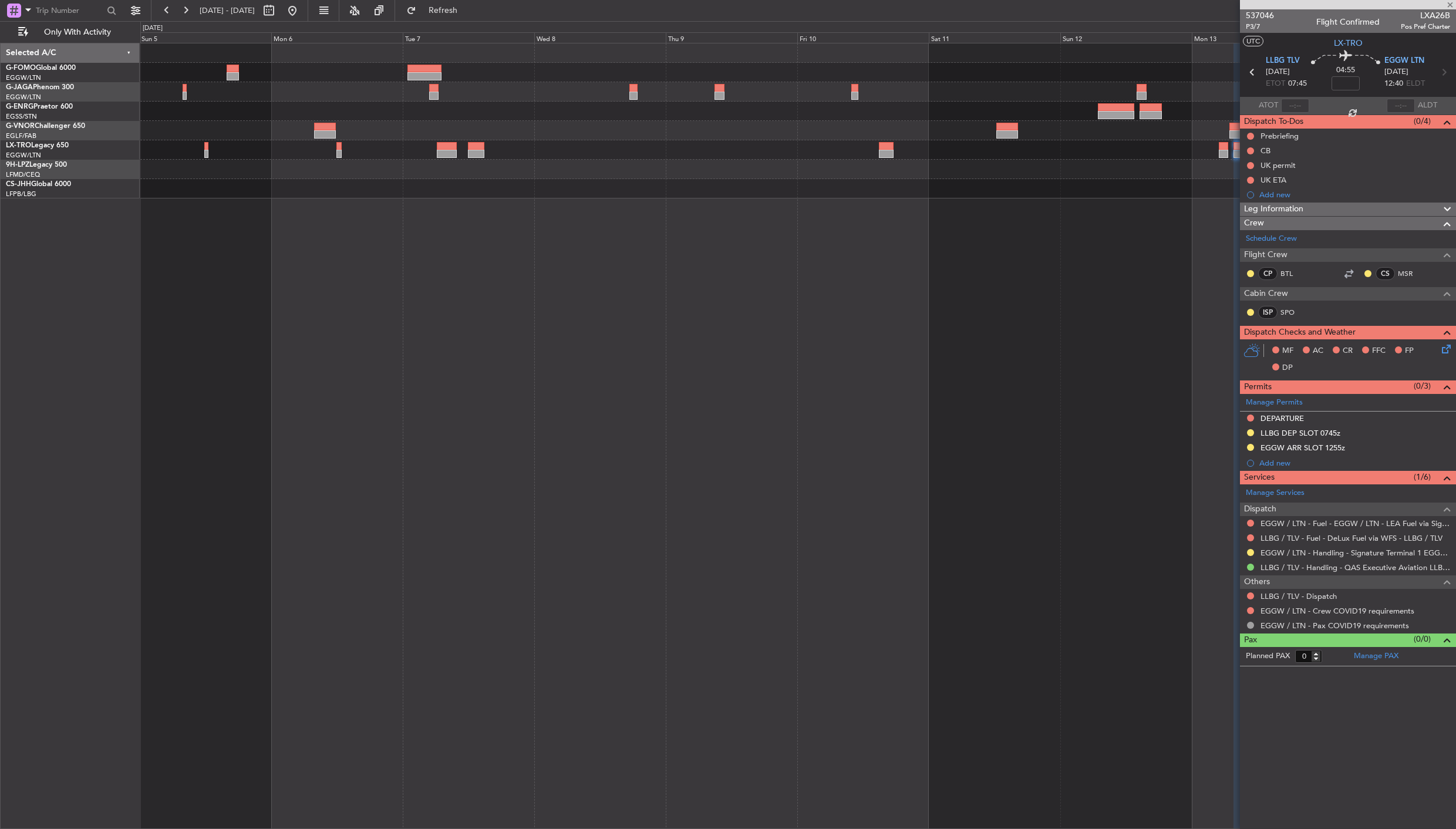
type input "2"
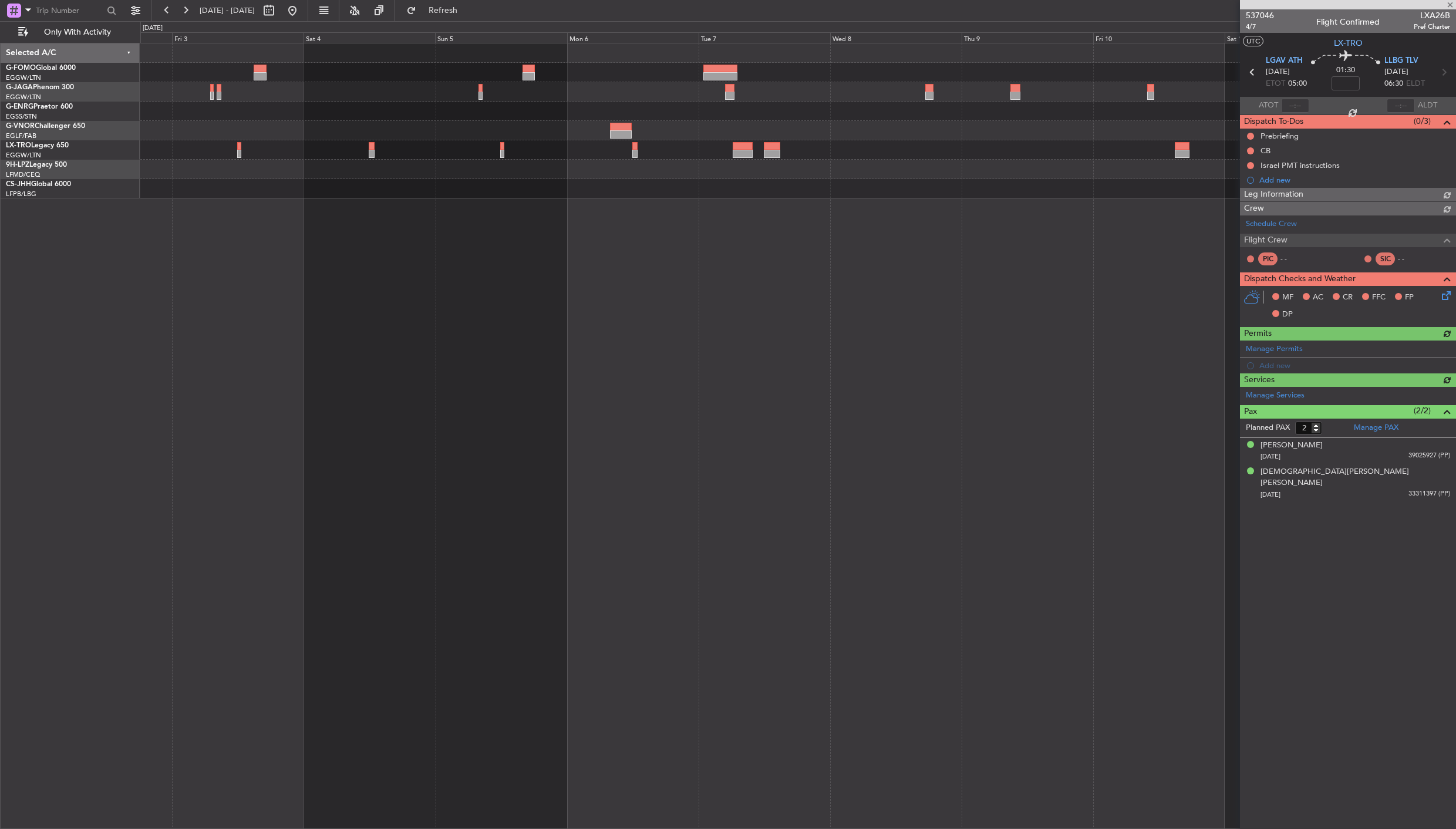
click at [1075, 277] on div at bounding box center [798, 436] width 1316 height 786
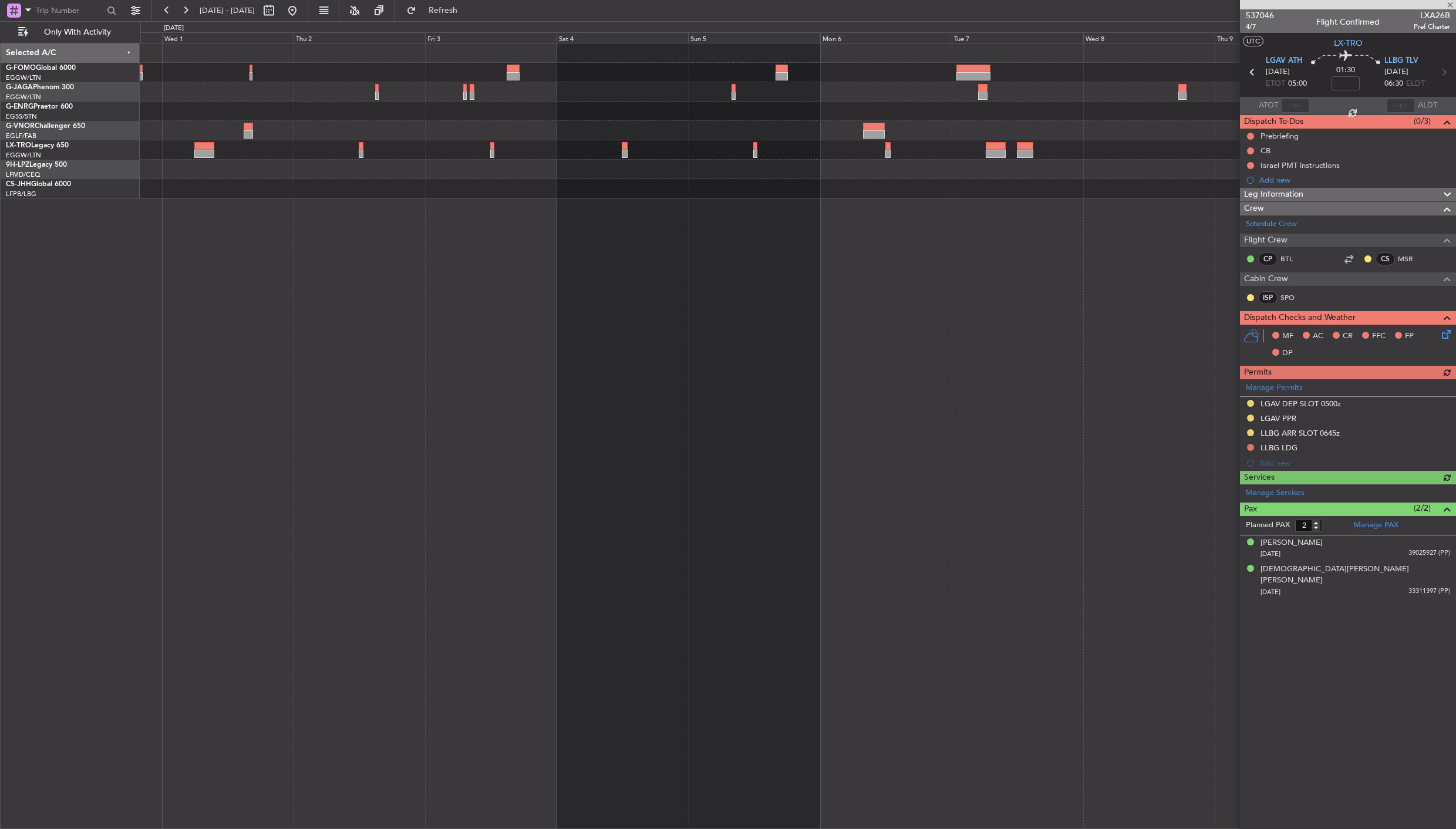
click at [941, 360] on div at bounding box center [798, 436] width 1316 height 786
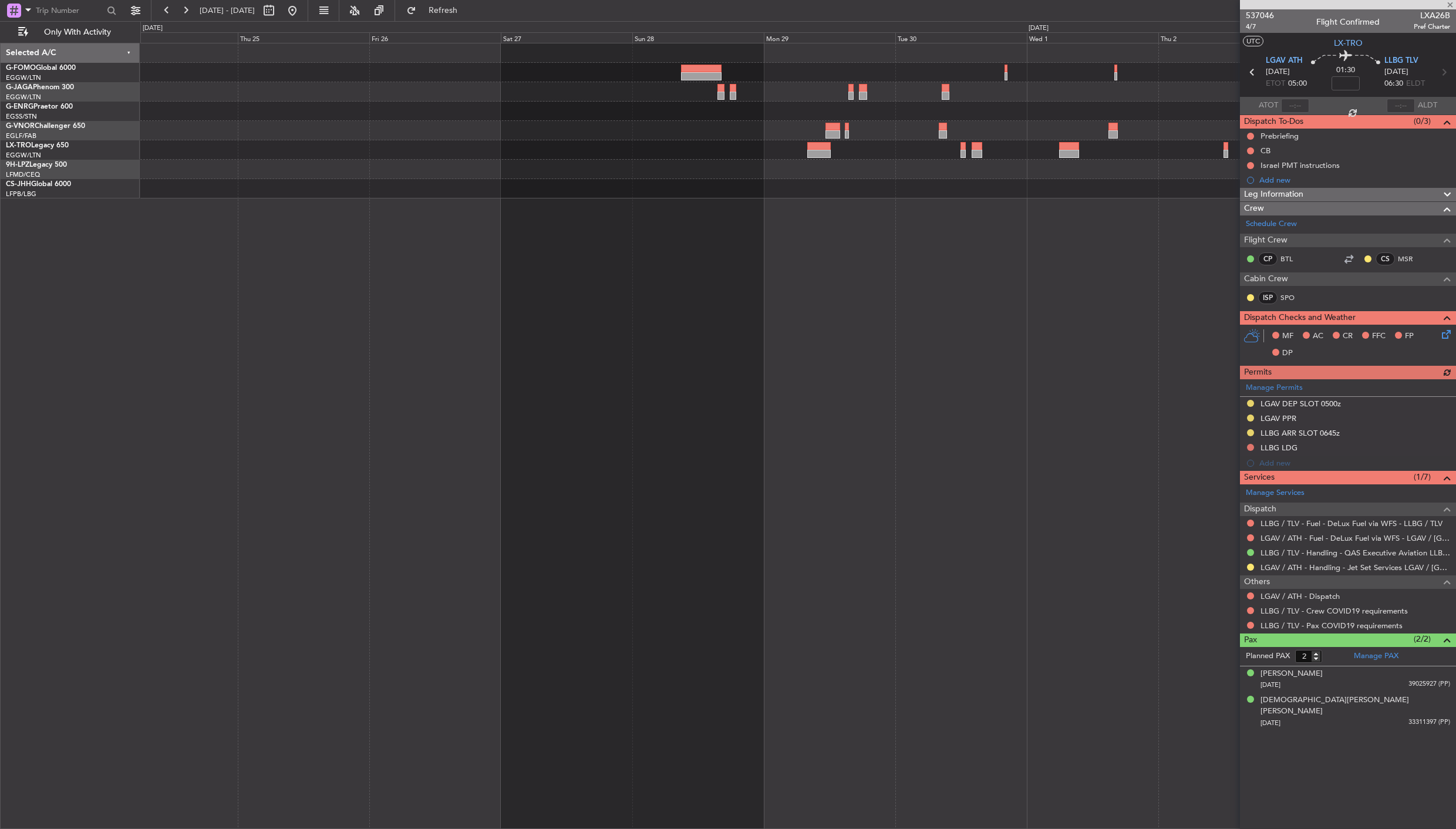
click at [948, 381] on div at bounding box center [798, 436] width 1316 height 786
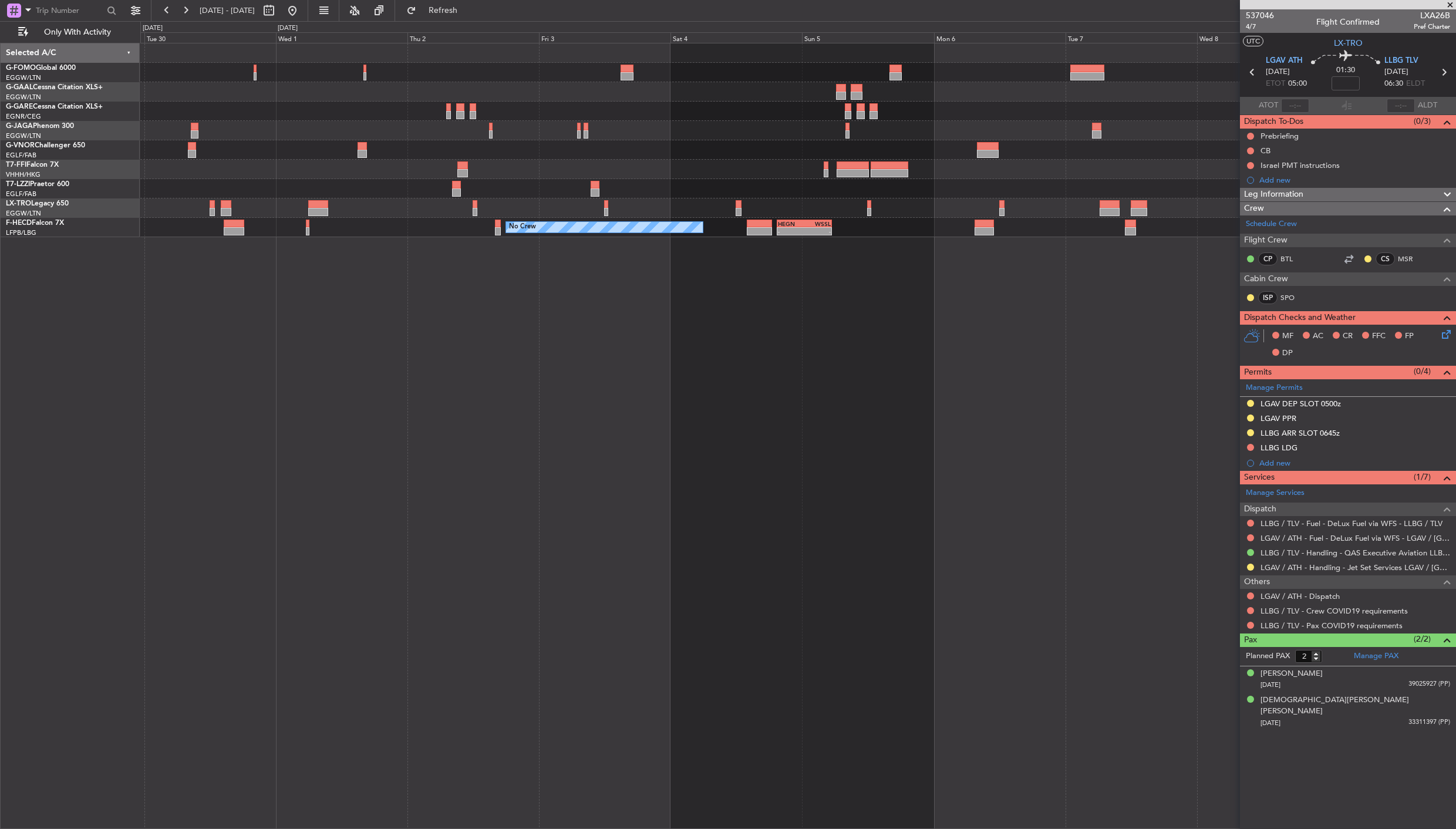
click at [0, 476] on html "01 Oct 2025 - 11 Oct 2025 Refresh Quick Links Only With Activity LFMN 16:05 Z Z…" at bounding box center [728, 414] width 1456 height 829
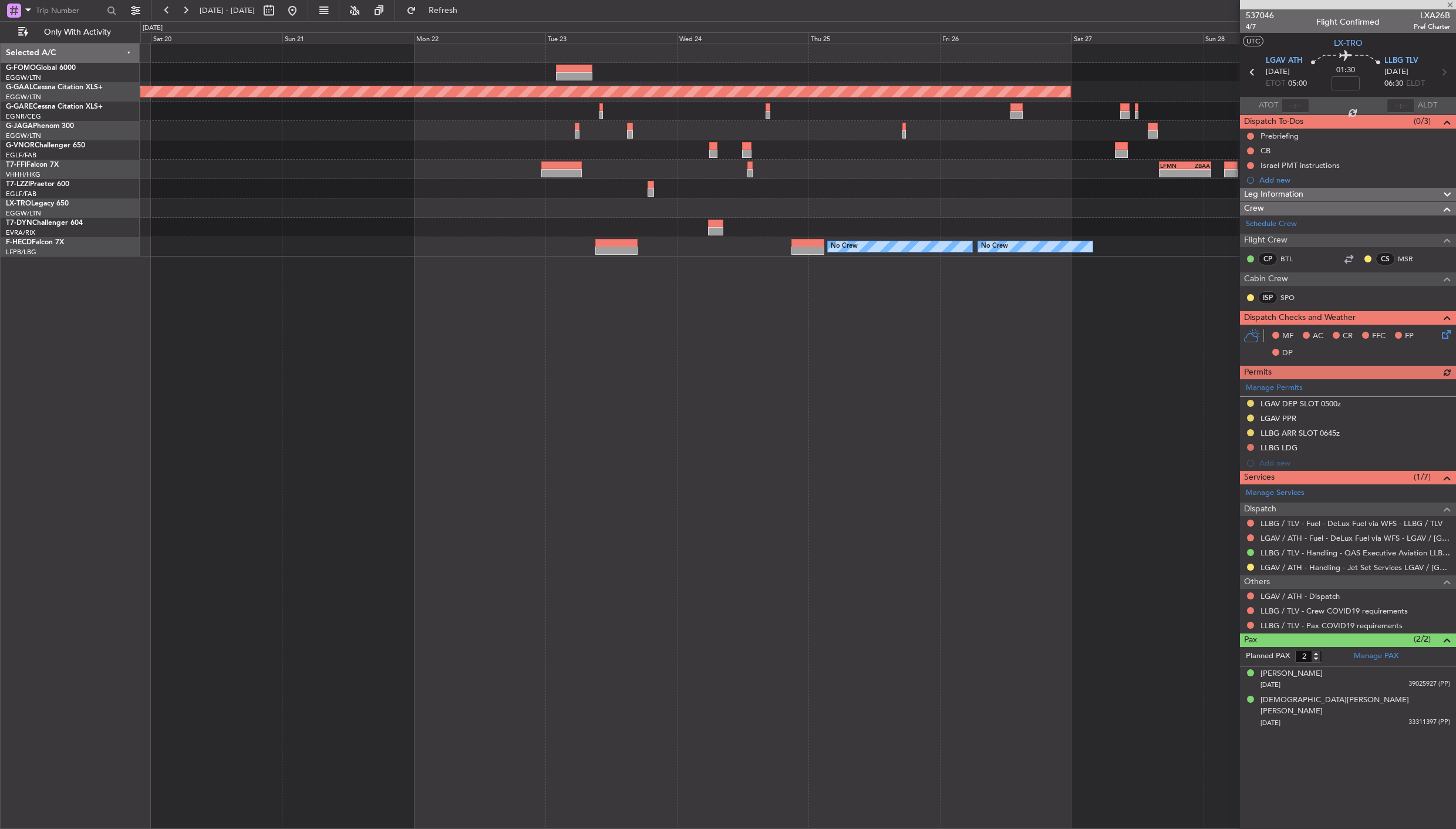
click at [1073, 464] on div "Planned Maint Dusseldorf LFMN 16:05 Z ZBAA 01:35 Z - - No Crew No Crew" at bounding box center [798, 436] width 1316 height 786
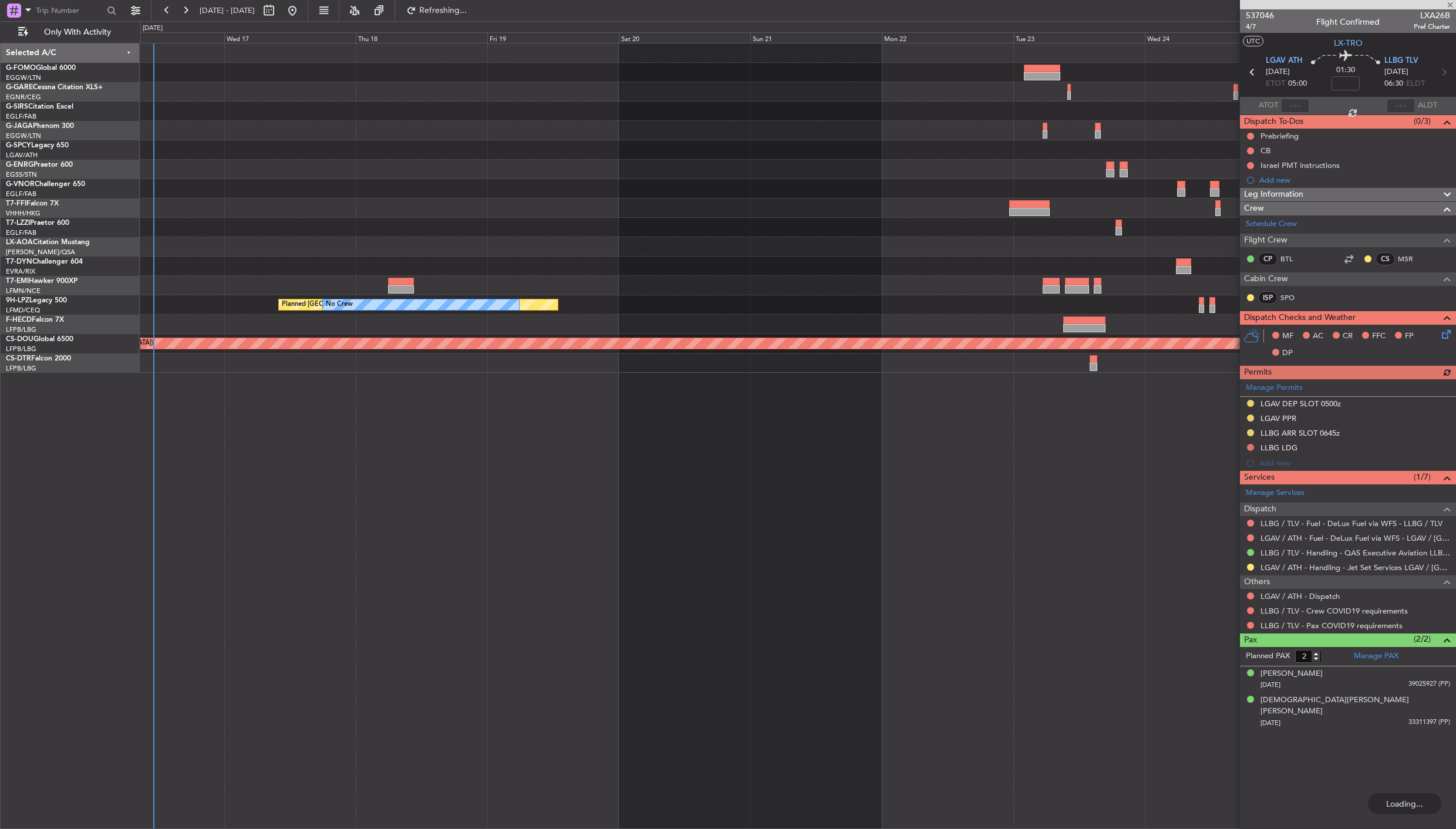
click at [541, 444] on div "LFMN 16:05 Z ZBAA 01:35 Z - - No Crew Chester No Crew Planned Maint St Gallen (…" at bounding box center [798, 436] width 1316 height 786
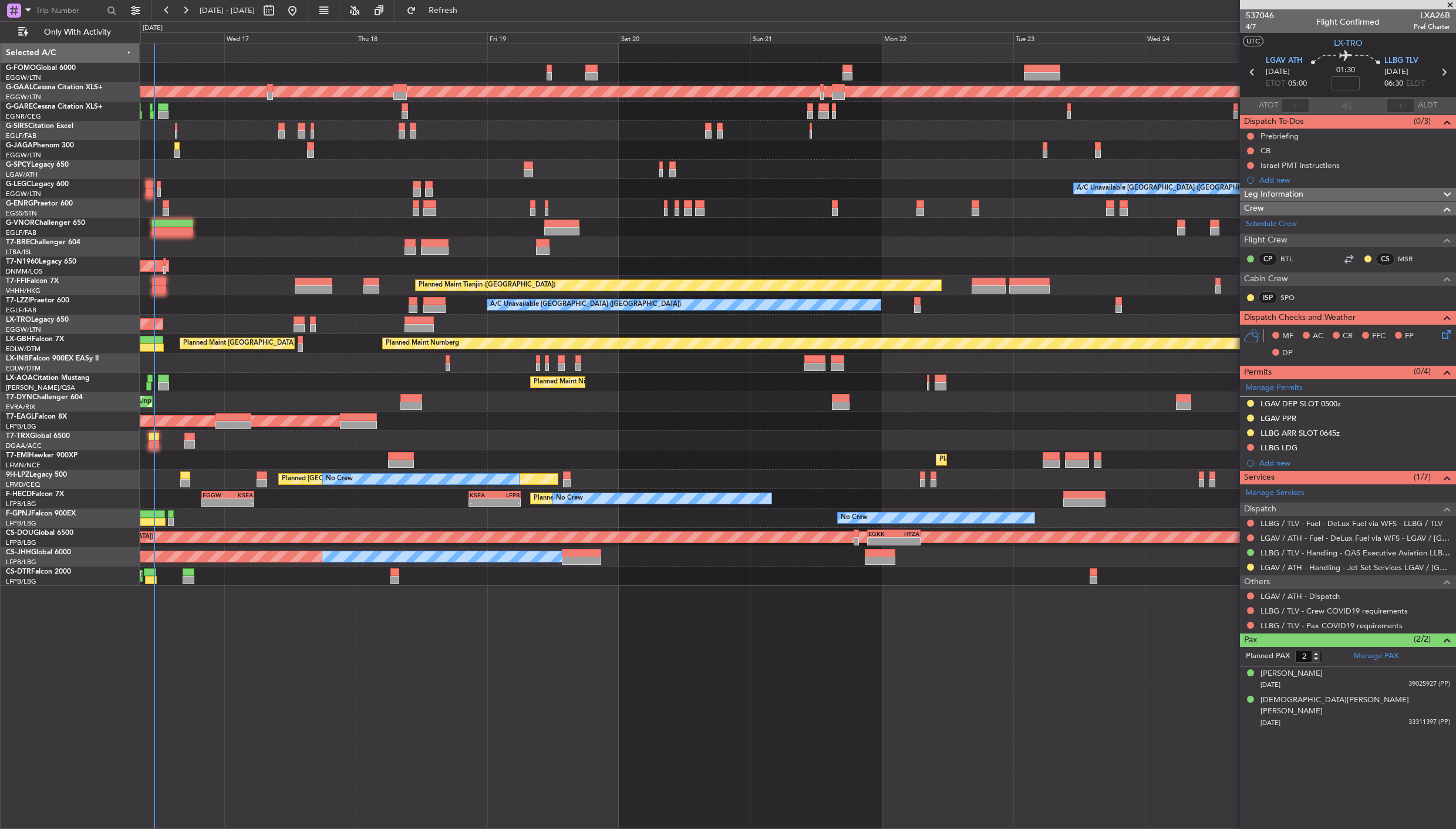
click at [1253, 69] on icon at bounding box center [1252, 72] width 15 height 15
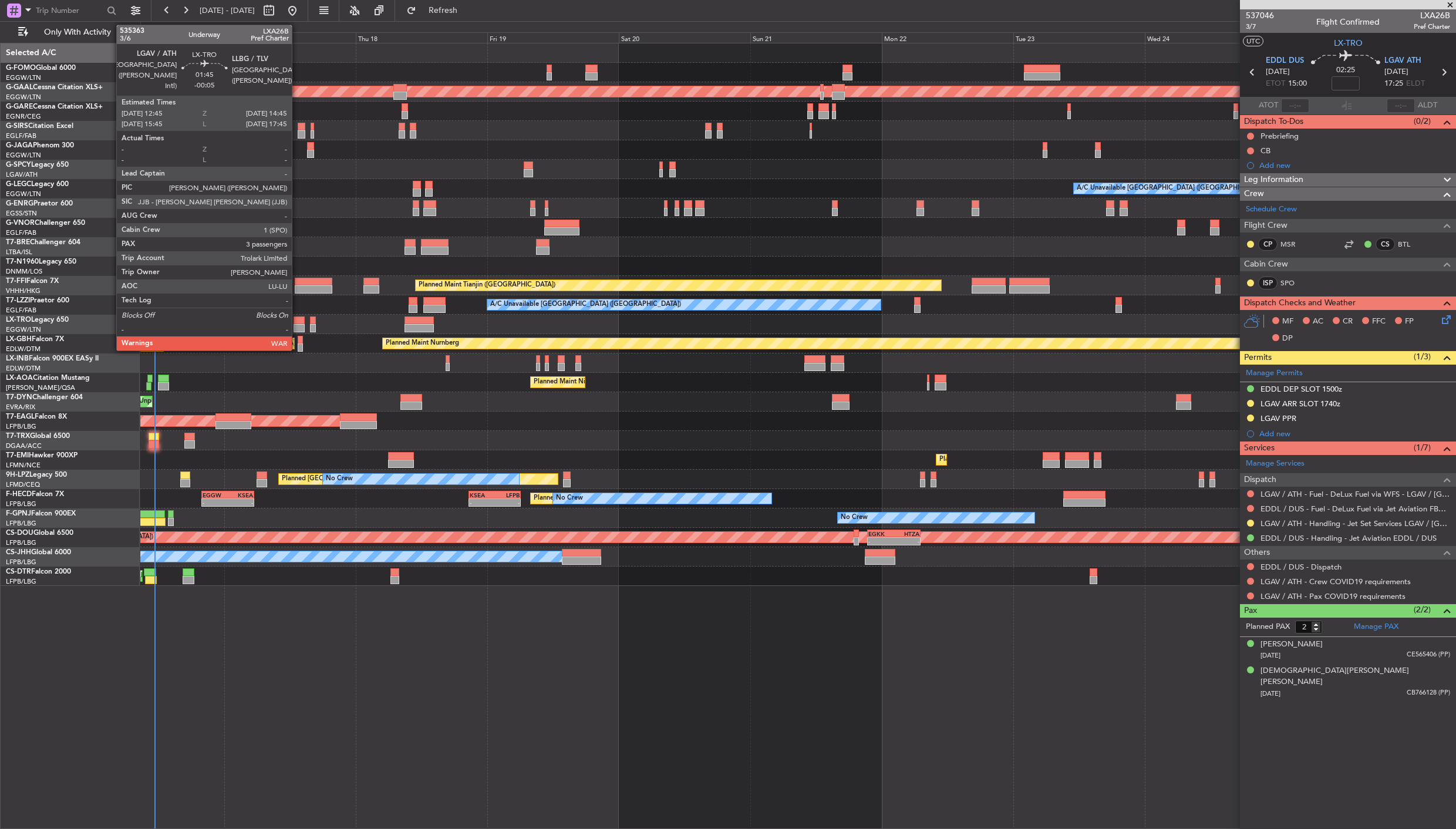
click at [298, 320] on div at bounding box center [299, 320] width 11 height 8
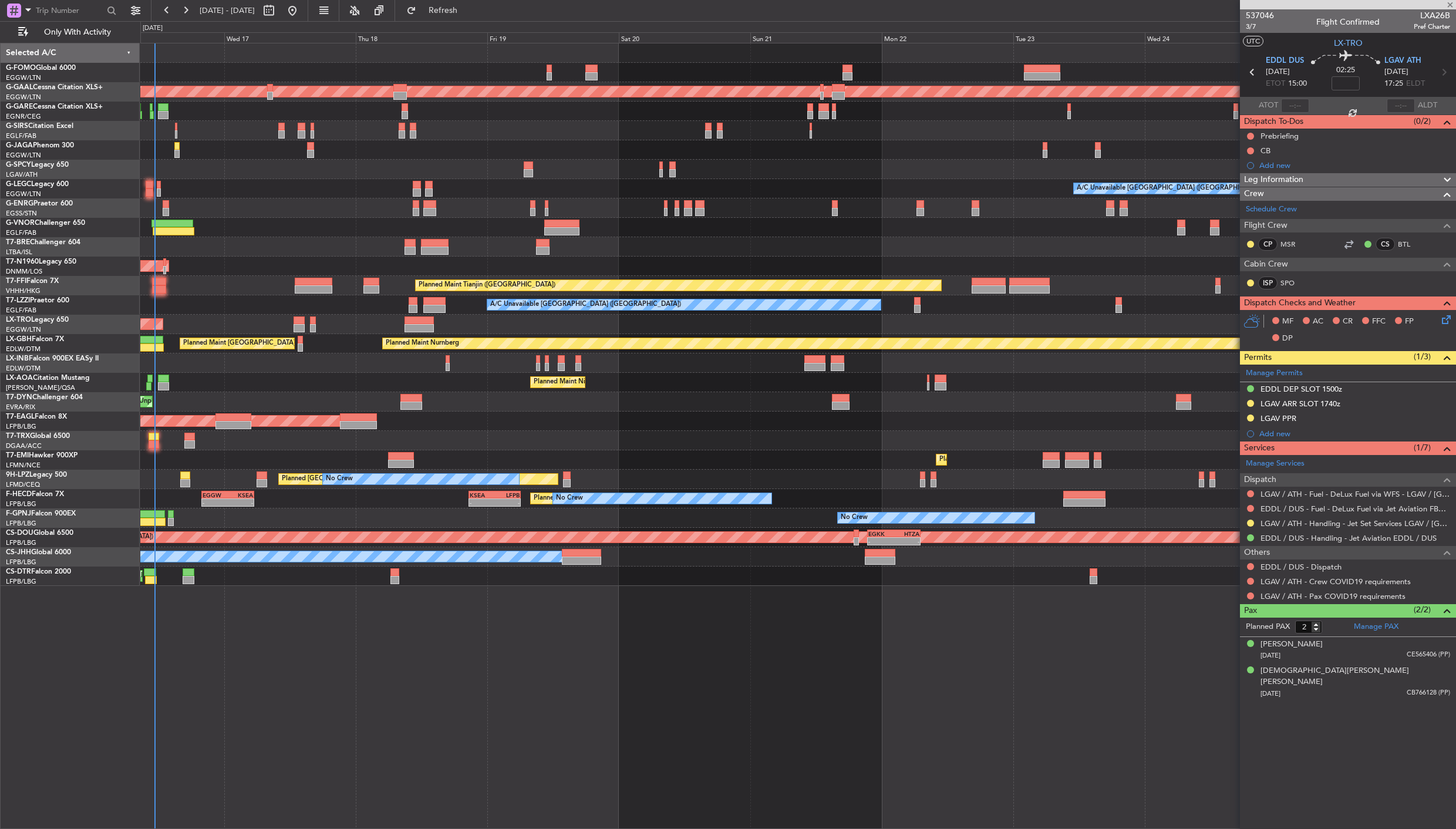
type input "-00:05"
type input "3"
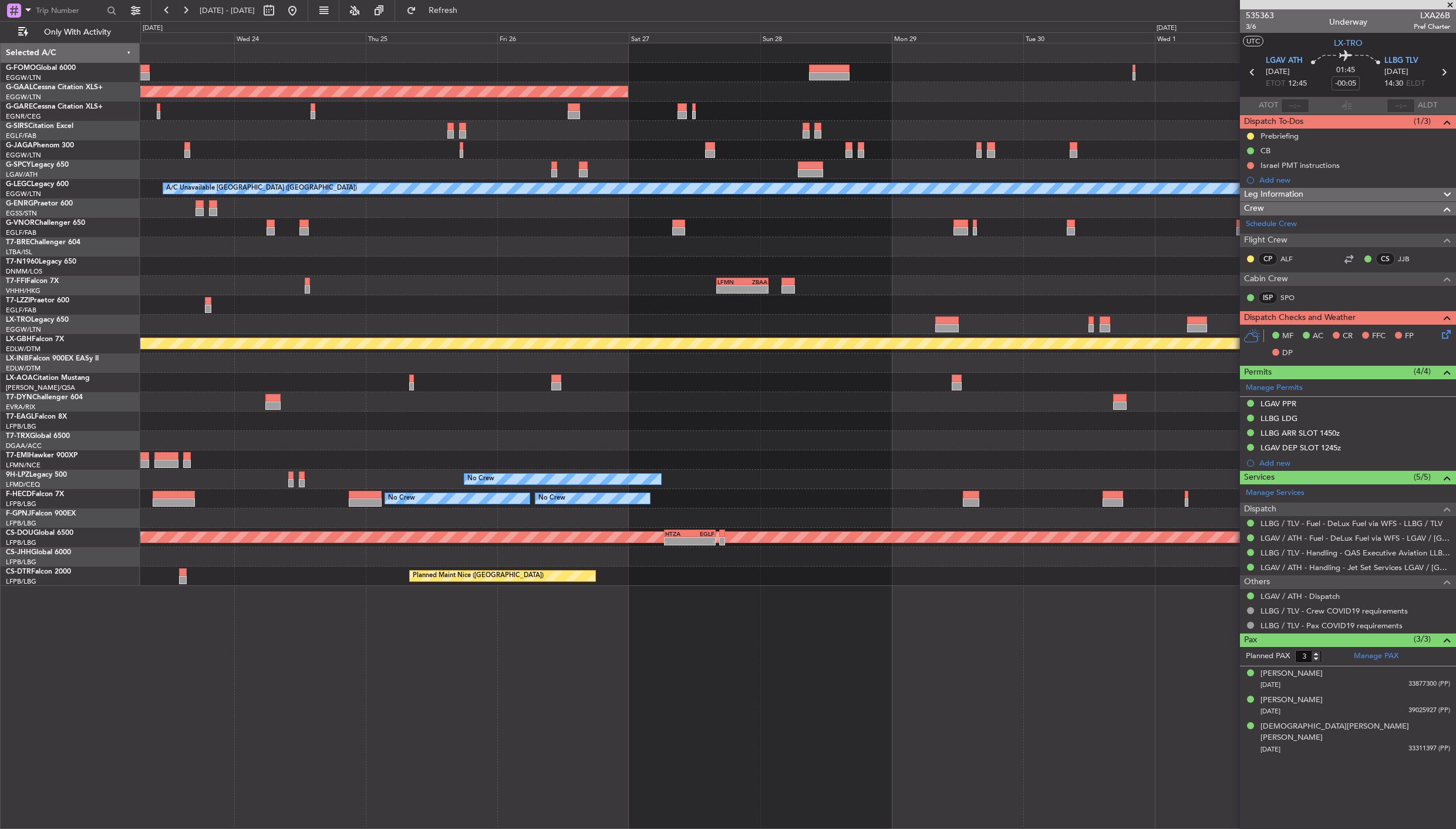
click at [152, 467] on div "Planned Maint Dusseldorf A/C Unavailable London (Luton) - - LFMN 16:05 Z ZBAA 0…" at bounding box center [797, 314] width 1315 height 542
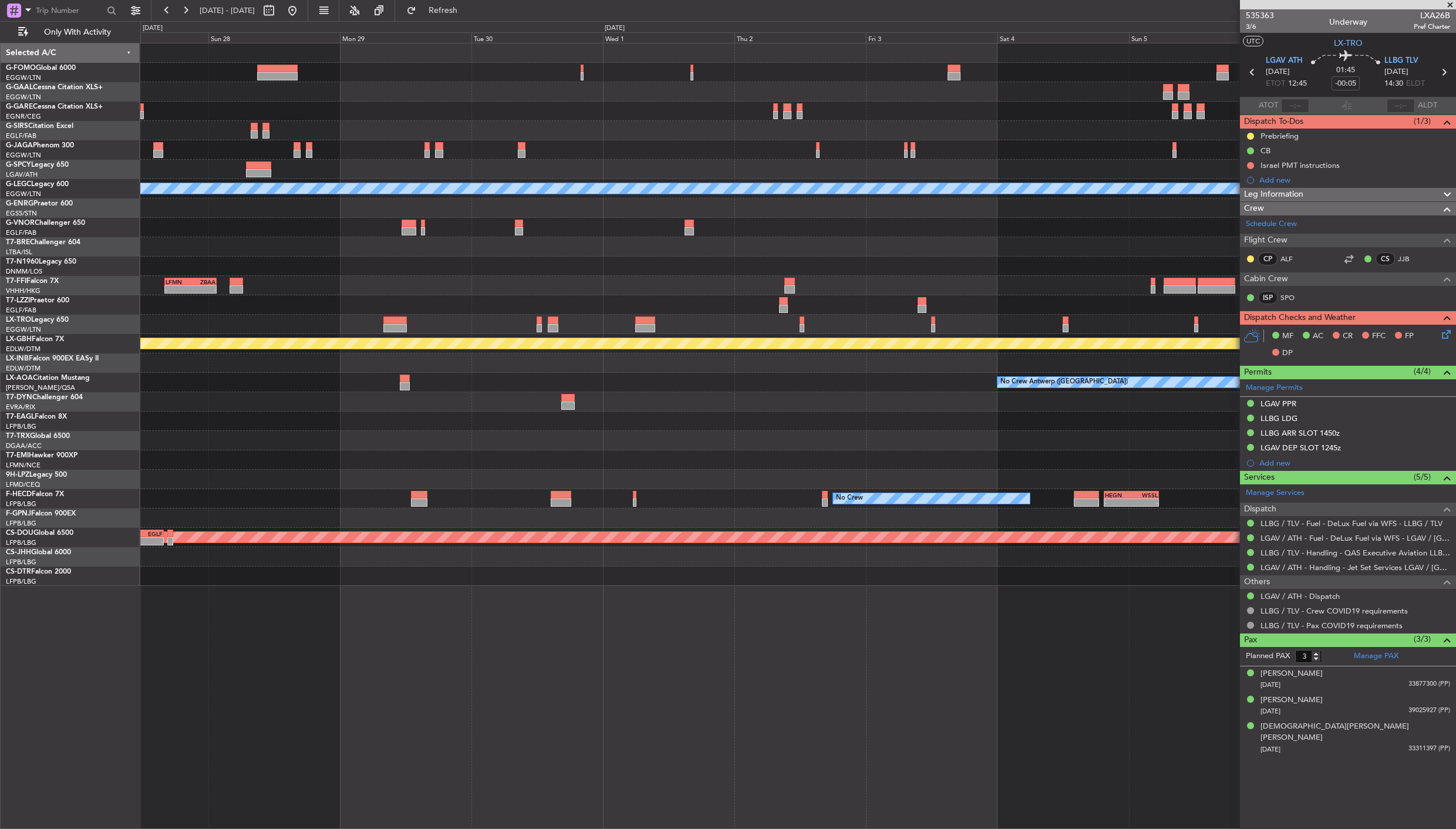
click at [328, 416] on div "Planned Maint Dusseldorf A/C Unavailable London (Luton) - - LFMN 16:05 Z ZBAA 0…" at bounding box center [797, 314] width 1315 height 542
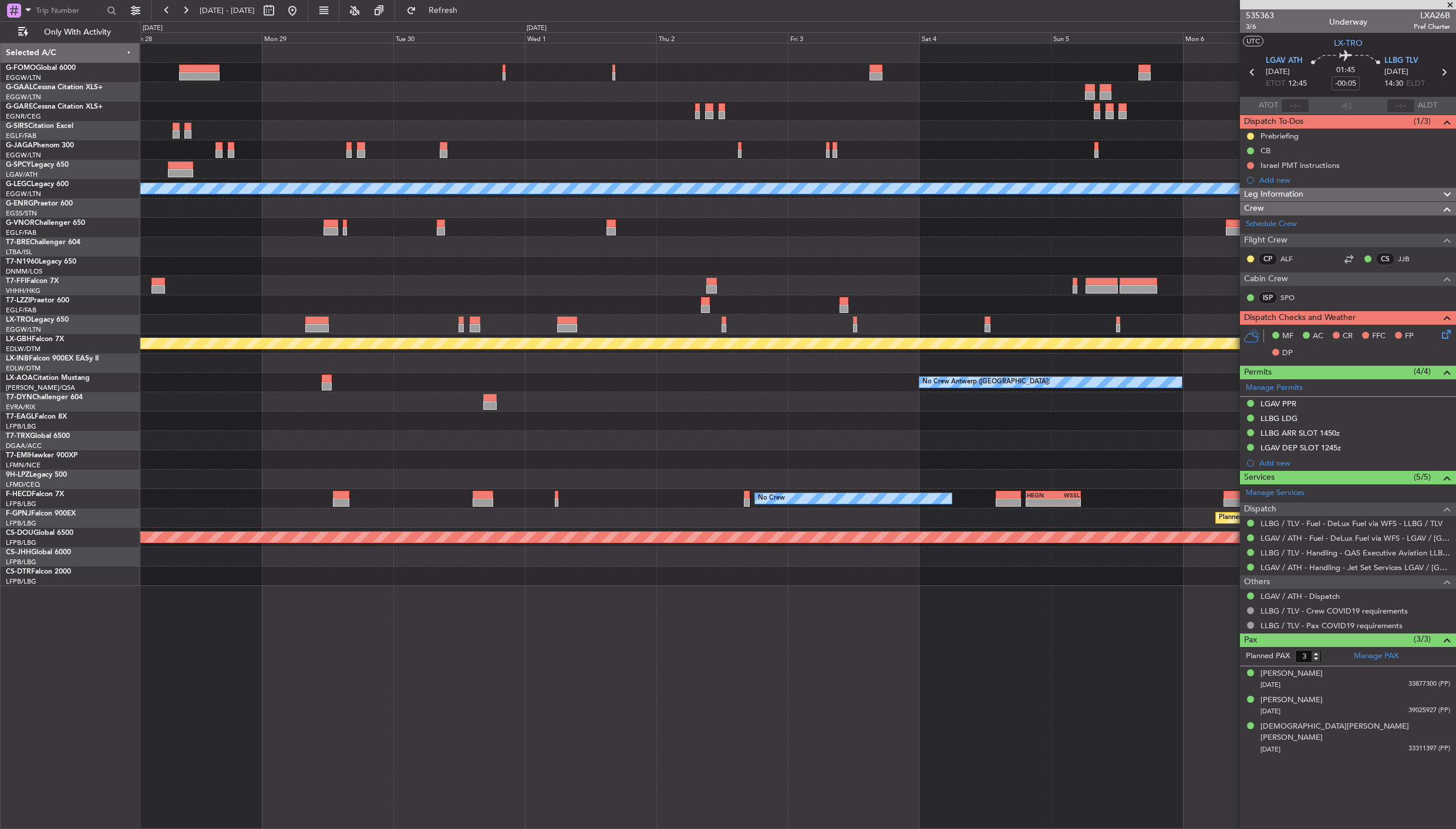
click at [478, 395] on div "Planned Maint Dusseldorf A/C Unavailable London (Luton) LFMN 16:05 Z ZBAA 01:35…" at bounding box center [797, 314] width 1315 height 542
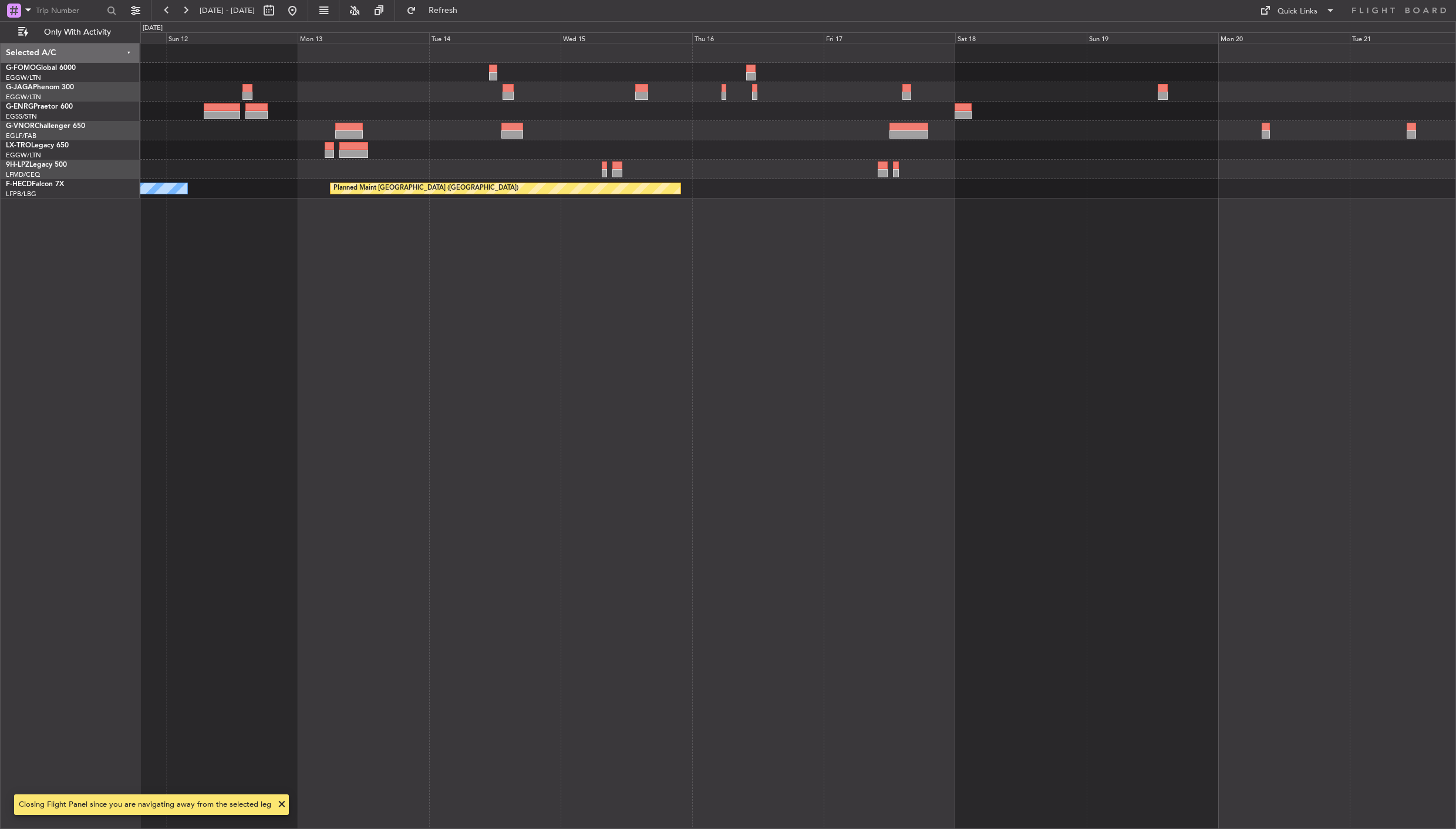
click at [224, 274] on div "Planned Maint Paris (Le Bourget) No Crew Planned Maint Paris (Le Bourget)" at bounding box center [798, 436] width 1316 height 786
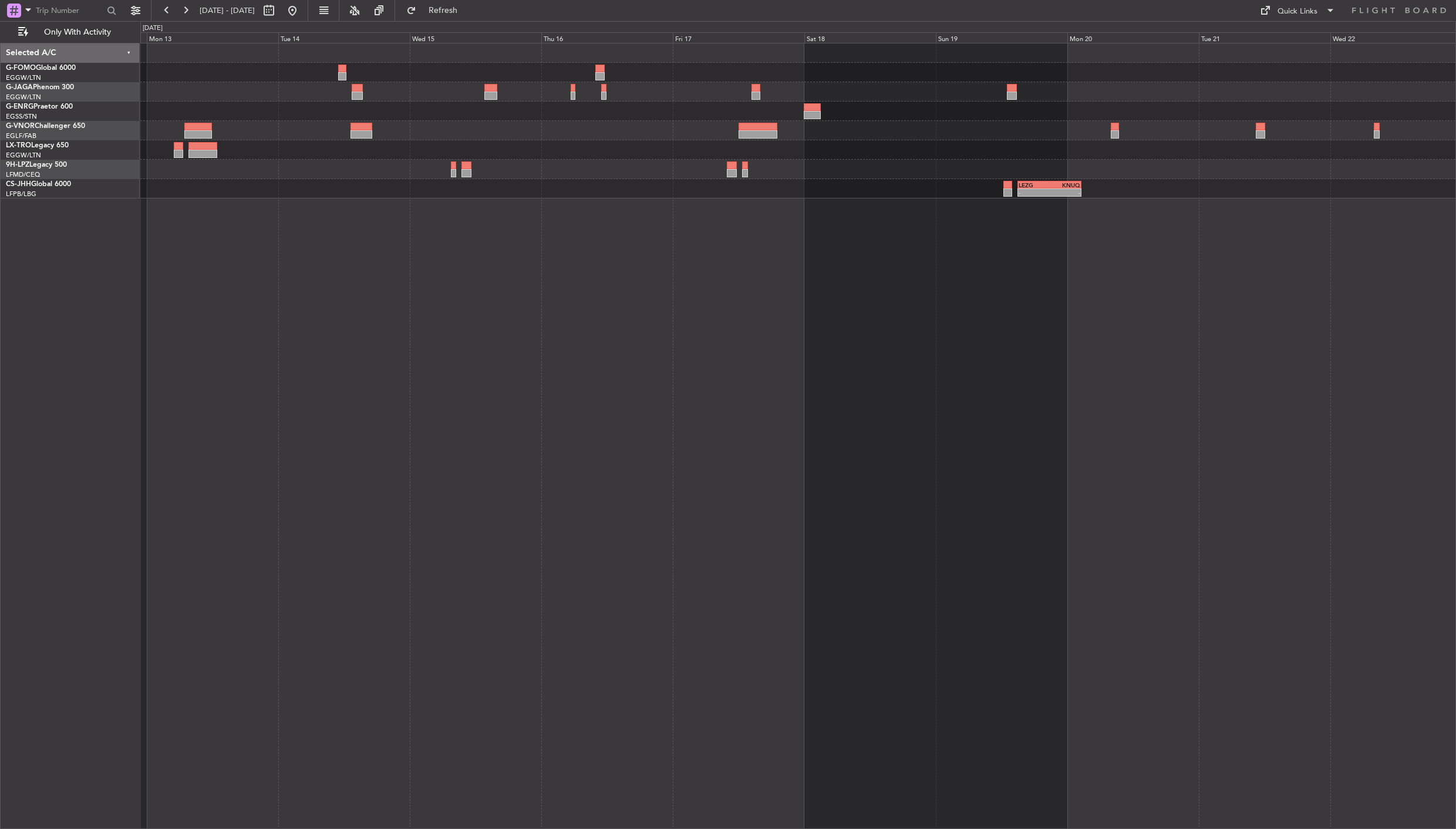
click at [395, 231] on div "- - LEZG 15:00 Z KNUQ 02:35 Z" at bounding box center [798, 436] width 1316 height 786
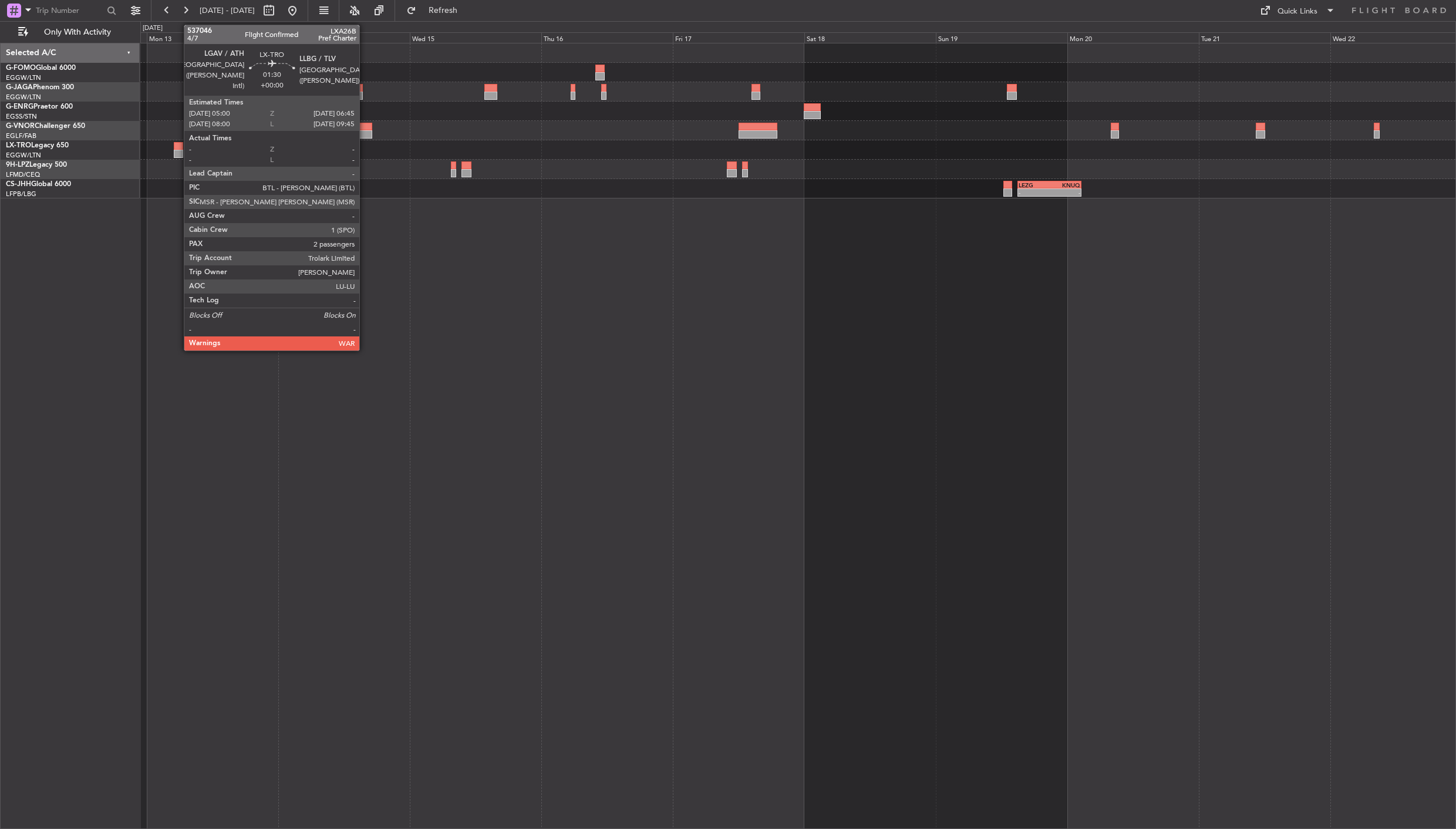
click at [179, 150] on div at bounding box center [179, 153] width 10 height 8
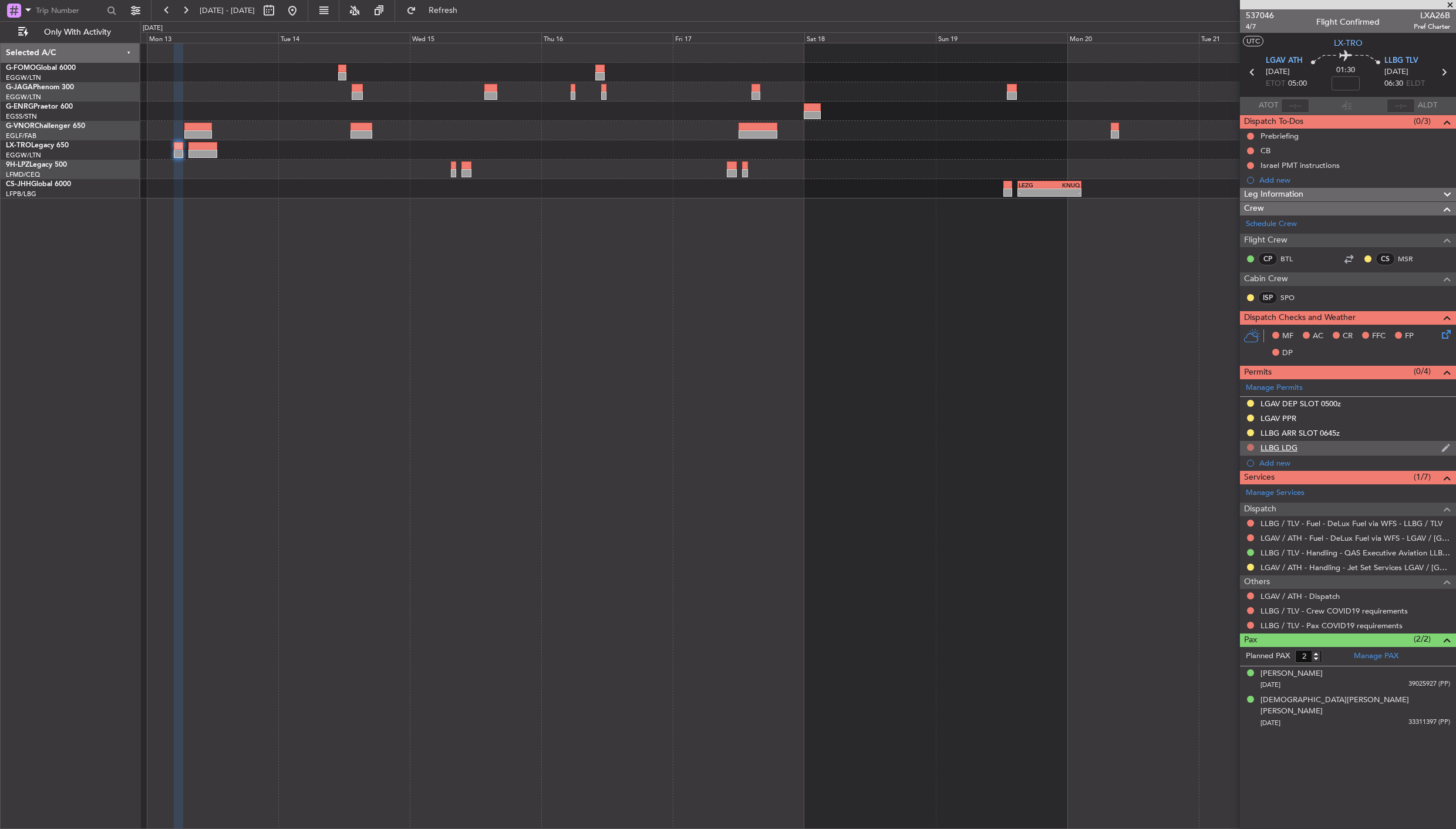
click at [1250, 449] on button at bounding box center [1250, 447] width 7 height 7
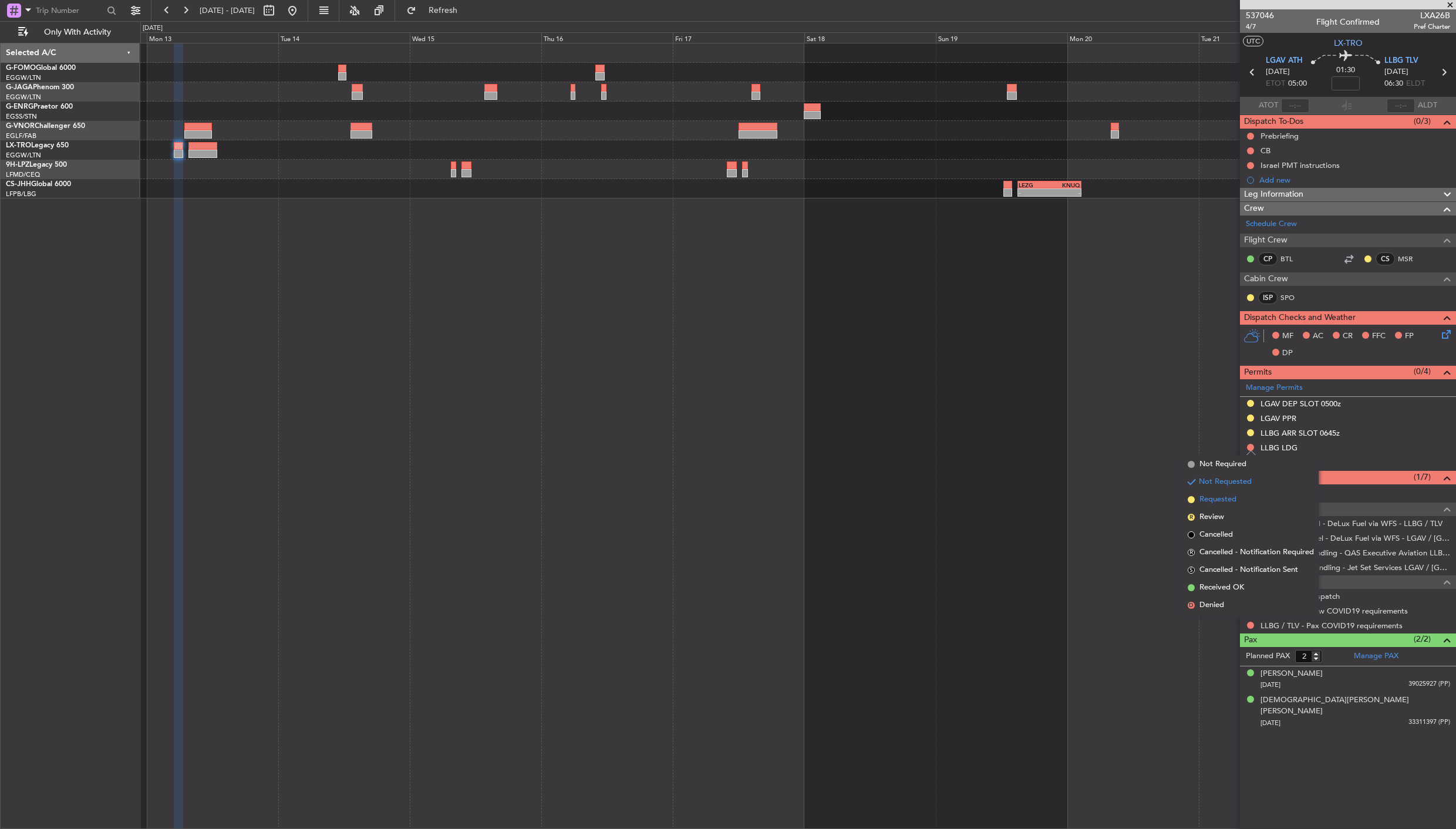
click at [1220, 499] on span "Requested" at bounding box center [1217, 499] width 37 height 12
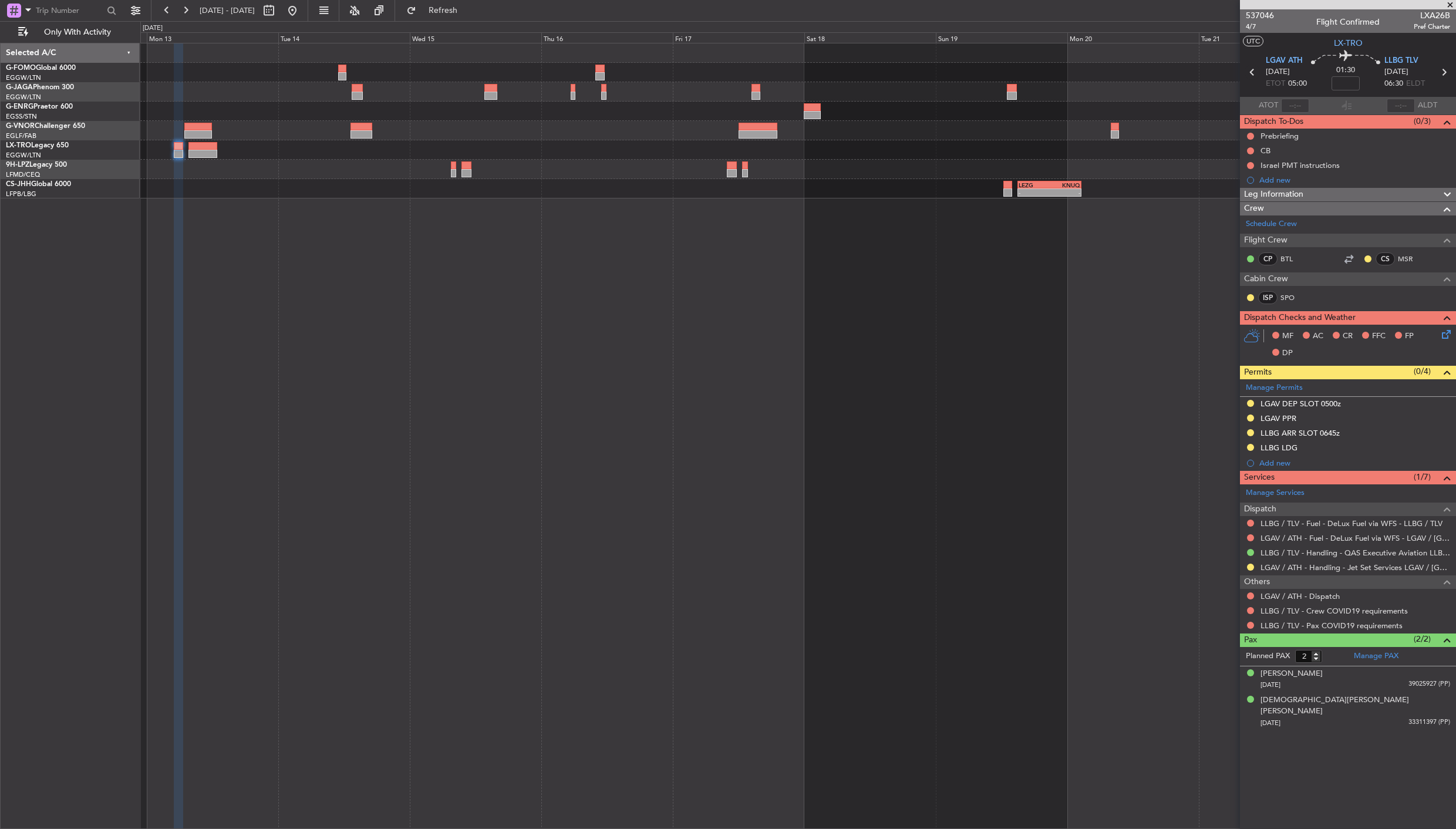
click at [1250, 70] on icon at bounding box center [1252, 72] width 15 height 15
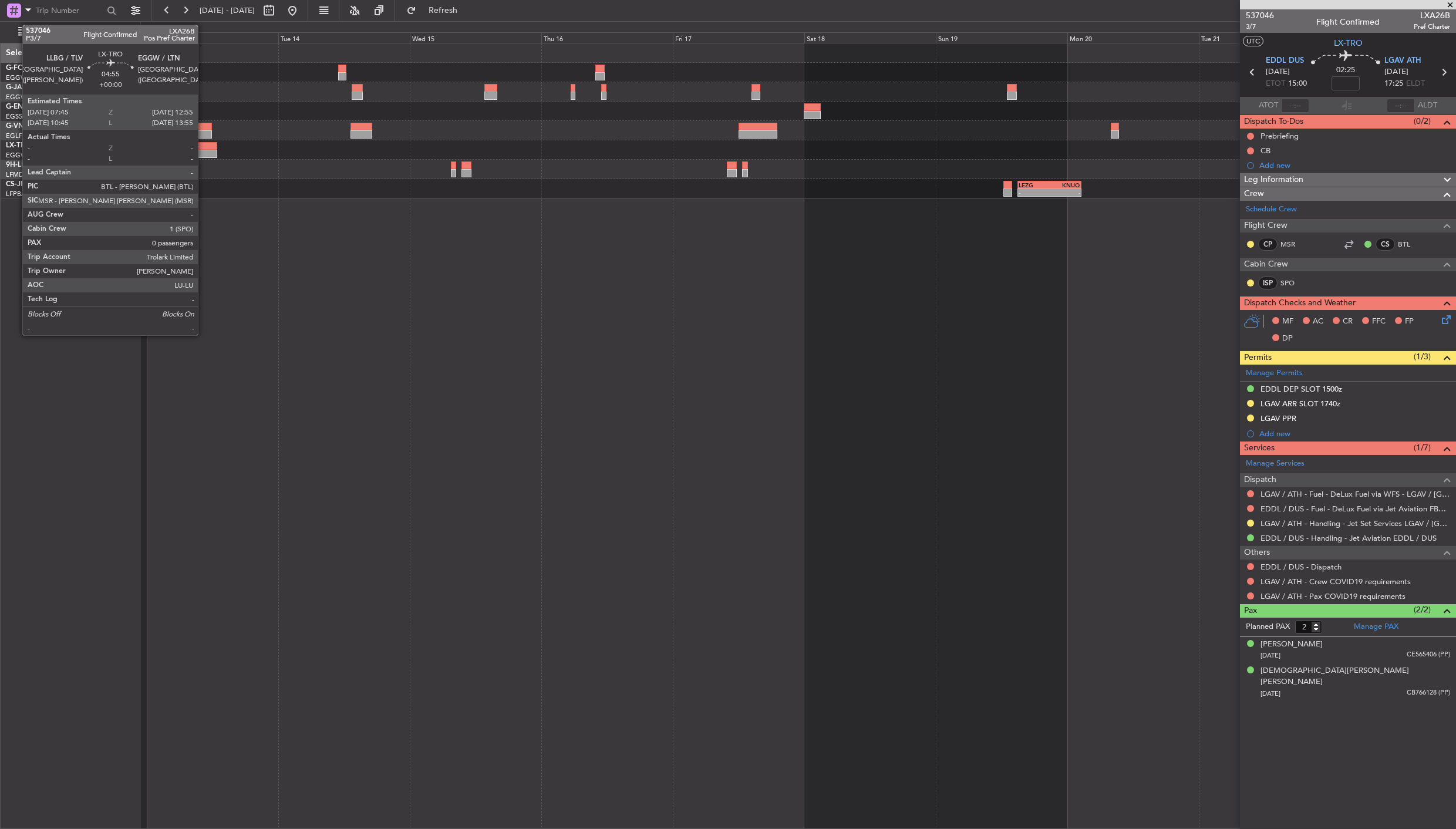
click at [204, 144] on div at bounding box center [203, 145] width 29 height 8
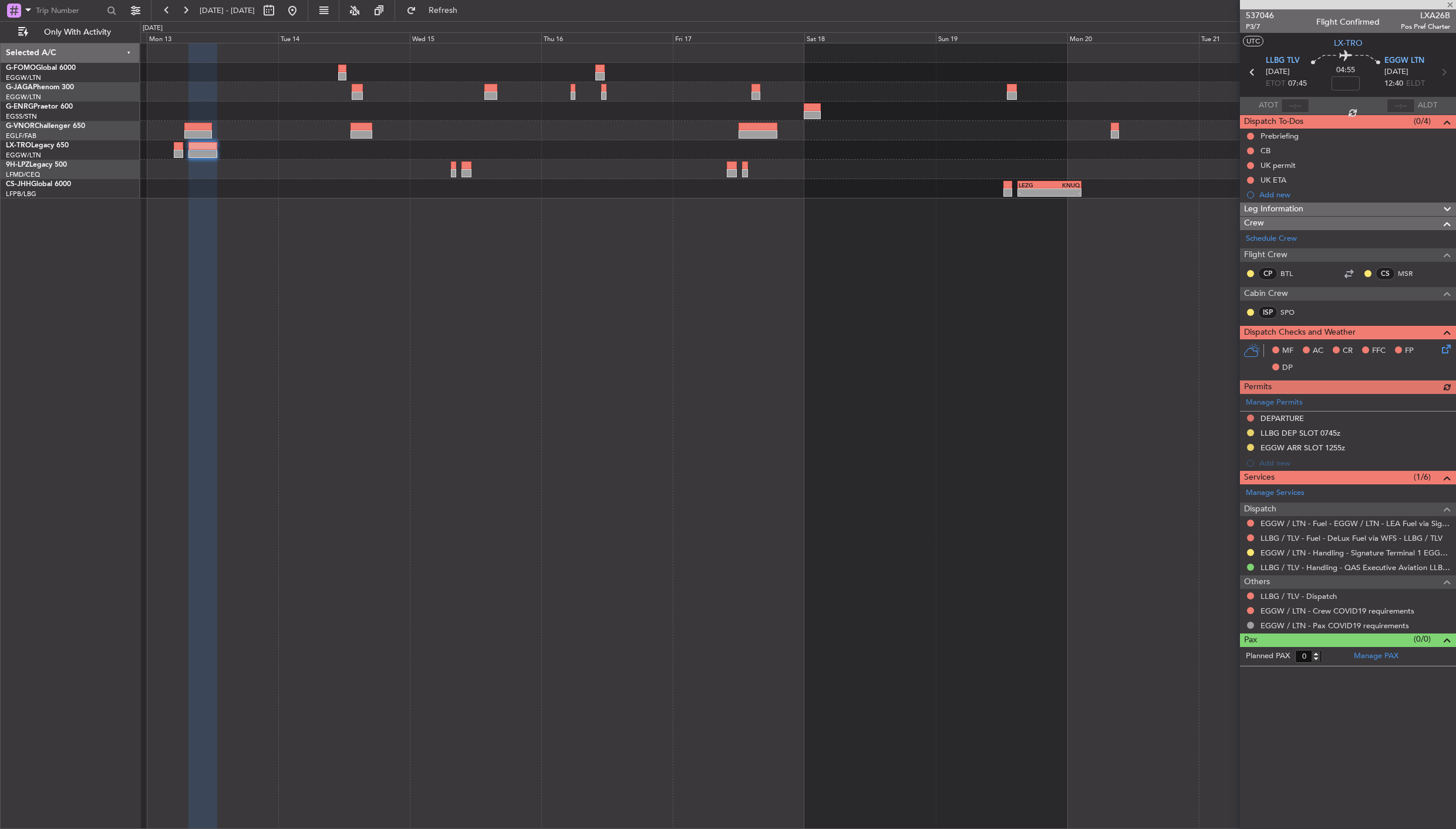
click at [1249, 417] on div "Manage Permits DEPARTURE LLBG DEP SLOT 0745z EGGW ARR SLOT 1255z Add new" at bounding box center [1347, 432] width 216 height 77
click at [1253, 417] on button at bounding box center [1250, 418] width 7 height 7
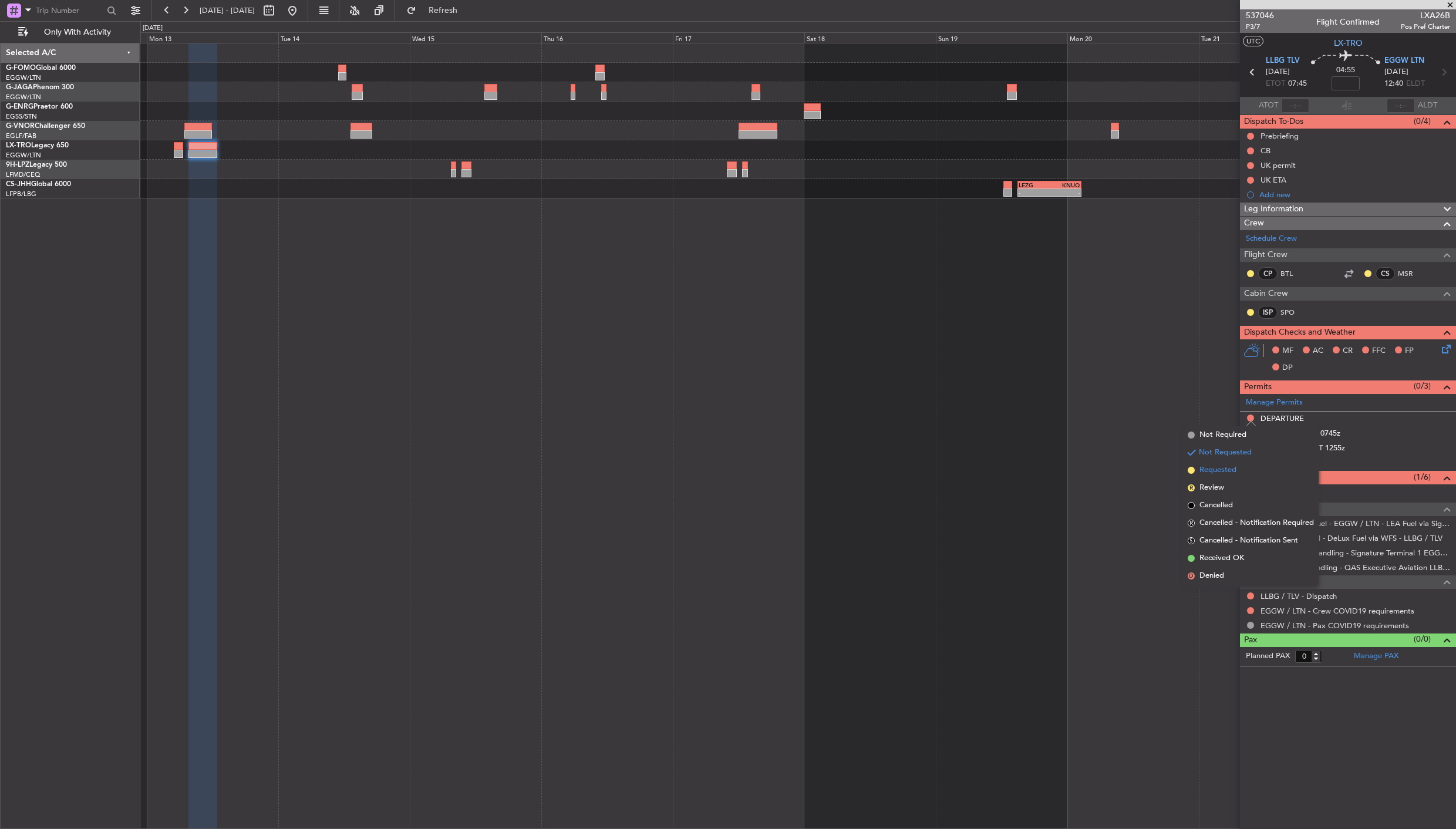
click at [1218, 470] on span "Requested" at bounding box center [1217, 469] width 37 height 12
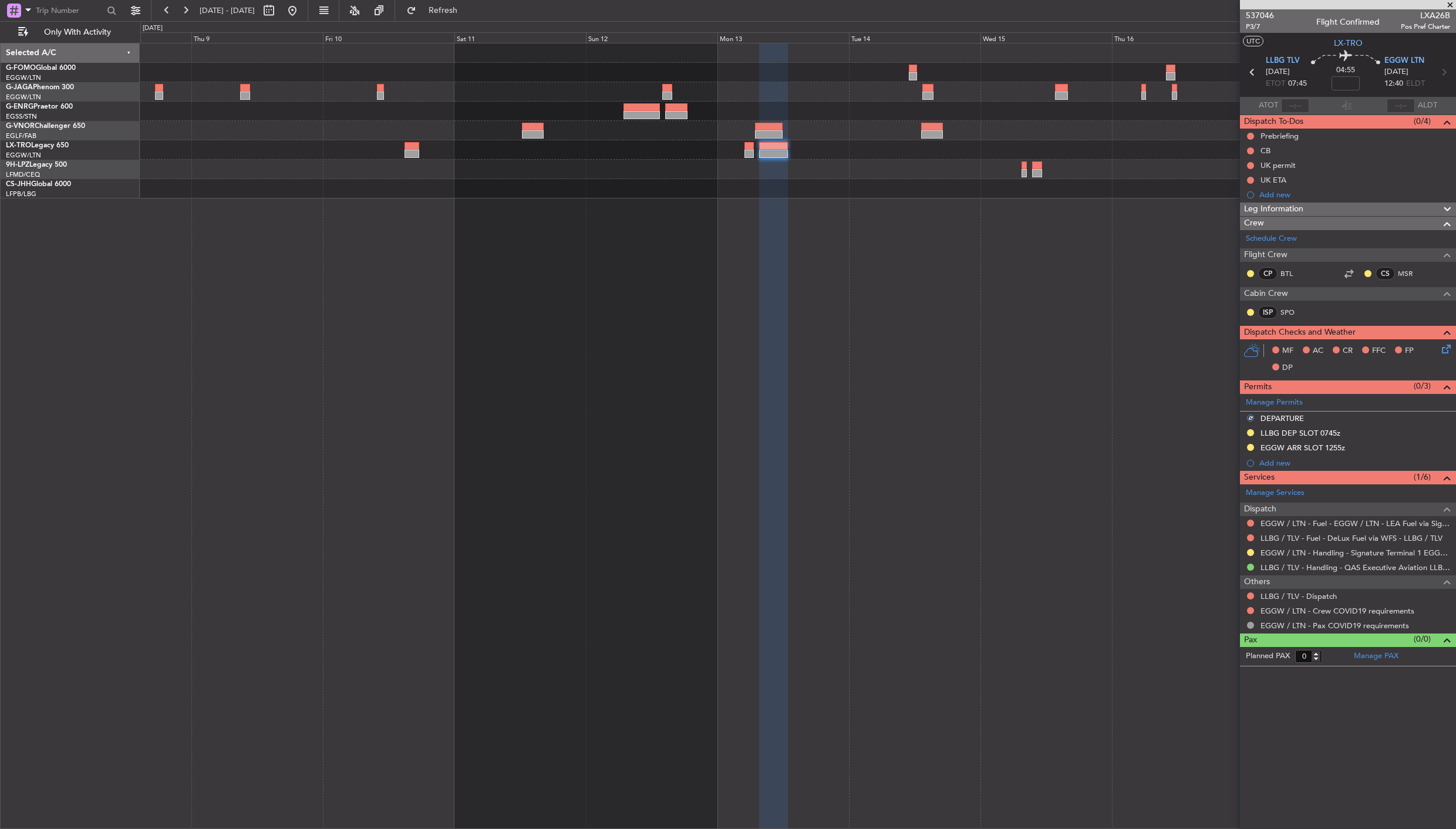
click at [901, 319] on div "- - LEZG 15:00 Z KNUQ 02:35 Z" at bounding box center [798, 436] width 1316 height 786
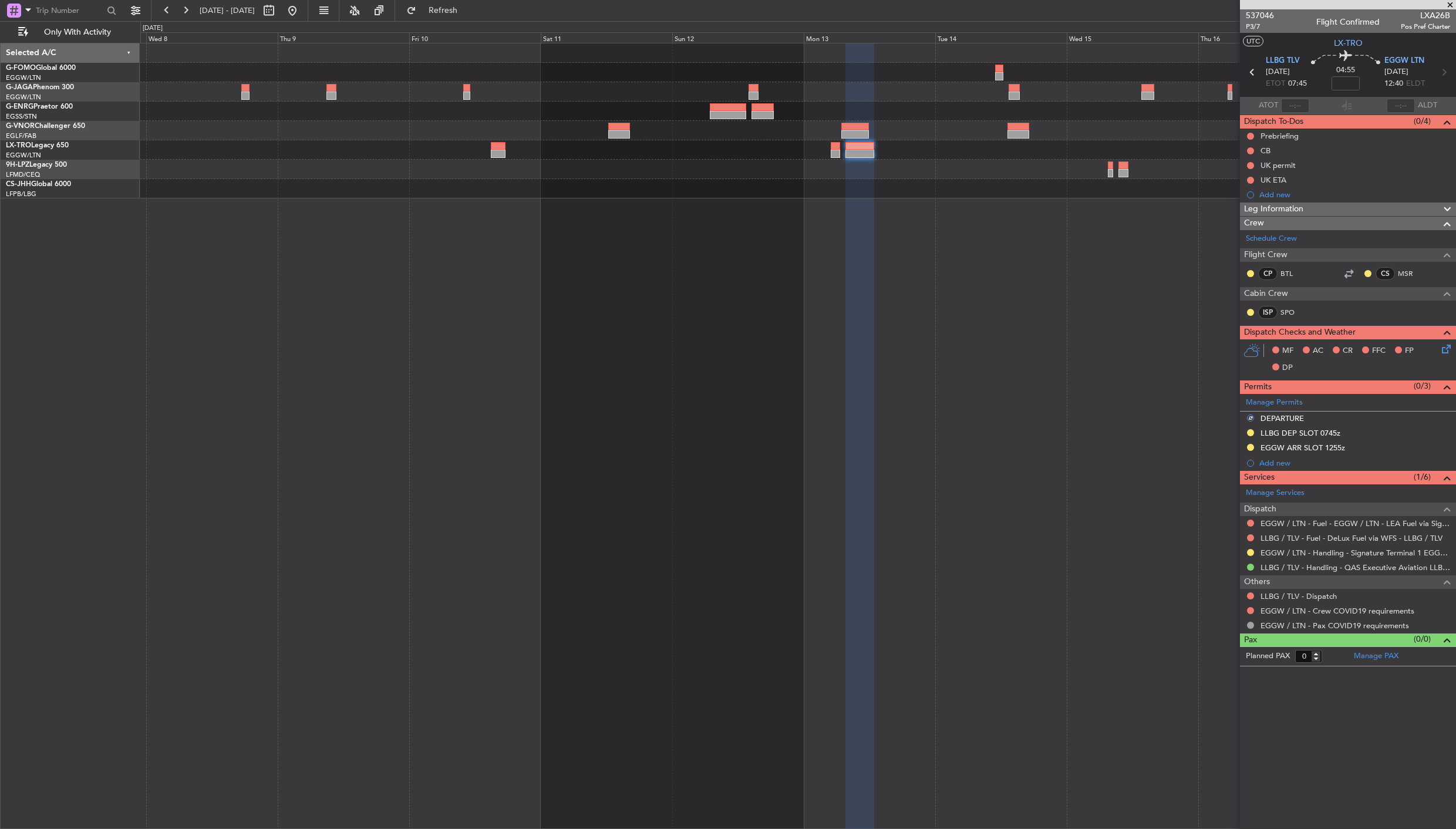
click at [910, 362] on div "- - LEZG 15:00 Z KNUQ 02:35 Z" at bounding box center [798, 436] width 1316 height 786
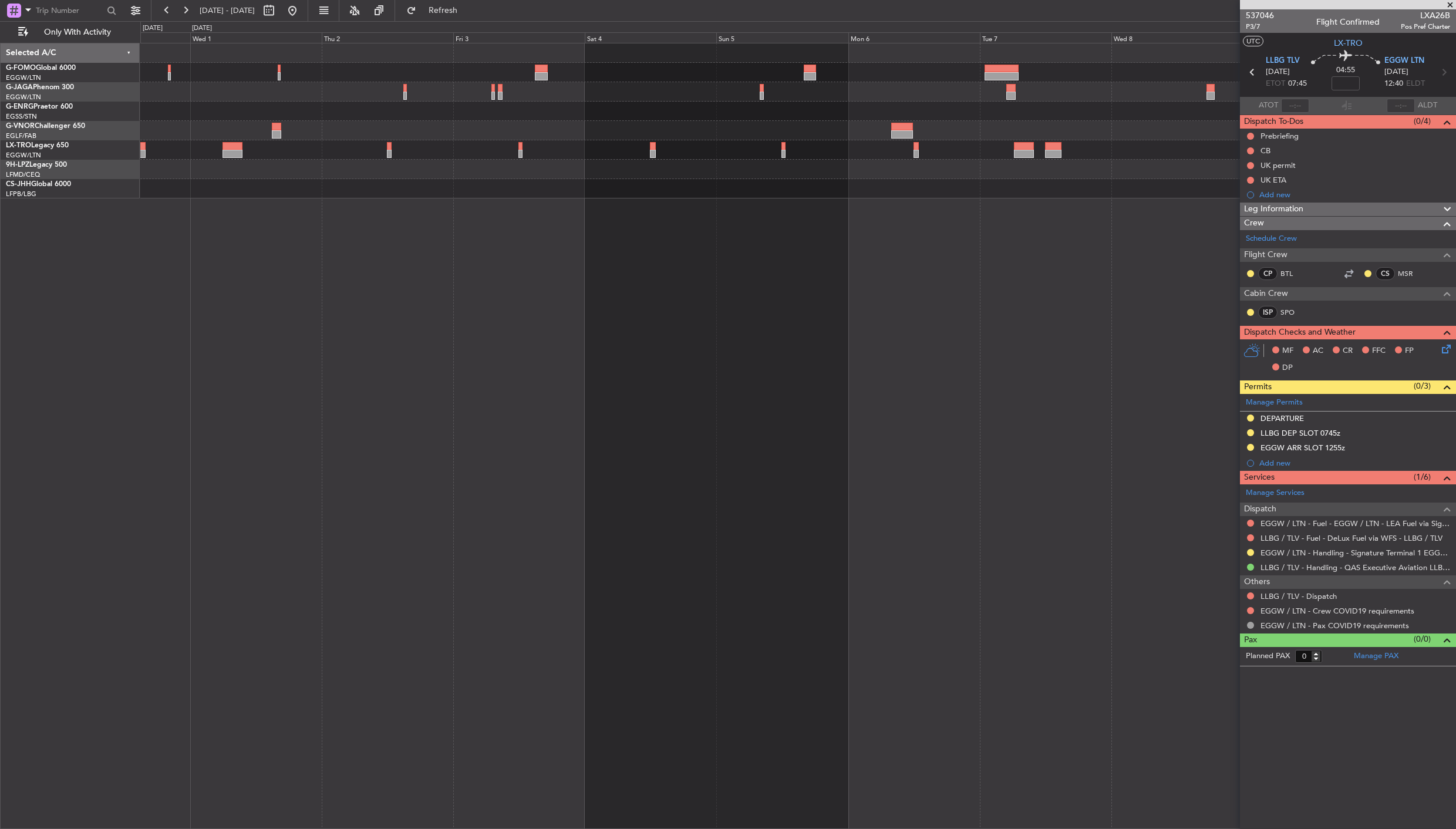
click at [909, 441] on div at bounding box center [798, 436] width 1316 height 786
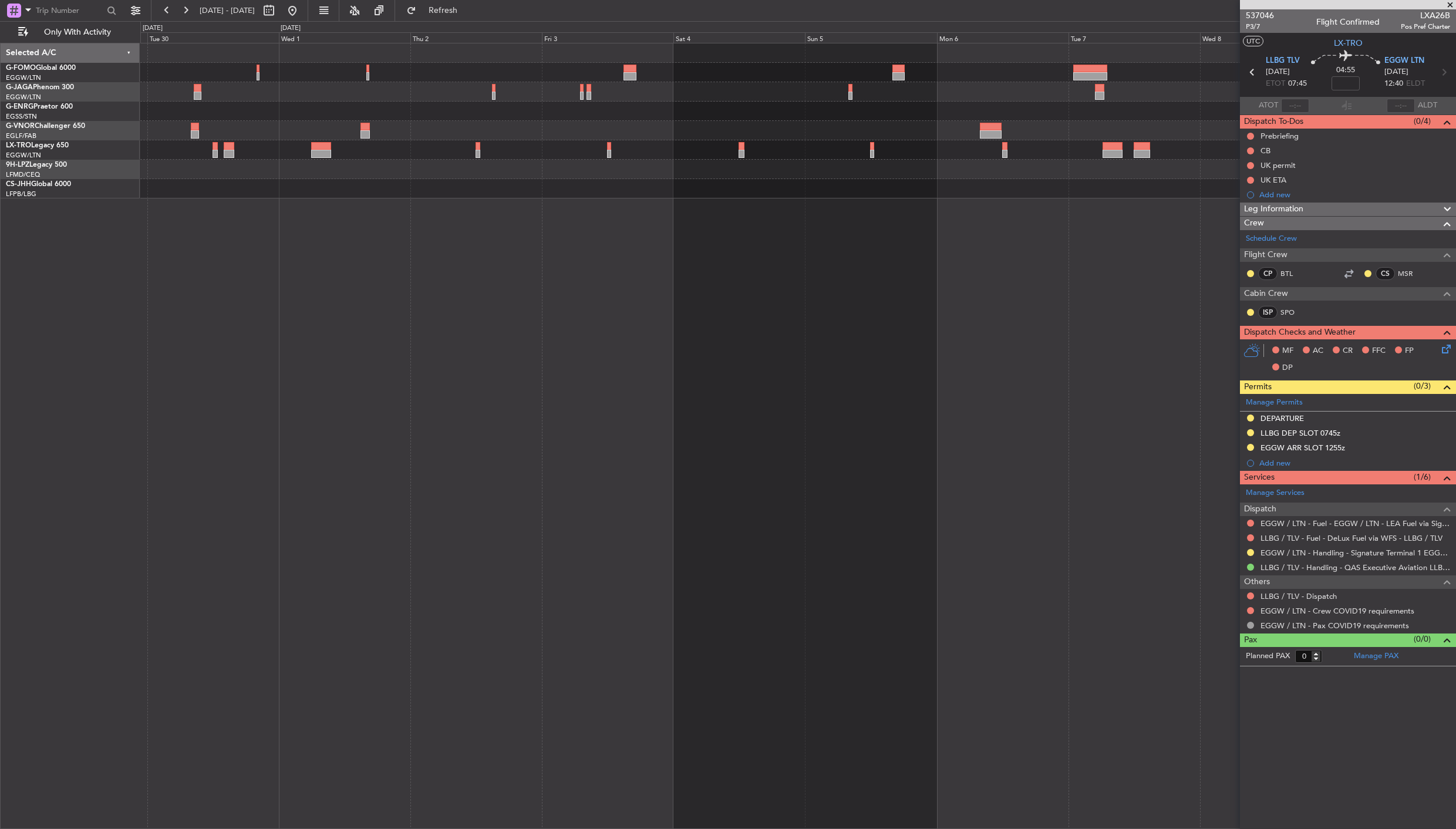
click at [577, 466] on div at bounding box center [798, 436] width 1316 height 786
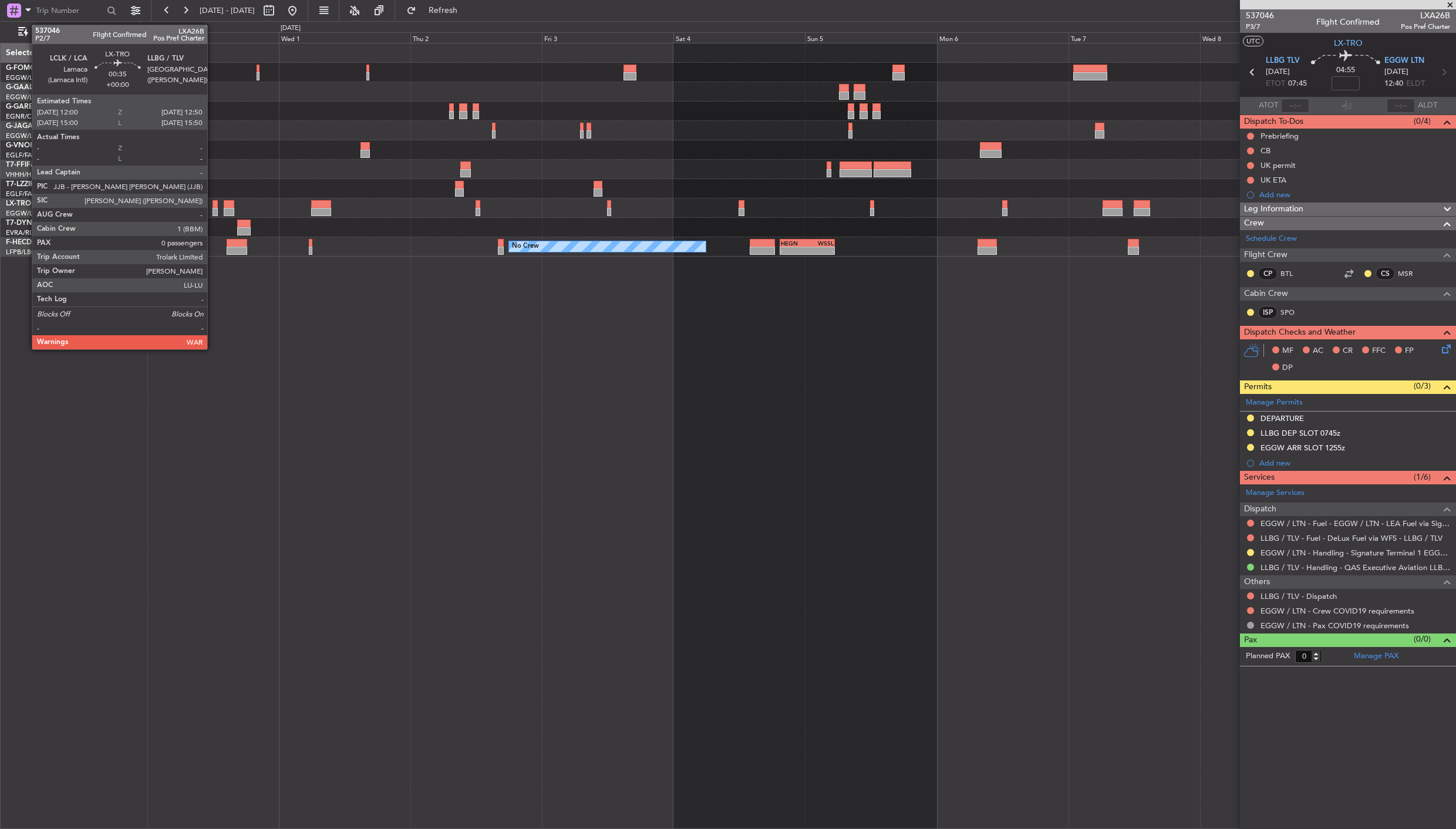
click at [213, 204] on div at bounding box center [215, 204] width 4 height 8
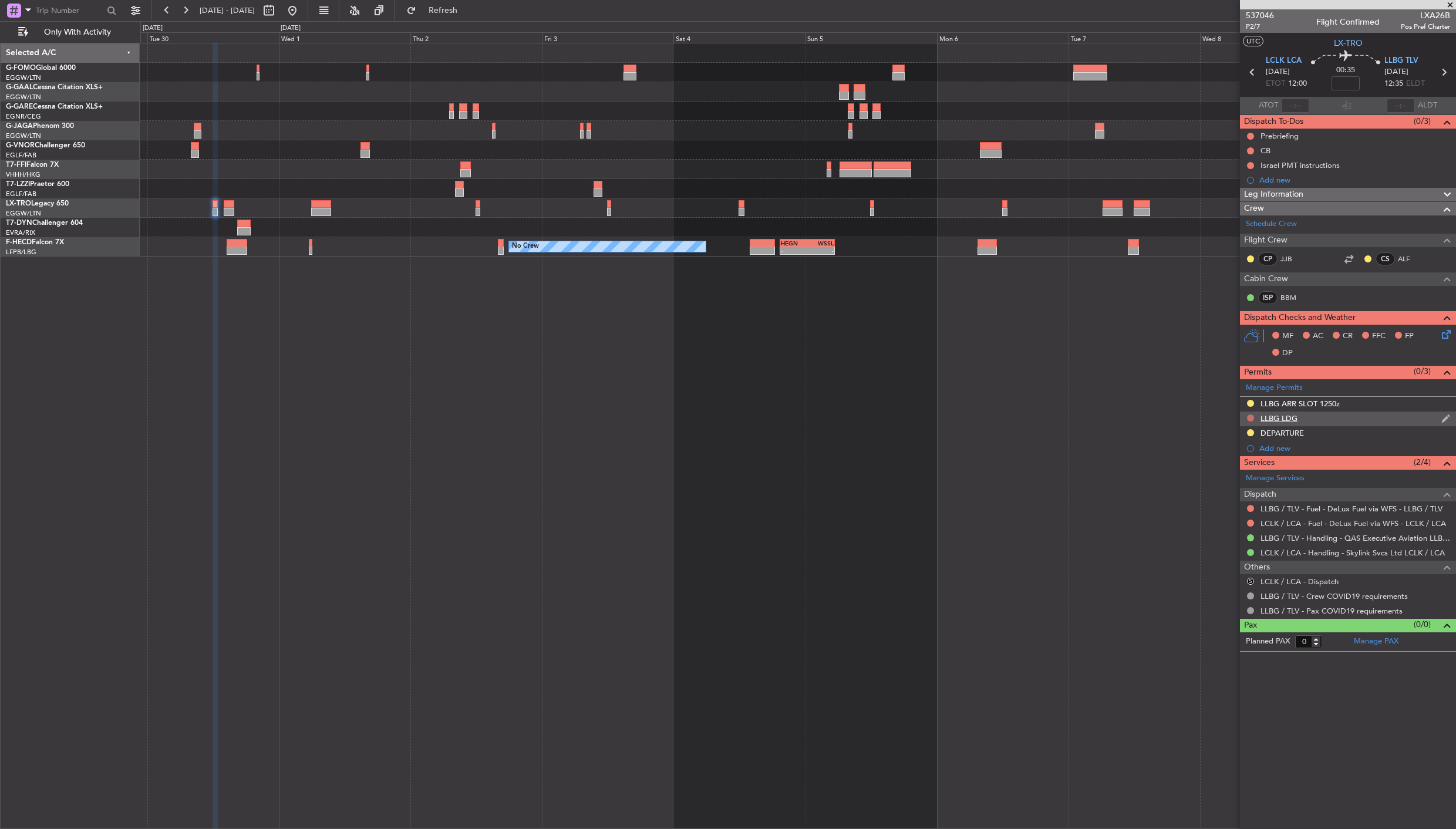
click at [1249, 418] on button at bounding box center [1250, 418] width 7 height 7
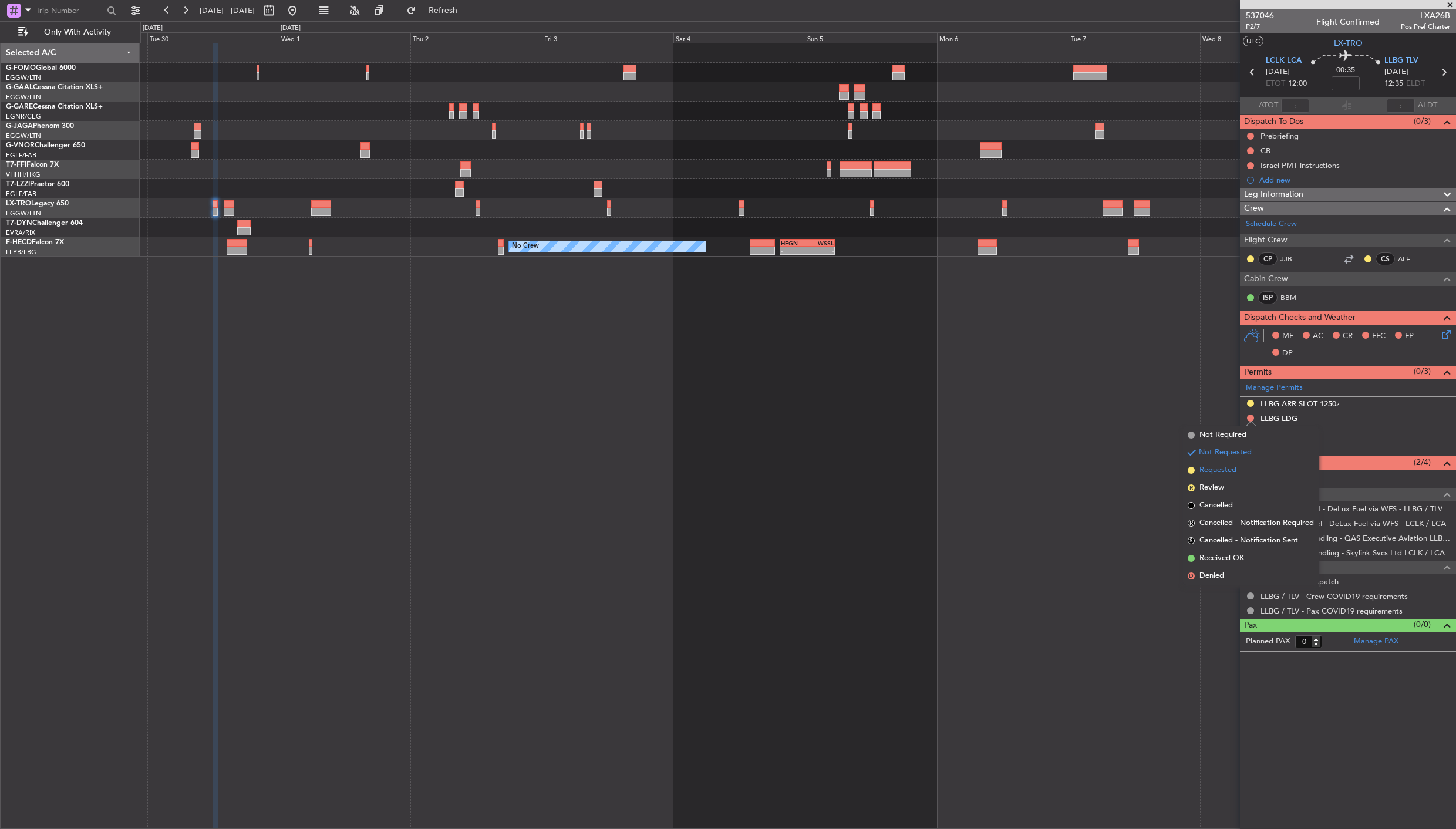
click at [1236, 466] on span "Requested" at bounding box center [1217, 469] width 37 height 12
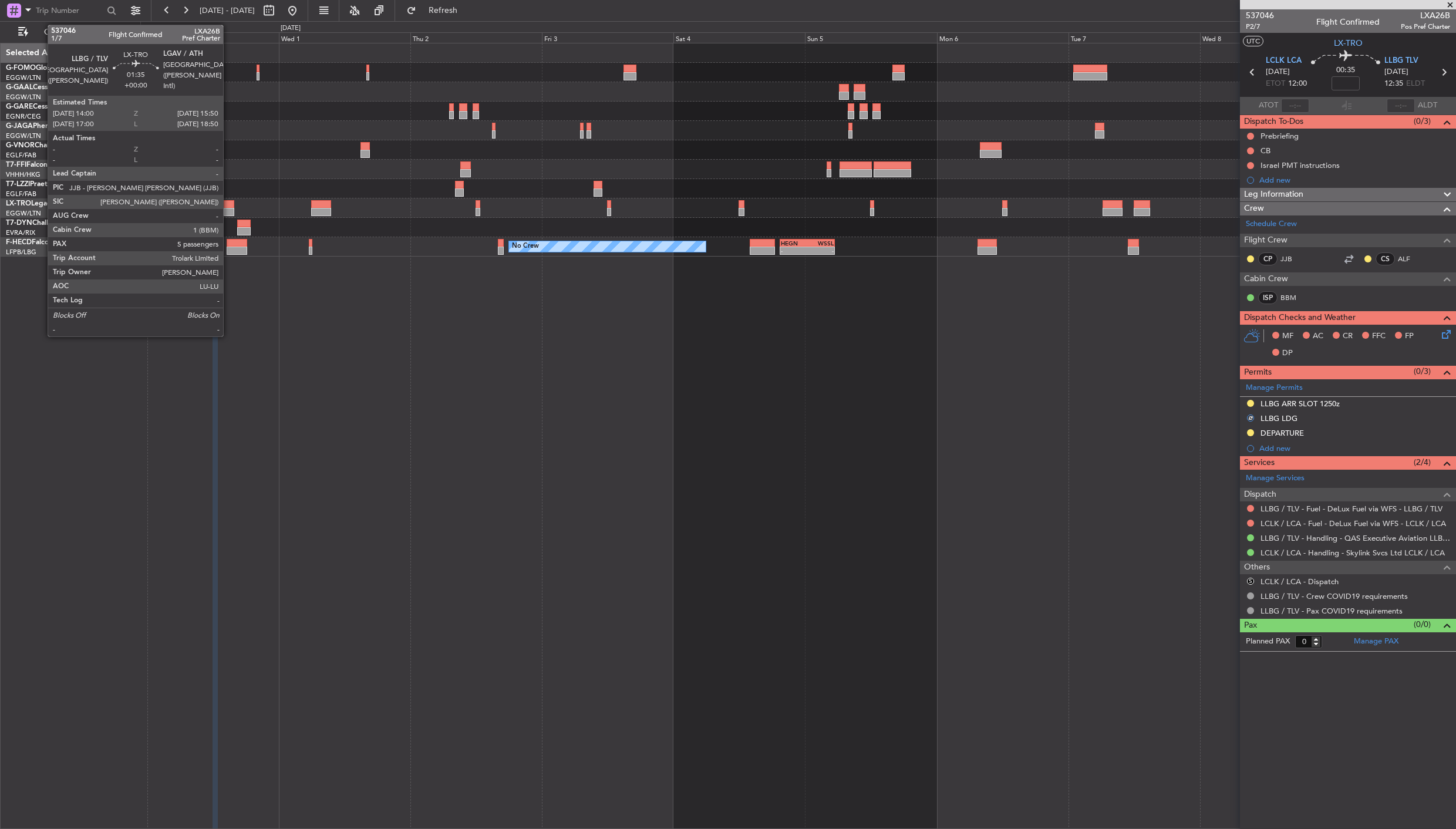
click at [229, 208] on div at bounding box center [229, 212] width 11 height 8
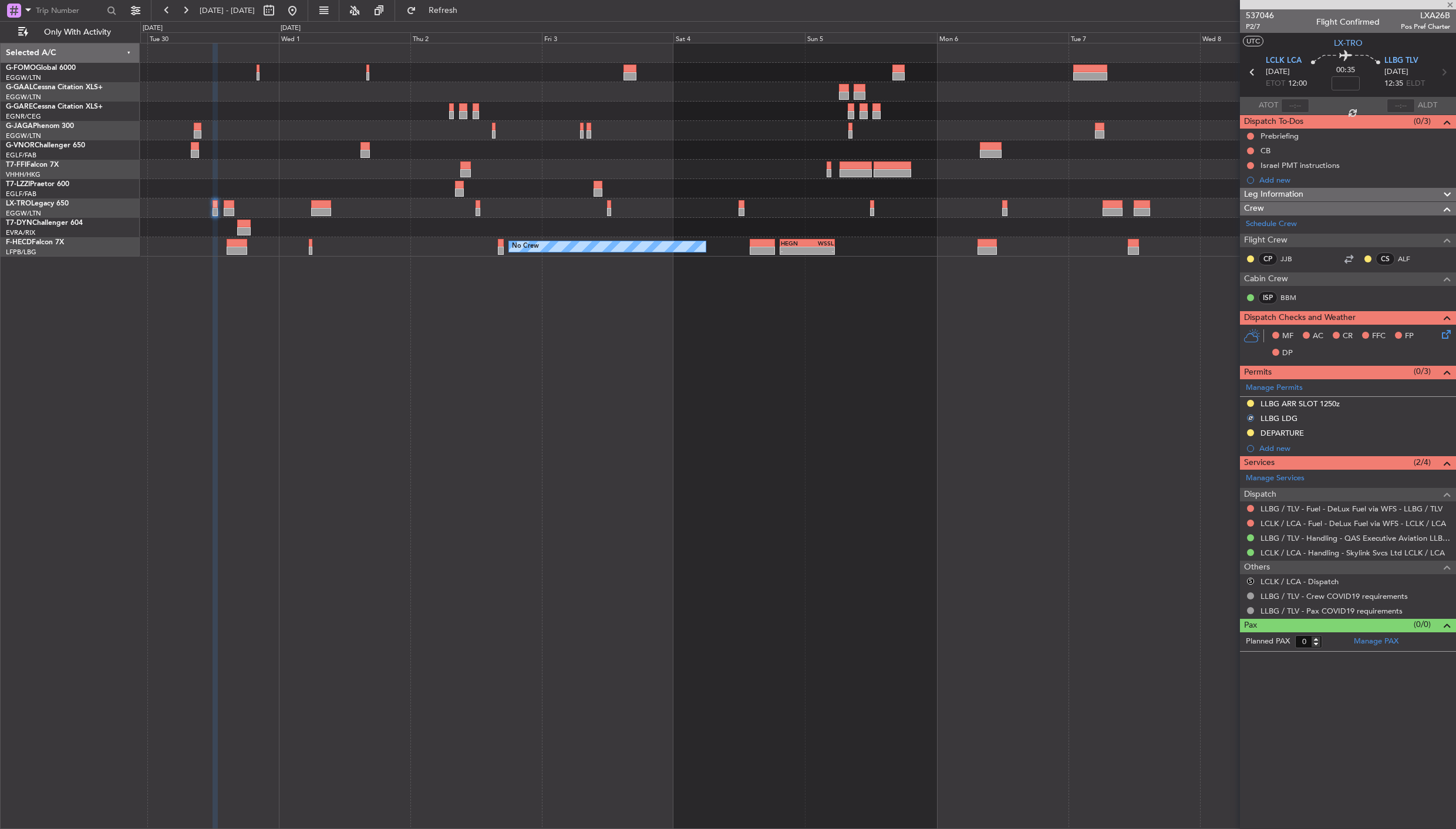
type input "5"
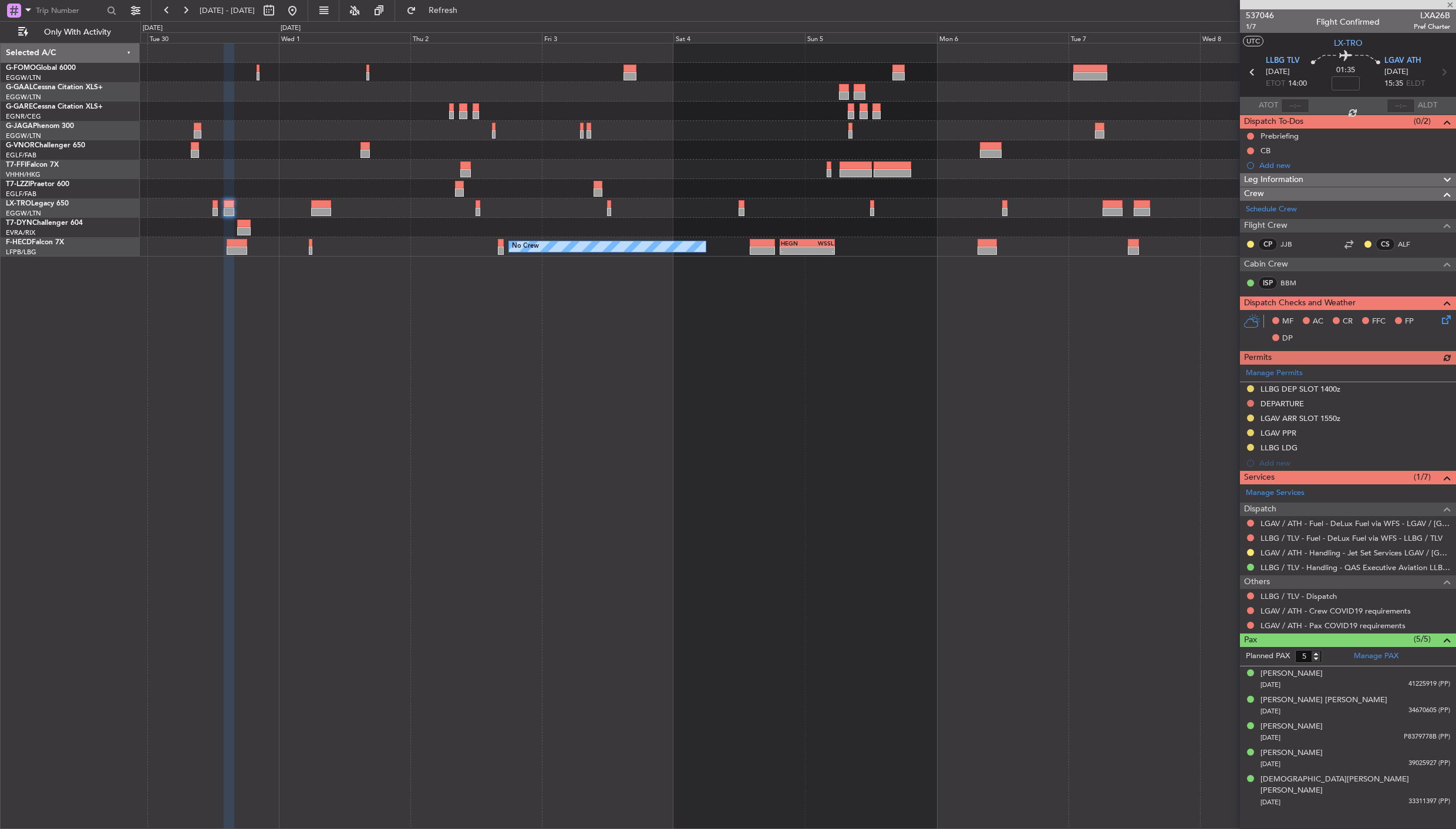
click at [1249, 401] on div "Manage Permits LLBG DEP SLOT 1400z DEPARTURE LGAV ARR SLOT 1550z LGAV PPR LLBG …" at bounding box center [1347, 417] width 216 height 106
click at [1250, 403] on div "Manage Permits LLBG DEP SLOT 1400z DEPARTURE LGAV ARR SLOT 1550z LGAV PPR LLBG …" at bounding box center [1347, 417] width 216 height 106
click at [1250, 403] on button at bounding box center [1250, 403] width 7 height 7
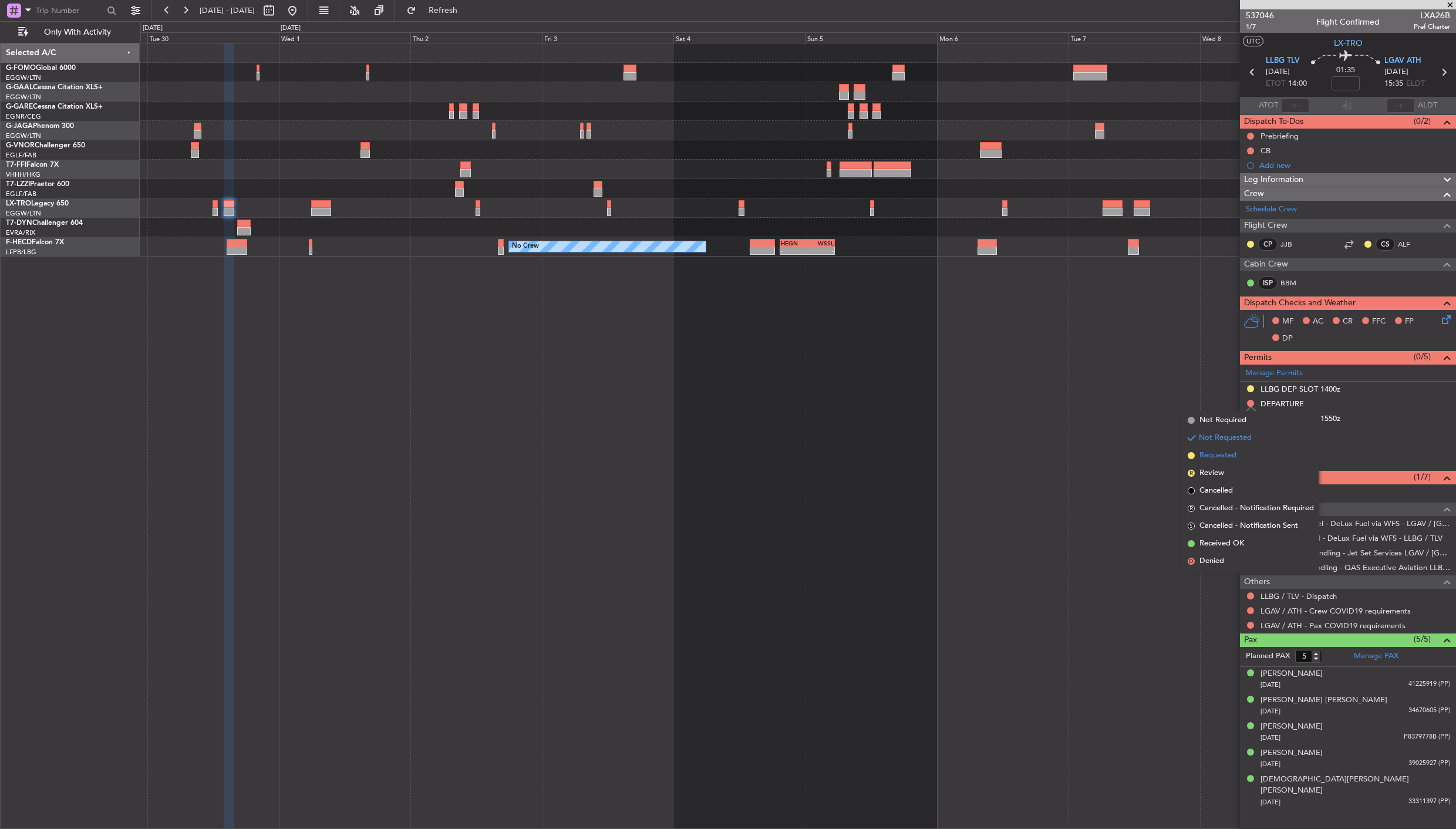
click at [1230, 456] on span "Requested" at bounding box center [1217, 455] width 37 height 12
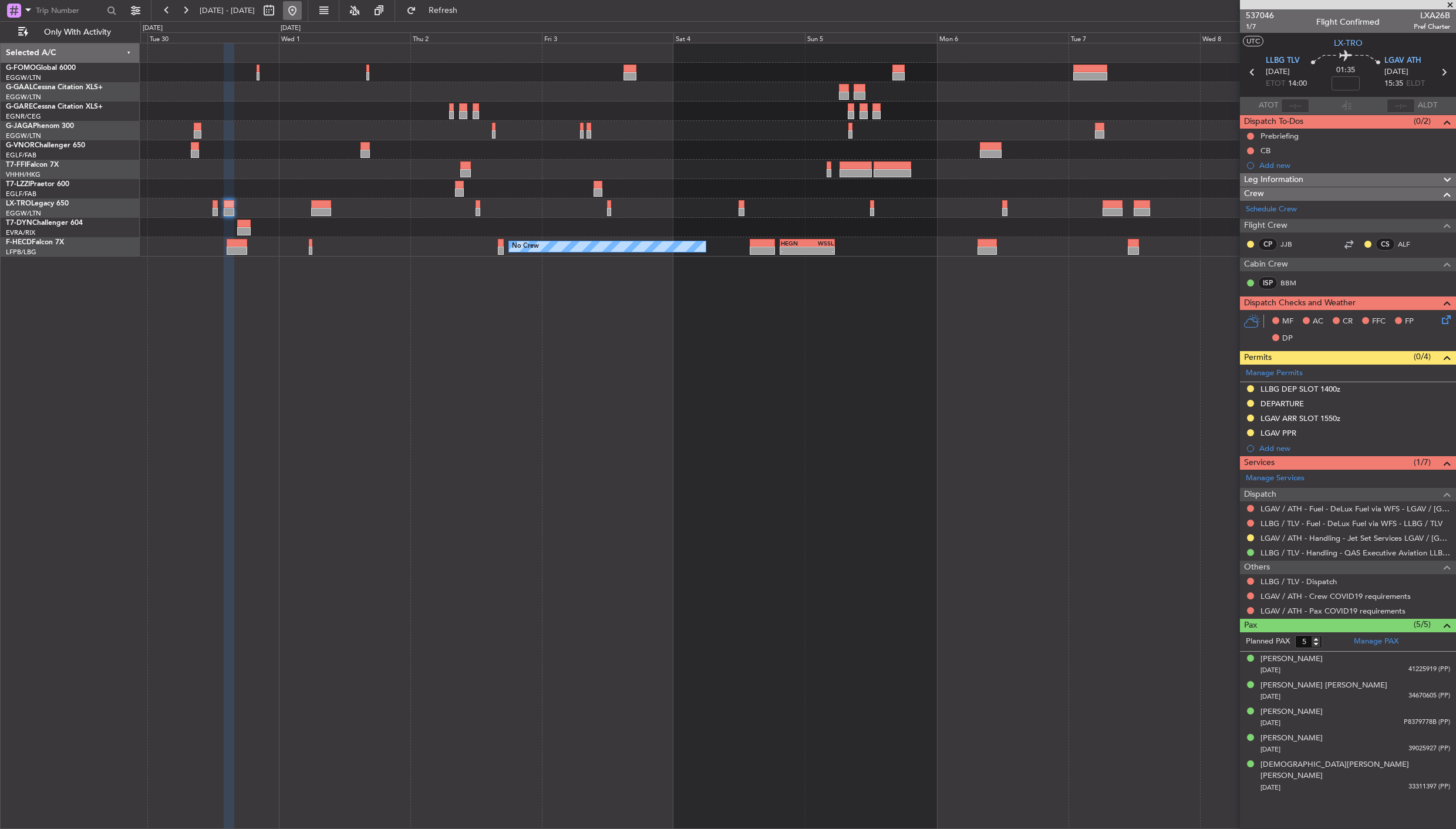
click at [302, 12] on button at bounding box center [292, 10] width 19 height 19
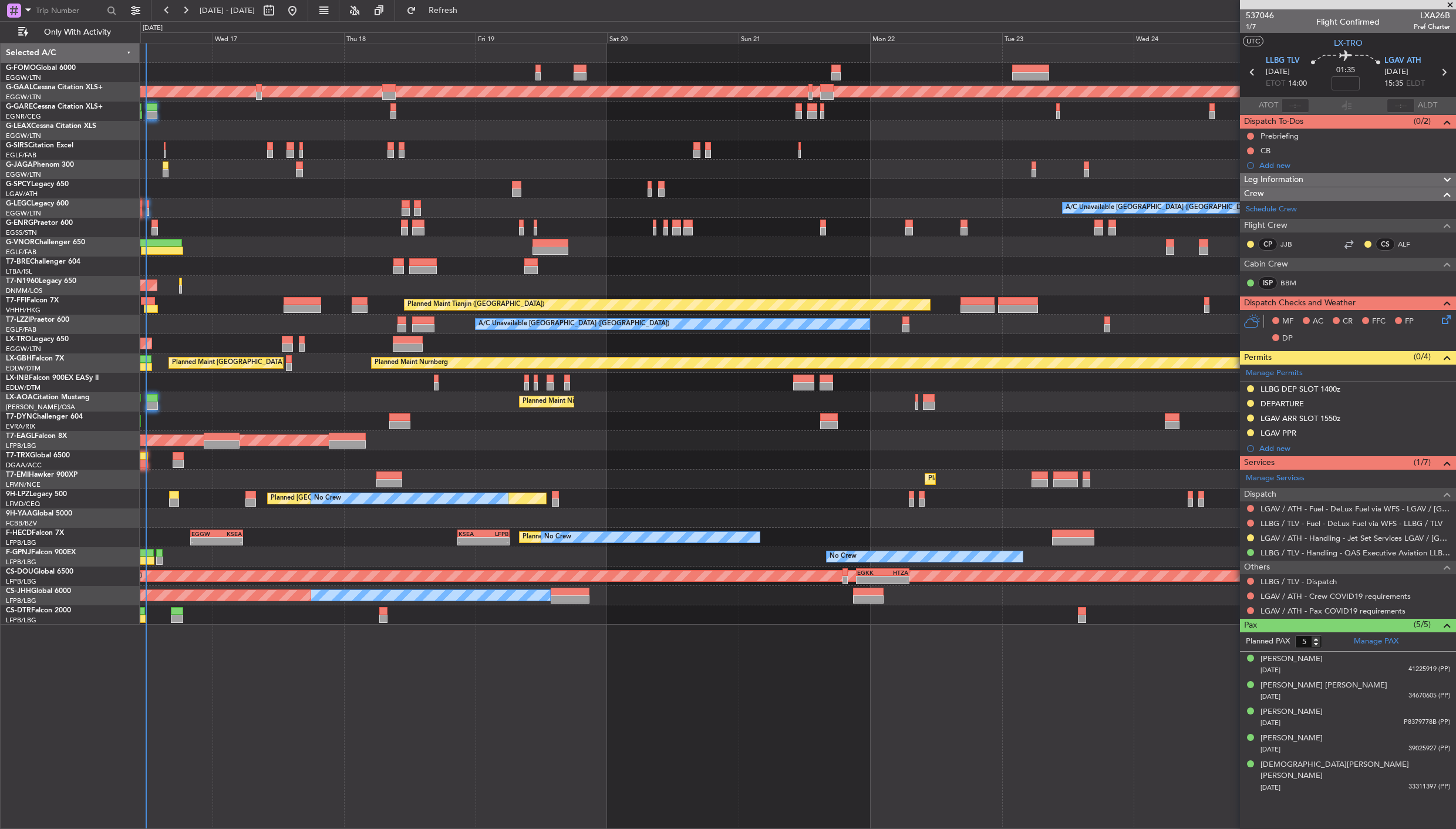
click at [155, 508] on div "OLBA 11:00 Z KTEB 22:45 Z 10:50 Z 22:30 Z Planned Maint Dusseldorf A/C Unavaila…" at bounding box center [797, 334] width 1315 height 581
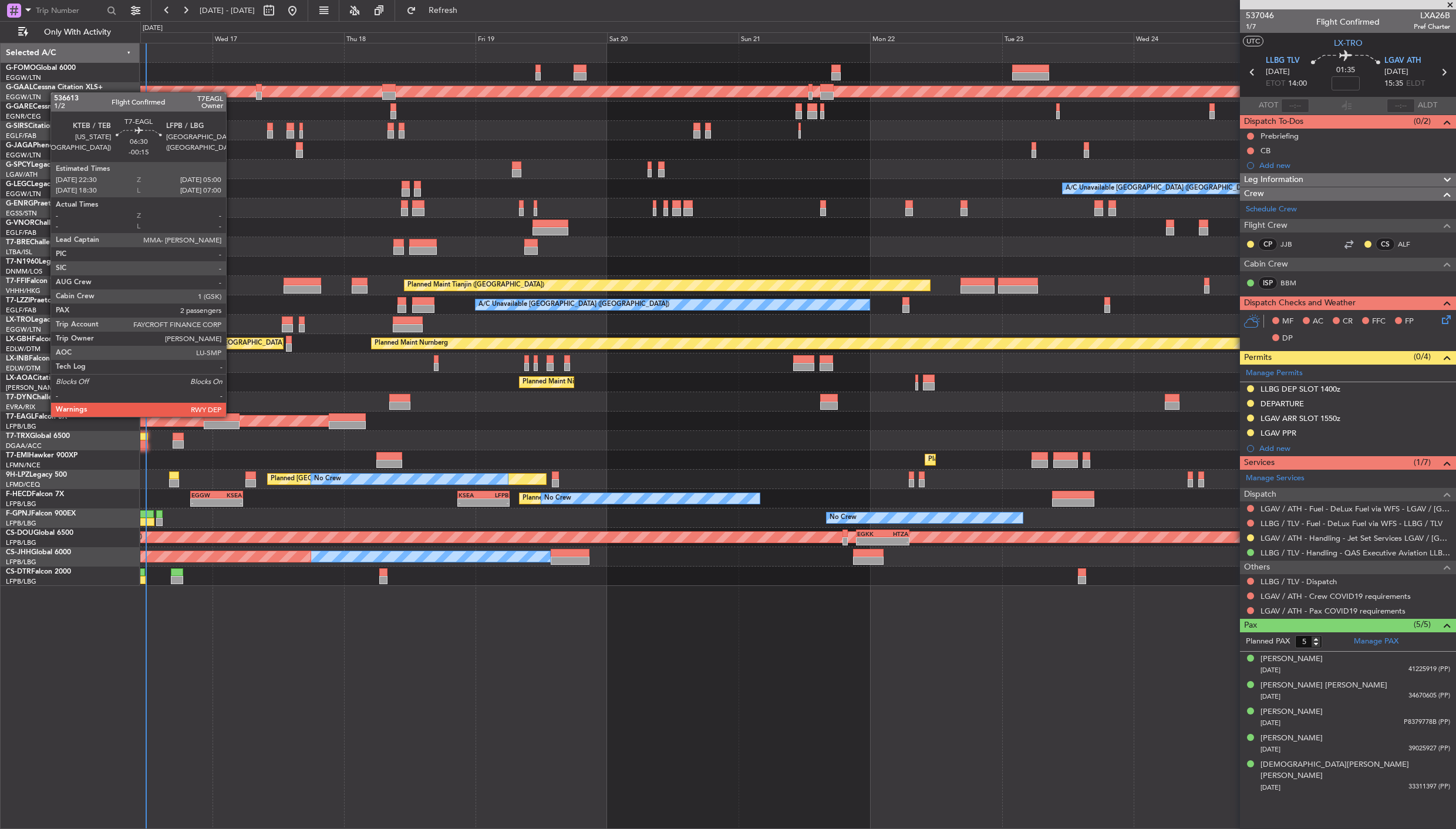
click at [232, 415] on div at bounding box center [222, 416] width 36 height 8
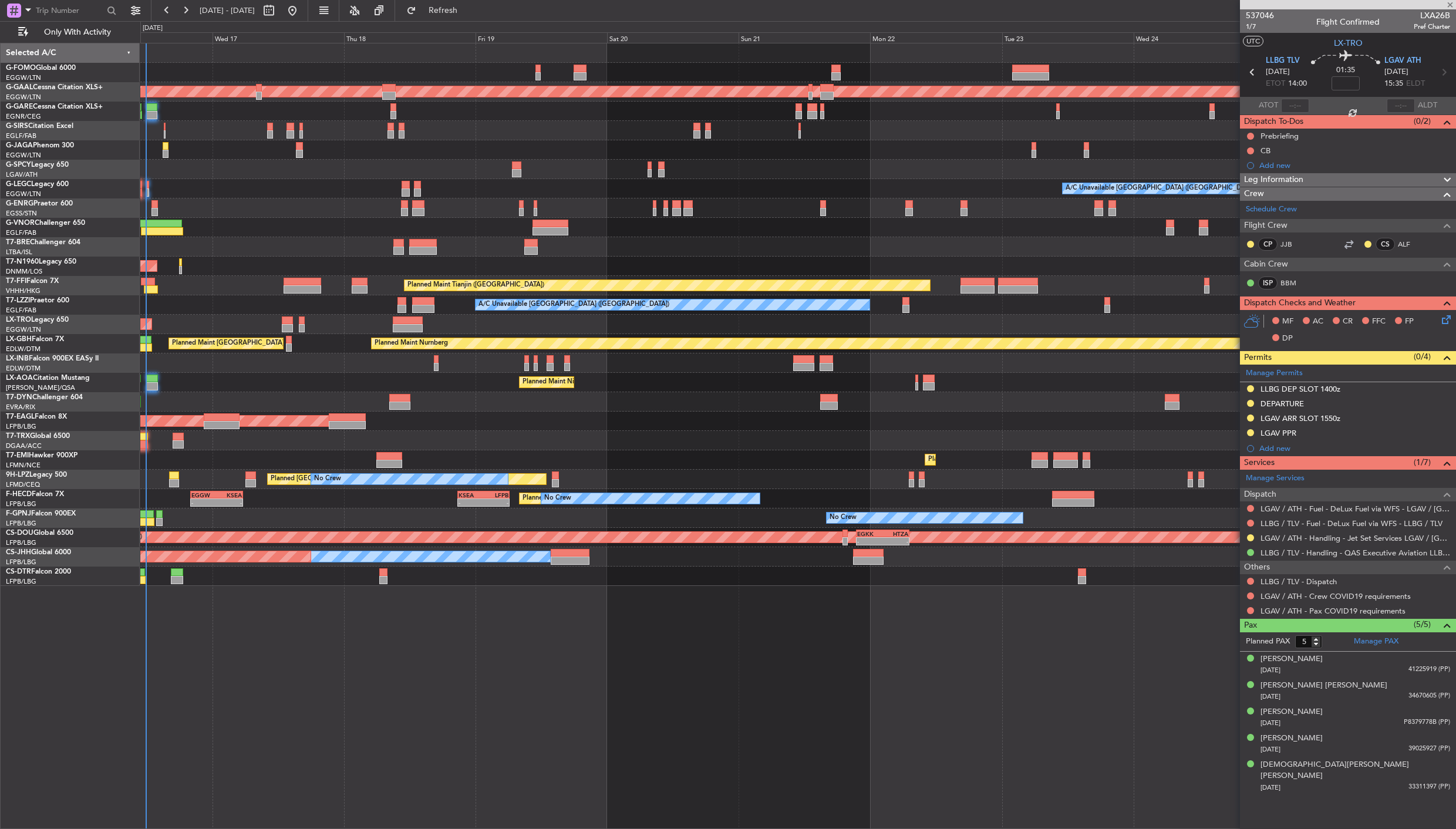
type input "-00:15"
type input "2"
